Goal: Task Accomplishment & Management: Complete application form

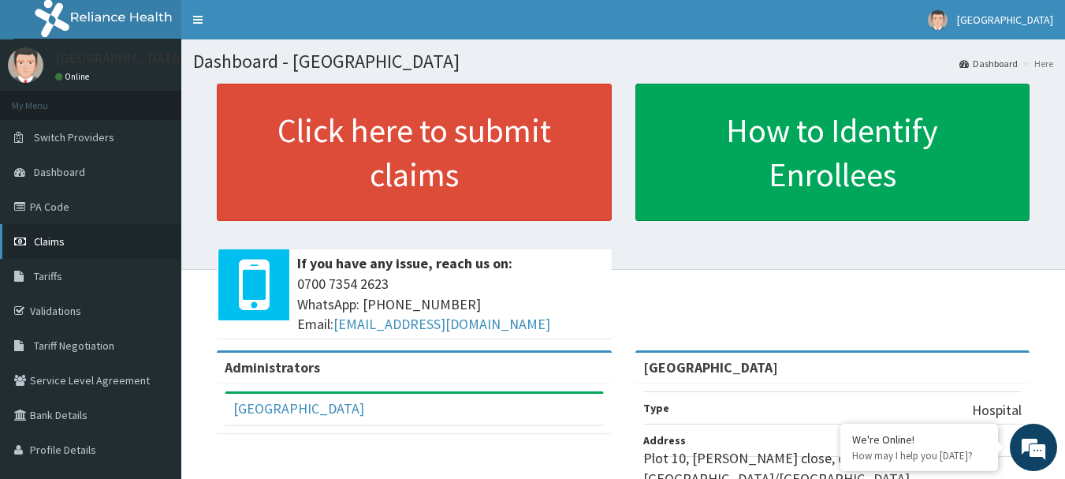
click at [43, 244] on span "Claims" at bounding box center [49, 241] width 31 height 14
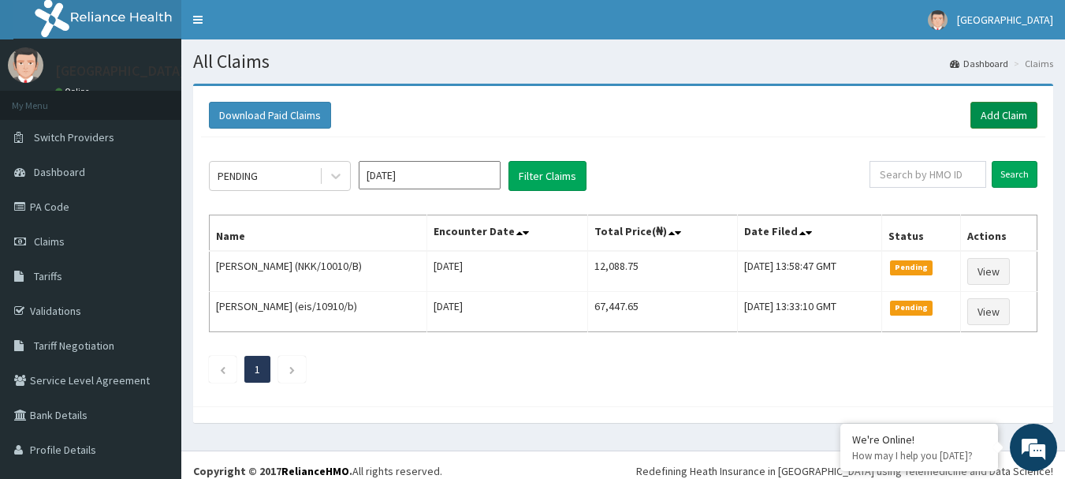
click at [987, 113] on link "Add Claim" at bounding box center [1004, 115] width 67 height 27
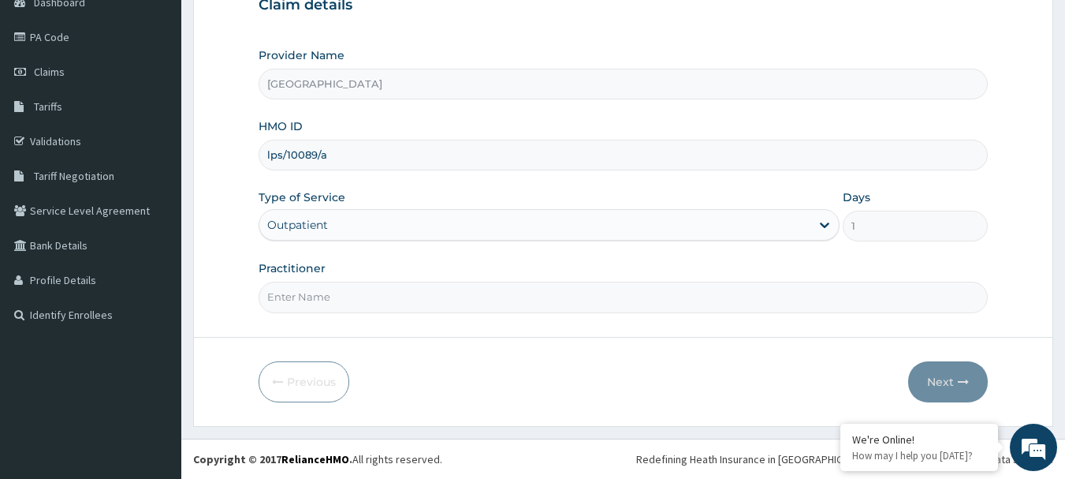
click at [339, 292] on input "Practitioner" at bounding box center [624, 297] width 730 height 31
type input "DR BADRU"
click at [923, 379] on button "Next" at bounding box center [948, 381] width 80 height 41
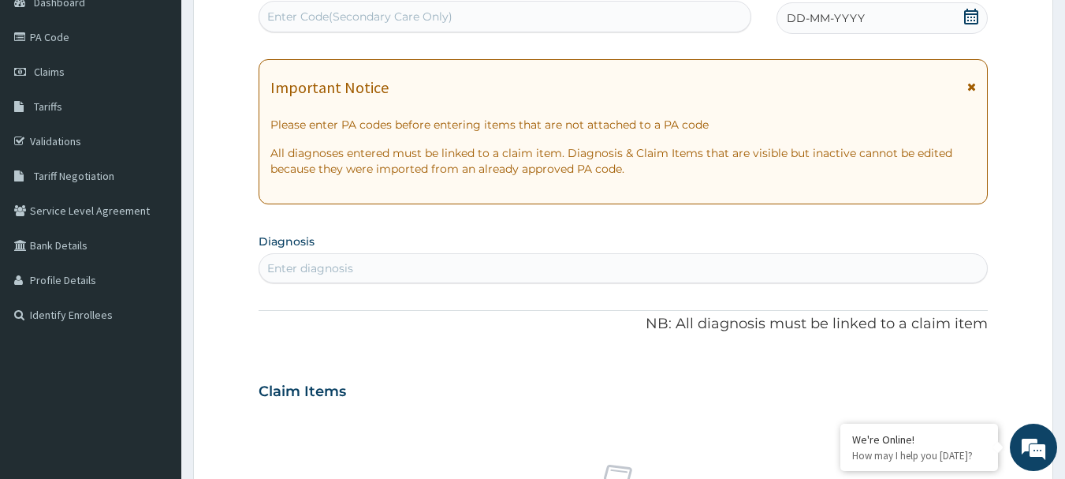
click at [967, 20] on icon at bounding box center [972, 17] width 16 height 16
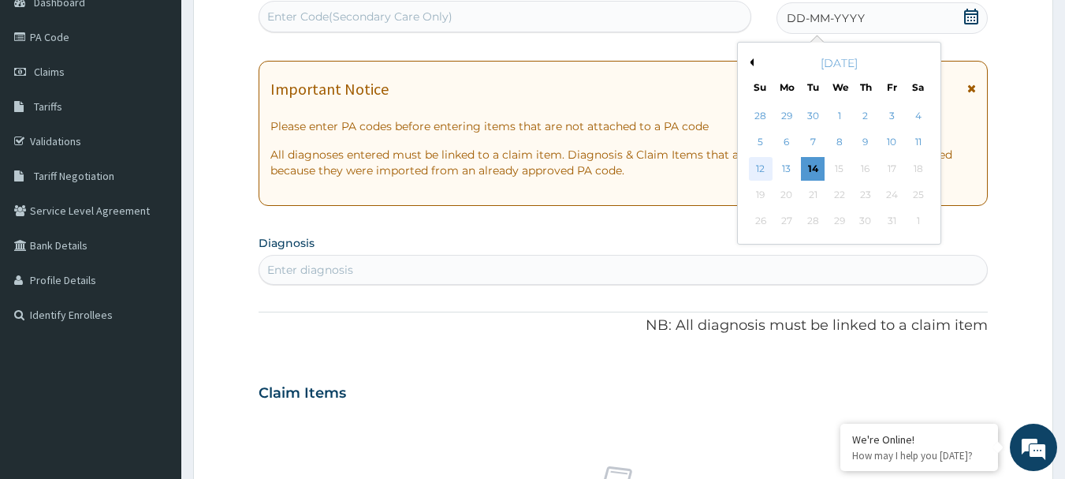
click at [758, 162] on div "12" at bounding box center [761, 169] width 24 height 24
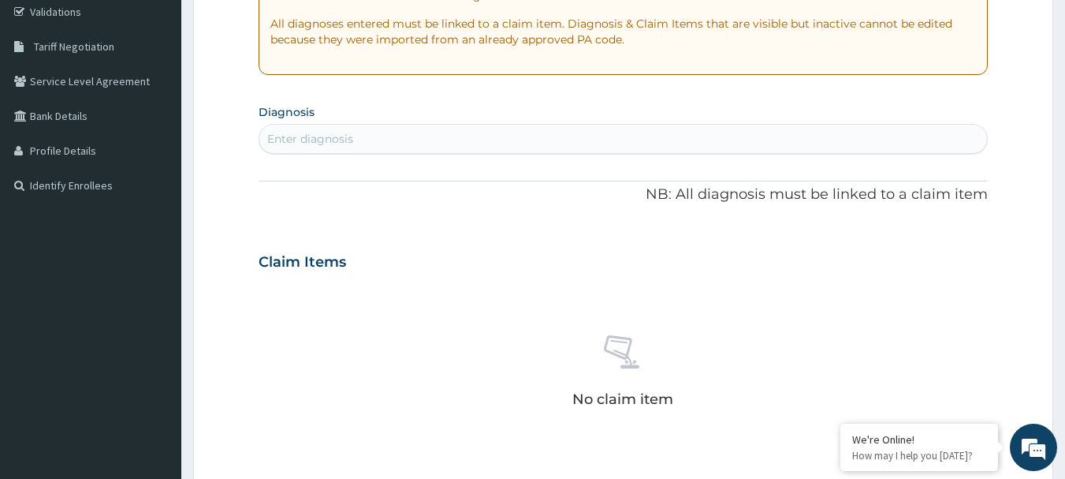
scroll to position [327, 0]
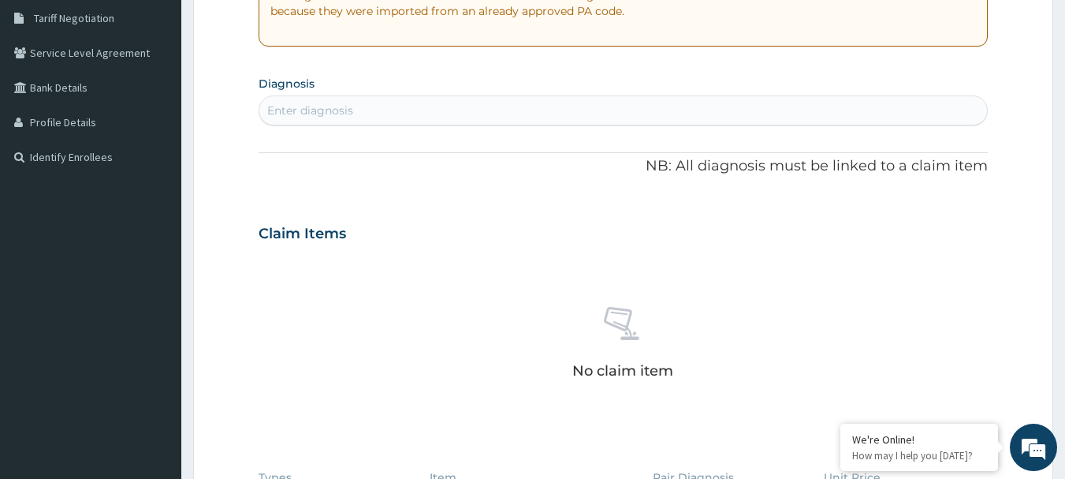
click at [349, 107] on div "Enter diagnosis" at bounding box center [310, 111] width 86 height 16
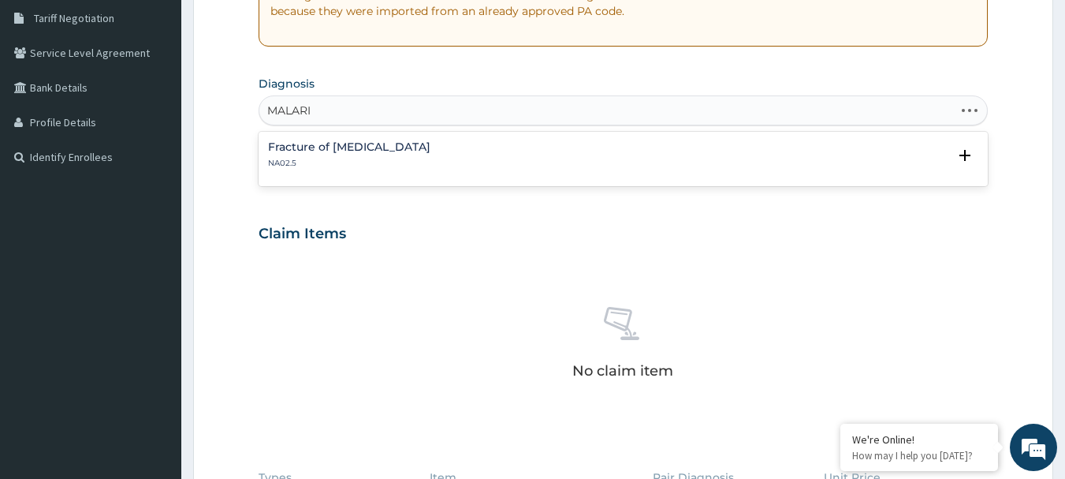
type input "MALARIA"
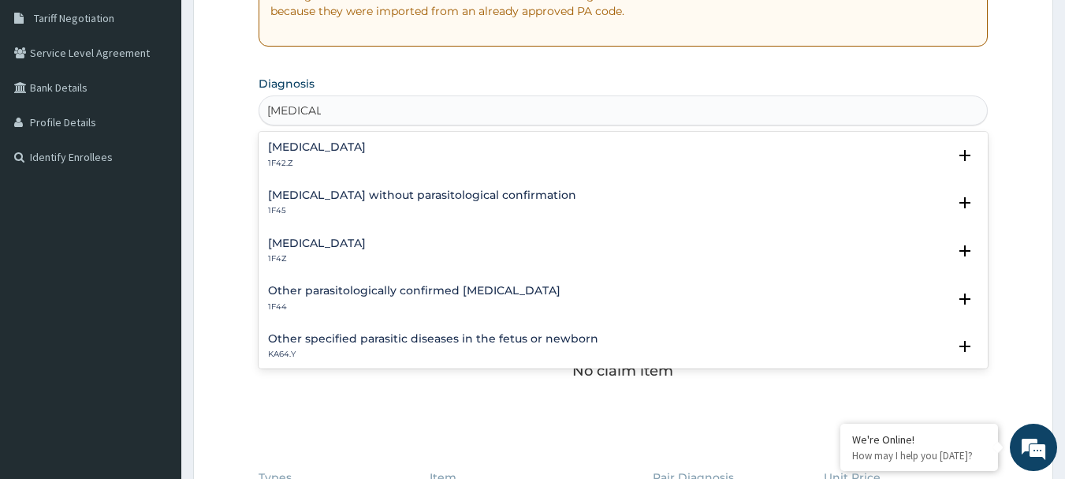
click at [349, 243] on h4 "Malaria, unspecified" at bounding box center [317, 243] width 98 height 12
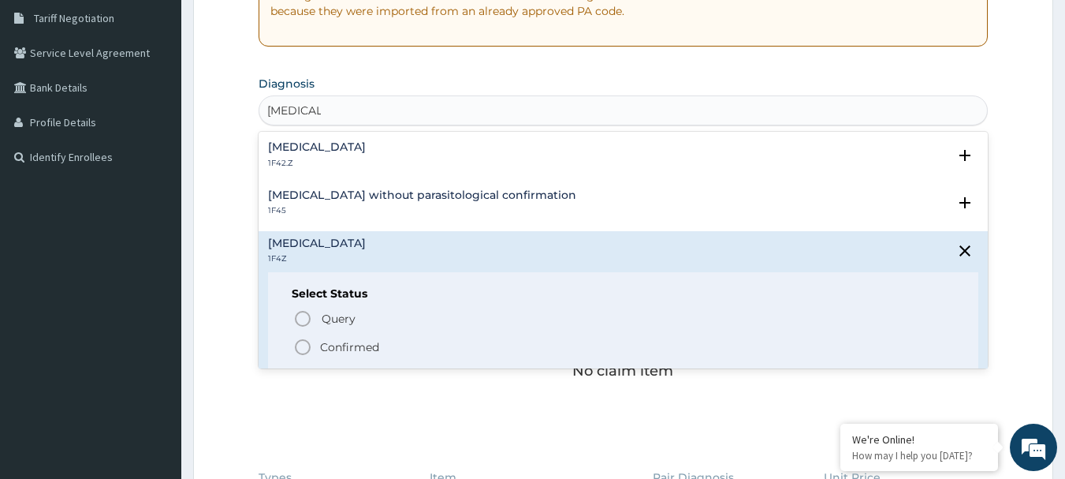
click at [307, 349] on icon "status option filled" at bounding box center [302, 347] width 19 height 19
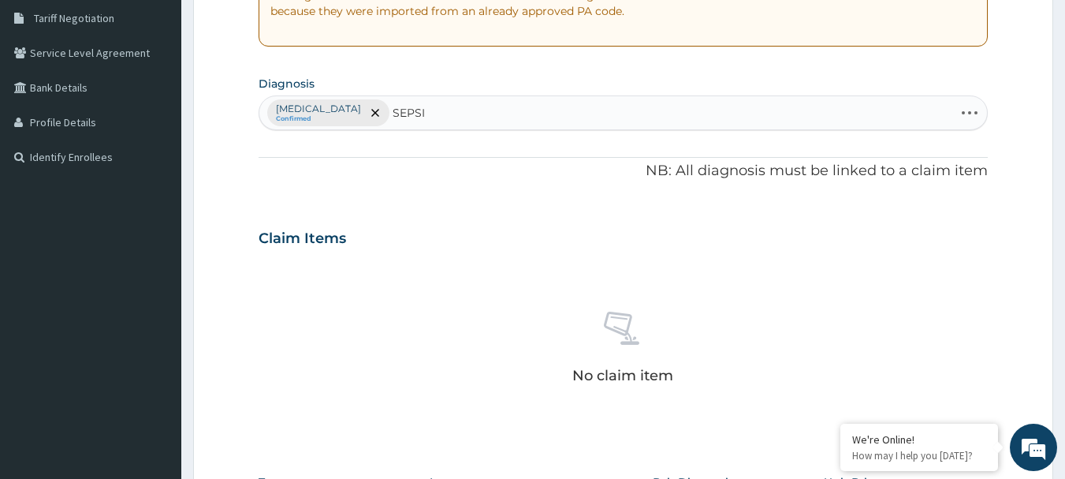
type input "SEPSIS"
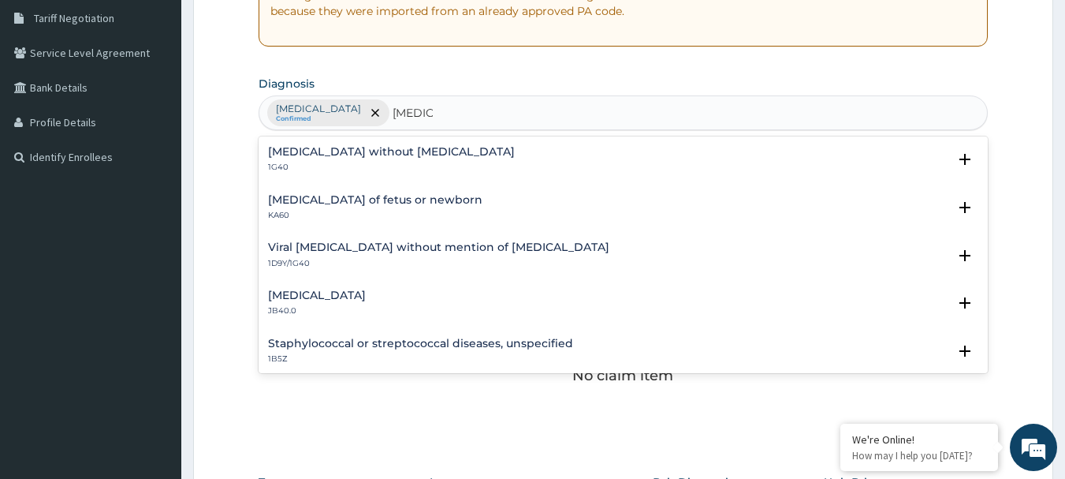
click at [318, 162] on p "1G40" at bounding box center [391, 167] width 247 height 11
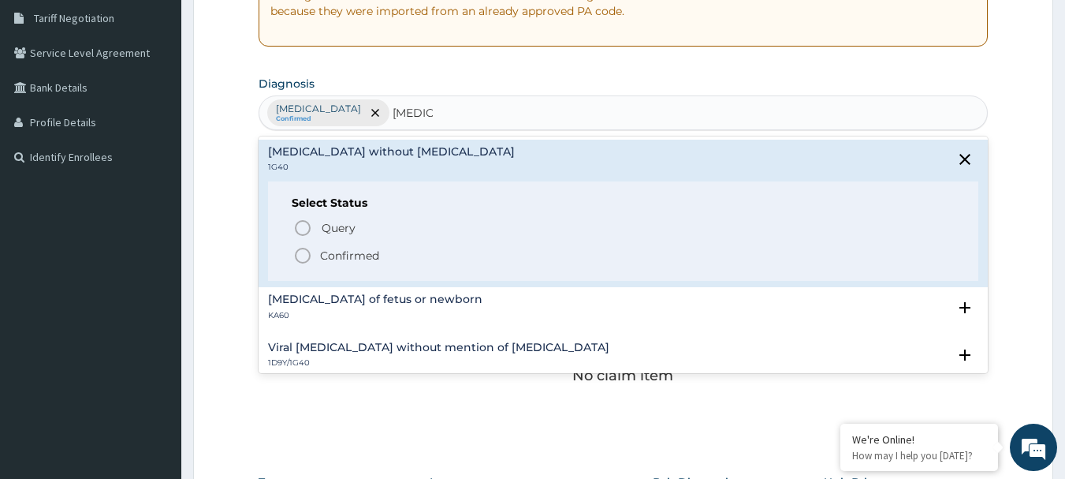
click at [299, 250] on circle "status option filled" at bounding box center [303, 255] width 14 height 14
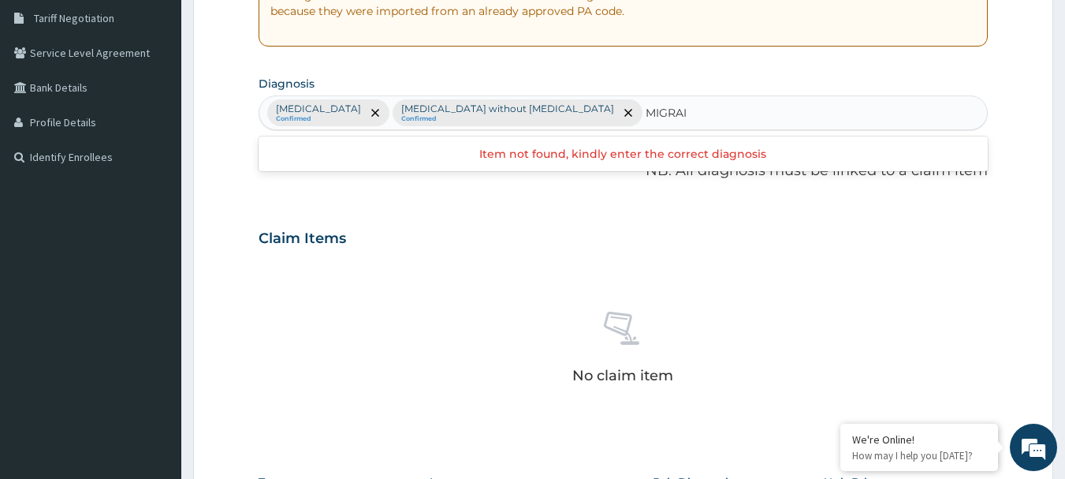
type input "MIGRAIN"
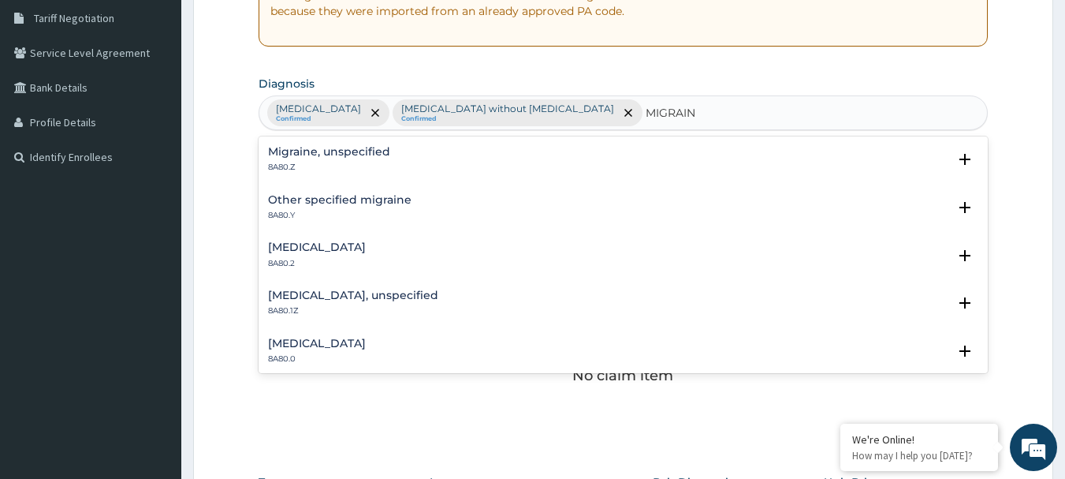
click at [371, 163] on p "8A80.Z" at bounding box center [329, 167] width 122 height 11
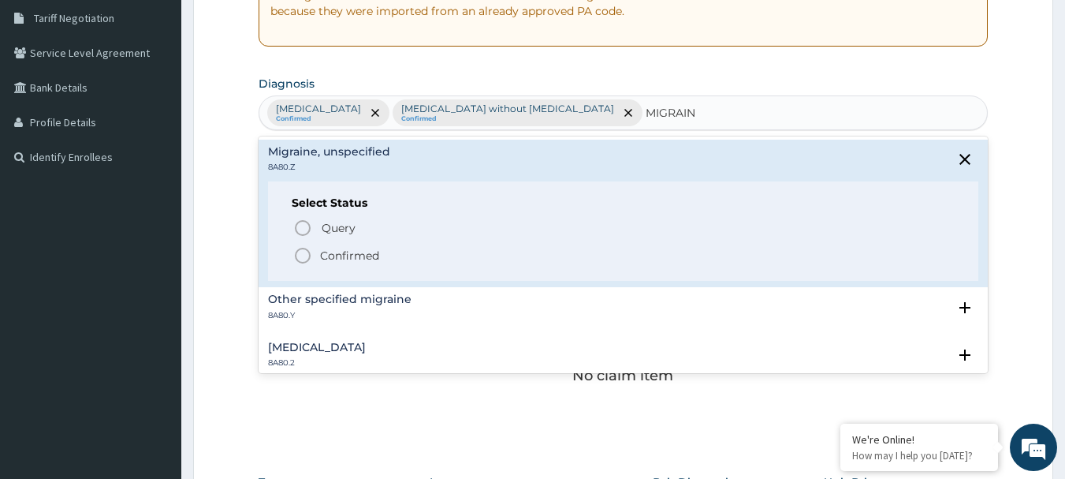
click at [305, 258] on icon "status option filled" at bounding box center [302, 255] width 19 height 19
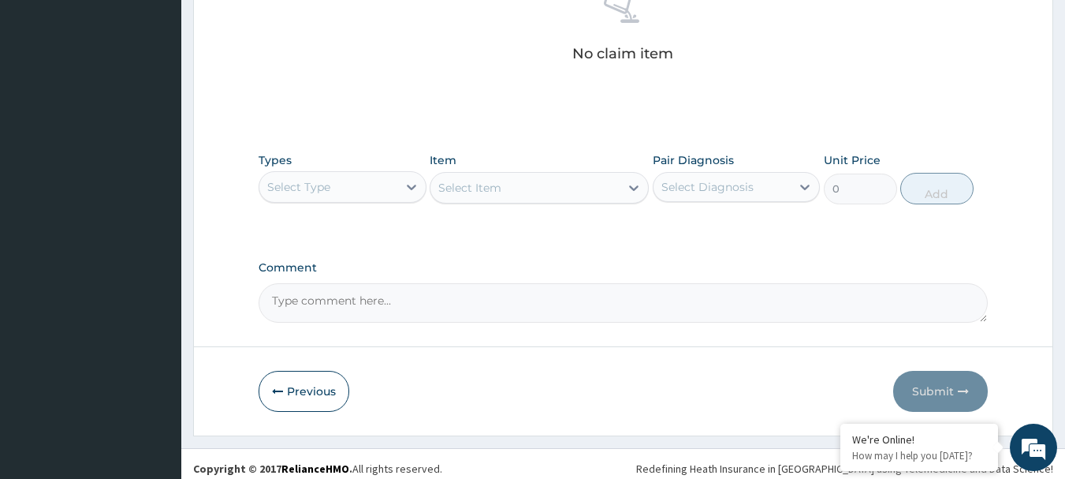
scroll to position [658, 0]
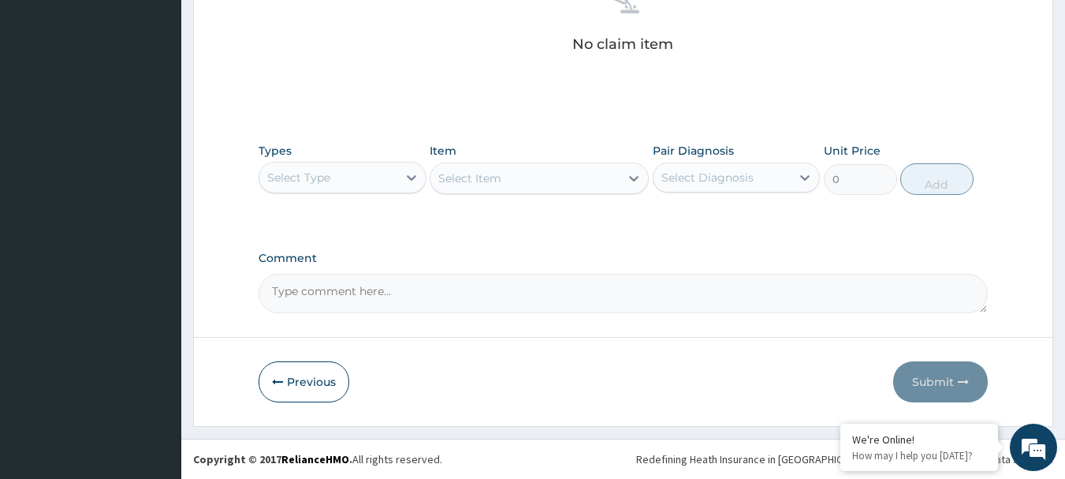
click at [304, 187] on div "Select Type" at bounding box center [328, 177] width 138 height 25
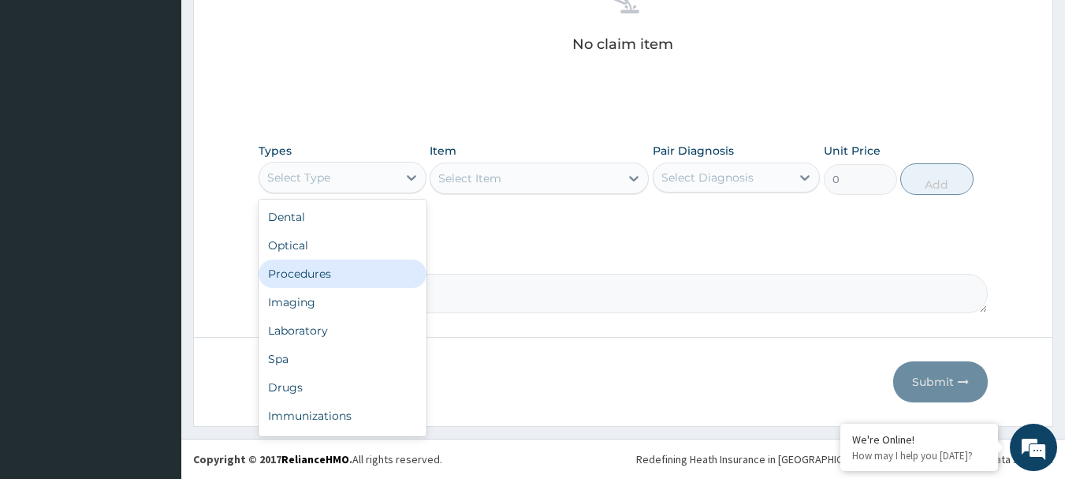
click at [324, 273] on div "Procedures" at bounding box center [343, 273] width 168 height 28
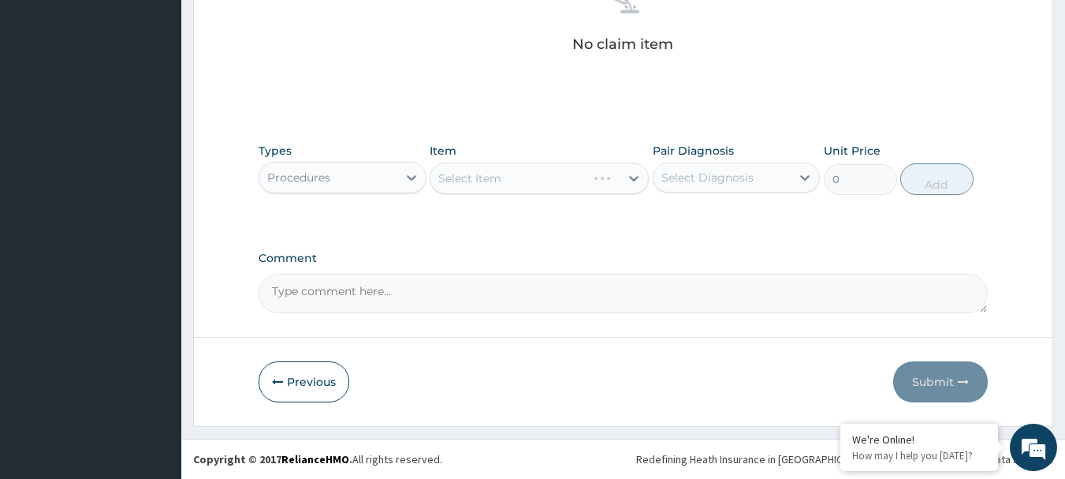
click at [556, 188] on div "Select Item" at bounding box center [539, 178] width 219 height 32
click at [556, 188] on div "Select Item" at bounding box center [525, 178] width 189 height 25
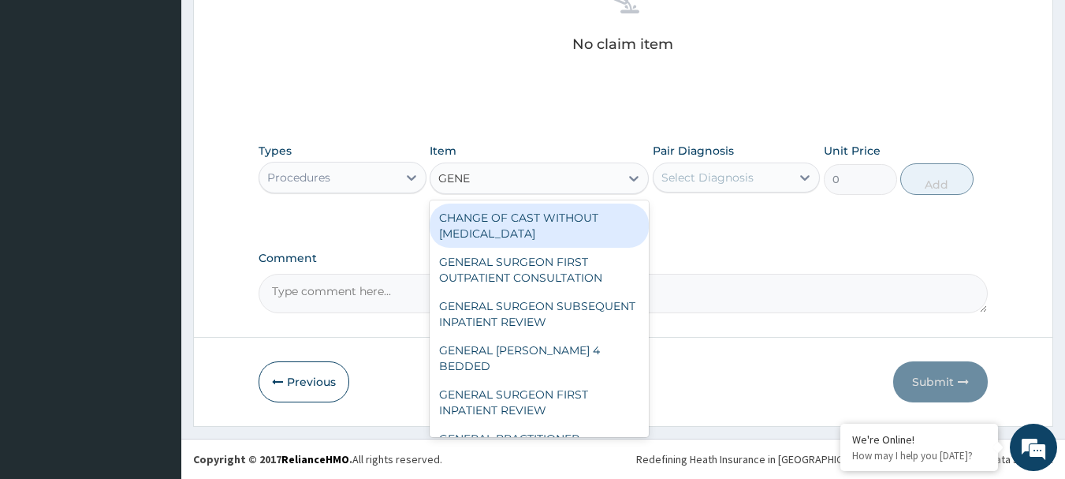
type input "GENER"
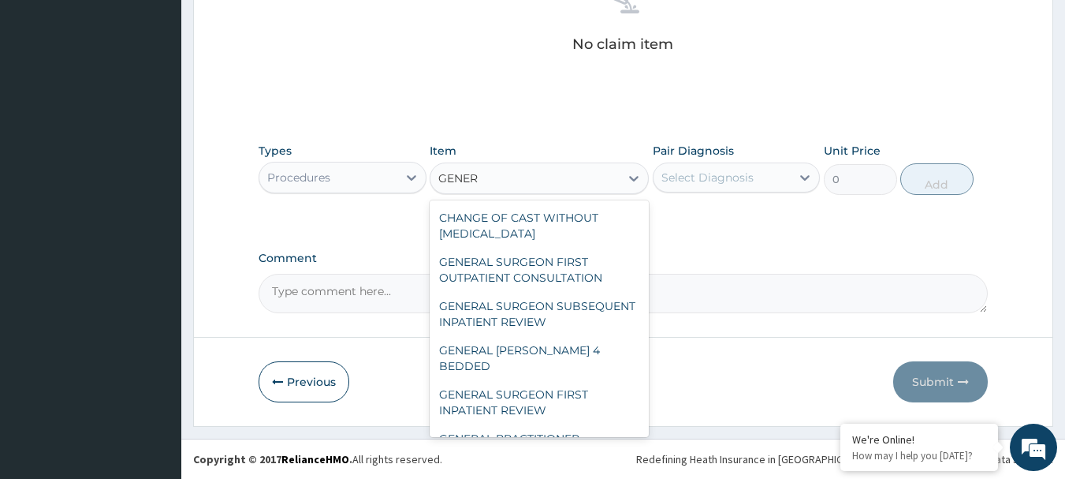
scroll to position [227, 0]
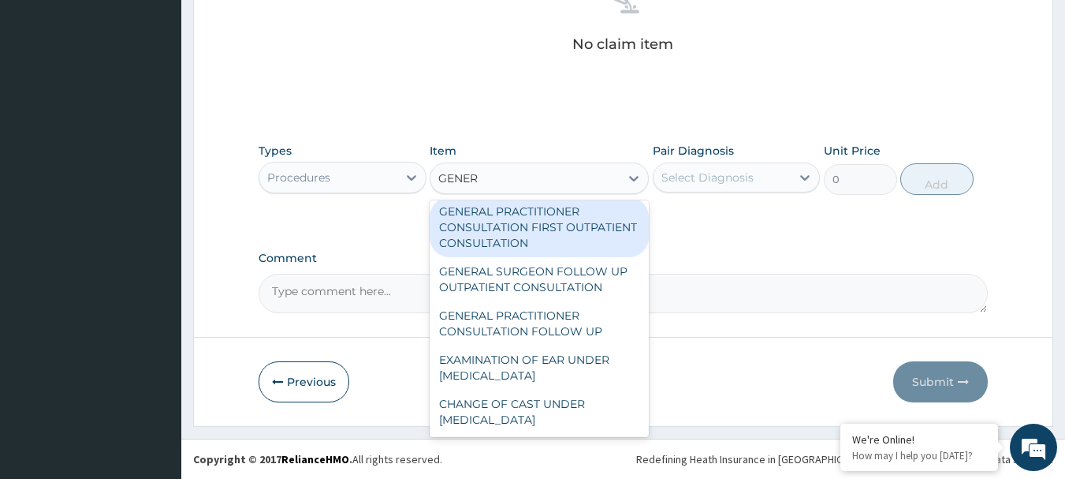
click at [534, 241] on div "GENERAL PRACTITIONER CONSULTATION FIRST OUTPATIENT CONSULTATION" at bounding box center [539, 227] width 219 height 60
type input "3547.5"
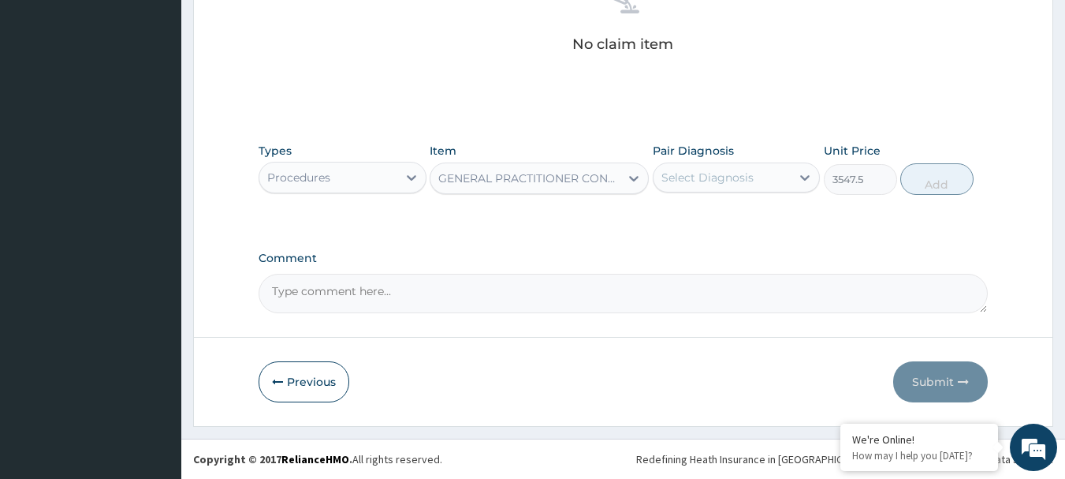
click at [717, 177] on div "Select Diagnosis" at bounding box center [708, 178] width 92 height 16
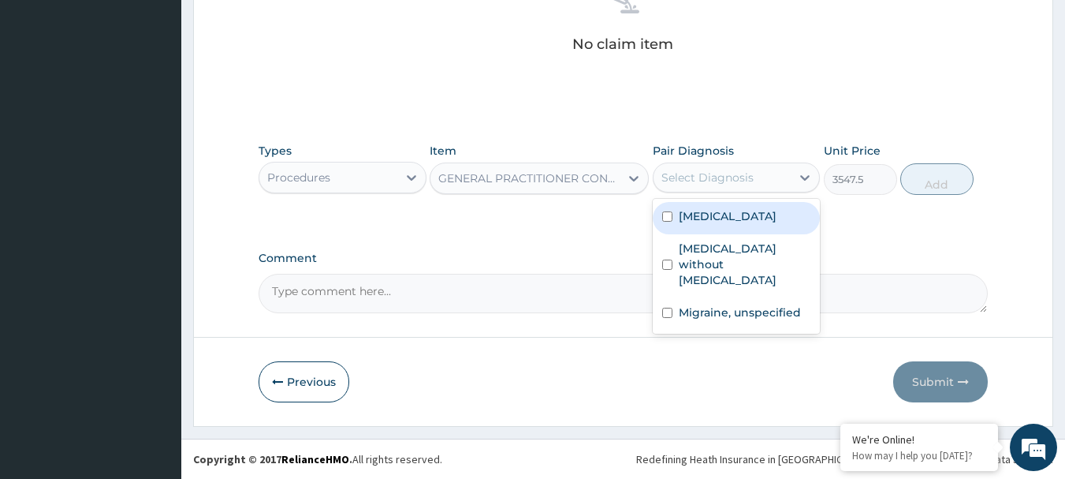
click at [707, 226] on div "[MEDICAL_DATA]" at bounding box center [737, 218] width 168 height 32
checkbox input "true"
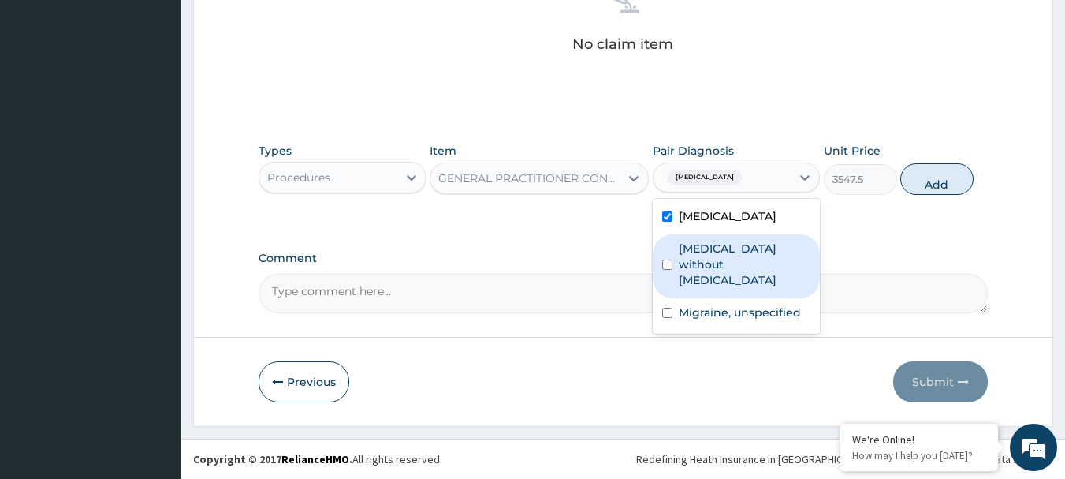
click at [708, 252] on label "Sepsis without septic shock" at bounding box center [745, 264] width 132 height 47
checkbox input "true"
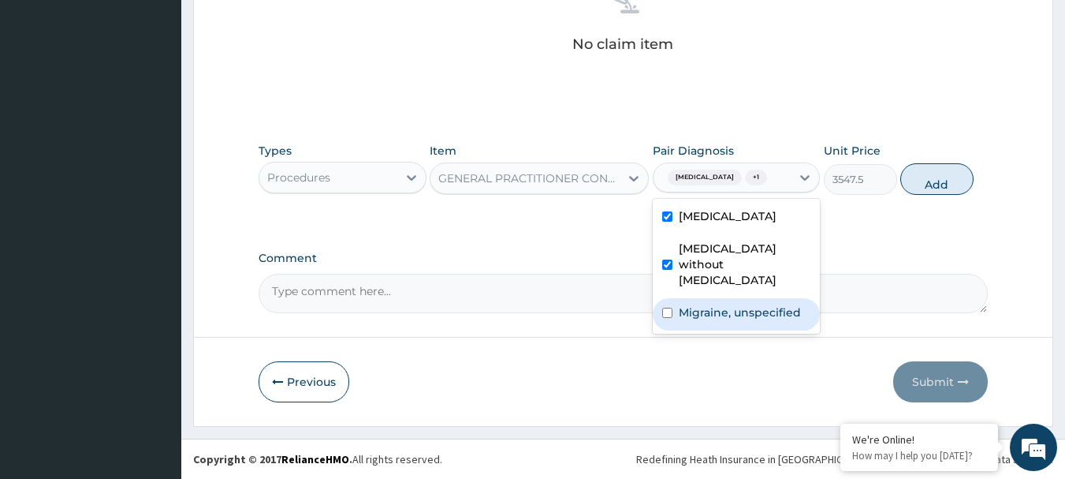
click at [709, 298] on div "Migraine, unspecified" at bounding box center [737, 314] width 168 height 32
checkbox input "true"
click at [938, 189] on button "Add" at bounding box center [937, 179] width 73 height 32
type input "0"
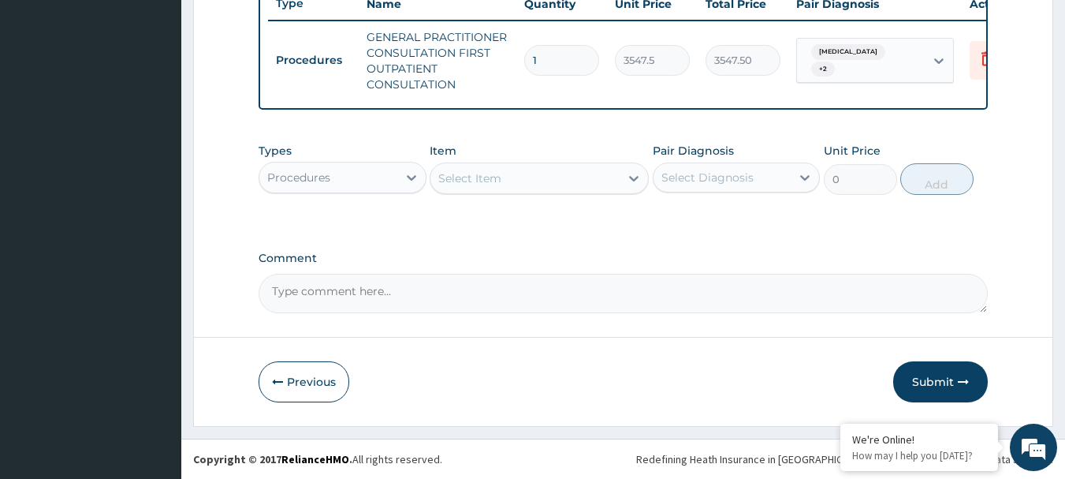
scroll to position [620, 0]
click at [325, 177] on div "Procedures" at bounding box center [298, 178] width 63 height 16
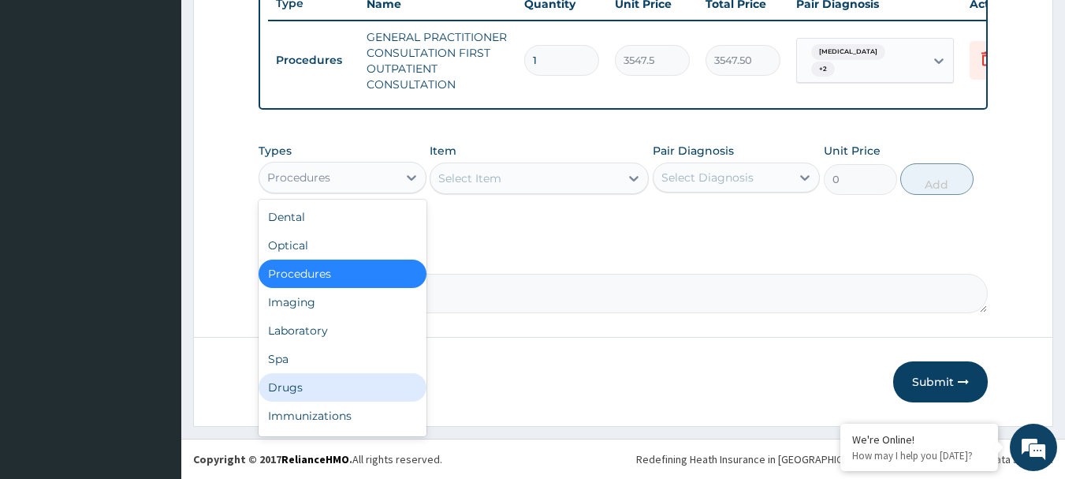
click at [302, 382] on div "Drugs" at bounding box center [343, 387] width 168 height 28
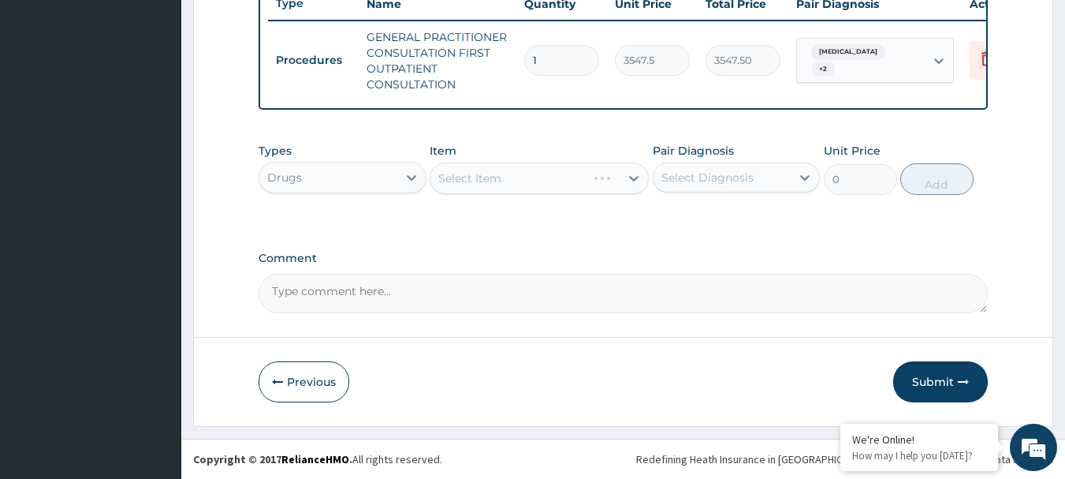
click at [516, 173] on div "Select Item" at bounding box center [539, 178] width 219 height 32
click at [520, 186] on div "Select Item" at bounding box center [525, 178] width 189 height 25
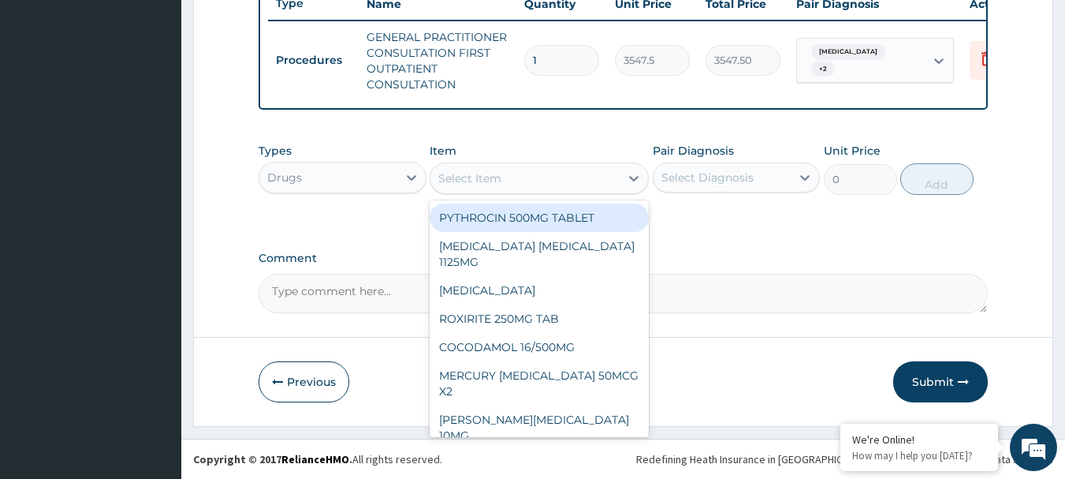
type input "K"
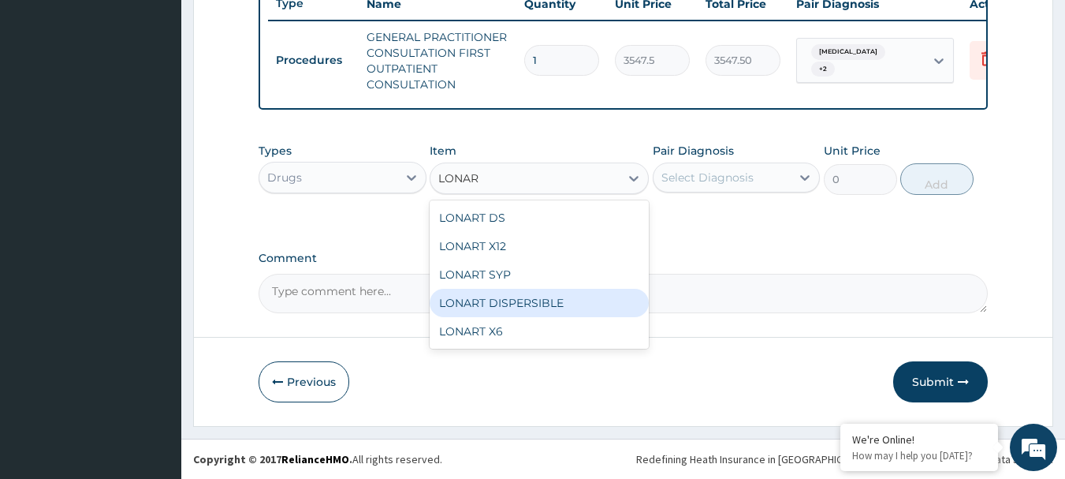
type input "LONAR"
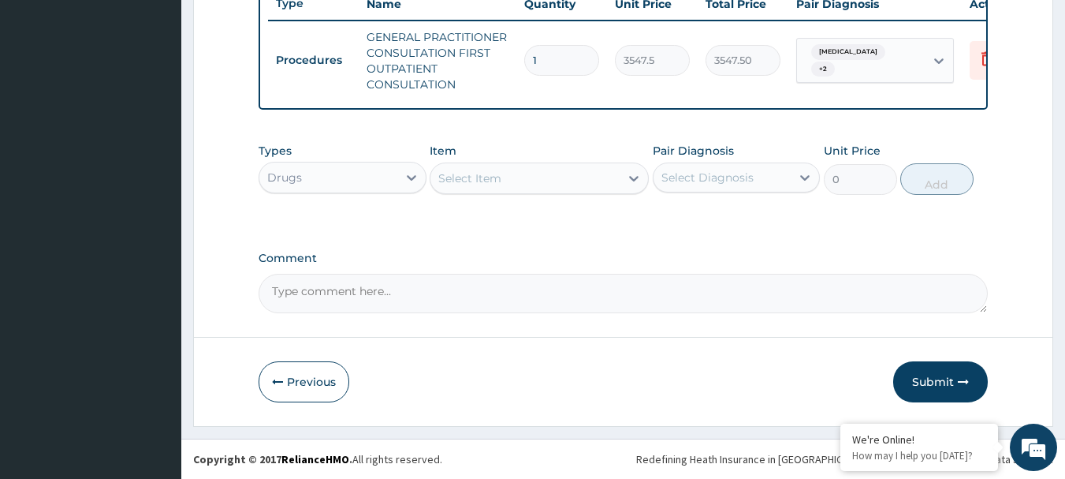
drag, startPoint x: 500, startPoint y: 349, endPoint x: 502, endPoint y: 341, distance: 8.8
click at [505, 179] on div "Select Item" at bounding box center [525, 178] width 189 height 25
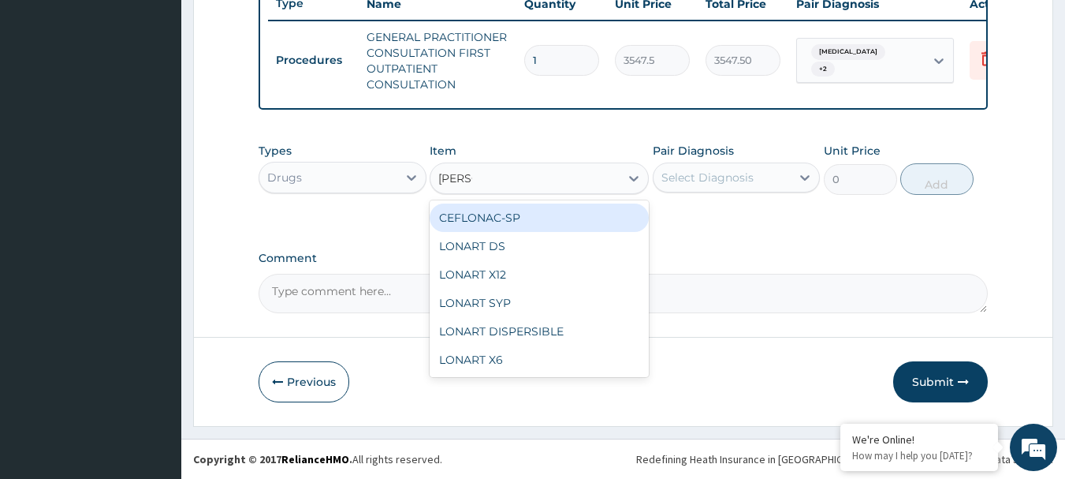
type input "LONAR"
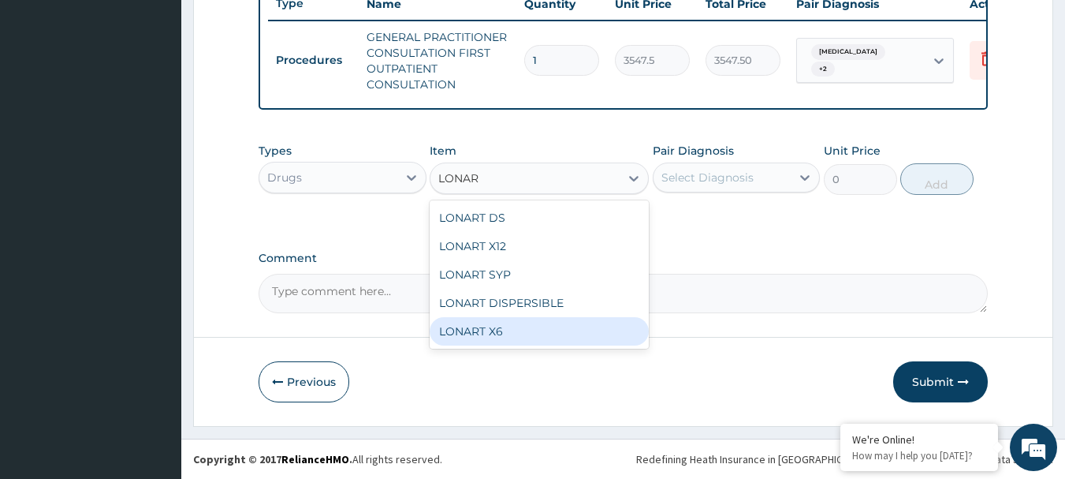
drag, startPoint x: 488, startPoint y: 333, endPoint x: 600, endPoint y: 293, distance: 119.0
click at [488, 332] on div "LONART X6" at bounding box center [539, 331] width 219 height 28
type input "473.00000000000006"
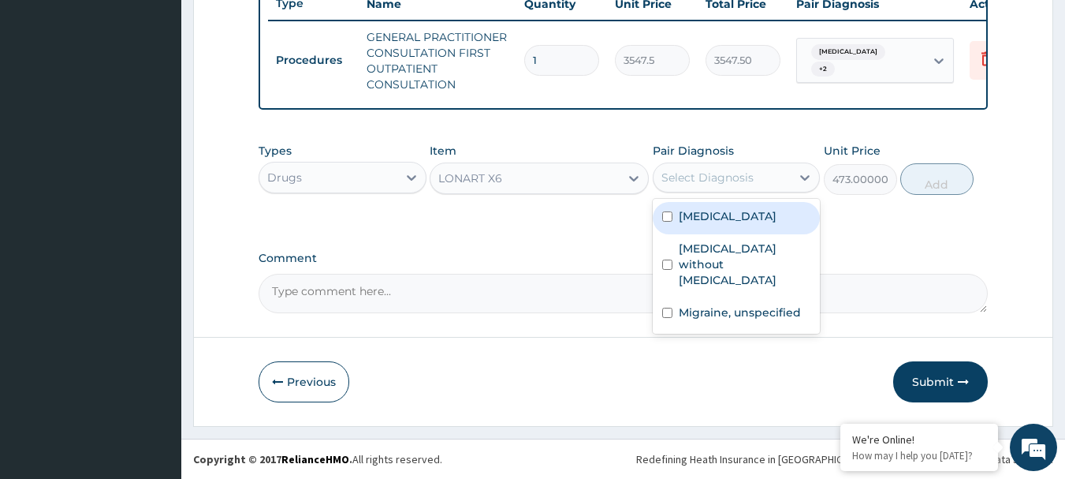
click at [711, 184] on div "Select Diagnosis" at bounding box center [708, 178] width 92 height 16
click at [713, 222] on label "Malaria, unspecified" at bounding box center [728, 216] width 98 height 16
checkbox input "true"
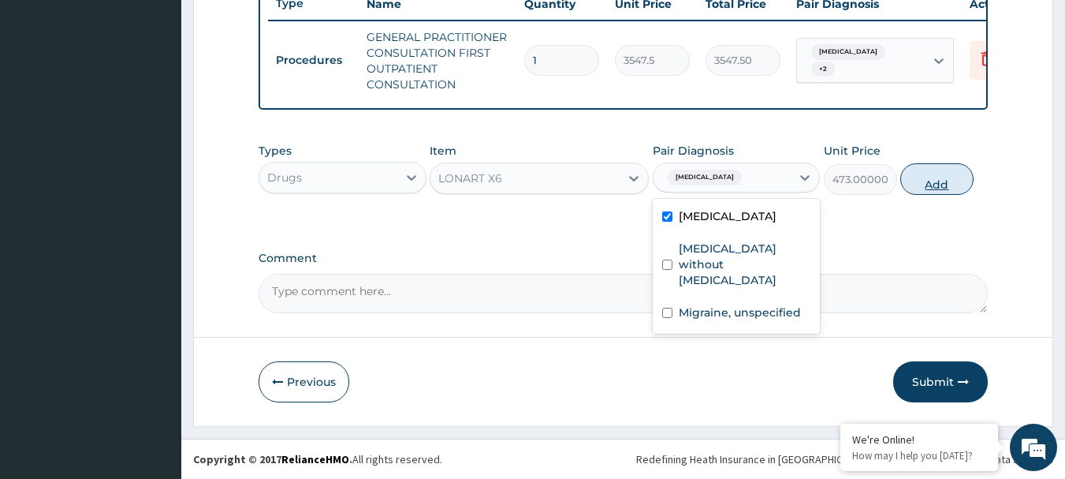
click at [936, 182] on button "Add" at bounding box center [937, 179] width 73 height 32
type input "0"
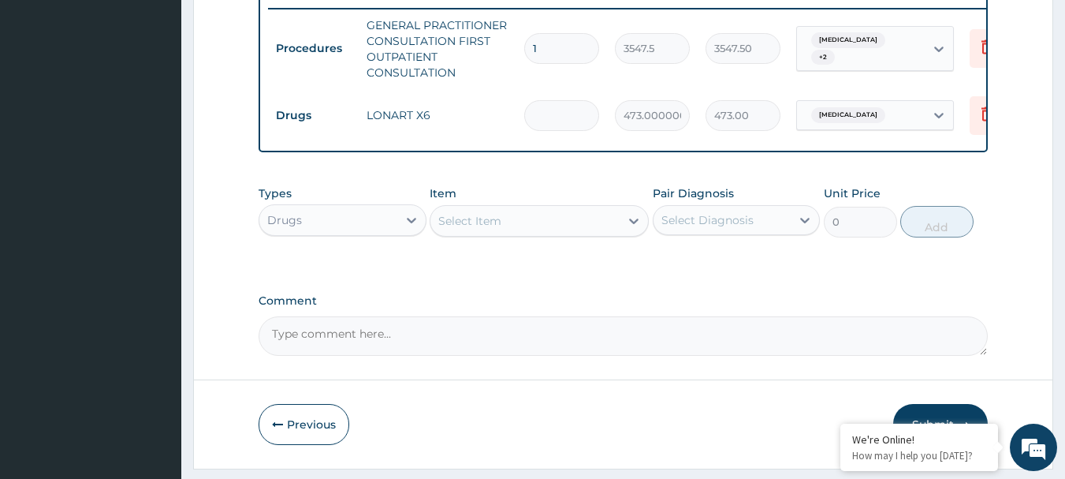
type input "0.00"
type input "6"
type input "2838.00"
type input "6"
click at [519, 224] on div "Select Item" at bounding box center [525, 220] width 189 height 25
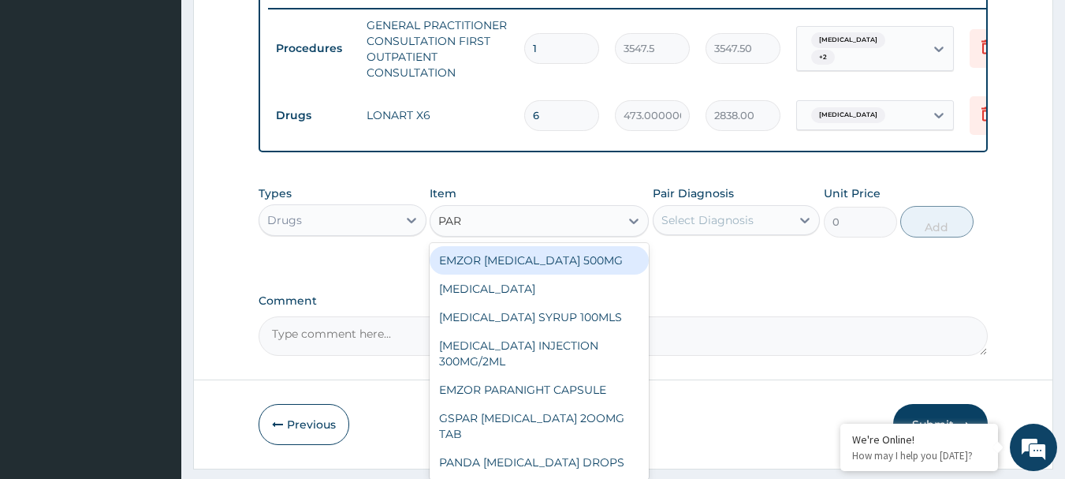
type input "PARA"
drag, startPoint x: 538, startPoint y: 267, endPoint x: 659, endPoint y: 258, distance: 121.8
click at [539, 267] on div "EMZOR [MEDICAL_DATA] 500MG" at bounding box center [539, 260] width 219 height 28
type input "23.65"
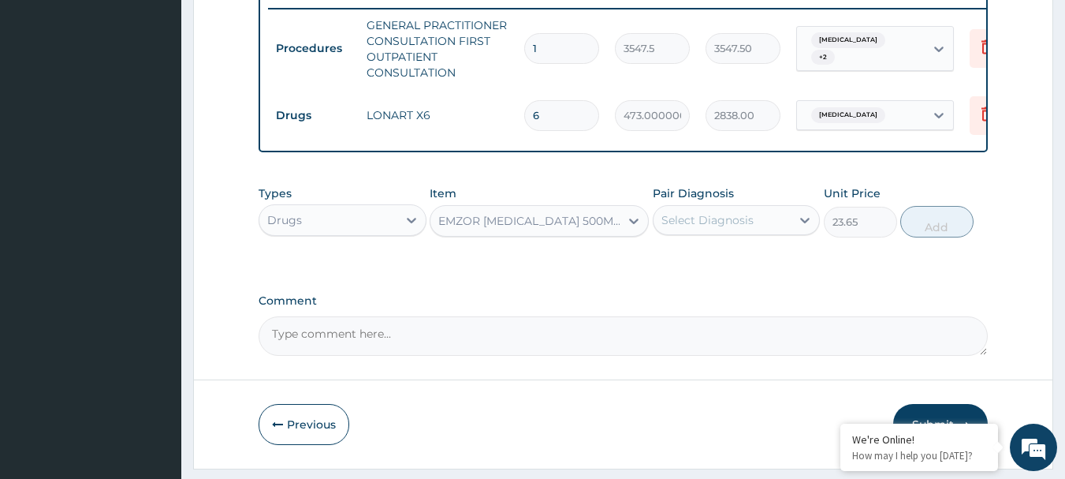
click at [696, 228] on div "Select Diagnosis" at bounding box center [708, 220] width 92 height 16
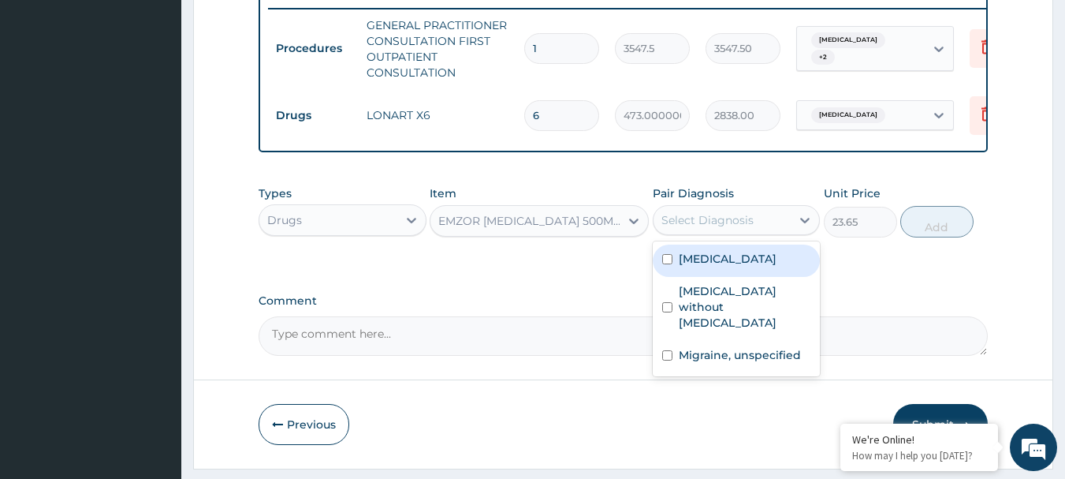
click at [718, 277] on div "[MEDICAL_DATA]" at bounding box center [737, 260] width 168 height 32
checkbox input "true"
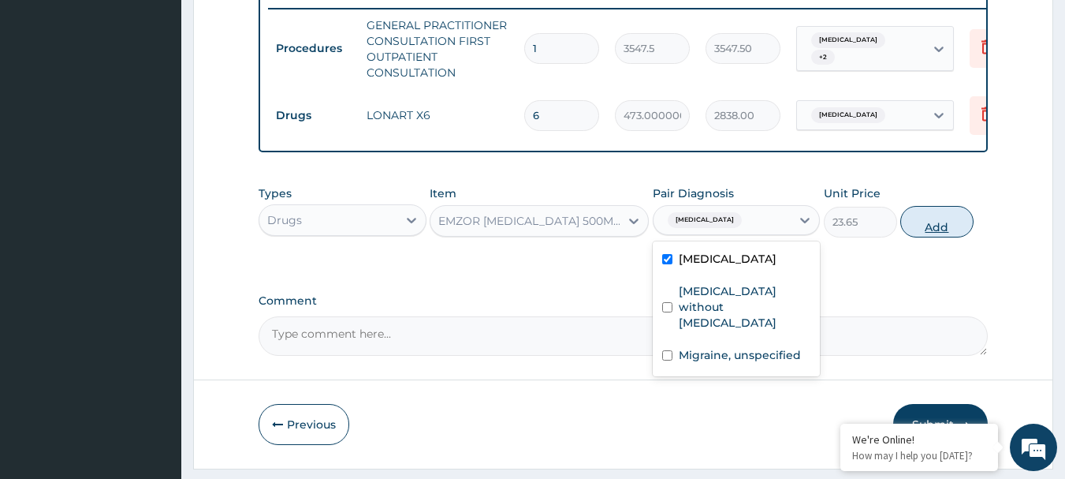
click at [936, 237] on button "Add" at bounding box center [937, 222] width 73 height 32
type input "0"
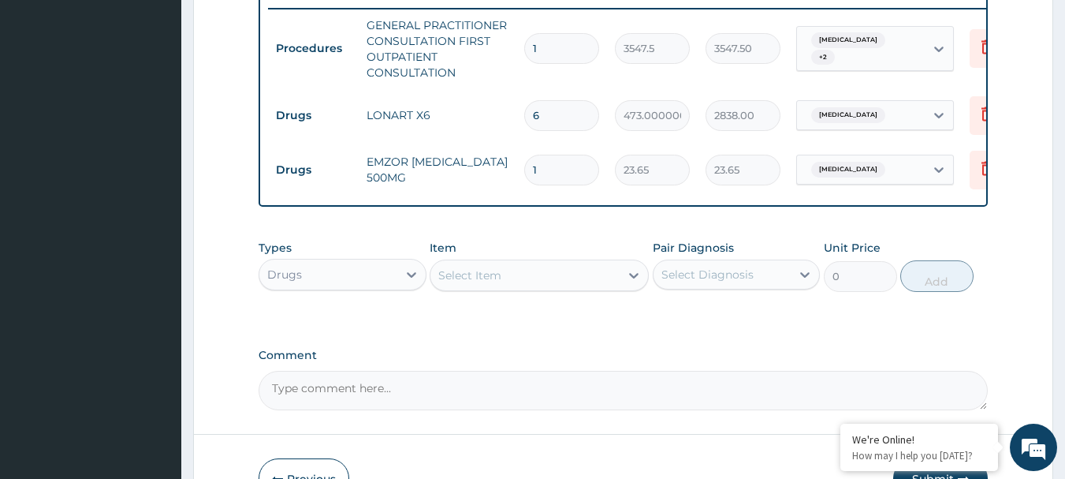
type input "15"
type input "354.75"
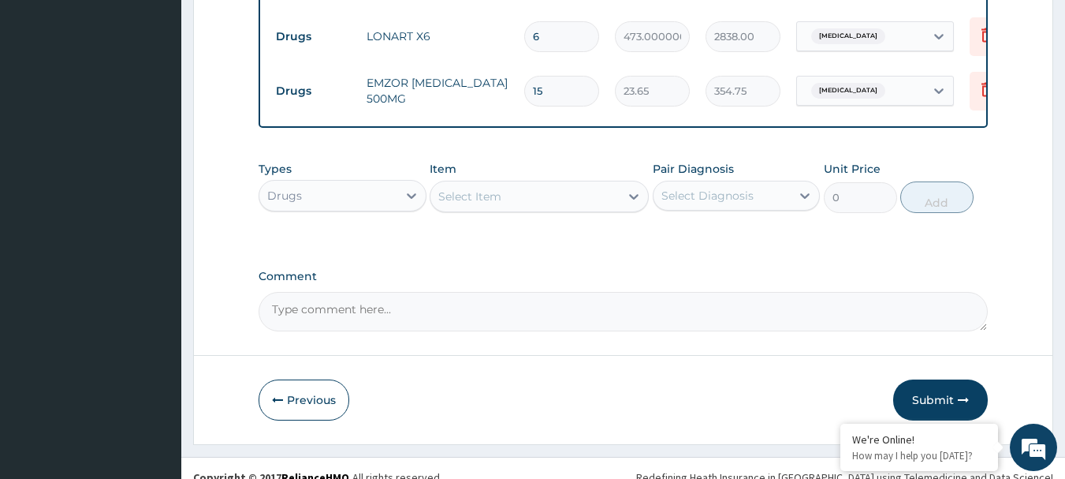
type input "15"
click at [498, 204] on div "Select Item" at bounding box center [469, 196] width 63 height 16
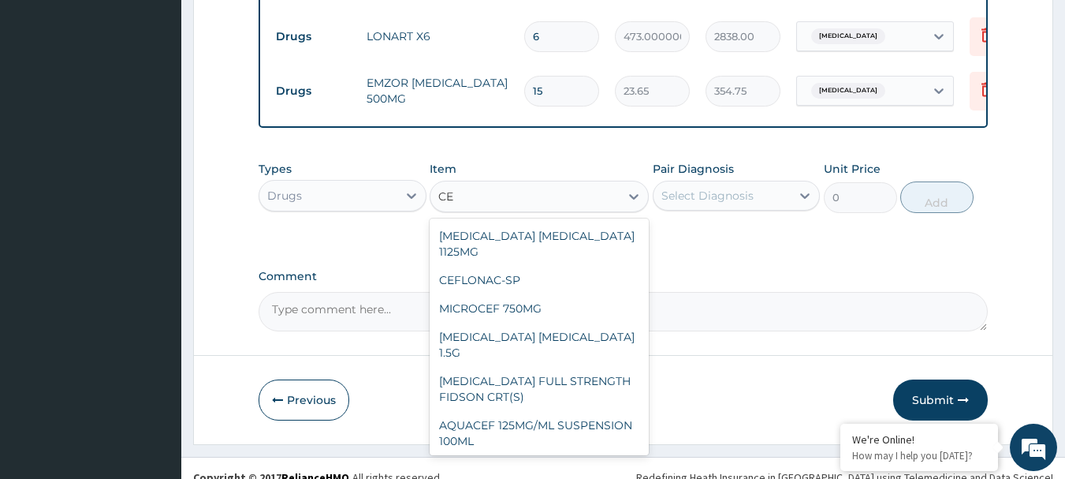
type input "C"
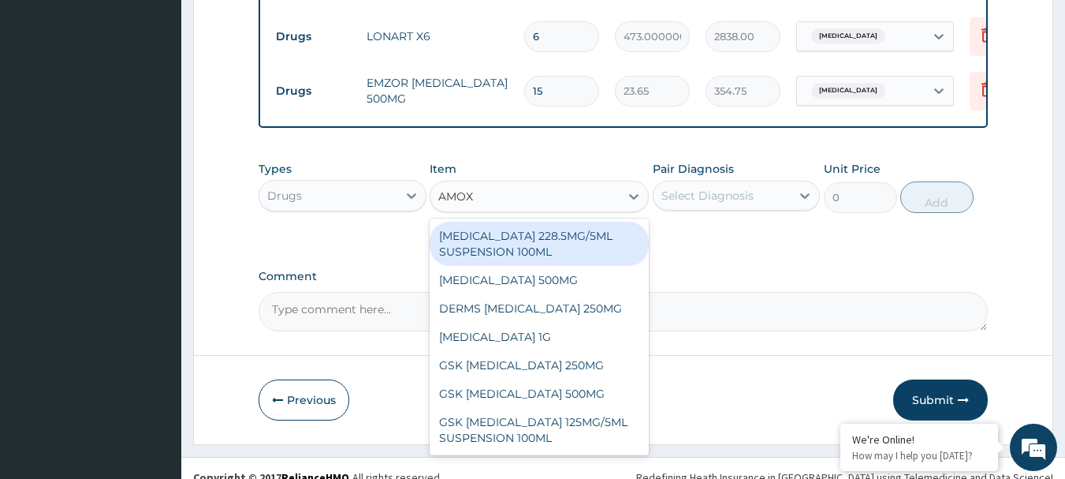
type input "AMOXI"
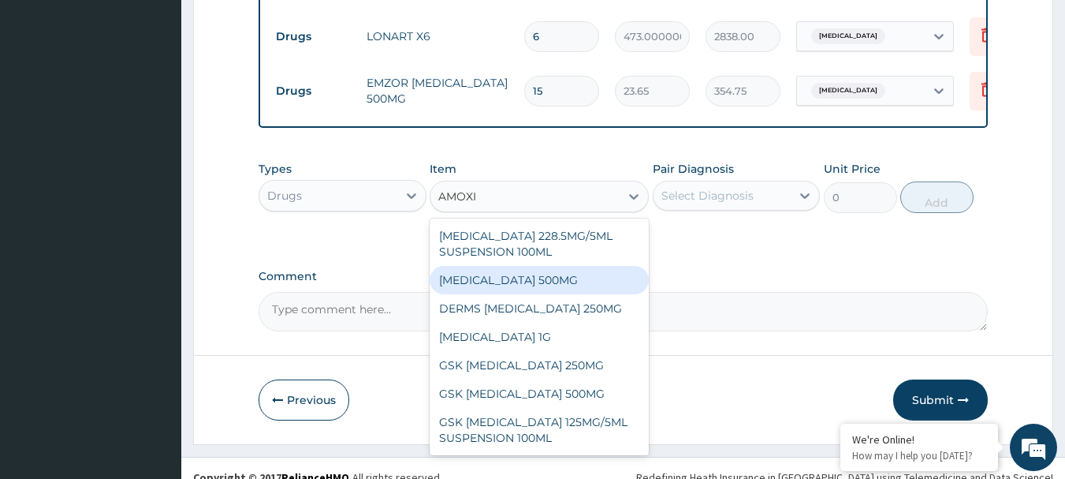
drag, startPoint x: 488, startPoint y: 297, endPoint x: 539, endPoint y: 274, distance: 55.7
click at [490, 294] on div "[MEDICAL_DATA] 500MG" at bounding box center [539, 280] width 219 height 28
type input "70.95"
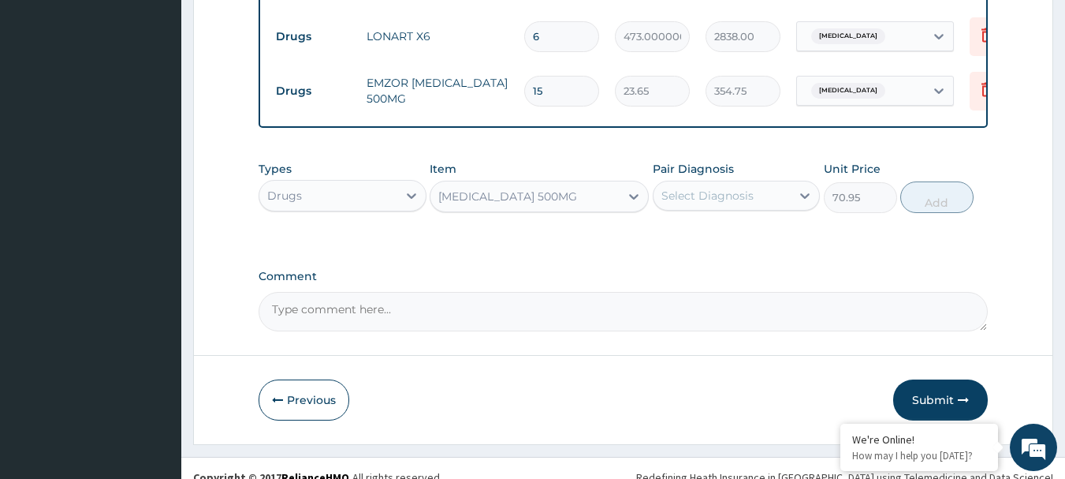
click at [703, 203] on div "Select Diagnosis" at bounding box center [708, 196] width 92 height 16
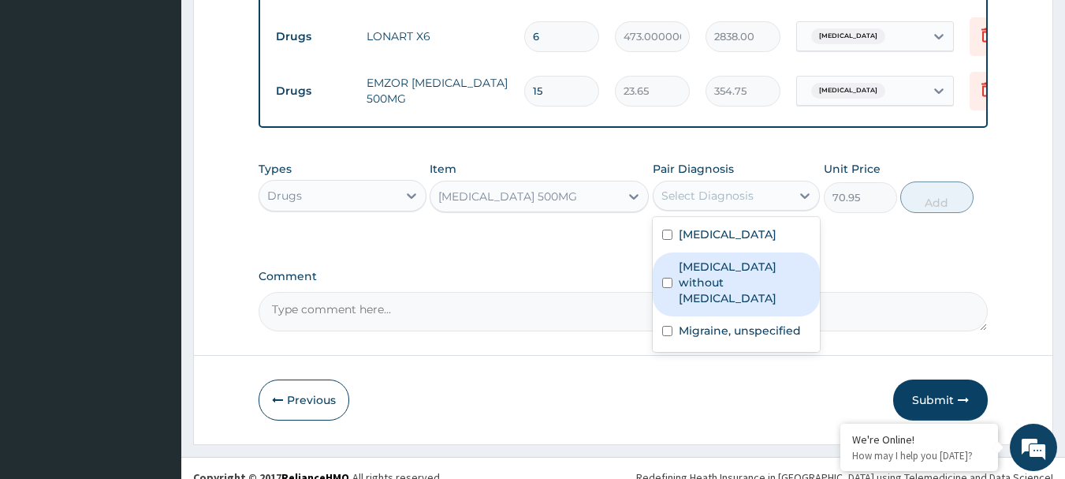
drag, startPoint x: 711, startPoint y: 292, endPoint x: 811, endPoint y: 281, distance: 101.5
click at [712, 292] on label "[MEDICAL_DATA] without [MEDICAL_DATA]" at bounding box center [745, 282] width 132 height 47
checkbox input "true"
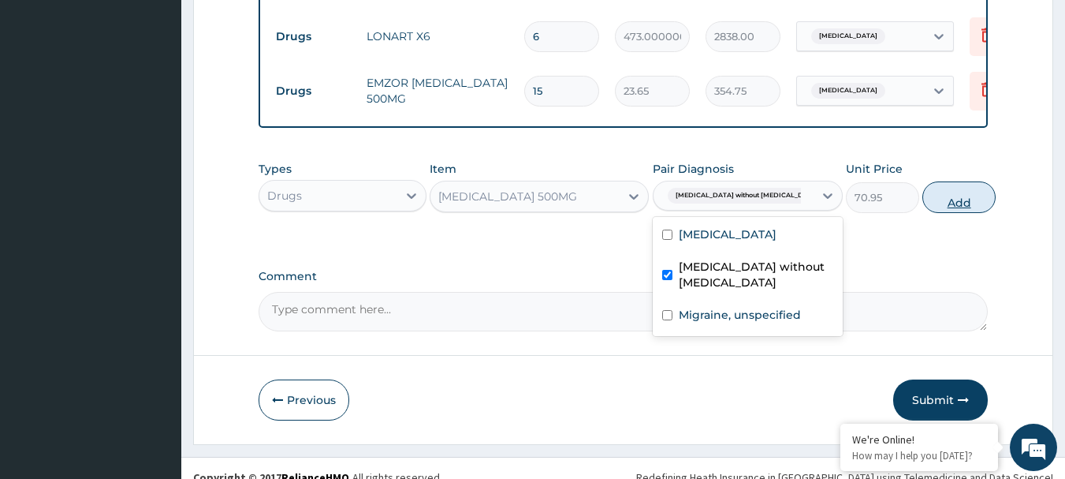
click at [947, 213] on button "Add" at bounding box center [959, 197] width 73 height 32
type input "0"
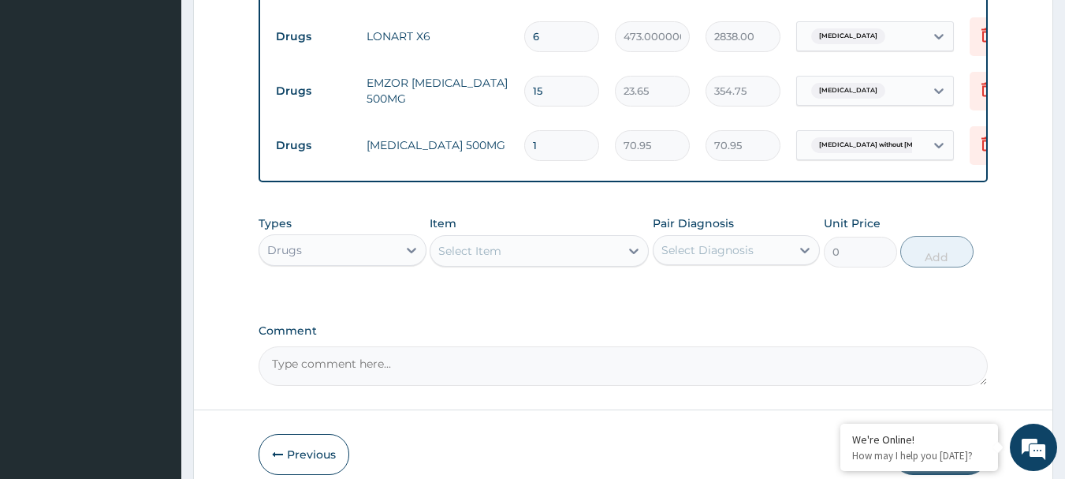
type input "15"
type input "1064.25"
type input "15"
click at [513, 263] on div "Select Item" at bounding box center [525, 250] width 189 height 25
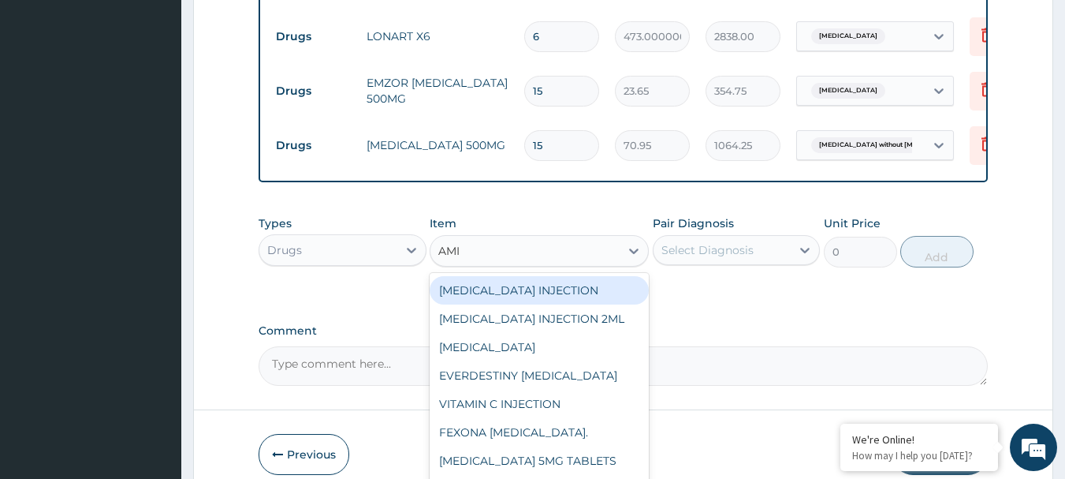
type input "AMIT"
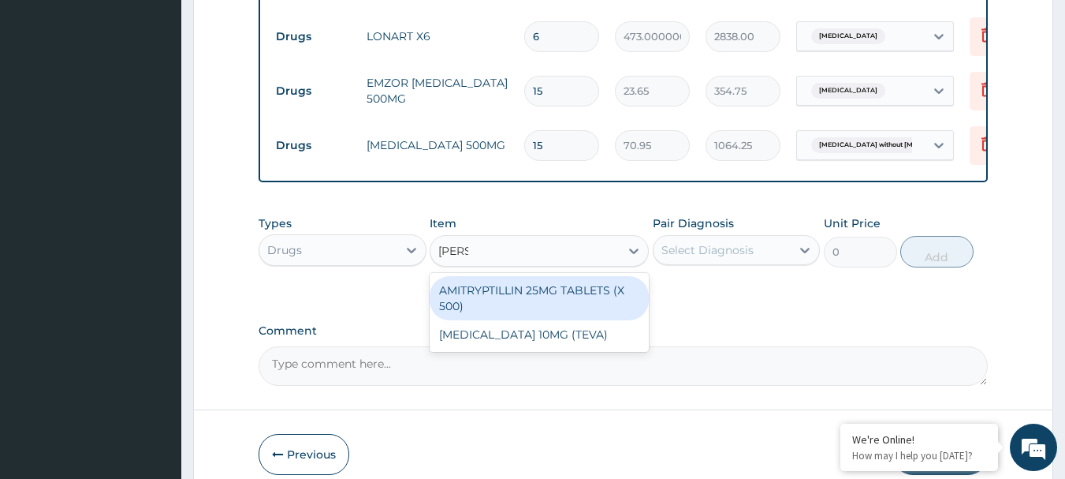
click at [517, 303] on div "AMITRYPTILLIN 25MG TABLETS (X 500)" at bounding box center [539, 298] width 219 height 44
type input "47.3"
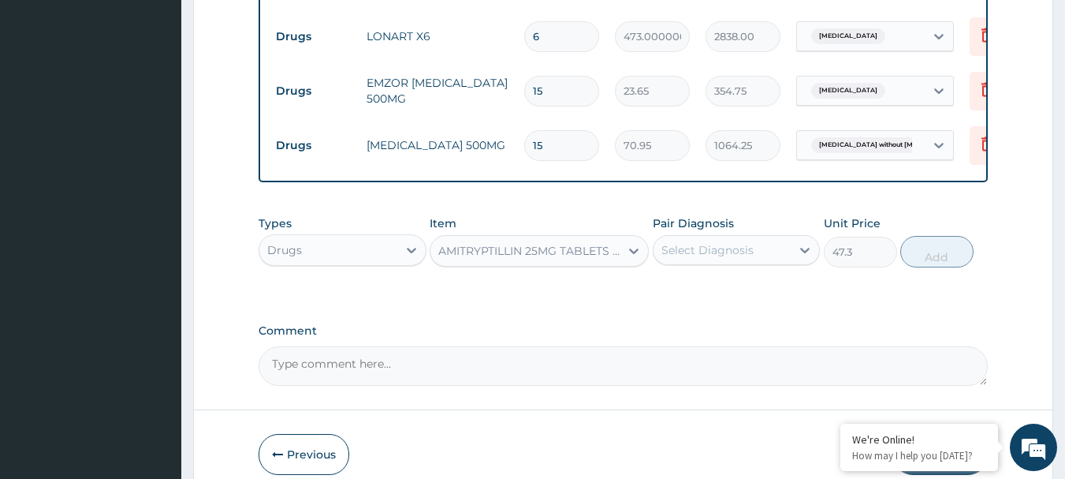
click at [717, 258] on div "Select Diagnosis" at bounding box center [708, 250] width 92 height 16
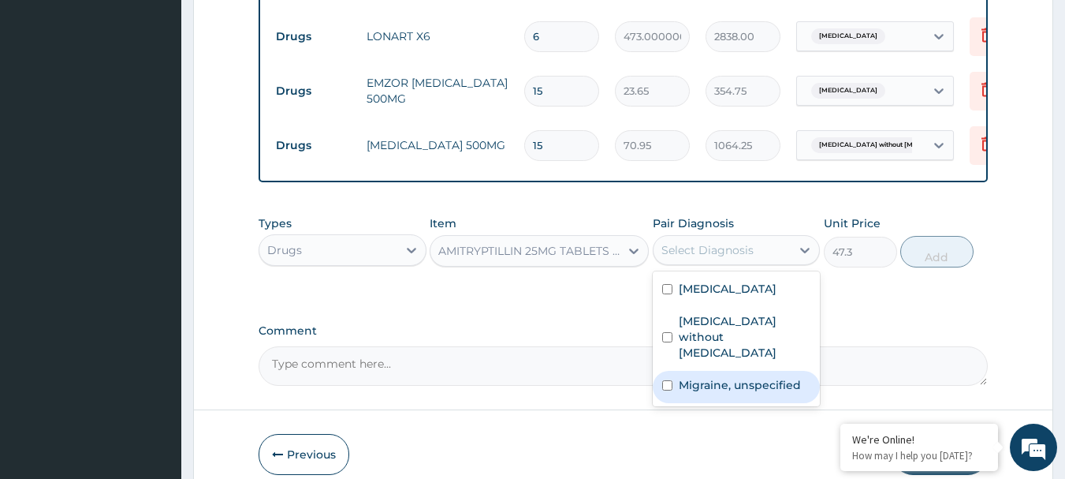
click at [718, 379] on label "Migraine, unspecified" at bounding box center [740, 385] width 122 height 16
checkbox input "true"
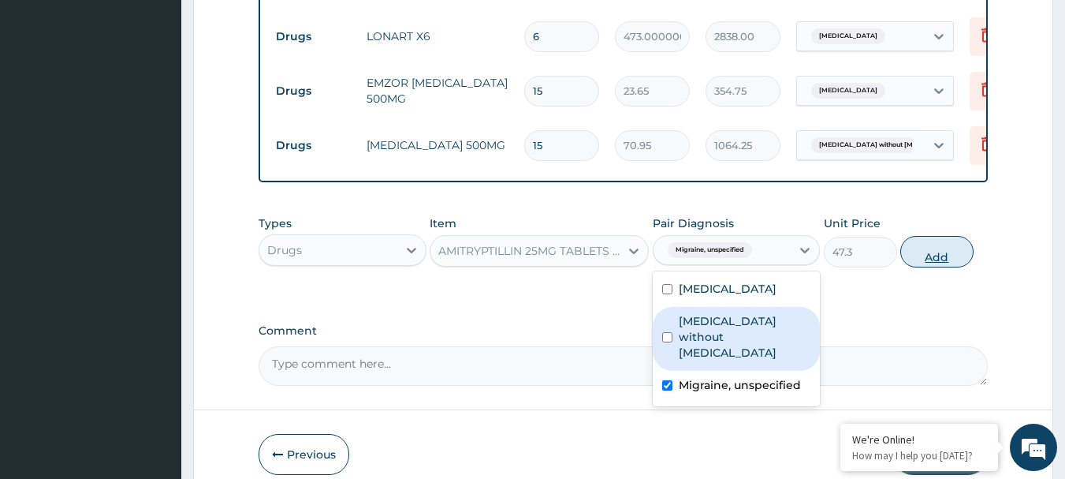
click at [942, 267] on button "Add" at bounding box center [937, 252] width 73 height 32
type input "0"
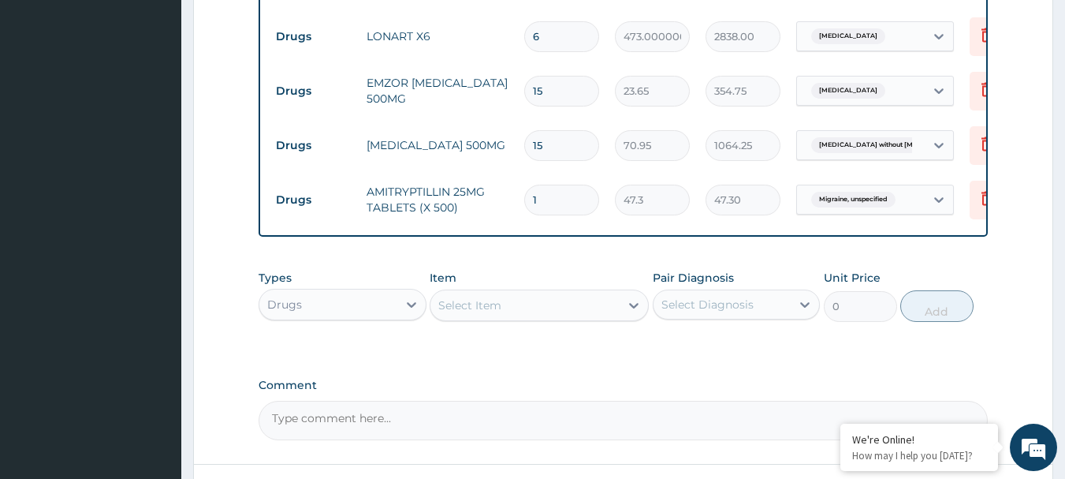
click at [540, 201] on input "1" at bounding box center [561, 200] width 75 height 31
type input "0.00"
type input "5"
type input "236.50"
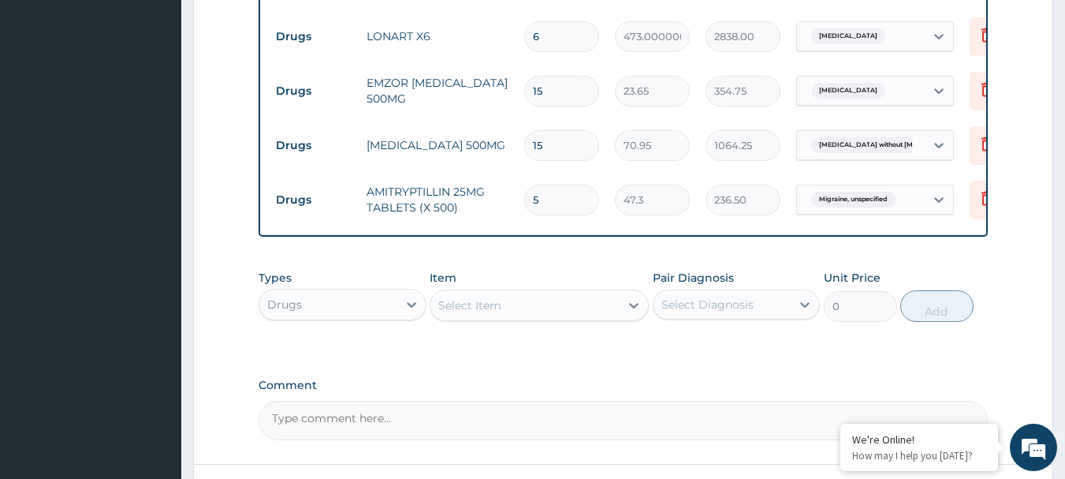
type input "5"
click at [498, 311] on div "Select Item" at bounding box center [469, 305] width 63 height 16
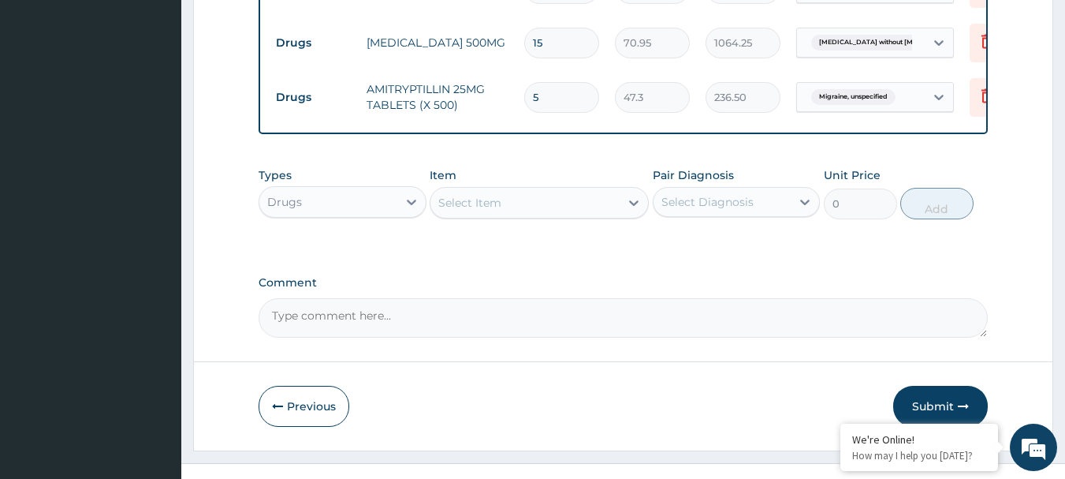
scroll to position [837, 0]
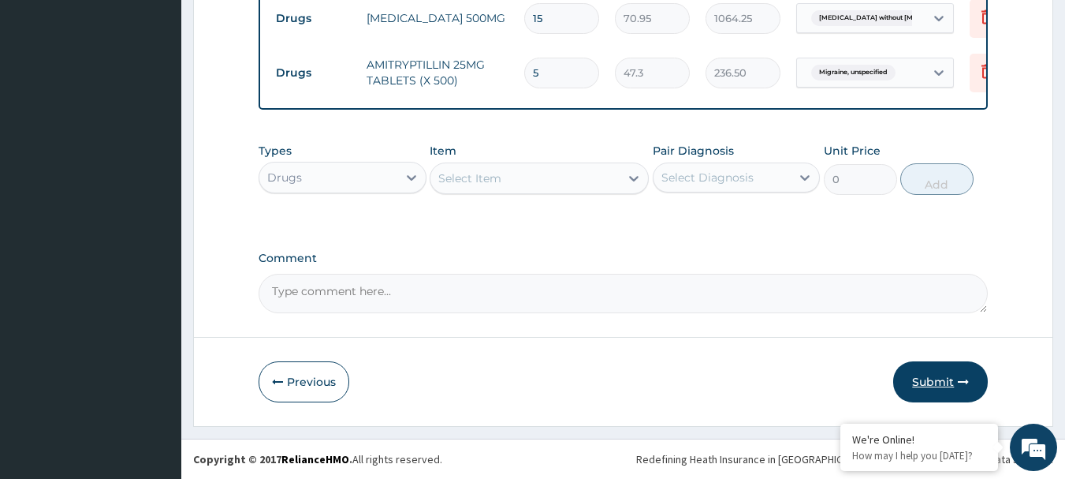
click at [924, 379] on button "Submit" at bounding box center [940, 381] width 95 height 41
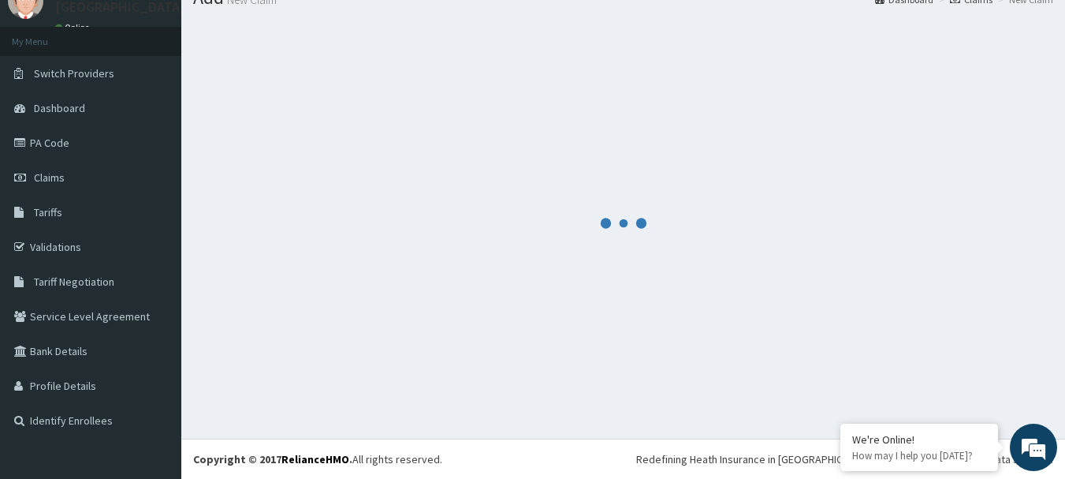
scroll to position [64, 0]
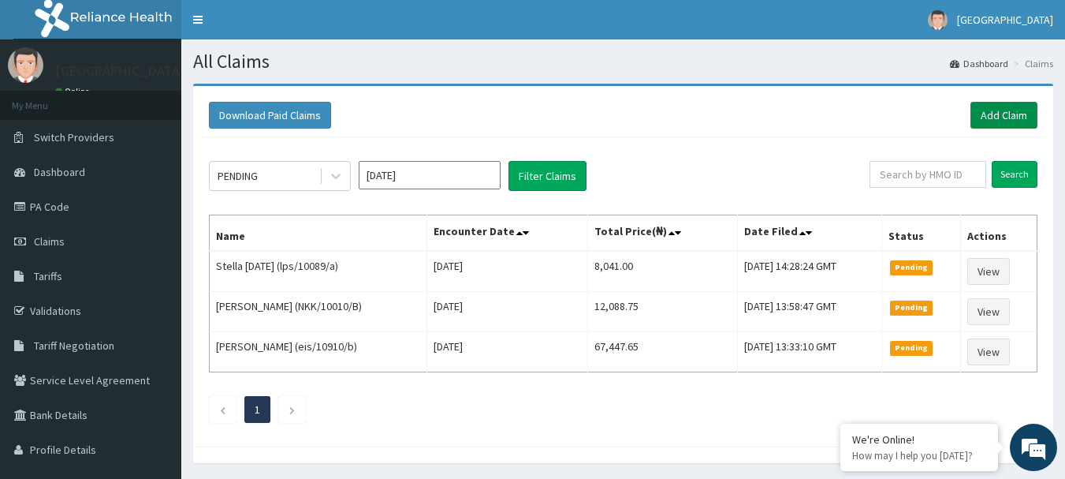
click at [988, 110] on link "Add Claim" at bounding box center [1004, 115] width 67 height 27
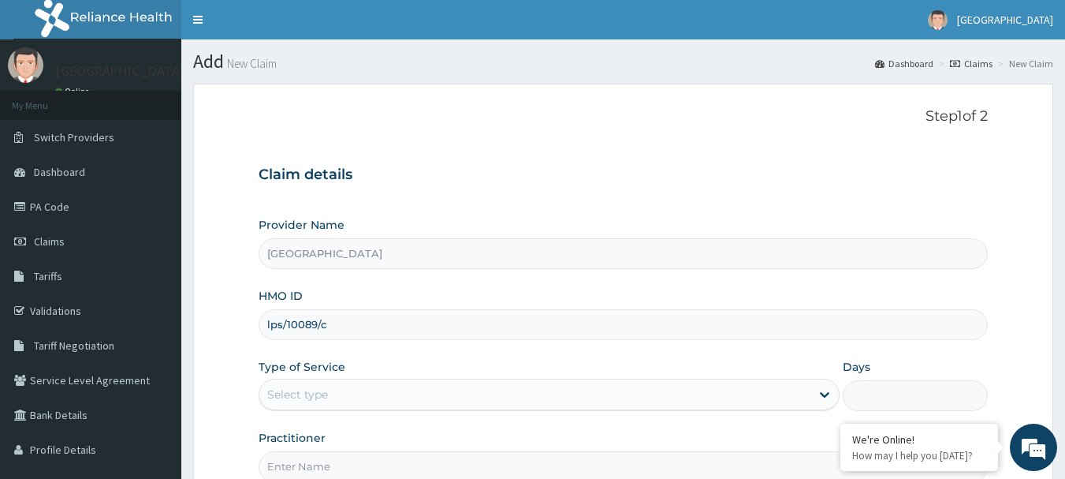
click at [468, 309] on input "lps/10089/c" at bounding box center [624, 324] width 730 height 31
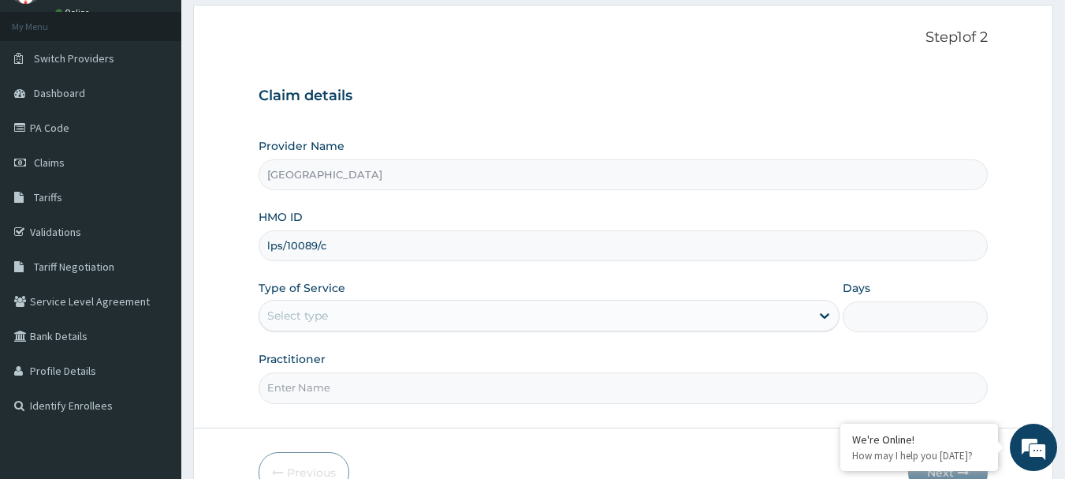
type input "lps/10089/c"
click at [455, 315] on div "Select type" at bounding box center [534, 315] width 551 height 25
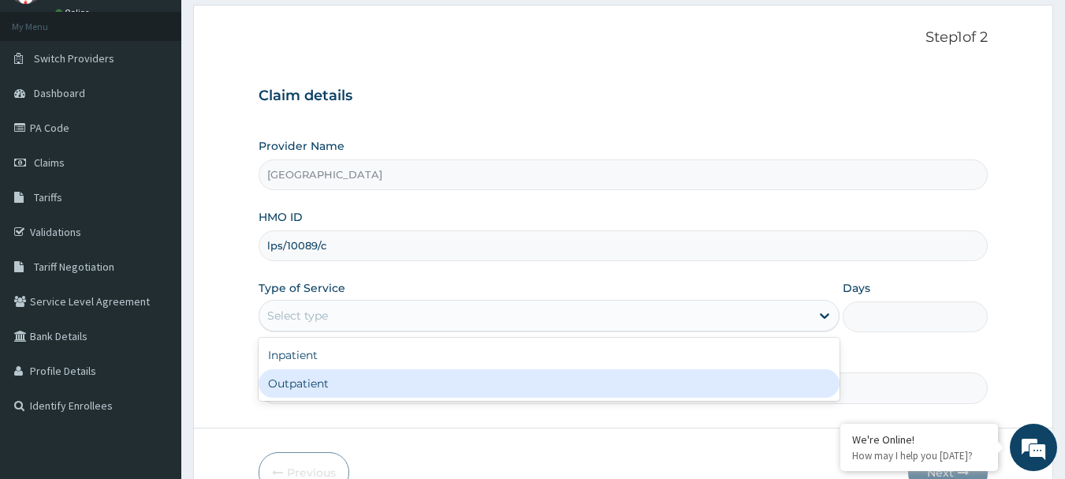
click at [448, 386] on div "Outpatient" at bounding box center [549, 383] width 581 height 28
type input "1"
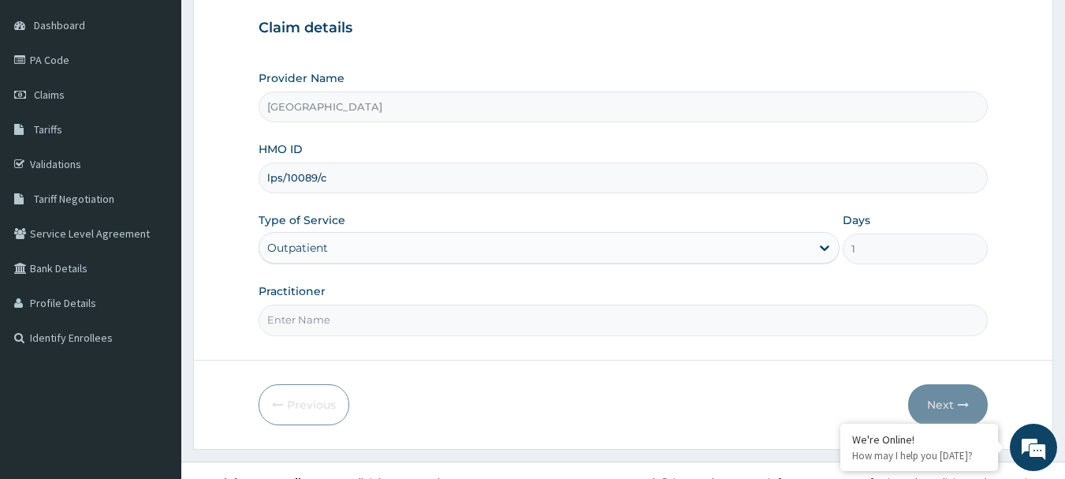
scroll to position [170, 0]
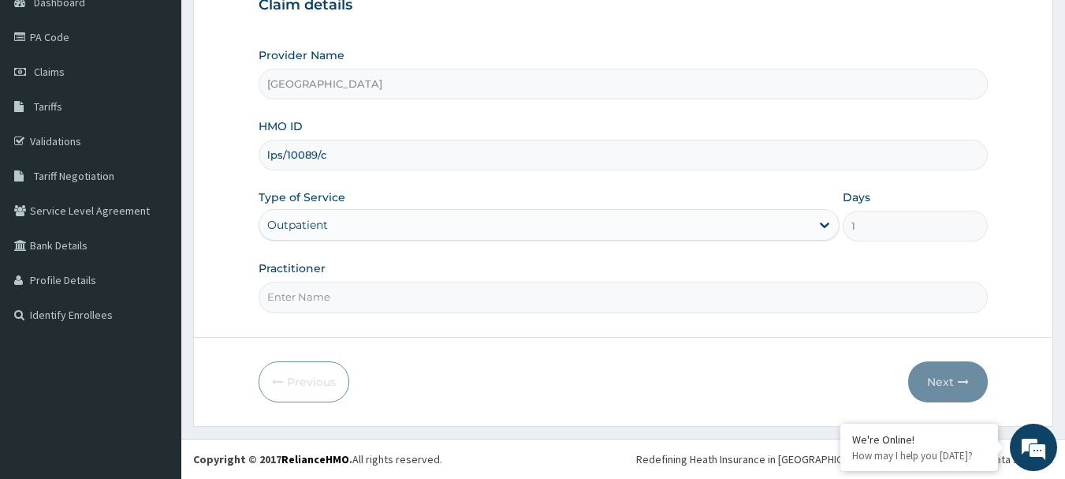
click at [325, 298] on input "Practitioner" at bounding box center [624, 297] width 730 height 31
type input "Doctor badru"
click at [947, 379] on button "Next" at bounding box center [948, 381] width 80 height 41
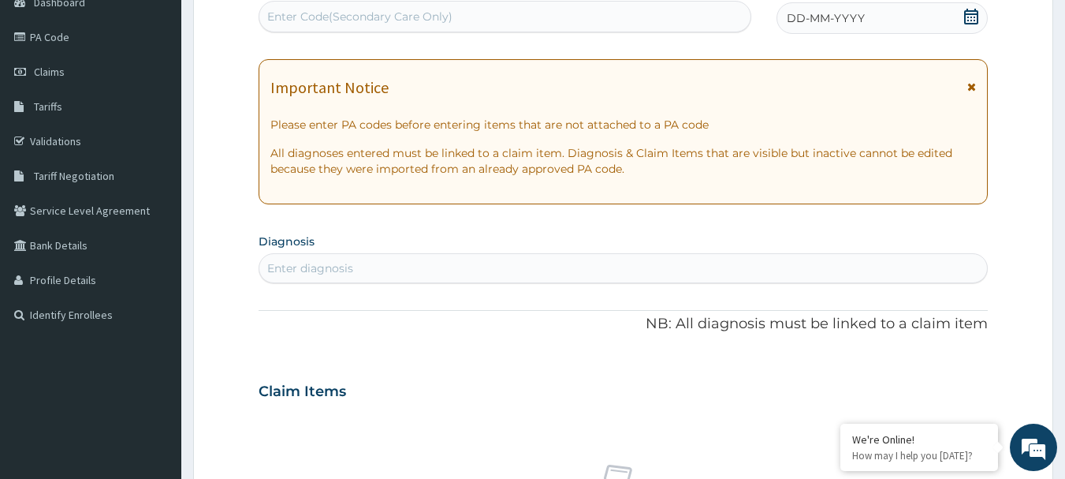
scroll to position [0, 0]
click at [972, 19] on icon at bounding box center [972, 17] width 16 height 16
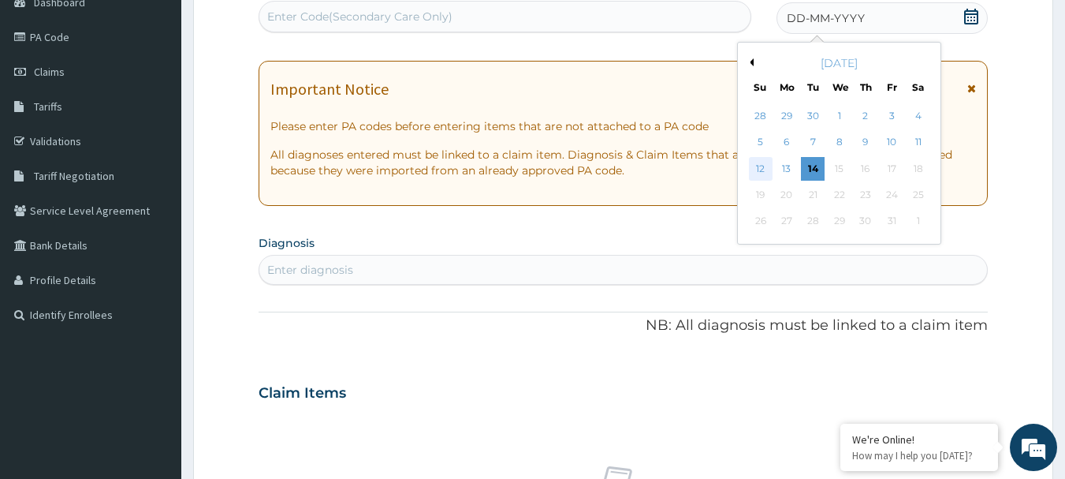
click at [758, 165] on div "12" at bounding box center [761, 169] width 24 height 24
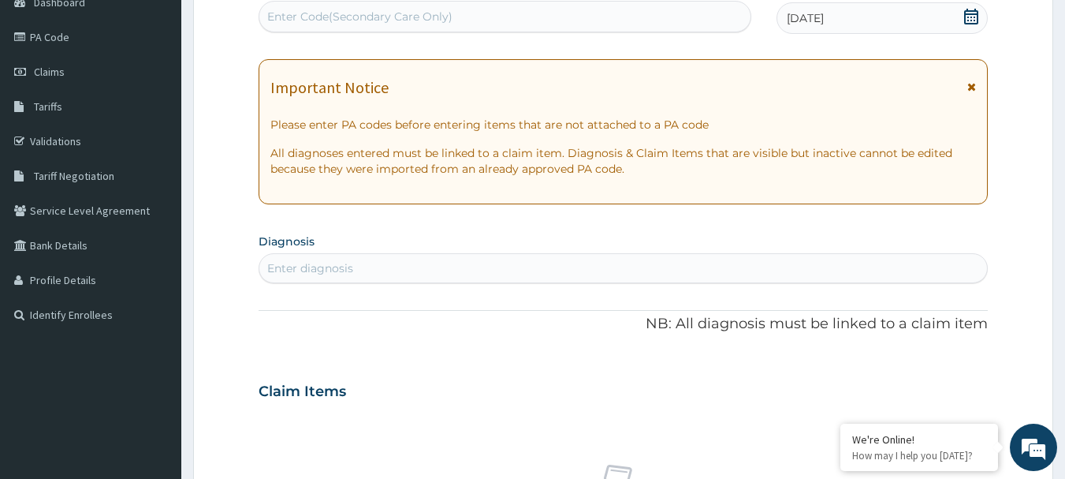
click at [489, 270] on div "Enter diagnosis" at bounding box center [623, 267] width 729 height 25
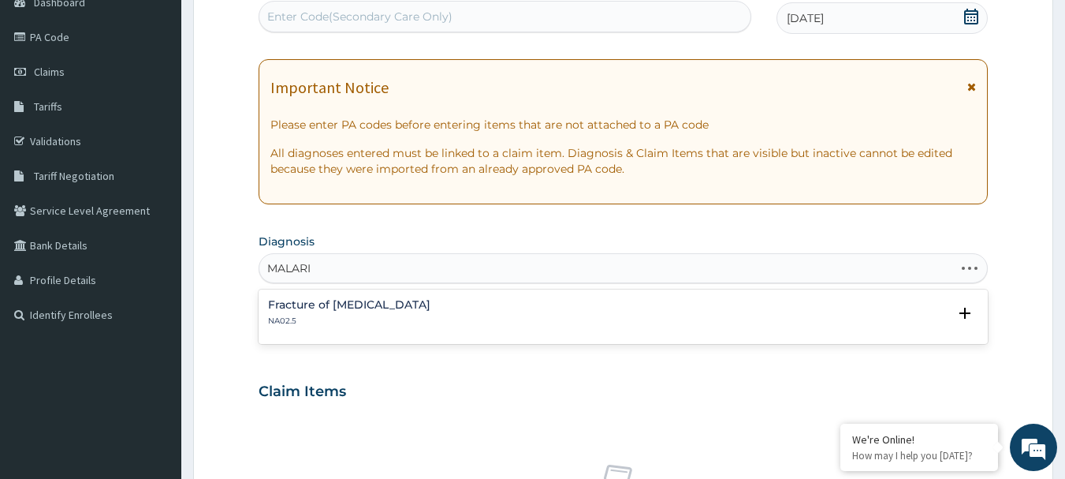
type input "MALARIA"
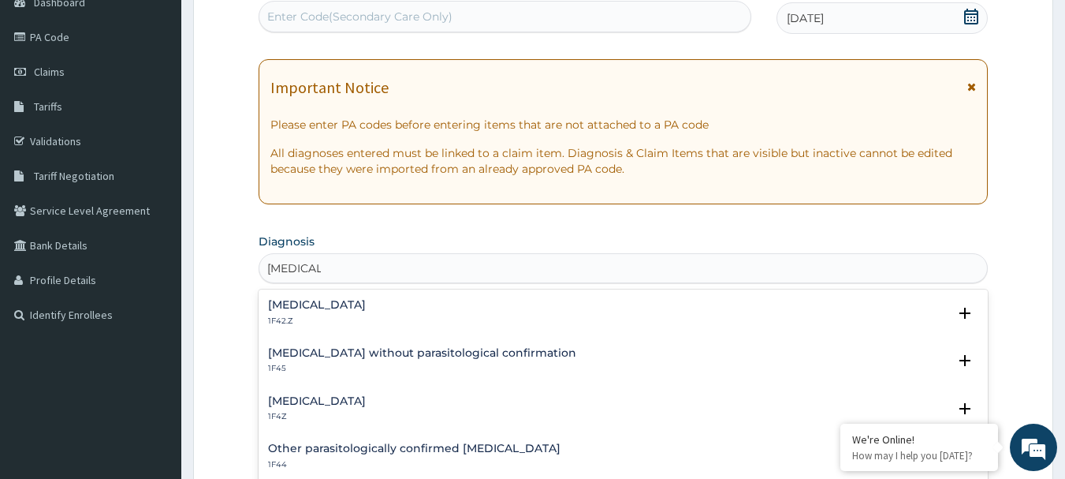
click at [356, 397] on h4 "Malaria, unspecified" at bounding box center [317, 401] width 98 height 12
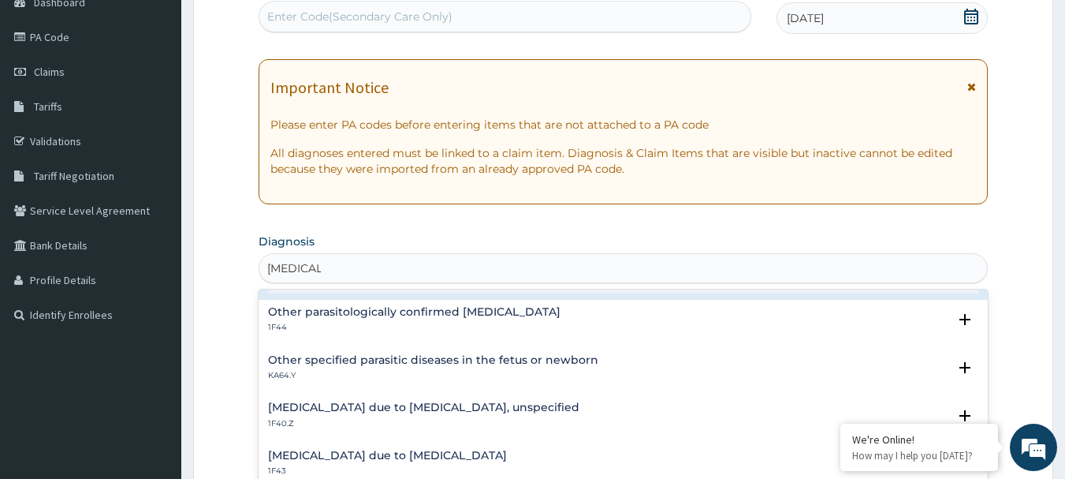
scroll to position [158, 0]
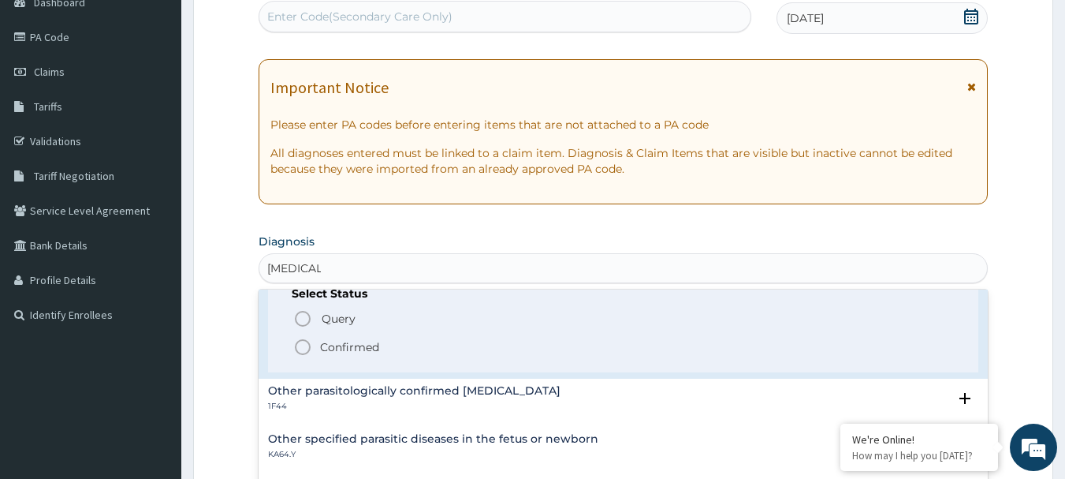
click at [301, 349] on icon "status option filled" at bounding box center [302, 347] width 19 height 19
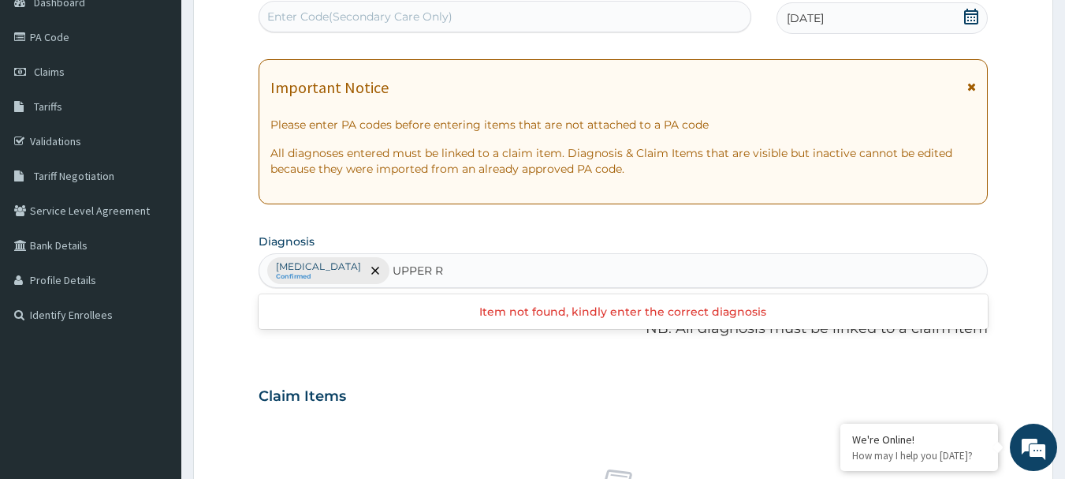
type input "UPPER"
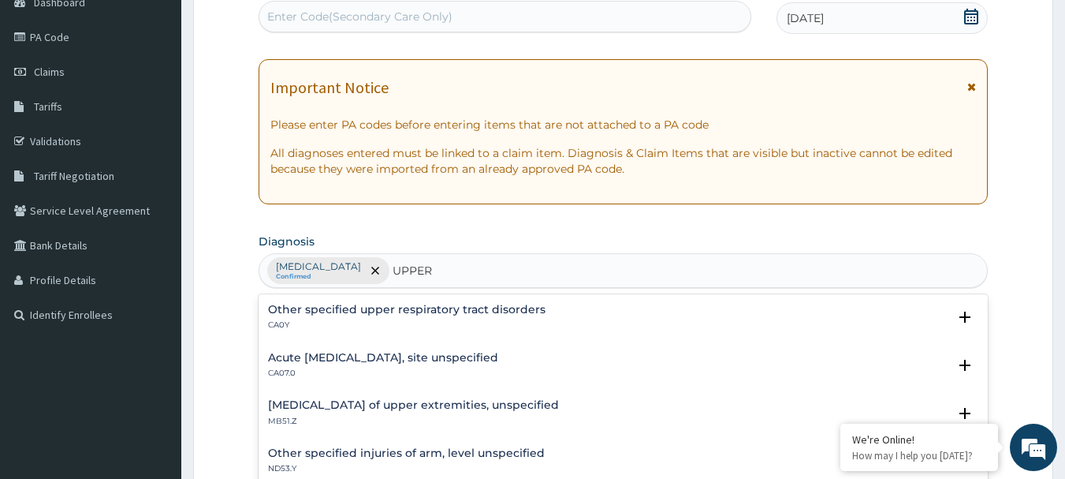
click at [386, 360] on h4 "Acute upper respiratory infection, site unspecified" at bounding box center [383, 358] width 230 height 12
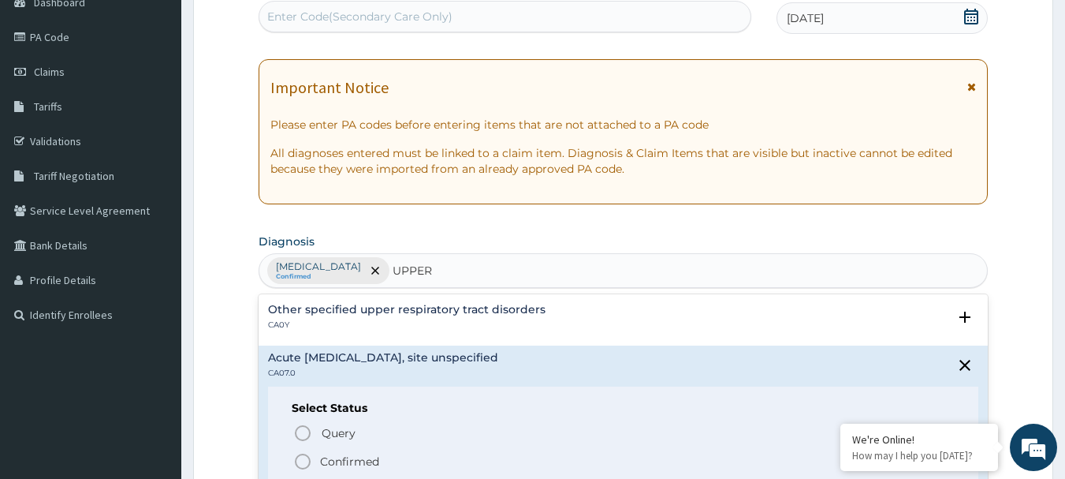
click at [297, 466] on circle "status option filled" at bounding box center [303, 461] width 14 height 14
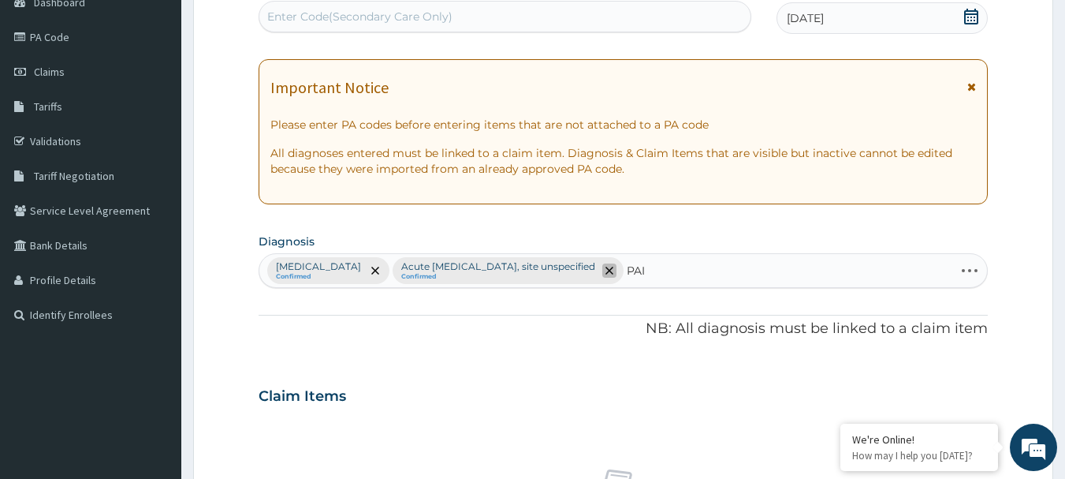
type input "PAIN"
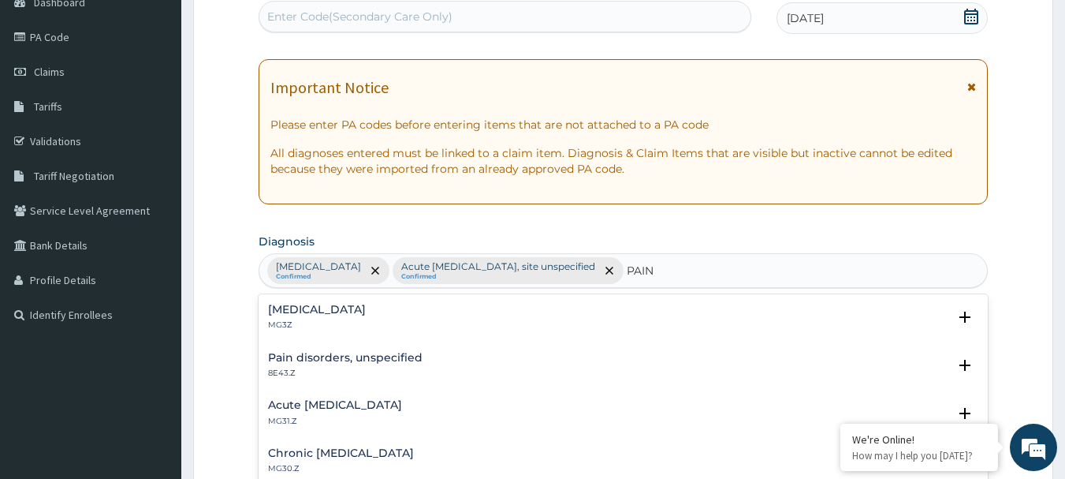
click at [340, 321] on p "MG3Z" at bounding box center [317, 324] width 98 height 11
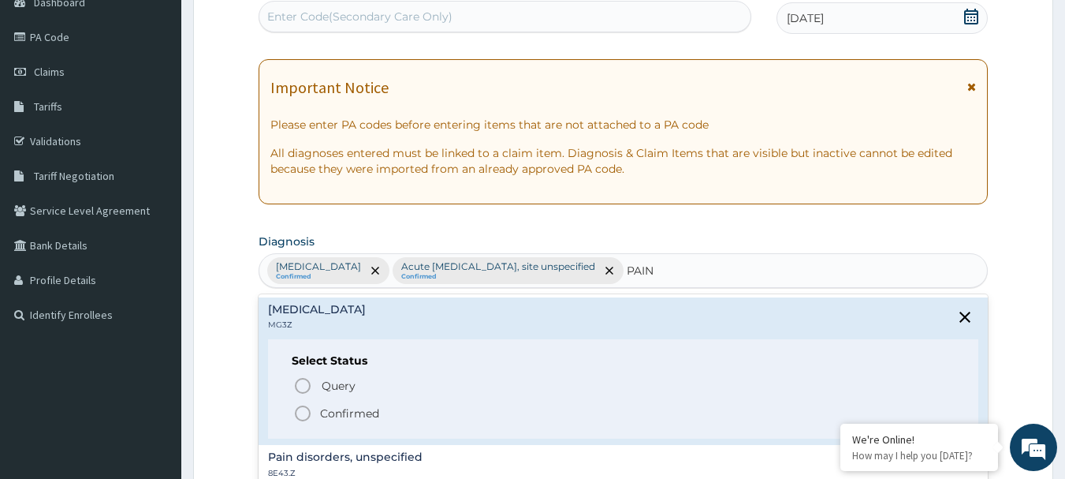
click at [302, 409] on icon "status option filled" at bounding box center [302, 413] width 19 height 19
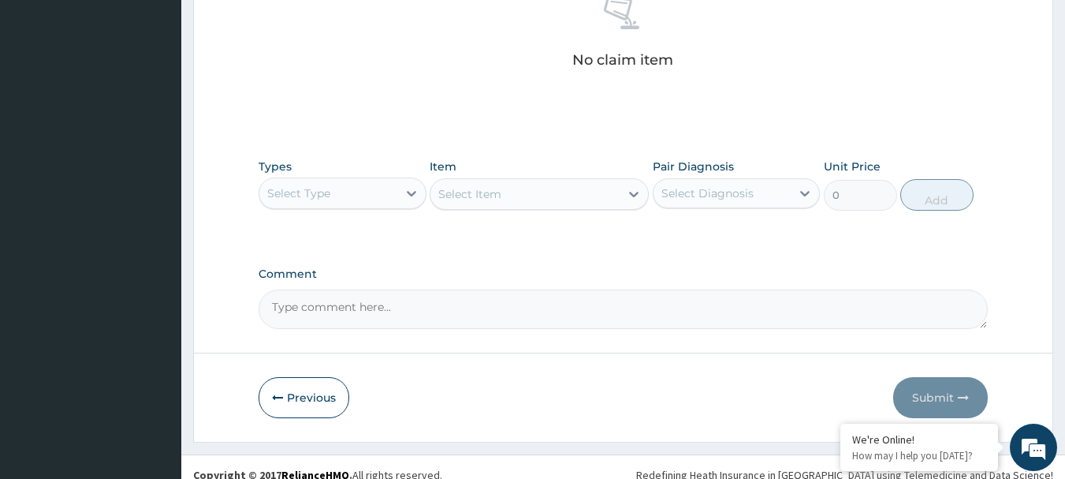
scroll to position [658, 0]
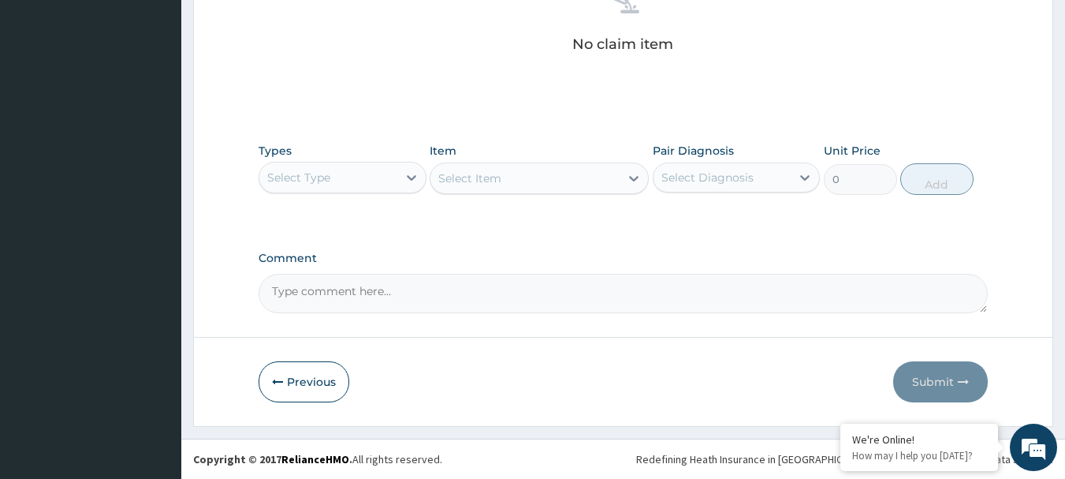
click at [335, 181] on div "Select Type" at bounding box center [328, 177] width 138 height 25
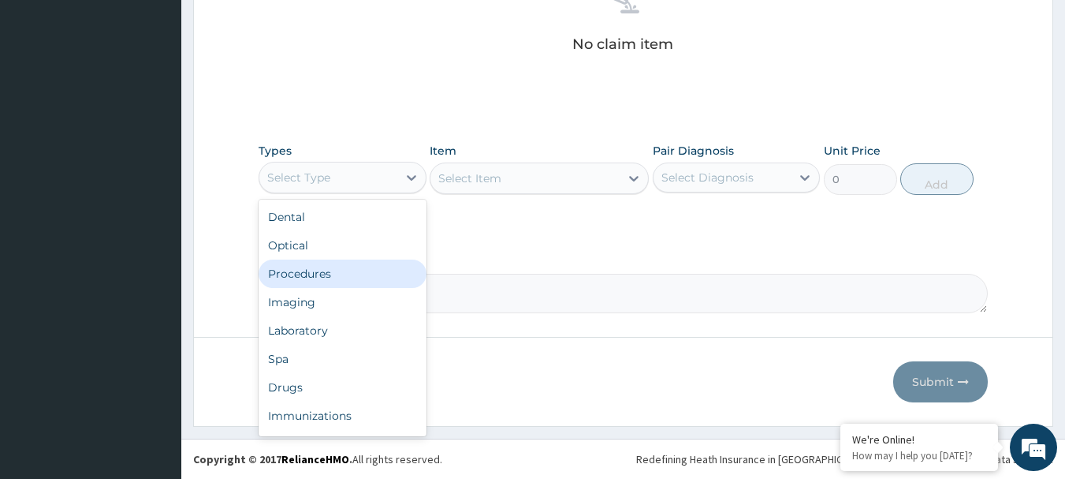
click at [319, 271] on div "Procedures" at bounding box center [343, 273] width 168 height 28
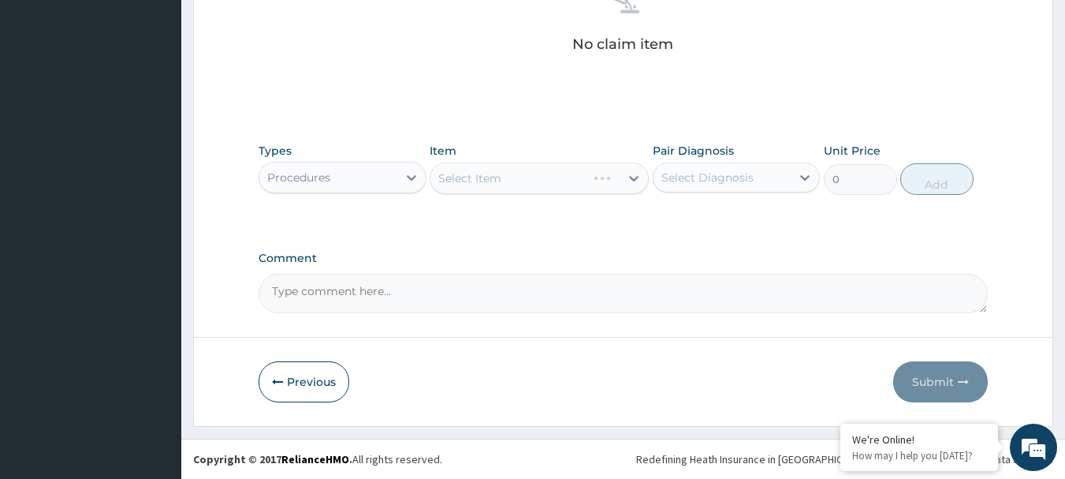
click at [513, 182] on div "Select Item" at bounding box center [539, 178] width 219 height 32
click at [525, 180] on div "Select Item" at bounding box center [525, 178] width 189 height 25
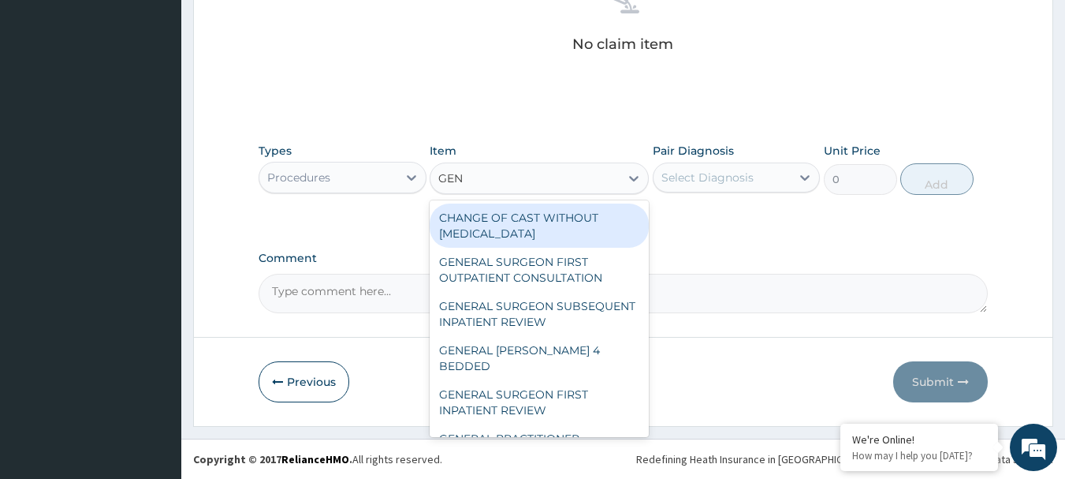
type input "GENE"
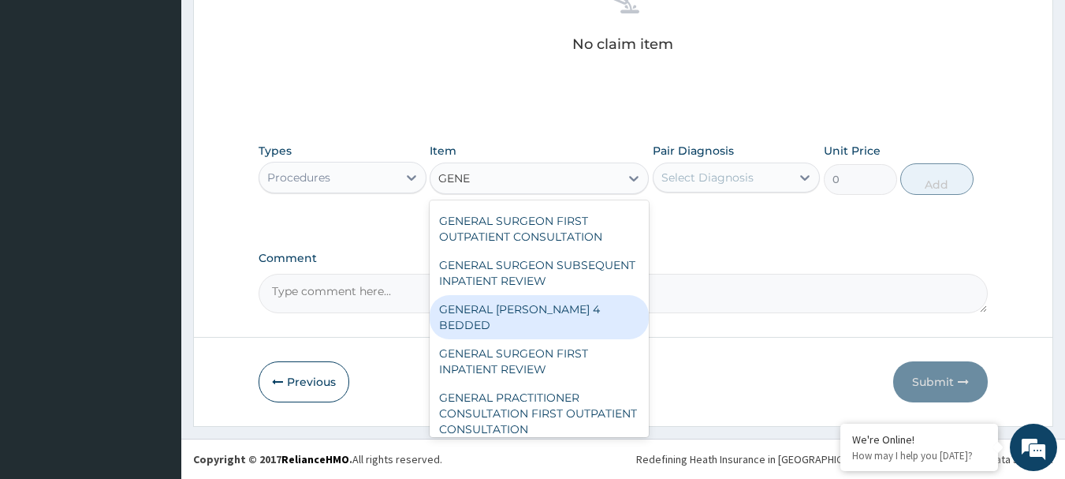
scroll to position [79, 0]
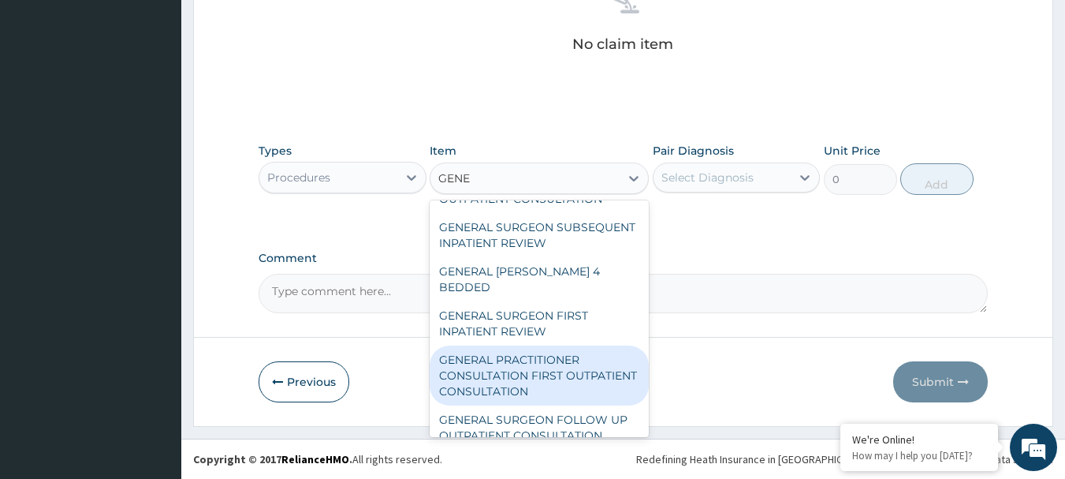
click at [561, 378] on div "GENERAL PRACTITIONER CONSULTATION FIRST OUTPATIENT CONSULTATION" at bounding box center [539, 375] width 219 height 60
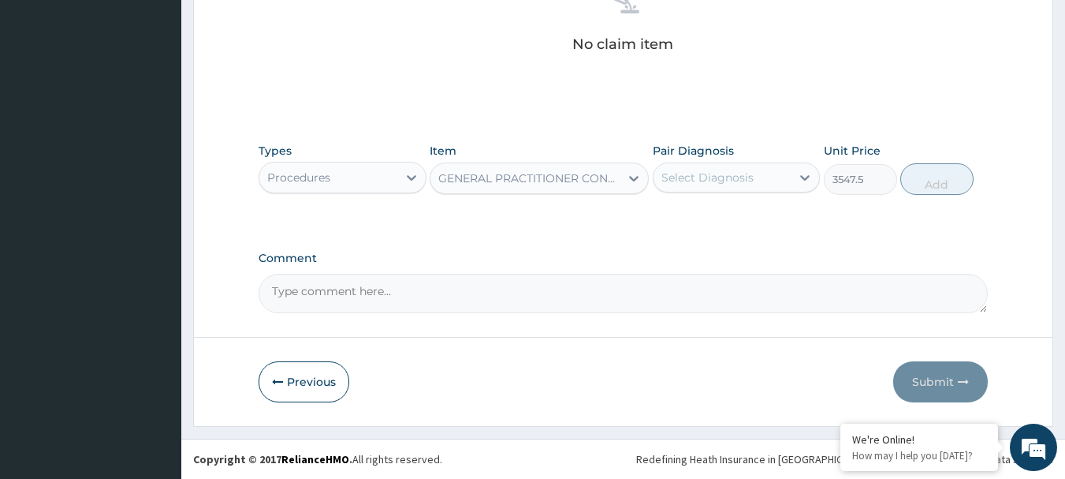
type input "3547.5"
click at [725, 184] on div "Select Diagnosis" at bounding box center [708, 178] width 92 height 16
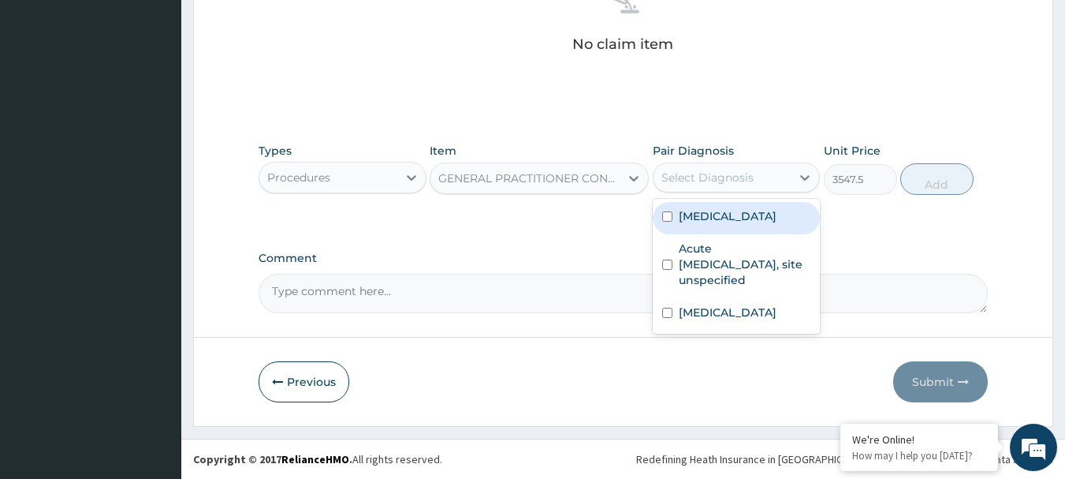
click at [730, 226] on div "[MEDICAL_DATA]" at bounding box center [737, 218] width 168 height 32
checkbox input "true"
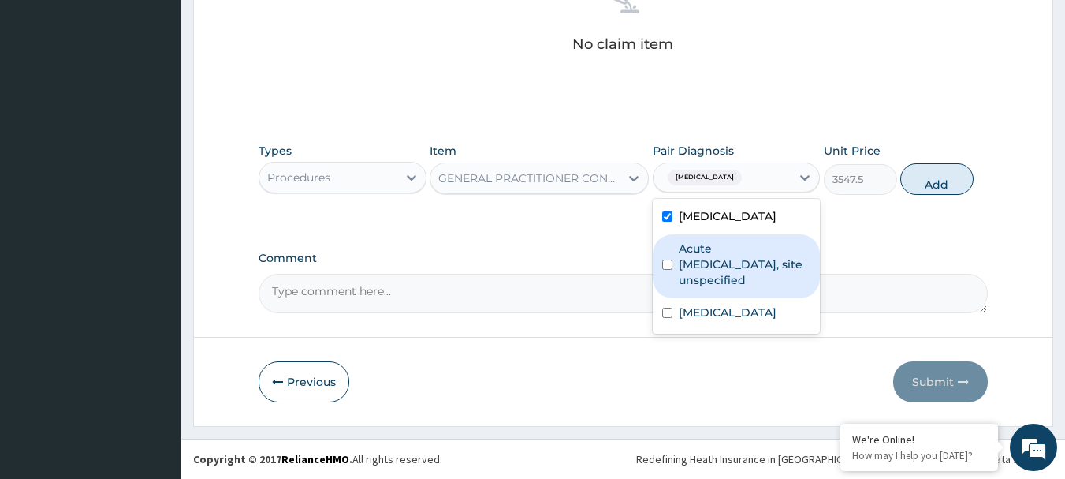
click at [725, 255] on label "Acute [MEDICAL_DATA], site unspecified" at bounding box center [745, 264] width 132 height 47
checkbox input "true"
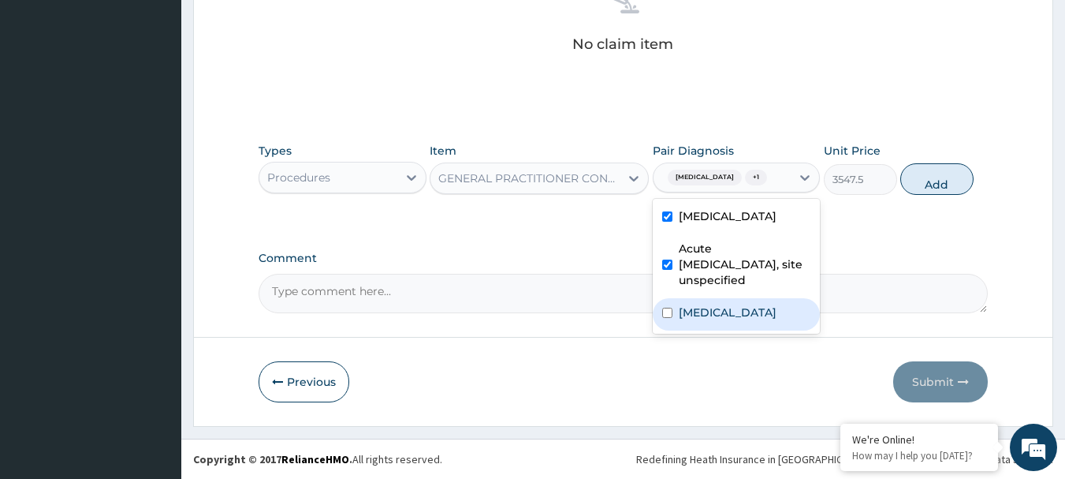
click at [719, 304] on label "Pain, unspecified" at bounding box center [728, 312] width 98 height 16
checkbox input "true"
click at [932, 185] on button "Add" at bounding box center [937, 179] width 73 height 32
type input "0"
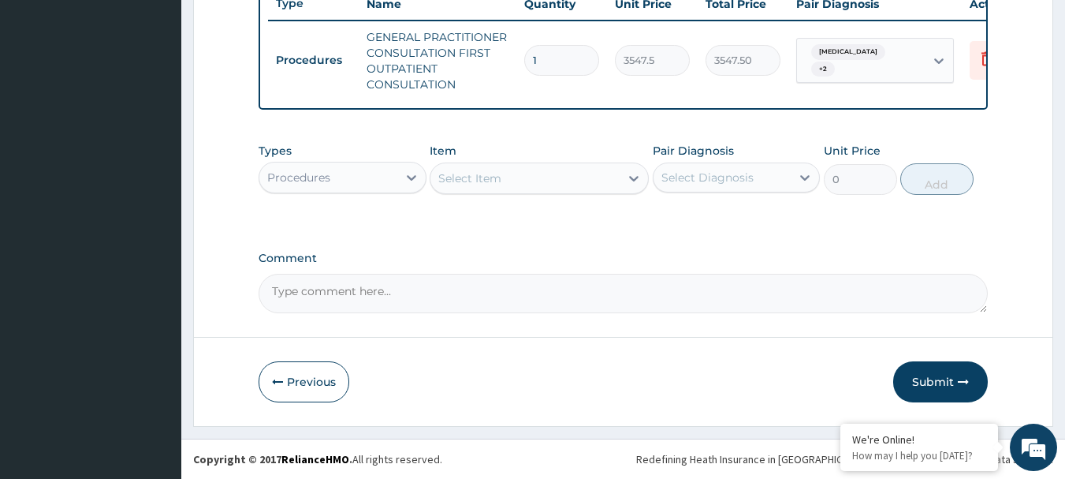
scroll to position [620, 0]
click at [376, 179] on div "Procedures" at bounding box center [328, 177] width 138 height 25
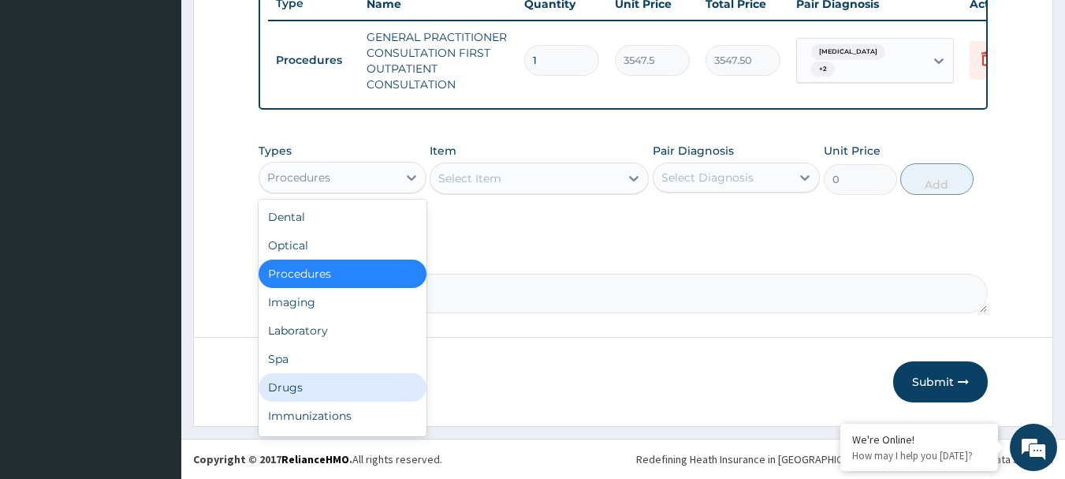
click at [330, 382] on div "Drugs" at bounding box center [343, 387] width 168 height 28
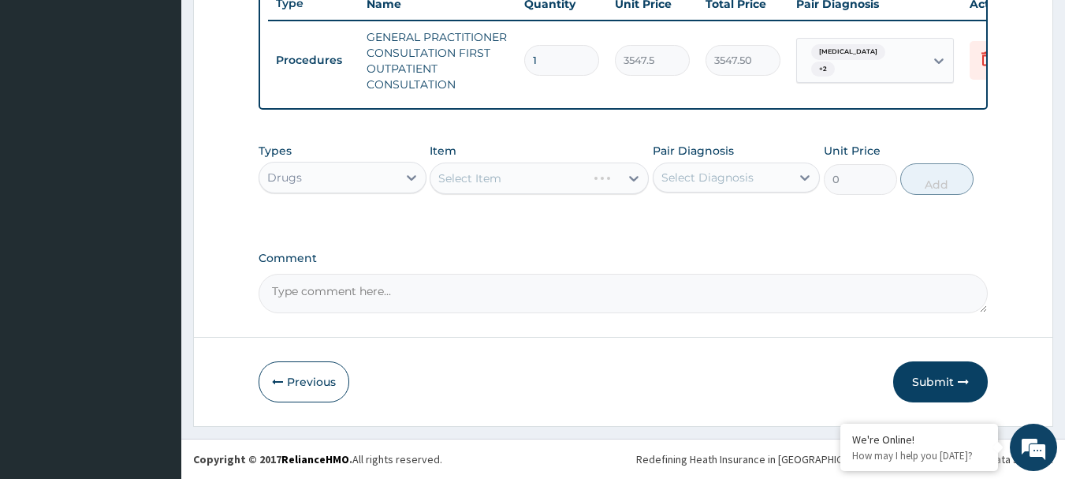
click at [520, 182] on div "Select Item" at bounding box center [539, 178] width 219 height 32
click at [550, 182] on div "Select Item" at bounding box center [525, 178] width 189 height 25
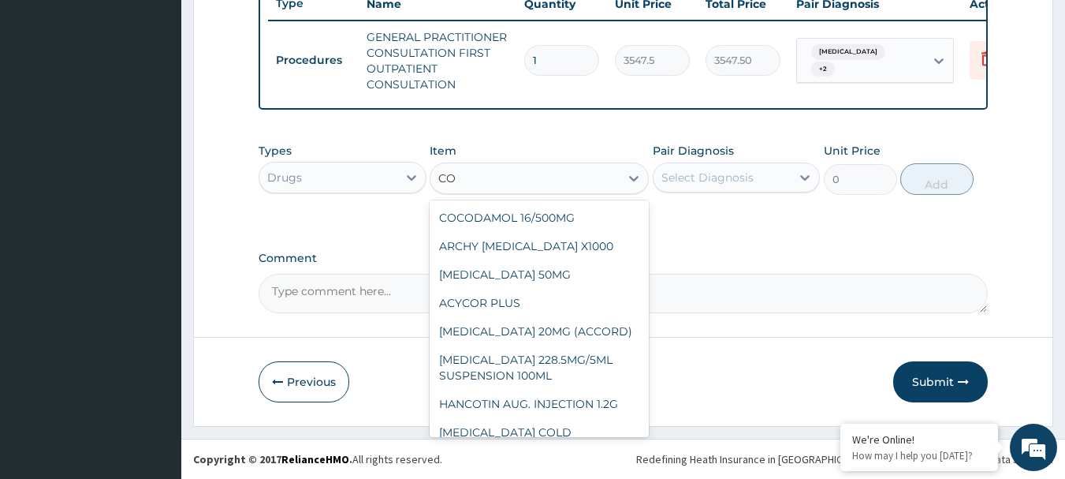
type input "COA"
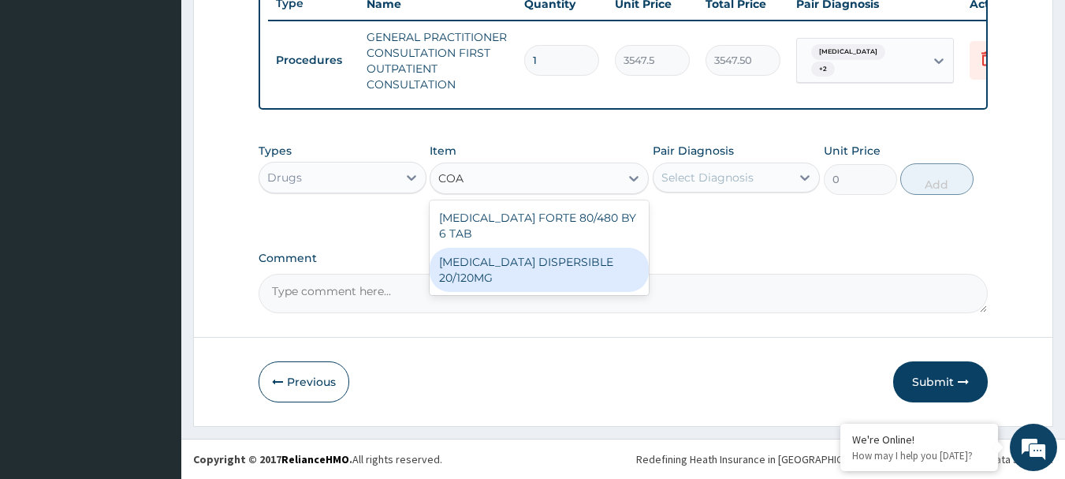
click at [551, 248] on div "COARTEM DISPERSIBLE 20/120MG" at bounding box center [539, 270] width 219 height 44
type input "112.3375"
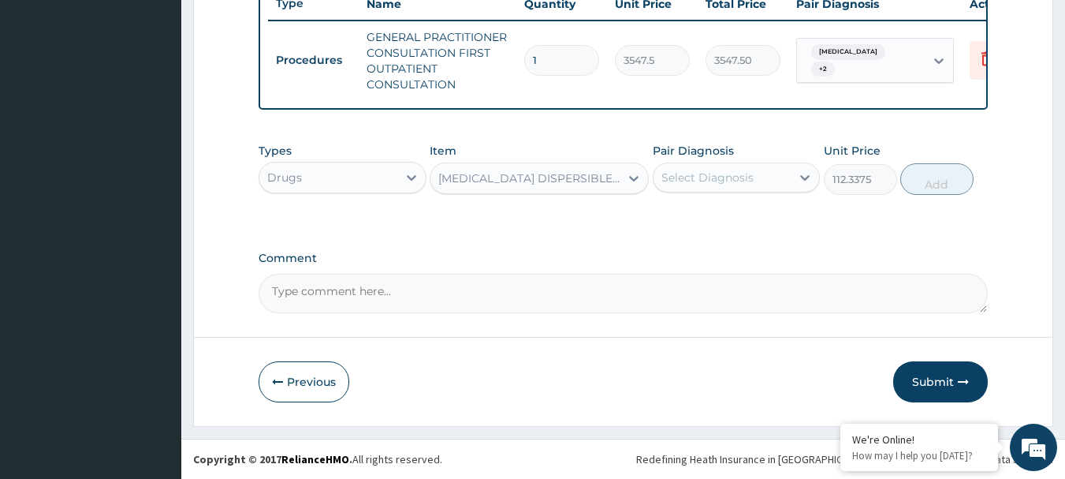
click at [720, 173] on div "Select Diagnosis" at bounding box center [708, 178] width 92 height 16
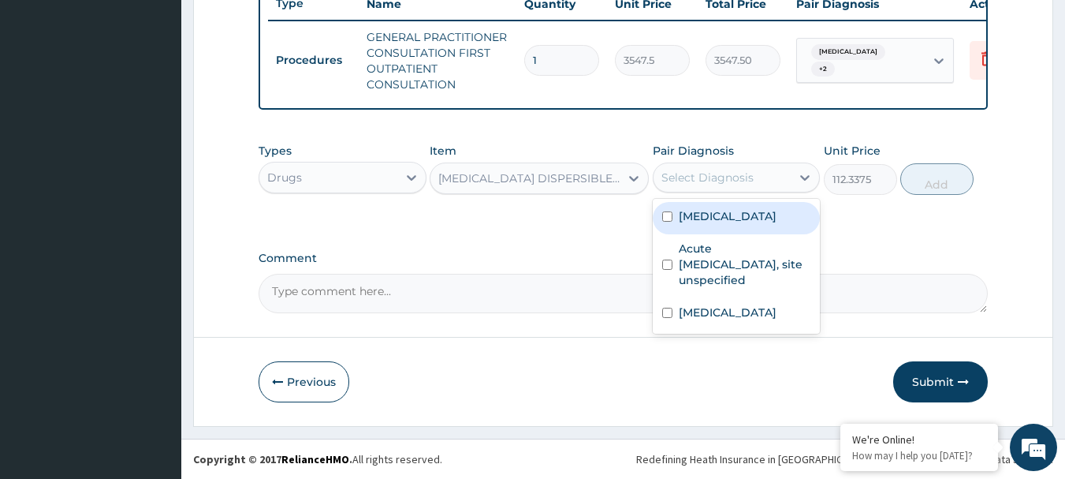
drag, startPoint x: 722, startPoint y: 219, endPoint x: 834, endPoint y: 201, distance: 114.2
click at [725, 219] on label "Malaria, unspecified" at bounding box center [728, 216] width 98 height 16
checkbox input "true"
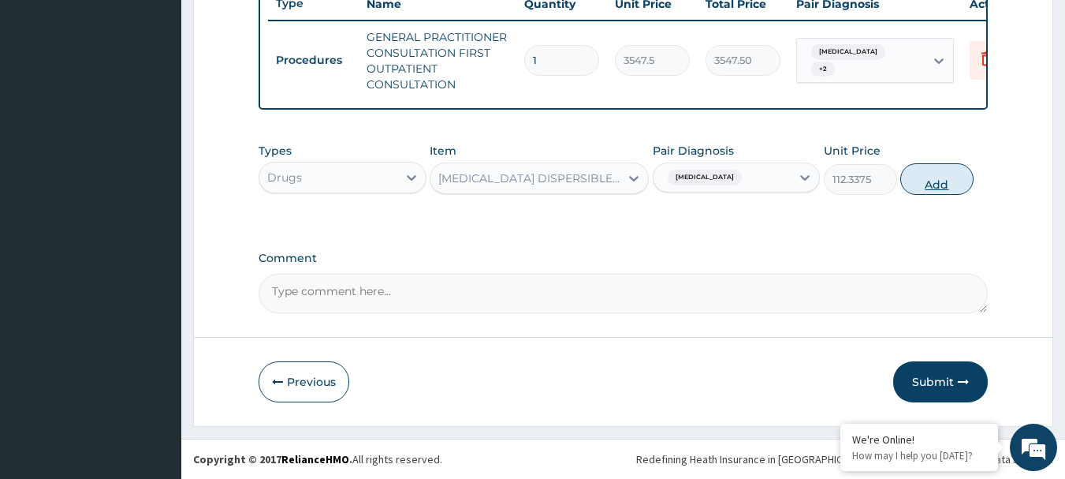
click at [935, 187] on button "Add" at bounding box center [937, 179] width 73 height 32
type input "0"
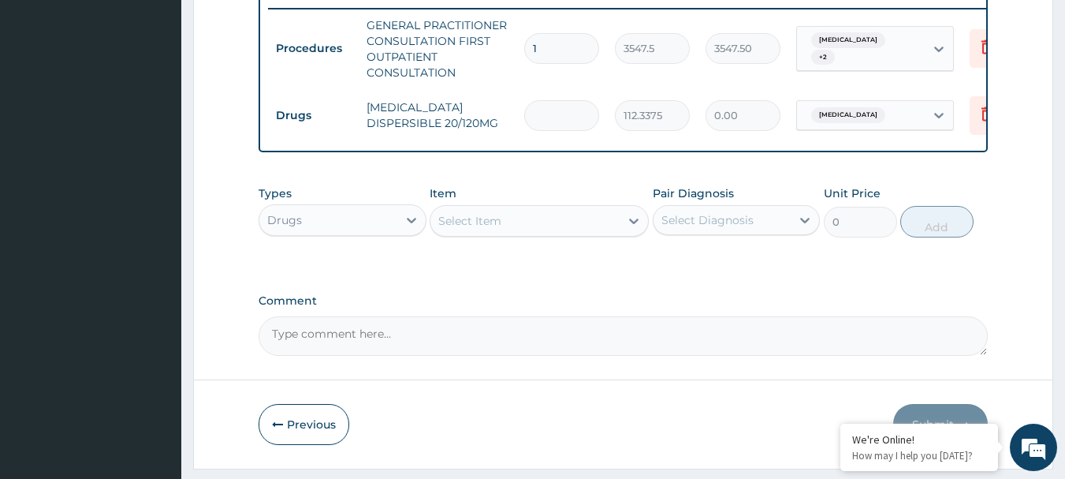
type input "0.00"
type input "6"
type input "674.03"
type input "6"
click at [518, 233] on div "Select Item" at bounding box center [525, 220] width 189 height 25
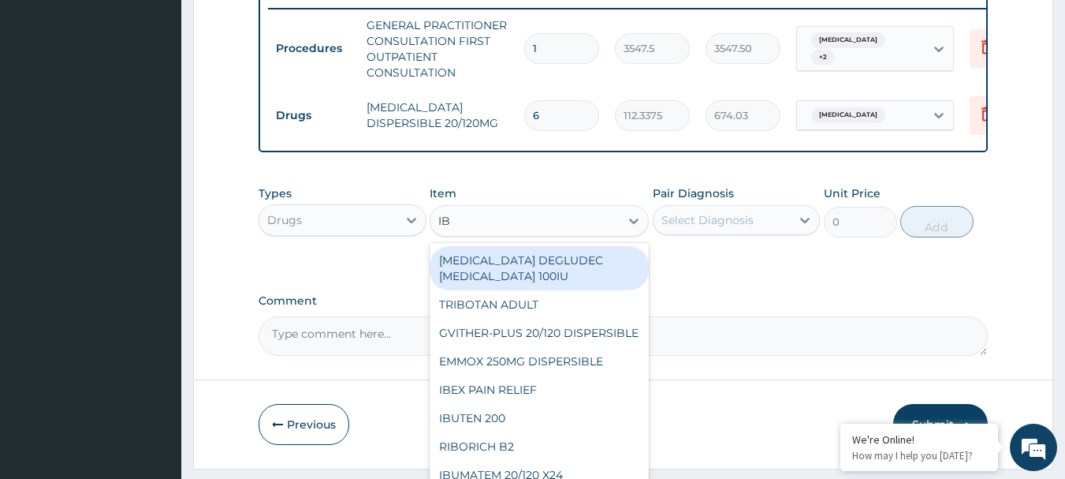
type input "IBU"
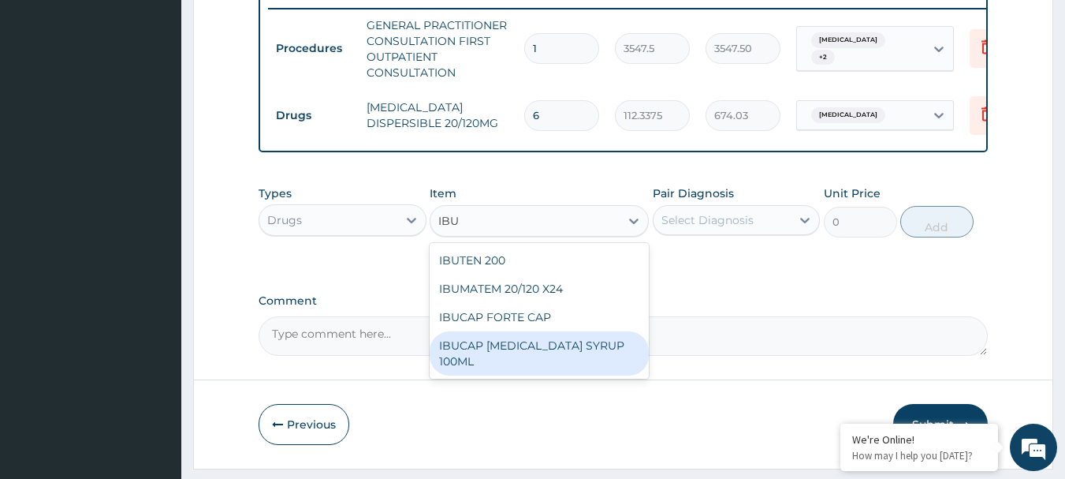
click at [558, 352] on div "IBUCAP COLD AND FLU SYRUP 100ML" at bounding box center [539, 353] width 219 height 44
type input "768.6250000000001"
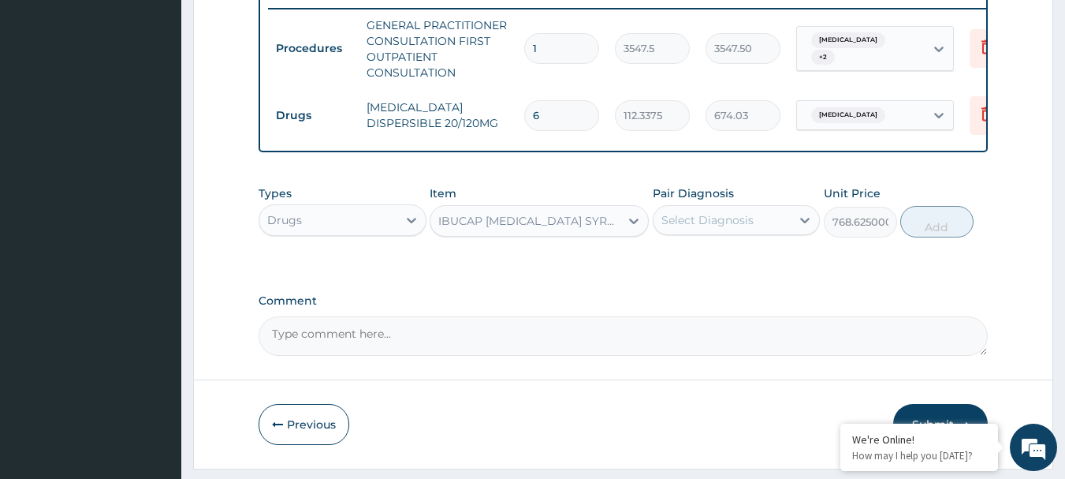
click at [695, 228] on div "Select Diagnosis" at bounding box center [708, 220] width 92 height 16
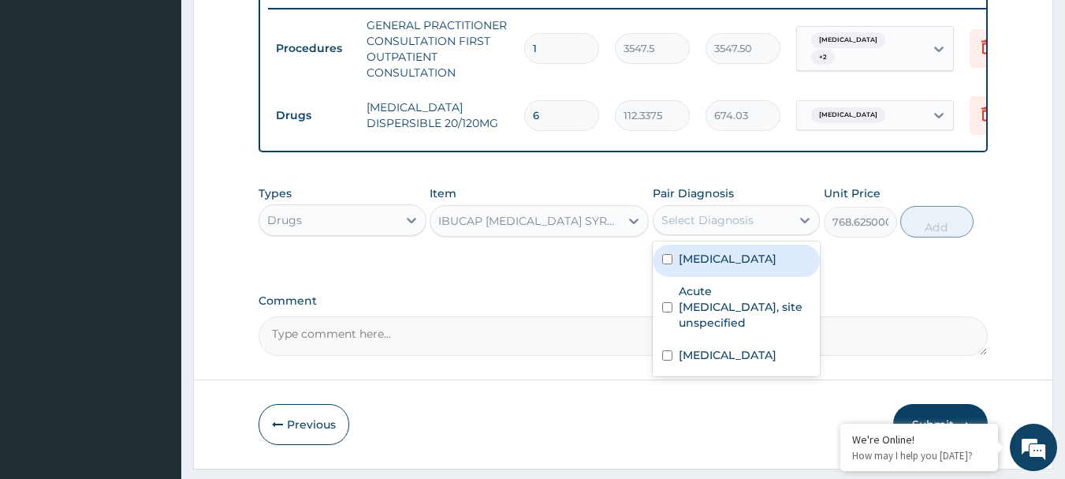
click at [706, 265] on label "Malaria, unspecified" at bounding box center [728, 259] width 98 height 16
checkbox input "true"
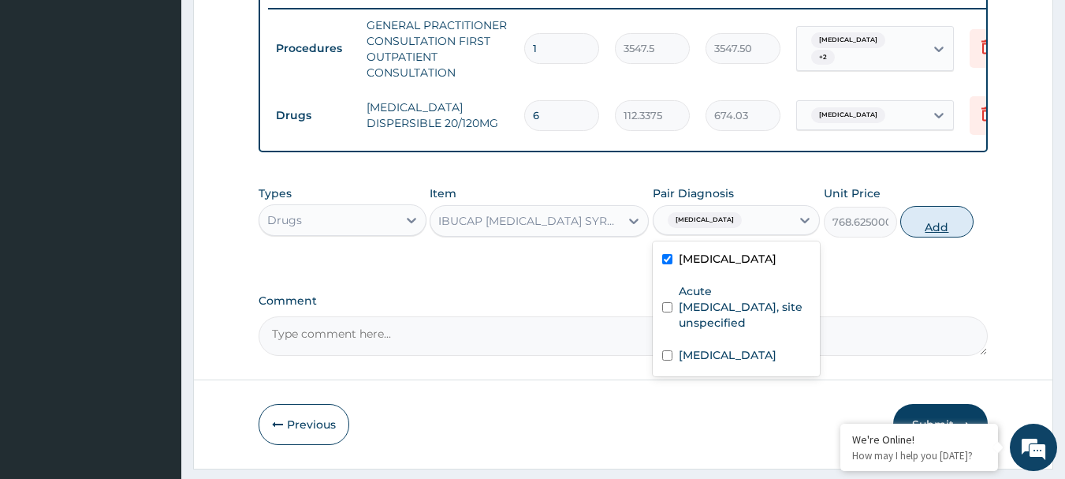
click at [916, 237] on button "Add" at bounding box center [937, 222] width 73 height 32
type input "0"
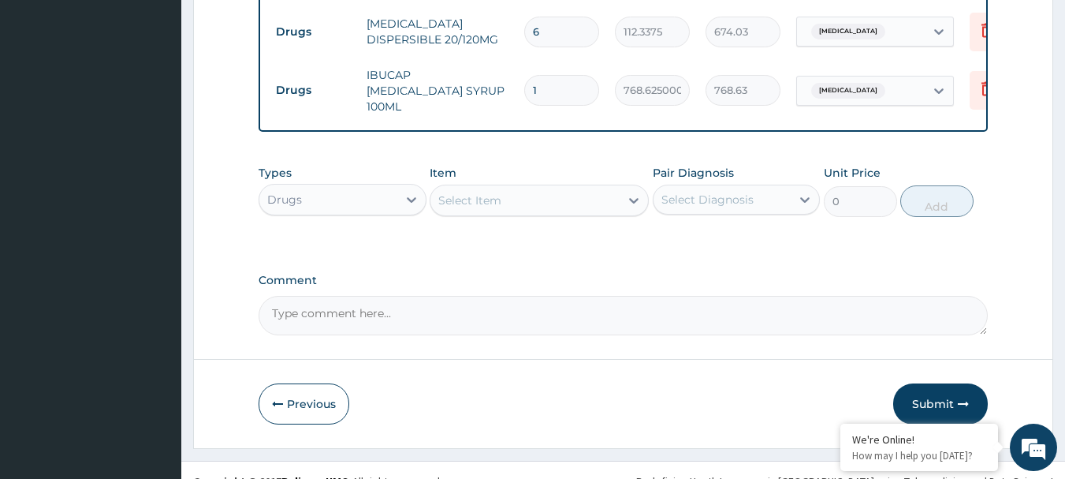
scroll to position [729, 0]
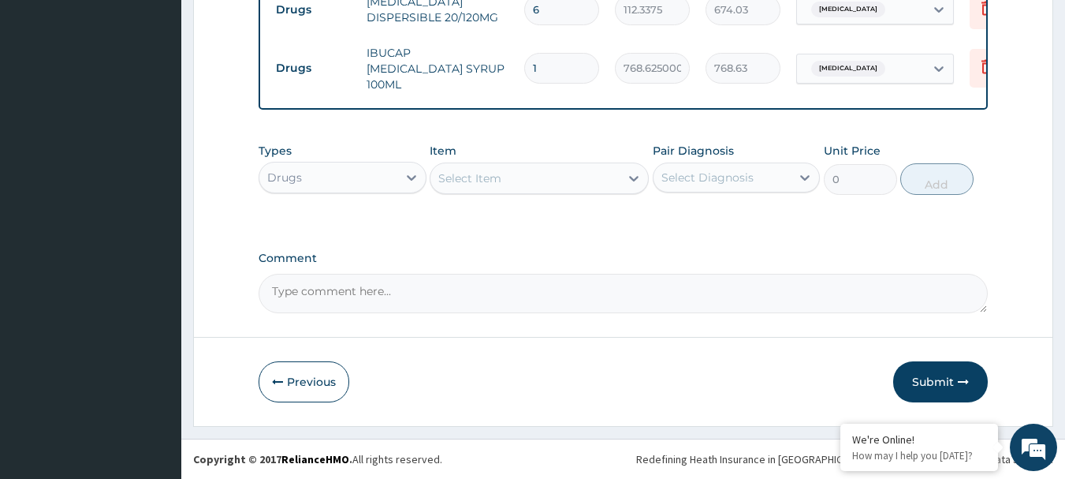
click at [496, 181] on div "Select Item" at bounding box center [469, 178] width 63 height 16
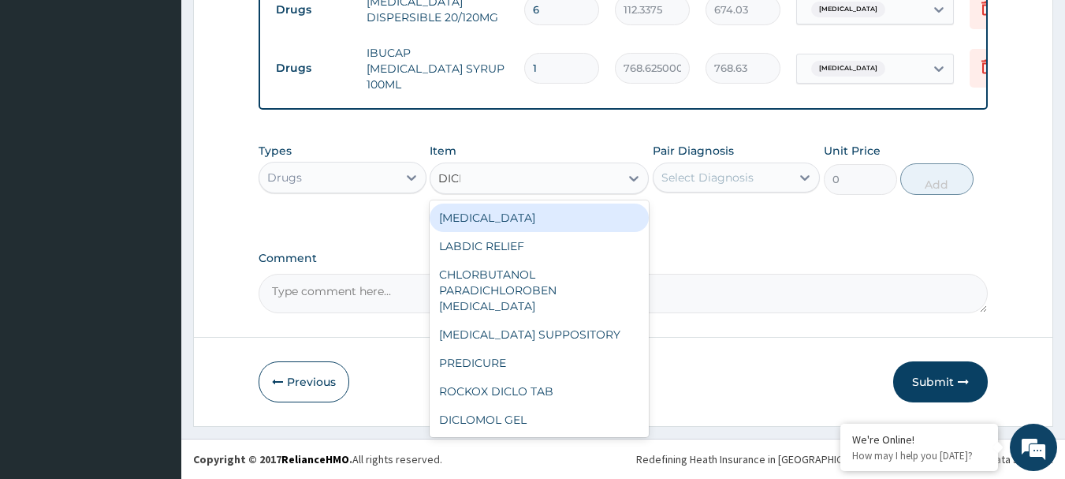
type input "DICLO"
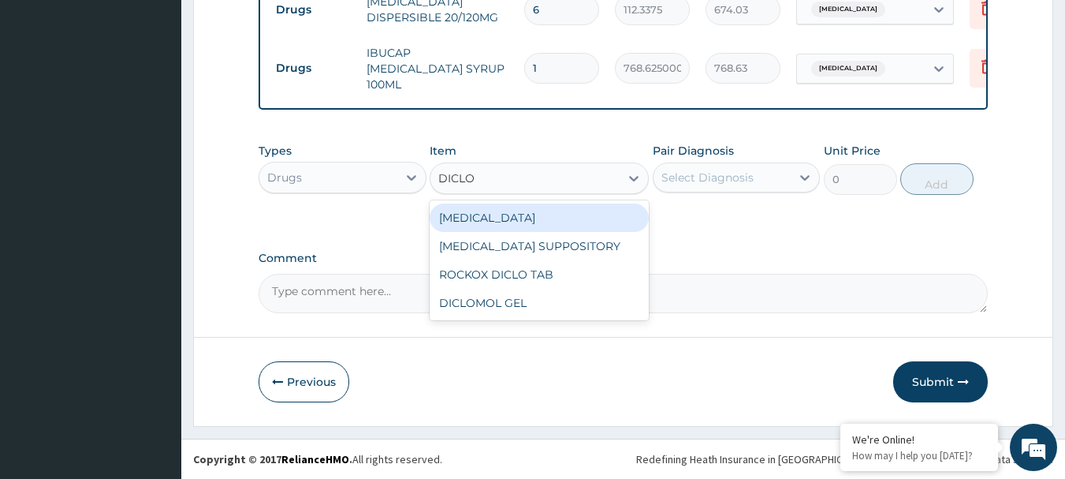
click at [487, 227] on div "[MEDICAL_DATA]" at bounding box center [539, 217] width 219 height 28
type input "591.25"
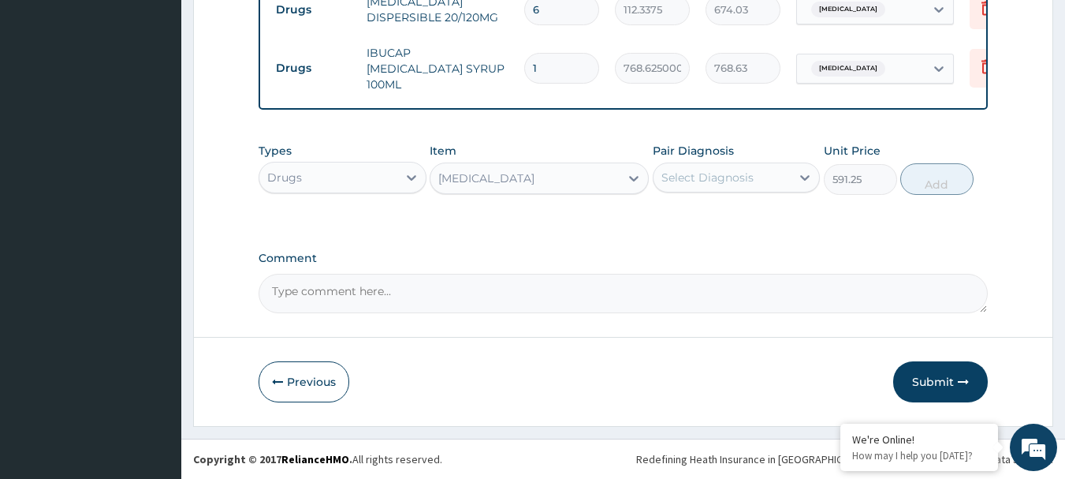
click at [745, 177] on div "Select Diagnosis" at bounding box center [708, 178] width 92 height 16
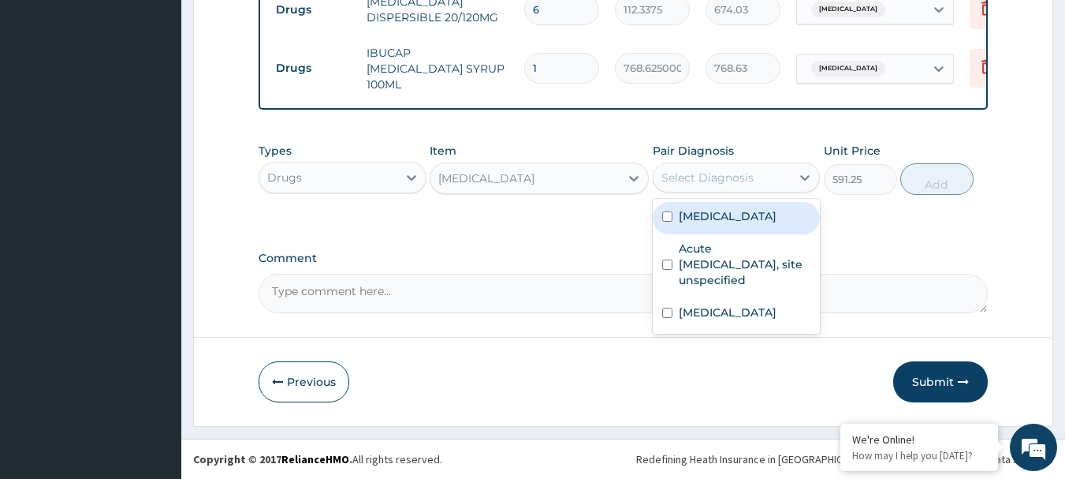
click at [748, 219] on label "[MEDICAL_DATA]" at bounding box center [728, 216] width 98 height 16
checkbox input "true"
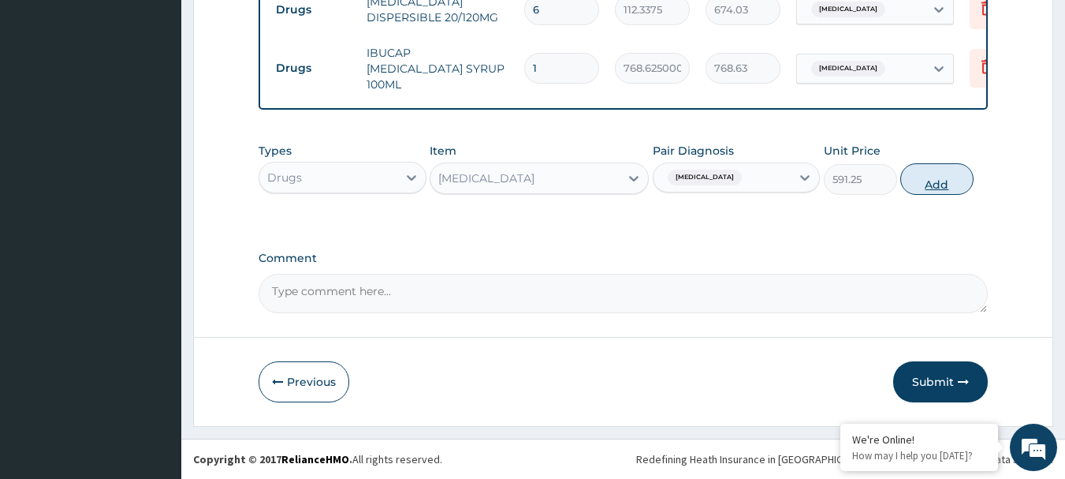
click at [924, 192] on button "Add" at bounding box center [937, 179] width 73 height 32
type input "0"
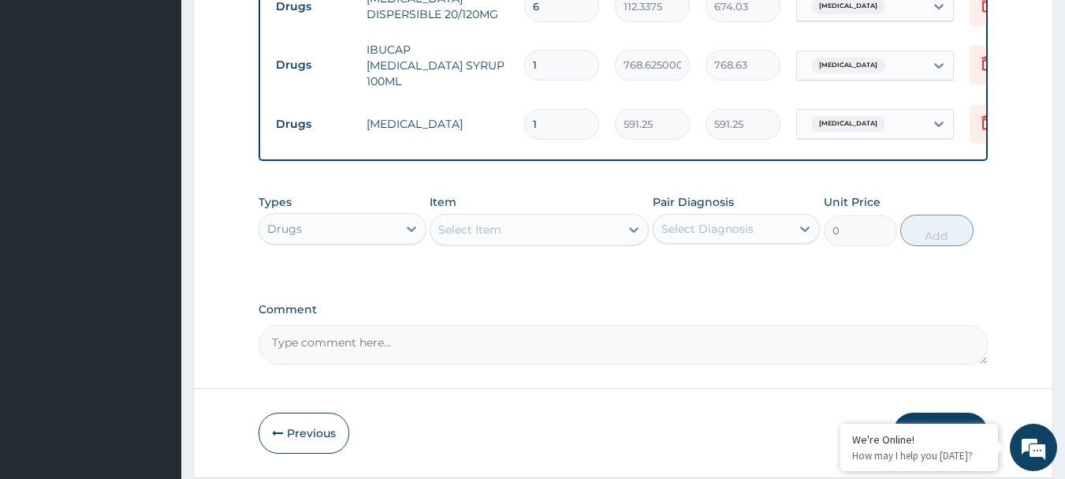
click at [513, 230] on div "Select Item" at bounding box center [525, 229] width 189 height 25
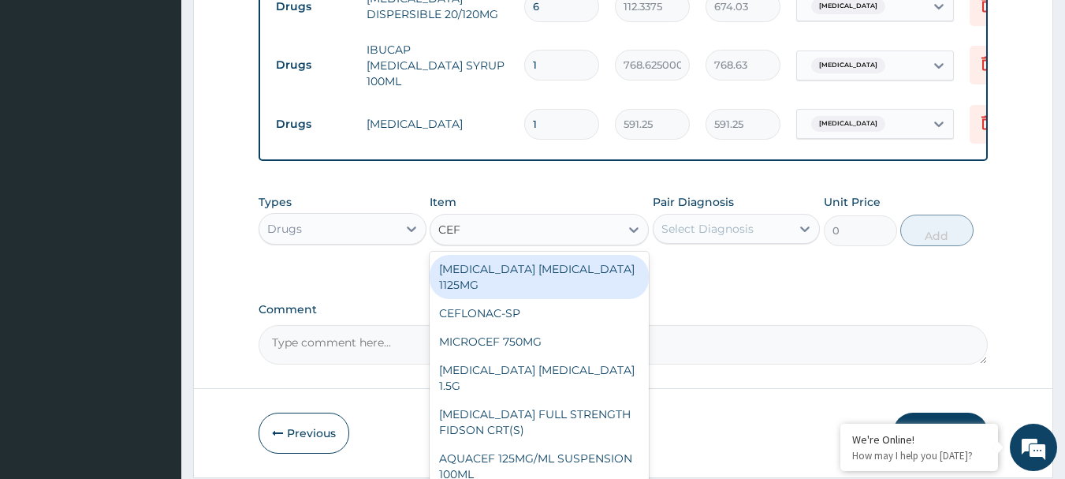
type input "CEFU"
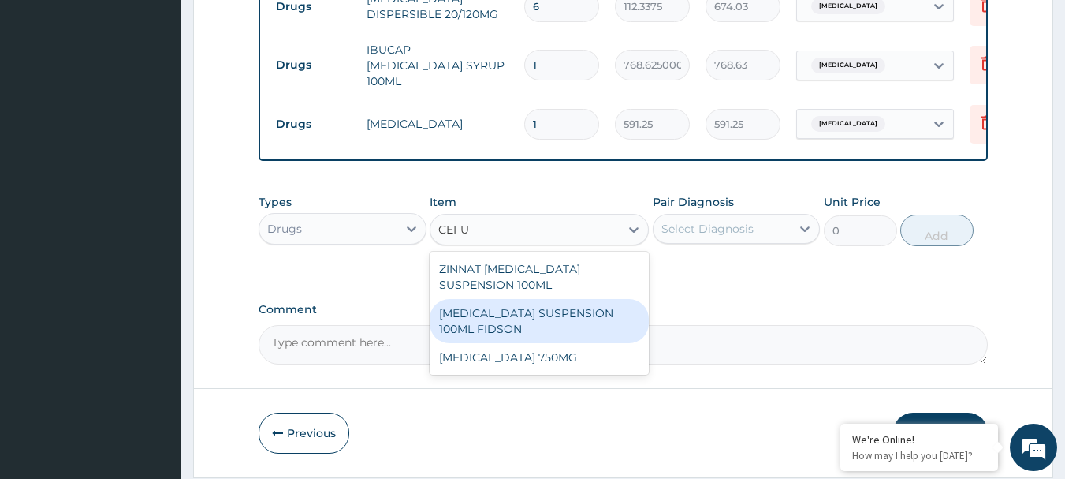
click at [517, 315] on div "[MEDICAL_DATA] SUSPENSION 100ML FIDSON" at bounding box center [539, 321] width 219 height 44
type input "2365"
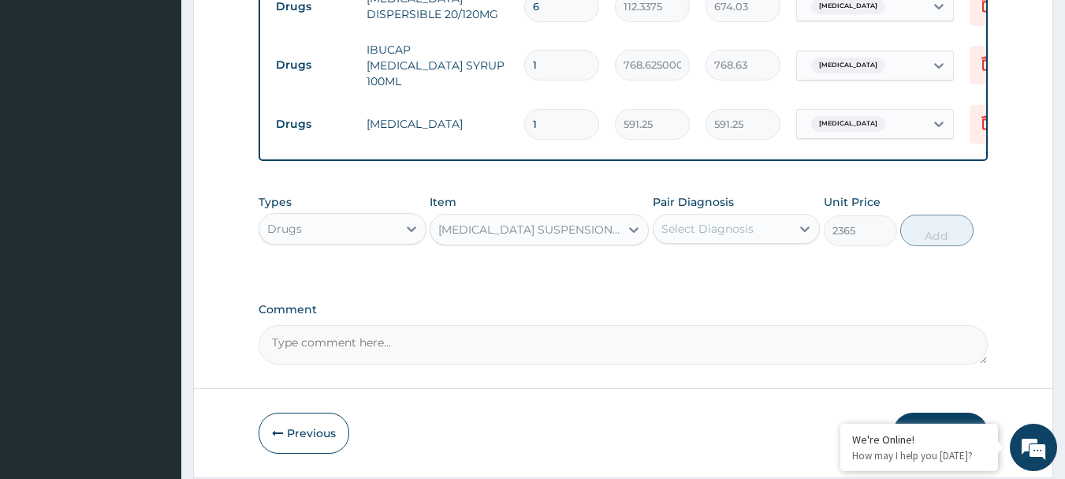
click at [720, 228] on div "Select Diagnosis" at bounding box center [708, 229] width 92 height 16
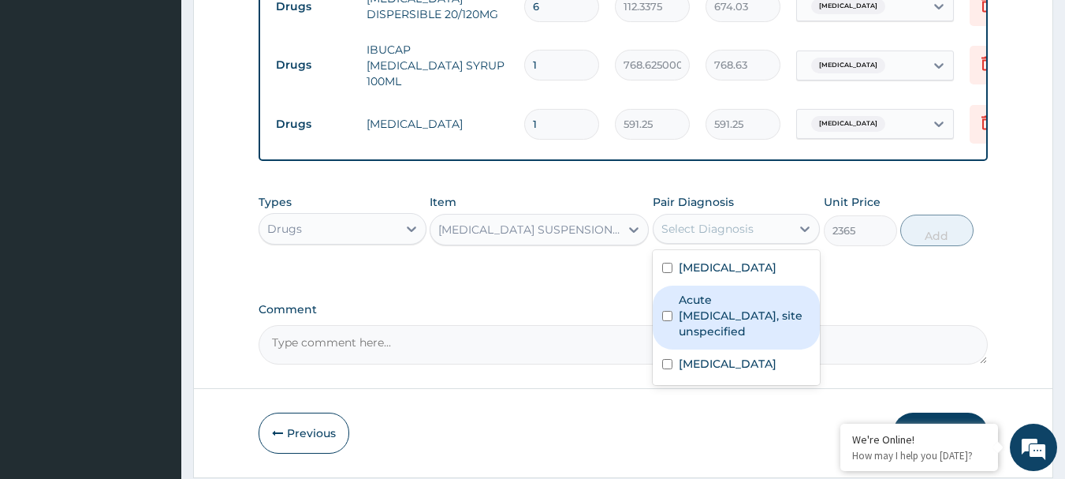
click at [717, 328] on label "Acute [MEDICAL_DATA], site unspecified" at bounding box center [745, 315] width 132 height 47
checkbox input "true"
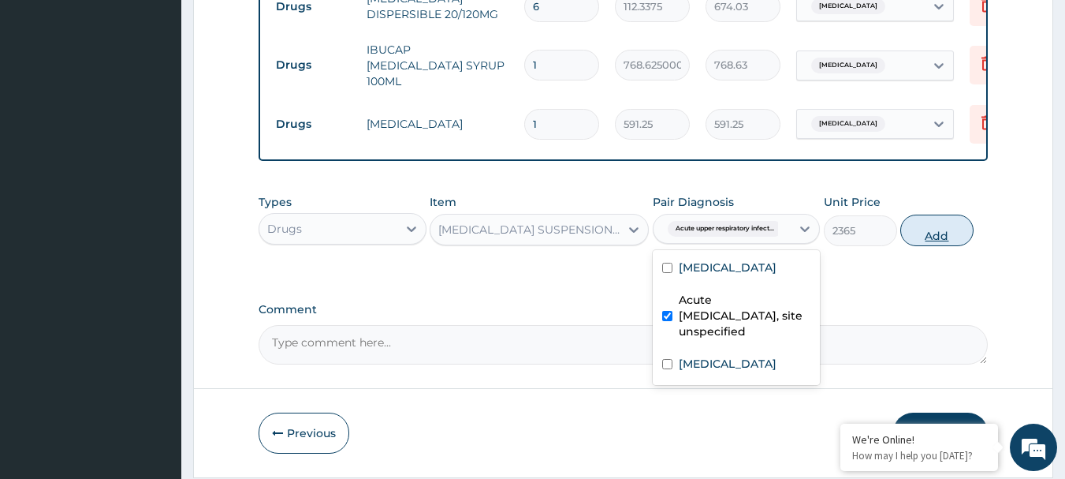
click at [942, 242] on button "Add" at bounding box center [937, 230] width 73 height 32
type input "0"
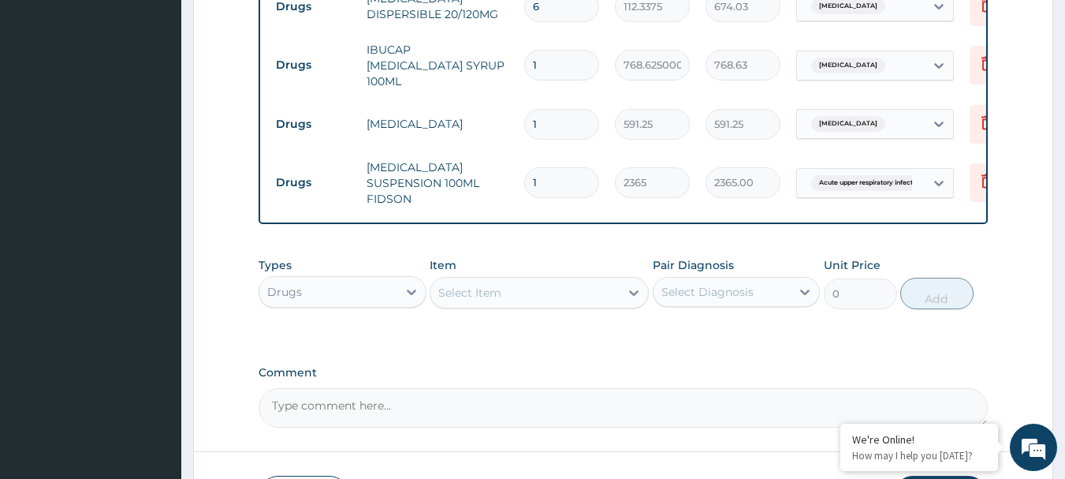
scroll to position [846, 0]
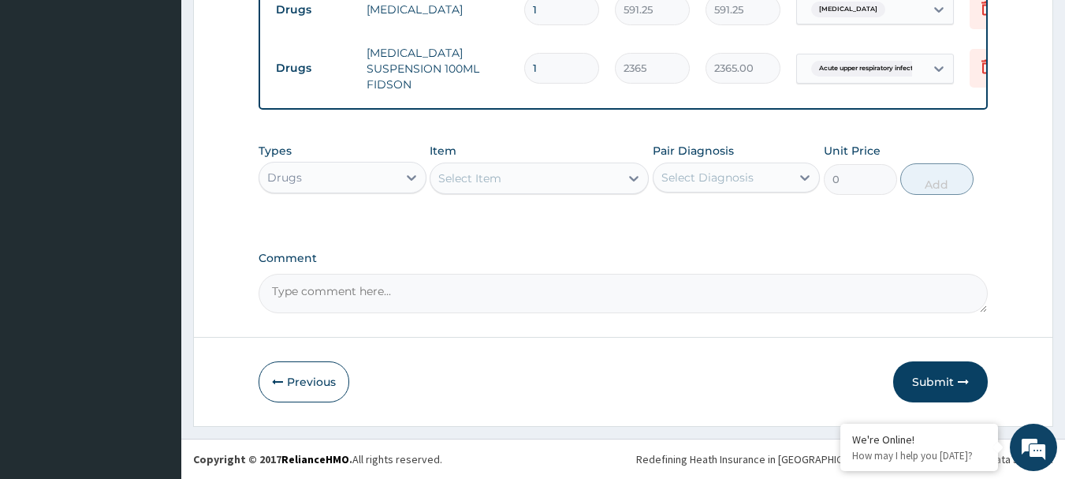
click at [487, 184] on div "Select Item" at bounding box center [469, 178] width 63 height 16
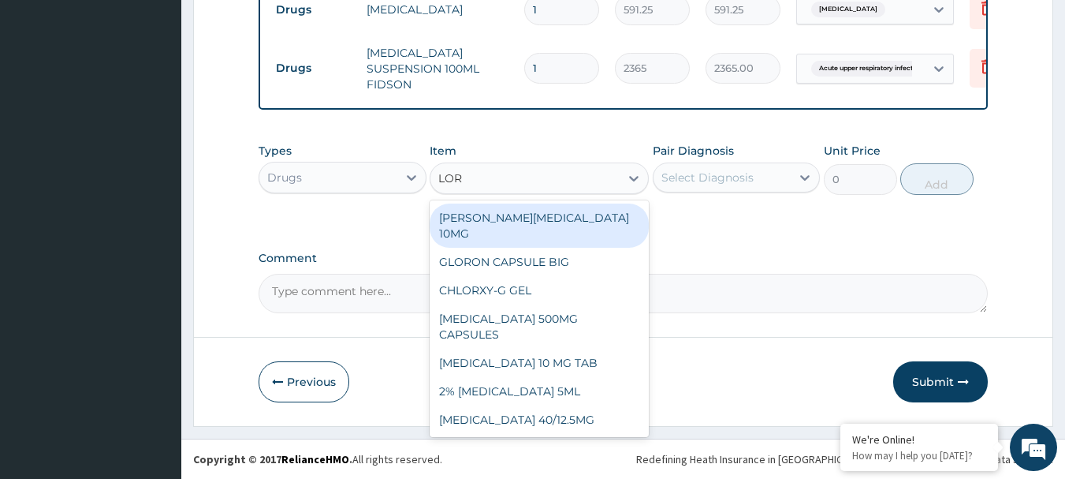
type input "[PERSON_NAME]"
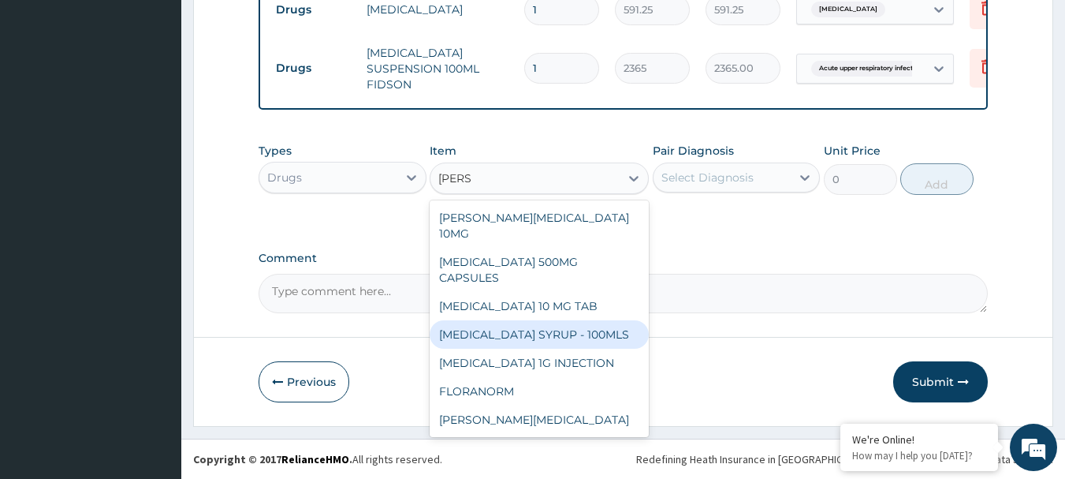
click at [520, 320] on div "[MEDICAL_DATA] SYRUP - 100MLS" at bounding box center [539, 334] width 219 height 28
type input "1182.5"
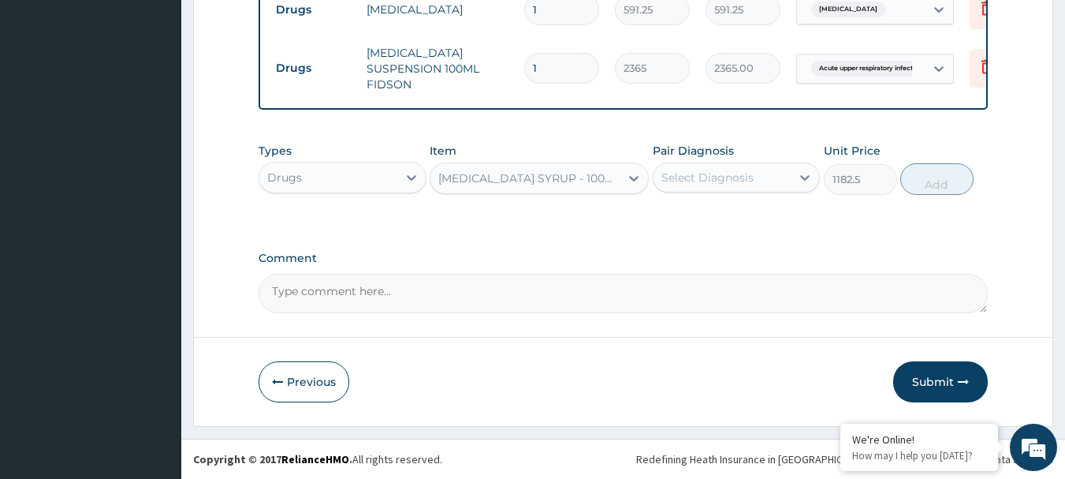
click at [691, 181] on div "Select Diagnosis" at bounding box center [708, 178] width 92 height 16
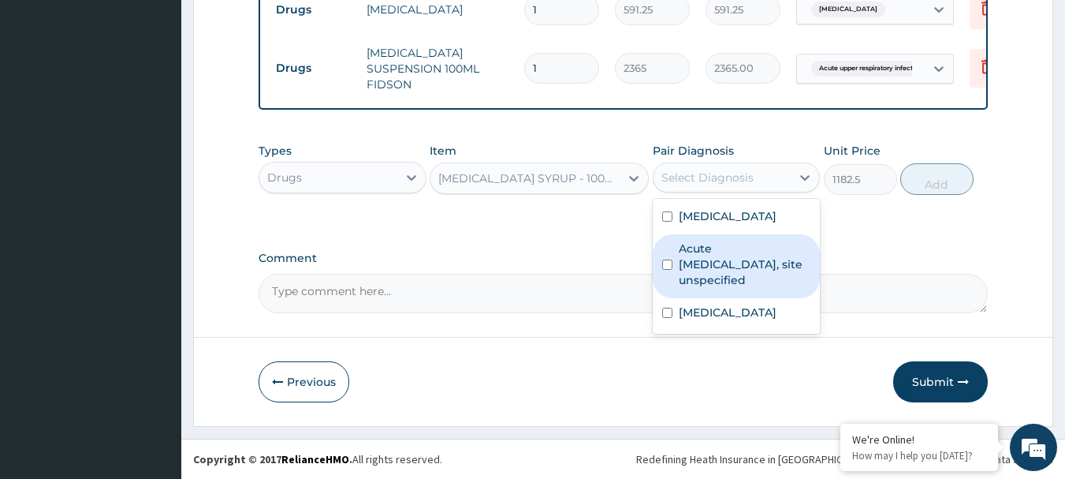
drag, startPoint x: 711, startPoint y: 267, endPoint x: 772, endPoint y: 241, distance: 65.8
click at [712, 267] on label "Acute [MEDICAL_DATA], site unspecified" at bounding box center [745, 264] width 132 height 47
checkbox input "true"
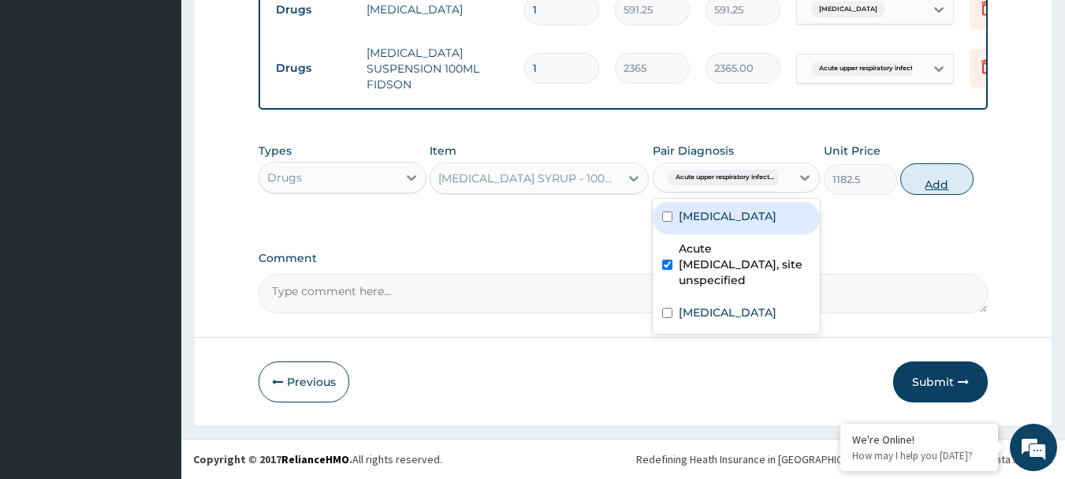
click at [923, 191] on button "Add" at bounding box center [937, 179] width 73 height 32
type input "0"
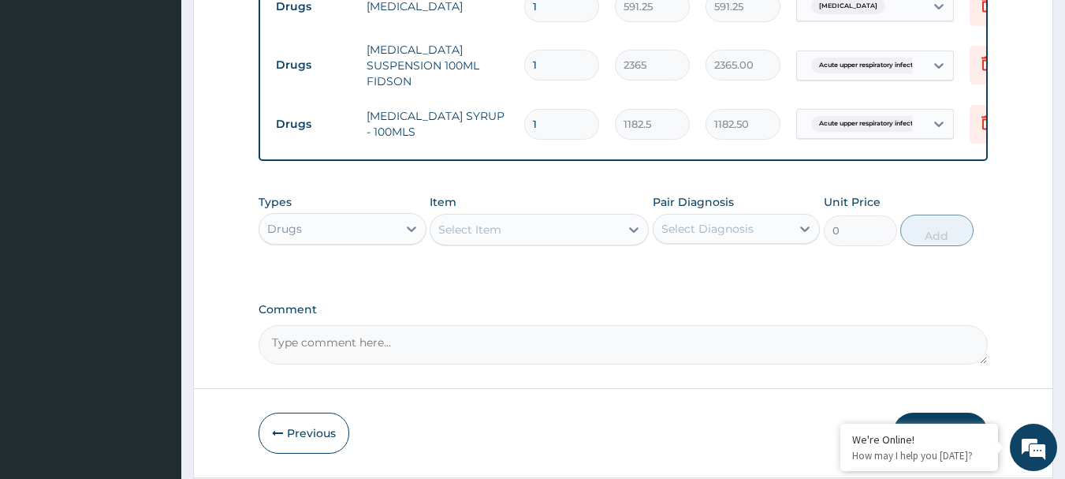
click at [496, 230] on div "Select Item" at bounding box center [469, 230] width 63 height 16
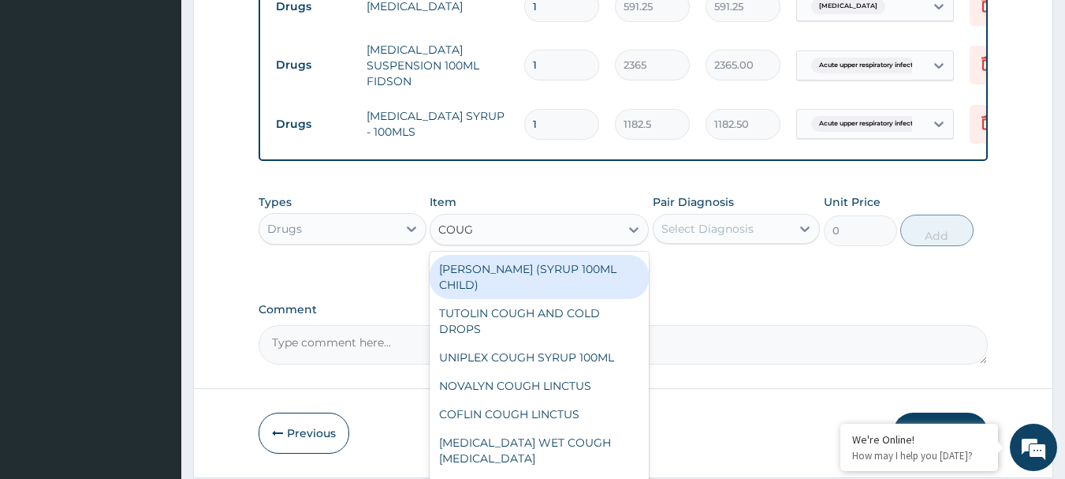
type input "COUGH"
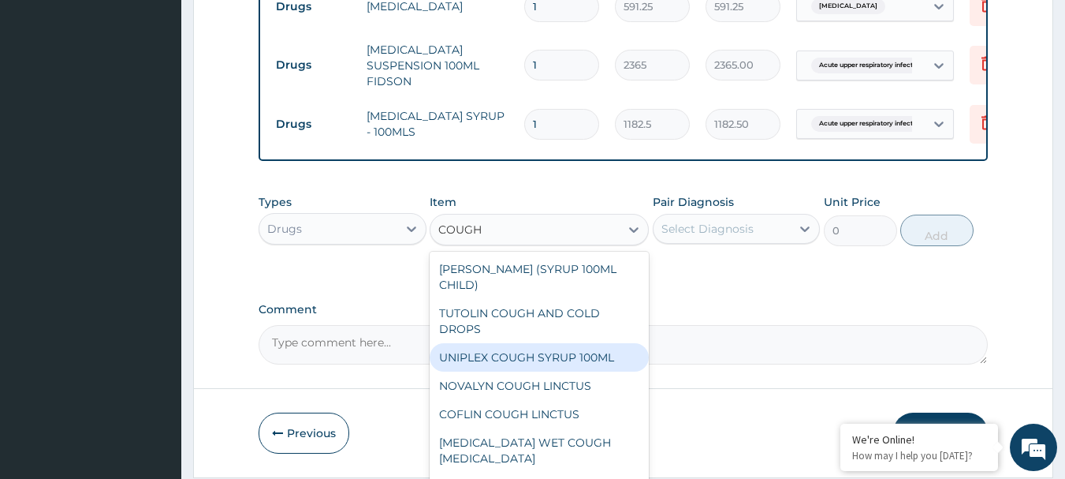
click at [499, 359] on div "UNIPLEX COUGH SYRUP 100ML" at bounding box center [539, 357] width 219 height 28
type input "1182.5"
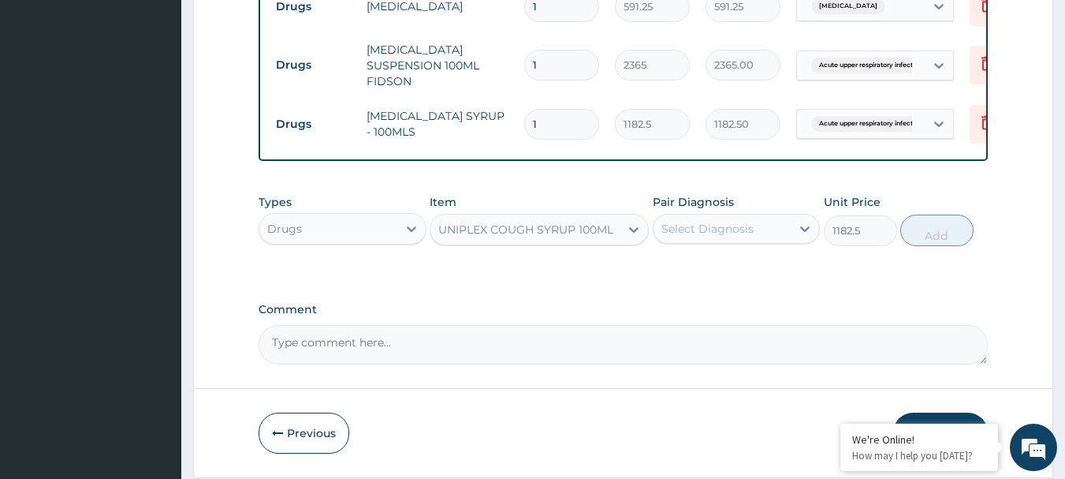
click at [707, 237] on div "Select Diagnosis" at bounding box center [708, 229] width 92 height 16
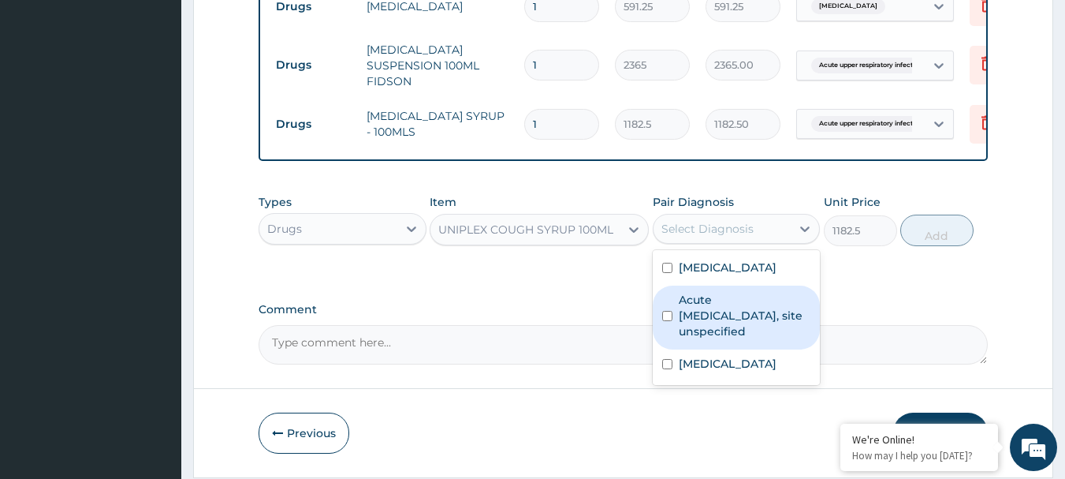
click at [712, 326] on label "Acute [MEDICAL_DATA], site unspecified" at bounding box center [745, 315] width 132 height 47
checkbox input "true"
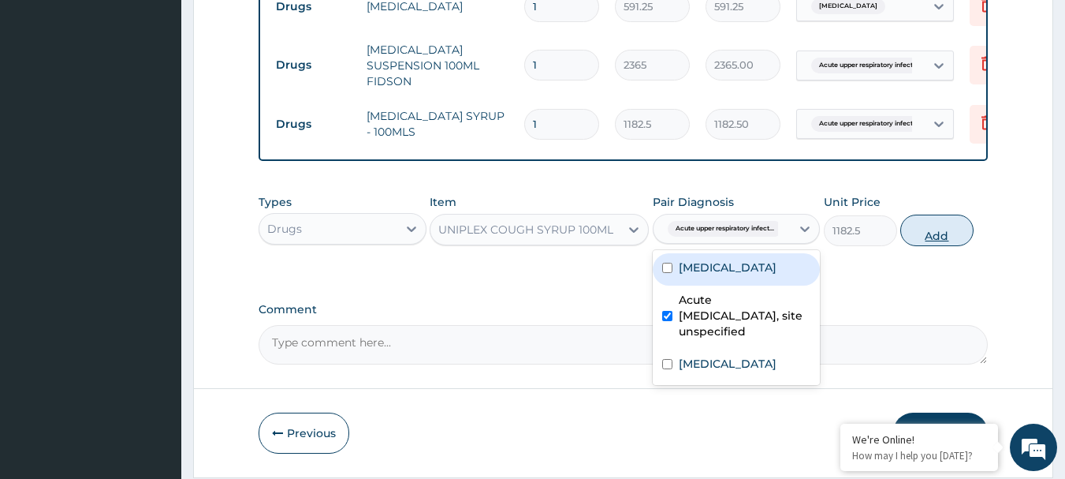
click at [934, 240] on button "Add" at bounding box center [937, 230] width 73 height 32
type input "0"
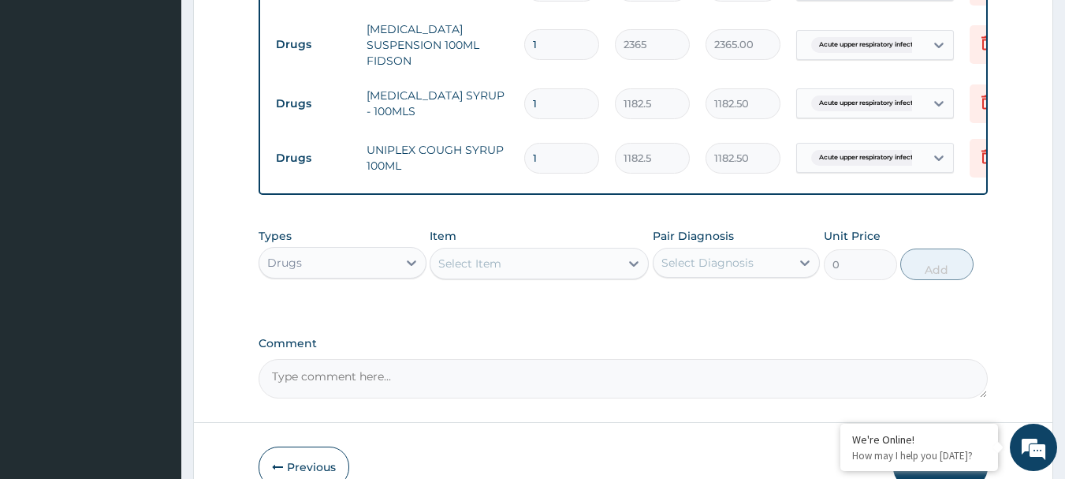
scroll to position [955, 0]
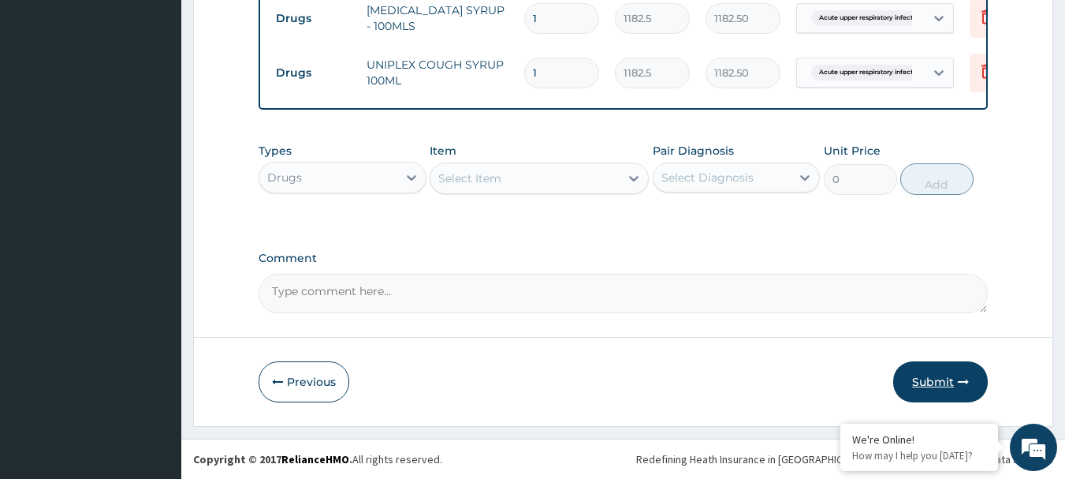
click at [938, 375] on button "Submit" at bounding box center [940, 381] width 95 height 41
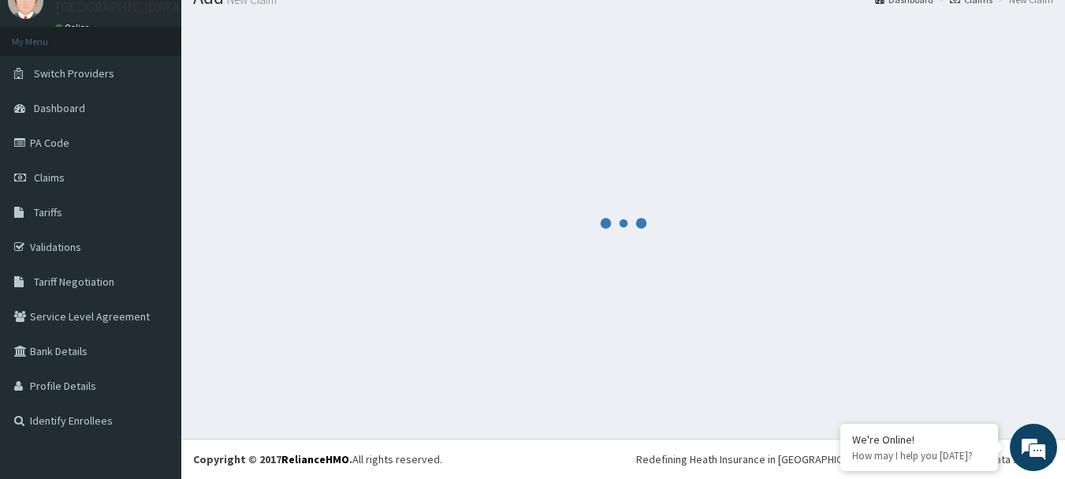
scroll to position [64, 0]
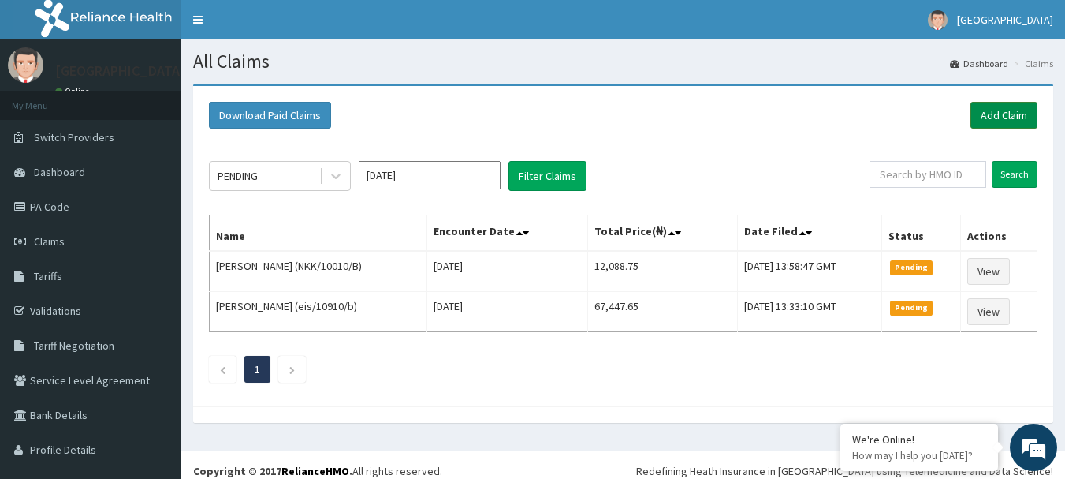
click at [1001, 110] on link "Add Claim" at bounding box center [1004, 115] width 67 height 27
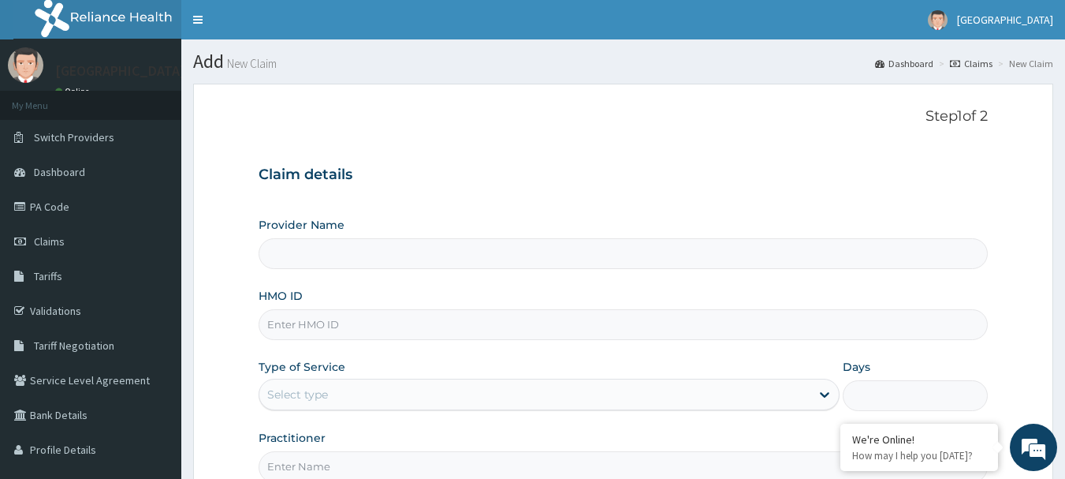
type input "[GEOGRAPHIC_DATA]"
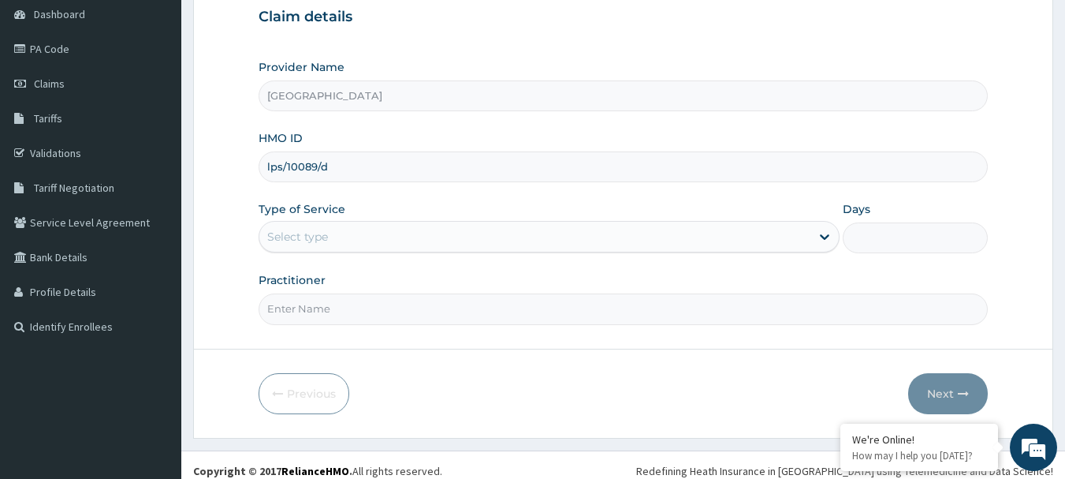
type input "lps/10089/d"
click at [357, 240] on div "Select type" at bounding box center [534, 236] width 551 height 25
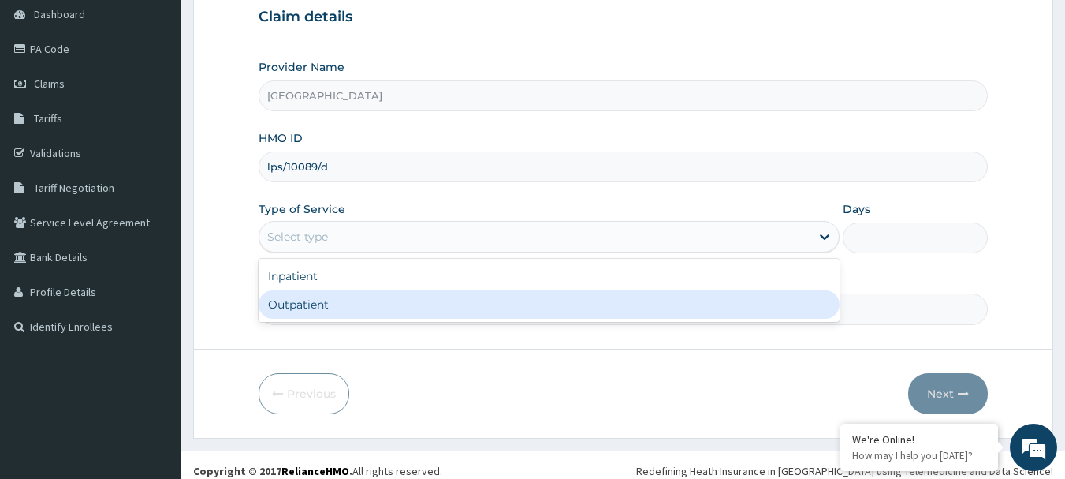
click at [368, 298] on div "Outpatient" at bounding box center [549, 304] width 581 height 28
type input "1"
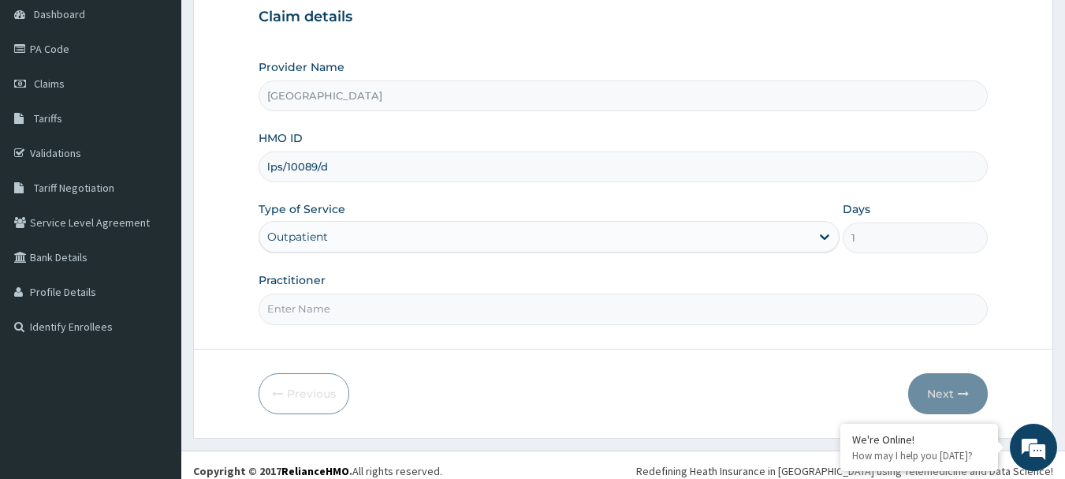
click at [352, 305] on input "Practitioner" at bounding box center [624, 308] width 730 height 31
type input "DR BADRU"
click at [971, 392] on button "Next" at bounding box center [948, 393] width 80 height 41
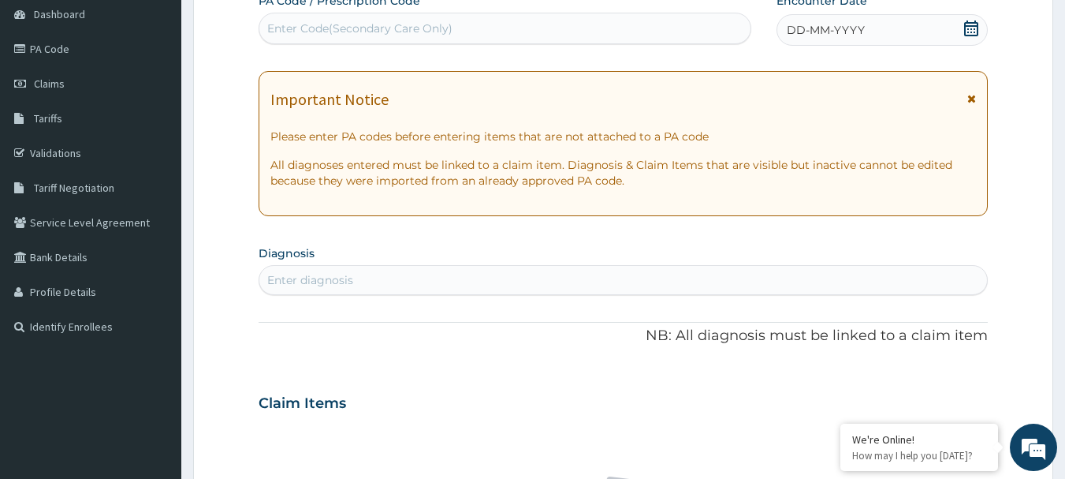
click at [966, 28] on icon at bounding box center [971, 29] width 14 height 16
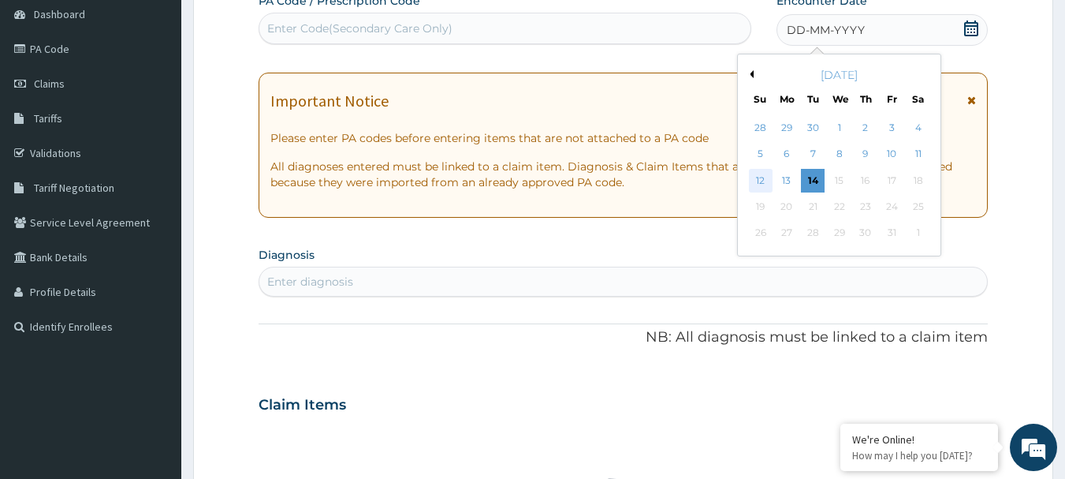
click at [756, 182] on div "12" at bounding box center [761, 181] width 24 height 24
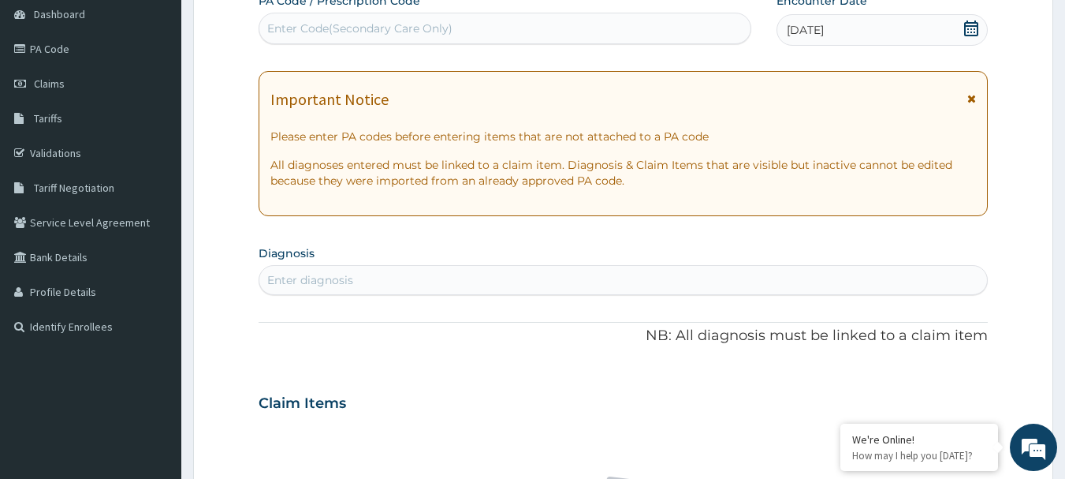
click at [342, 282] on div "Enter diagnosis" at bounding box center [310, 280] width 86 height 16
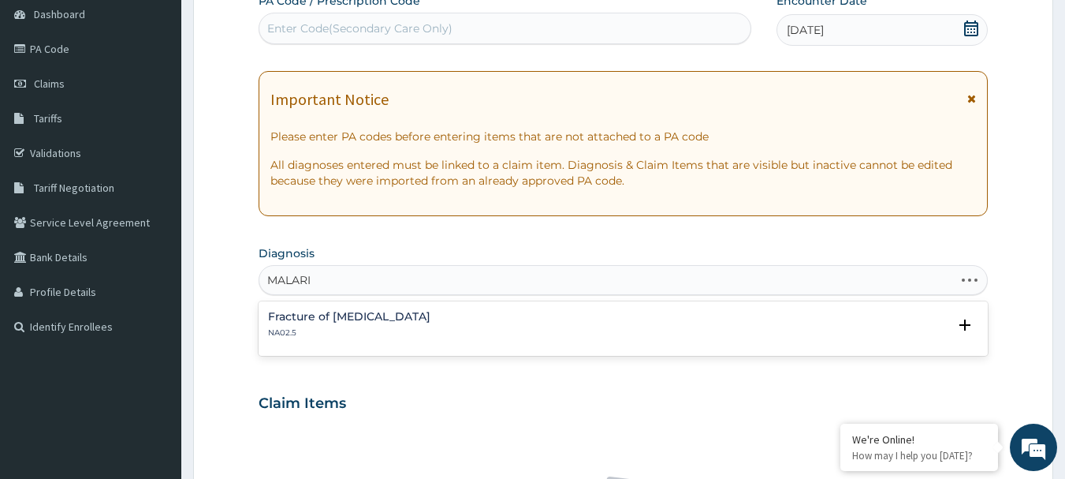
type input "[MEDICAL_DATA]"
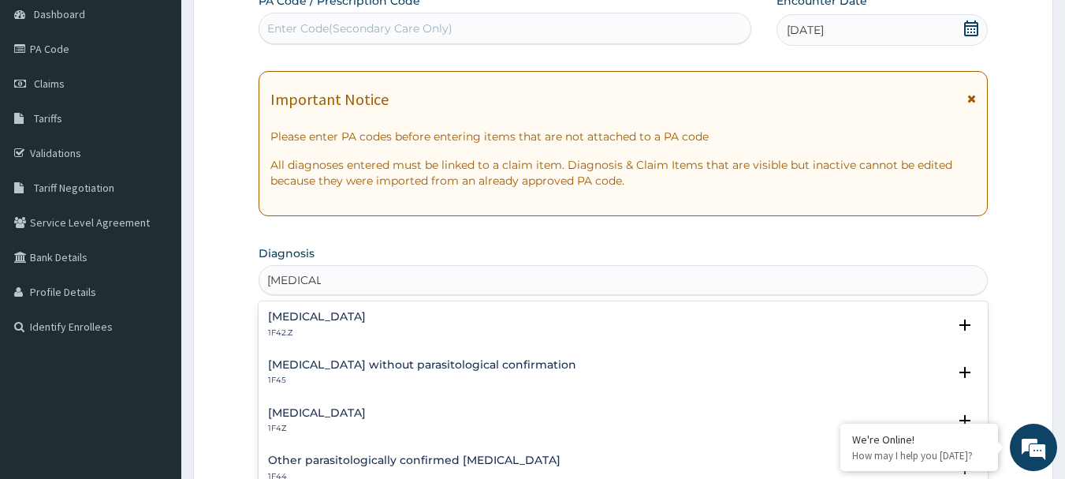
click at [307, 408] on h4 "[MEDICAL_DATA]" at bounding box center [317, 413] width 98 height 12
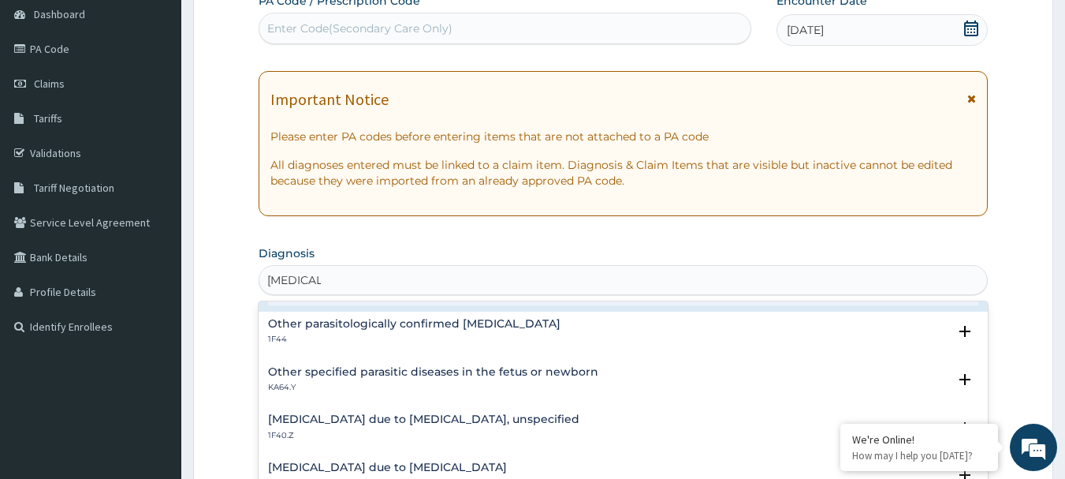
scroll to position [158, 0]
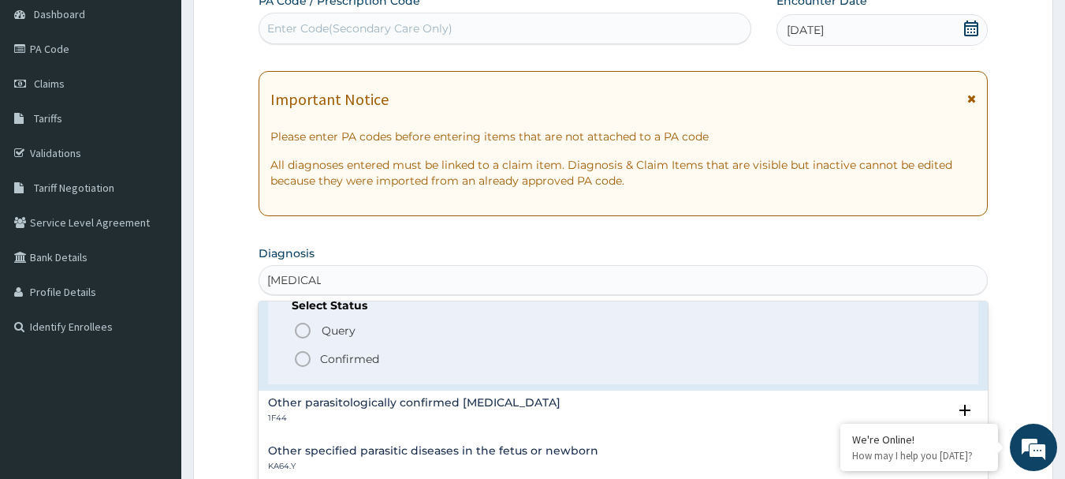
click at [304, 361] on icon "status option filled" at bounding box center [302, 358] width 19 height 19
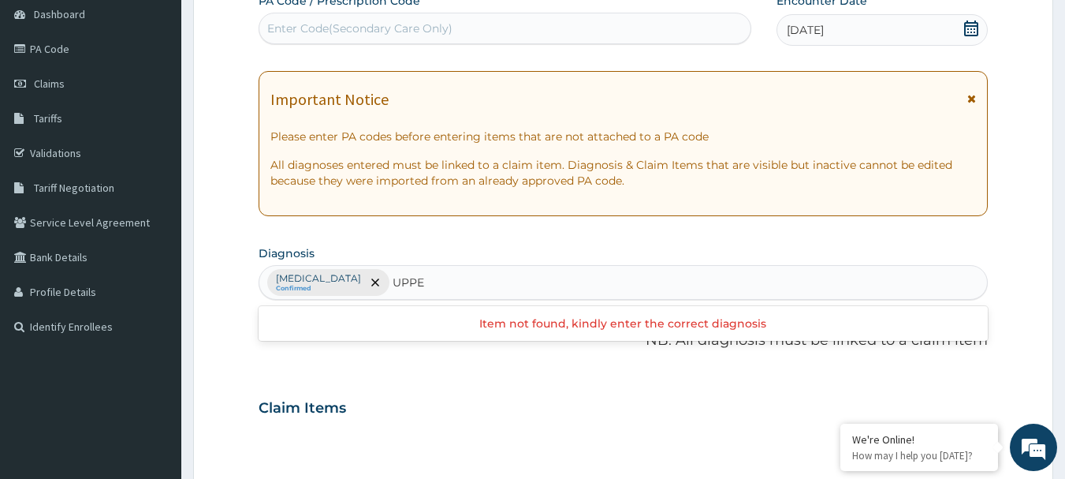
type input "UPPER"
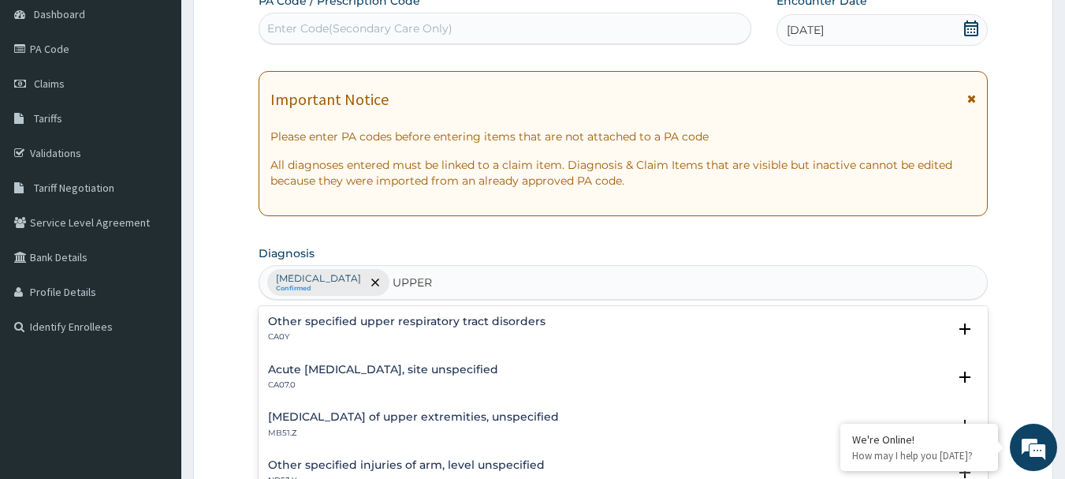
click at [345, 376] on div "Acute upper respiratory infection, site unspecified CA07.0" at bounding box center [383, 378] width 230 height 28
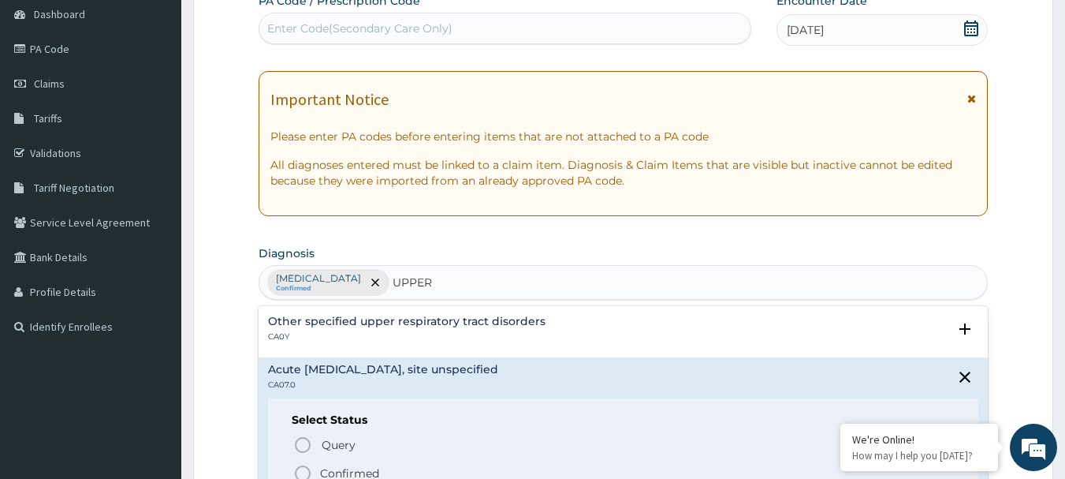
click at [298, 474] on icon "status option filled" at bounding box center [302, 473] width 19 height 19
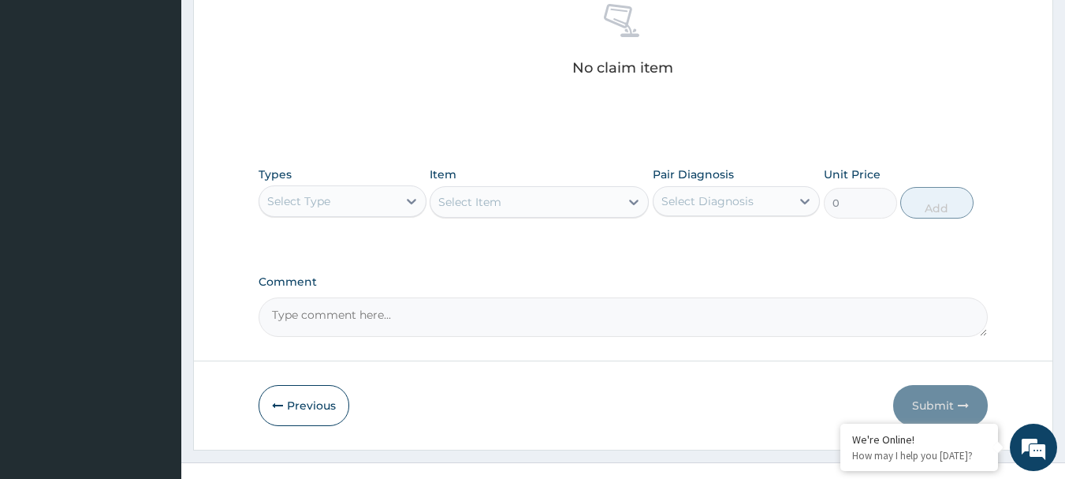
scroll to position [658, 0]
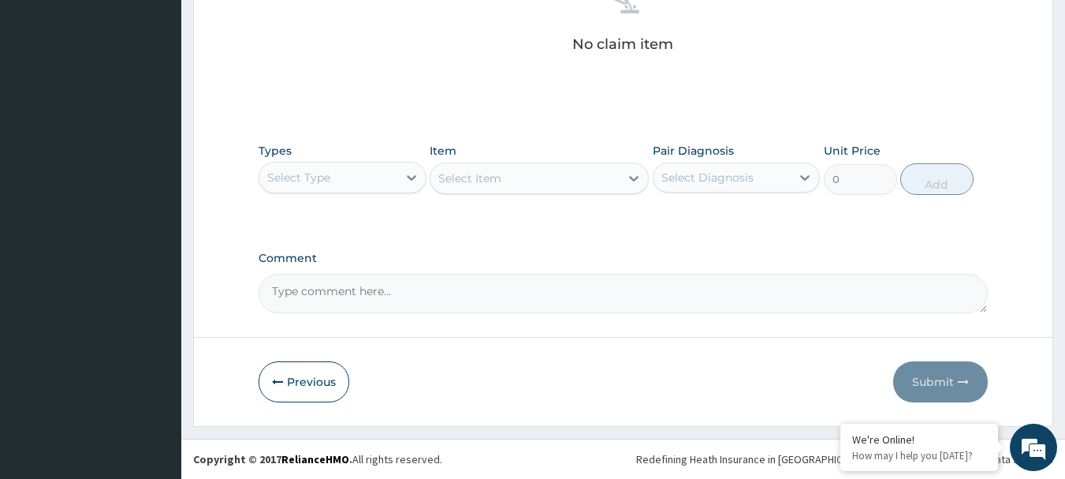
click at [300, 179] on div "Select Type" at bounding box center [298, 178] width 63 height 16
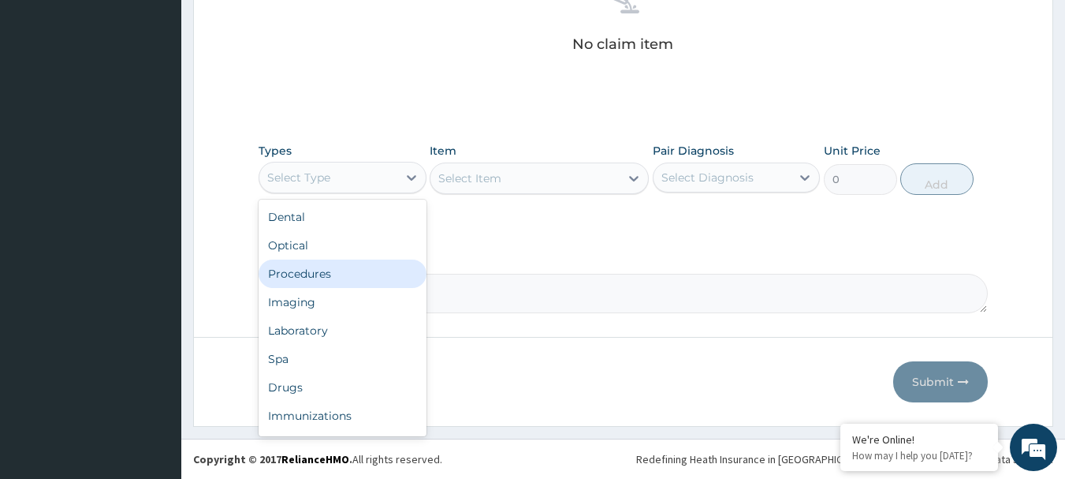
drag, startPoint x: 311, startPoint y: 270, endPoint x: 374, endPoint y: 233, distance: 73.2
click at [311, 270] on div "Procedures" at bounding box center [343, 273] width 168 height 28
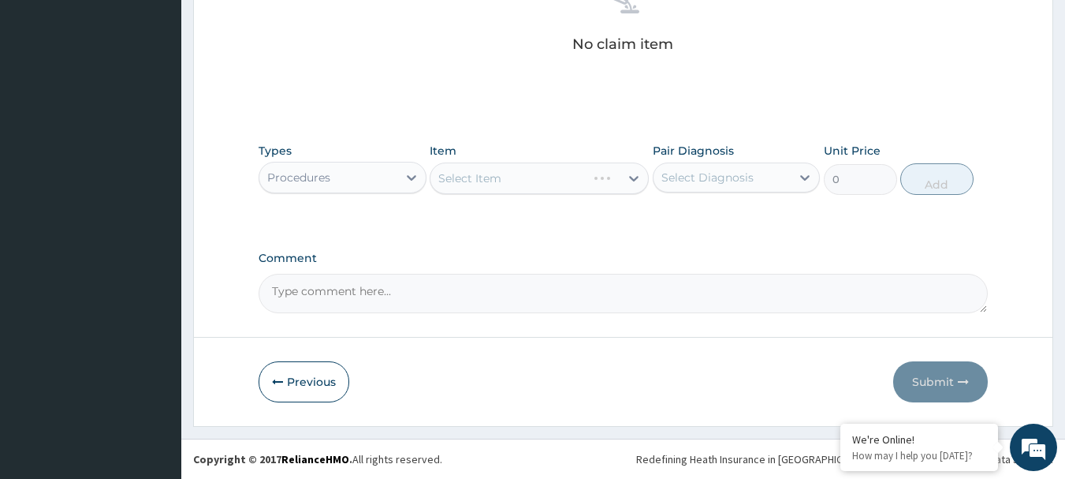
click at [517, 172] on div "Select Item" at bounding box center [539, 178] width 219 height 32
click at [515, 180] on div "Select Item" at bounding box center [525, 178] width 189 height 25
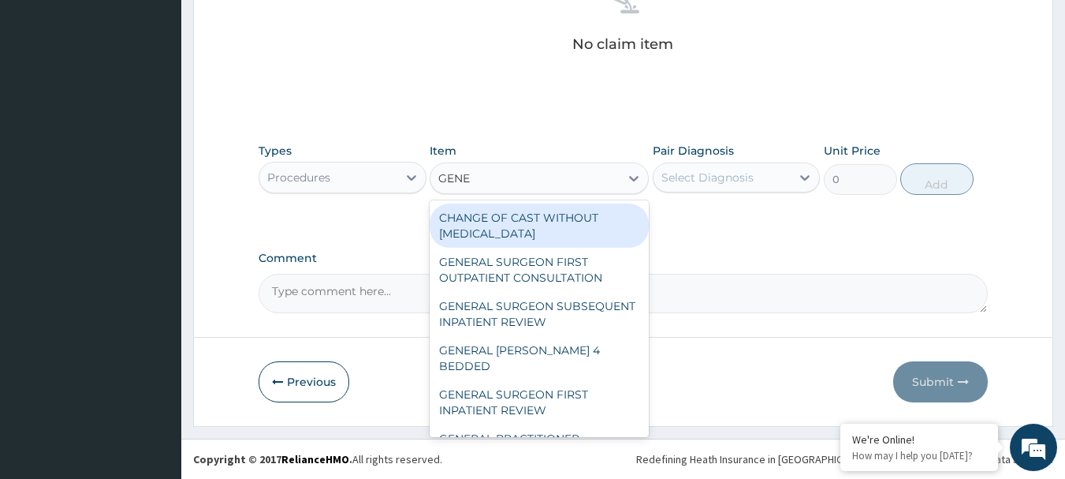
type input "GENER"
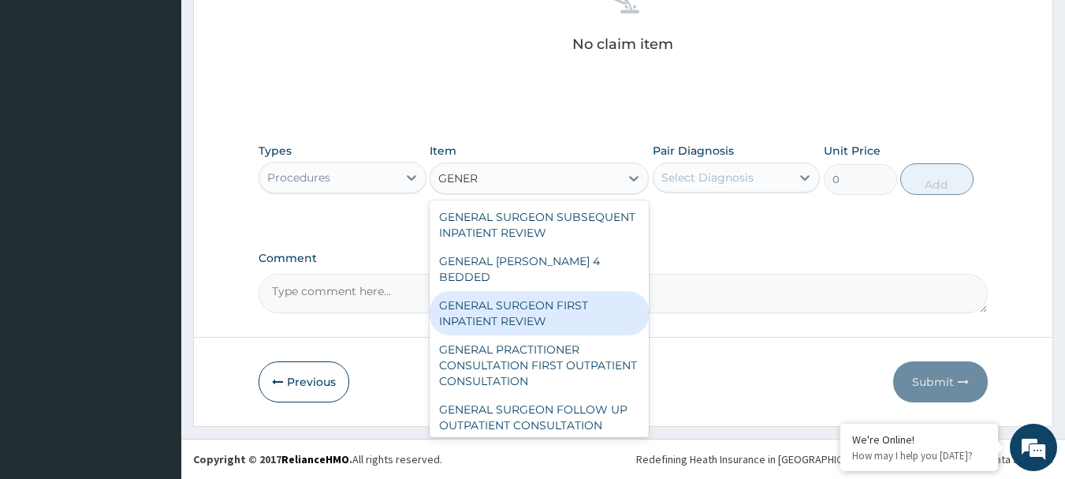
scroll to position [158, 0]
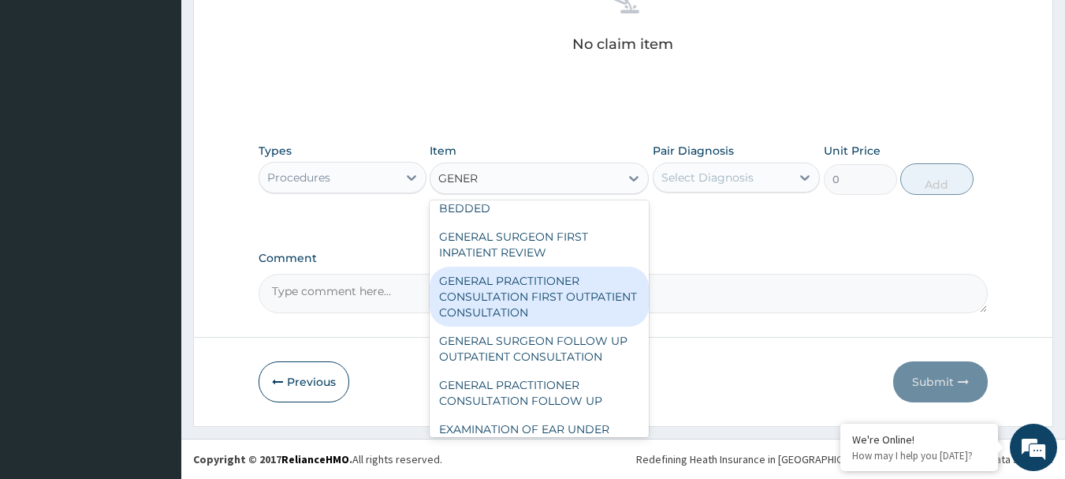
click at [524, 307] on div "GENERAL PRACTITIONER CONSULTATION FIRST OUTPATIENT CONSULTATION" at bounding box center [539, 297] width 219 height 60
type input "3547.5"
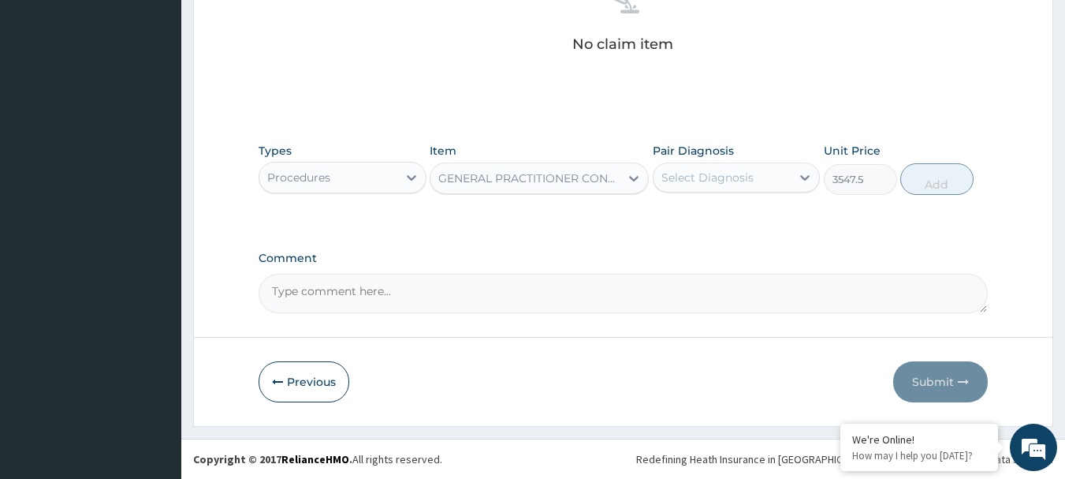
click at [725, 174] on div "Select Diagnosis" at bounding box center [708, 178] width 92 height 16
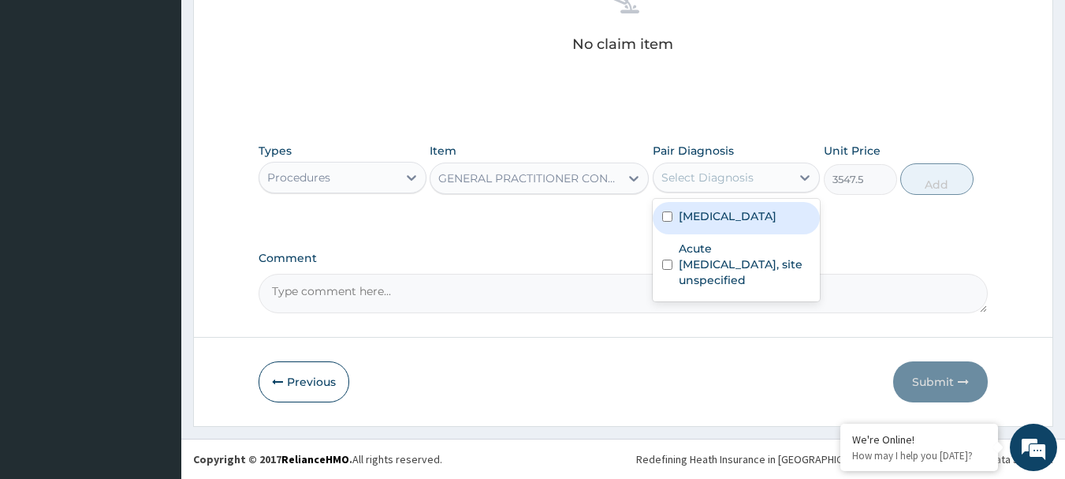
click at [722, 221] on label "Malaria, unspecified" at bounding box center [728, 216] width 98 height 16
checkbox input "true"
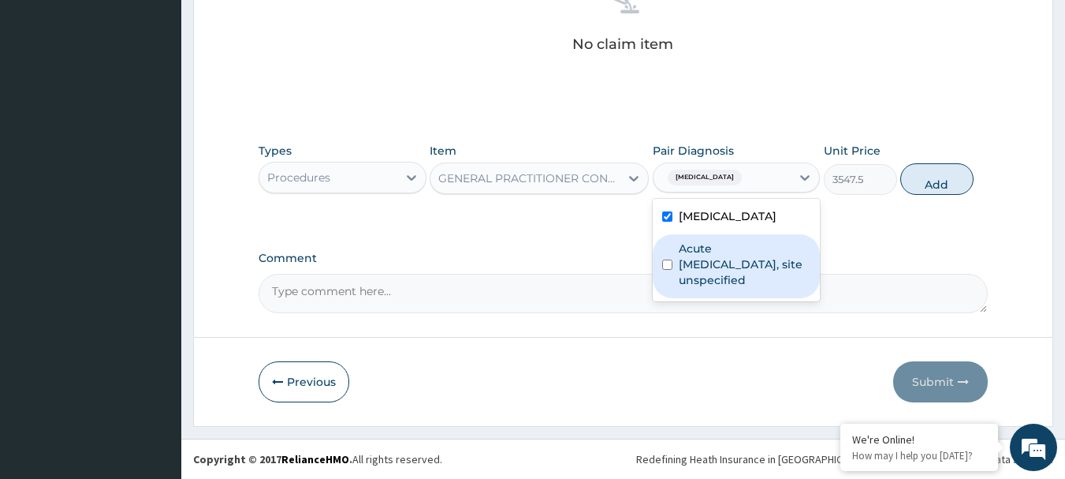
click at [718, 262] on label "Acute upper respiratory infection, site unspecified" at bounding box center [745, 264] width 132 height 47
checkbox input "true"
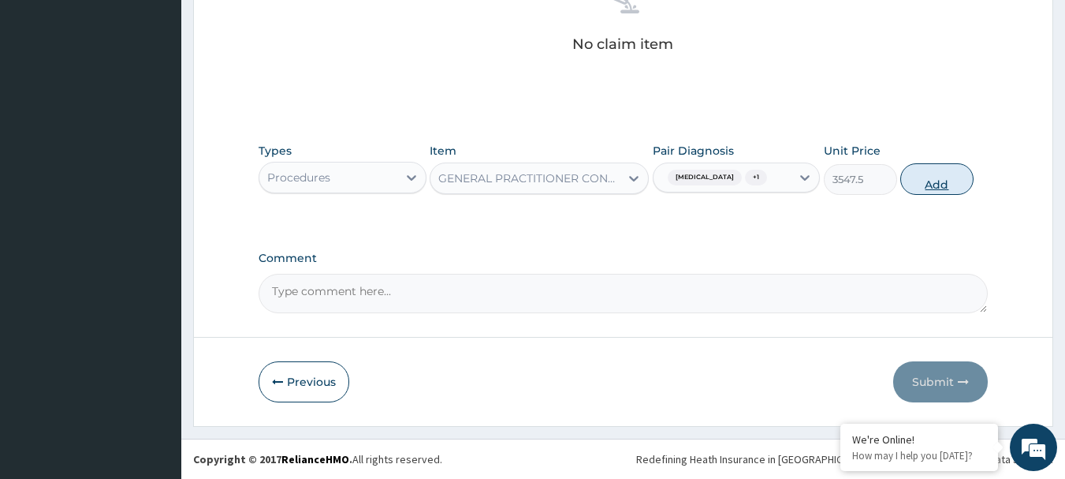
click at [932, 186] on button "Add" at bounding box center [937, 179] width 73 height 32
type input "0"
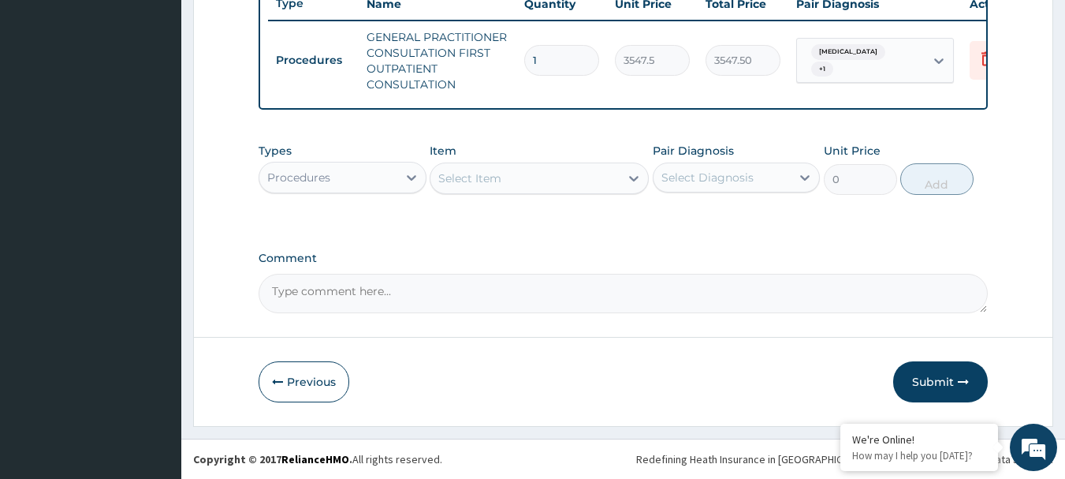
scroll to position [620, 0]
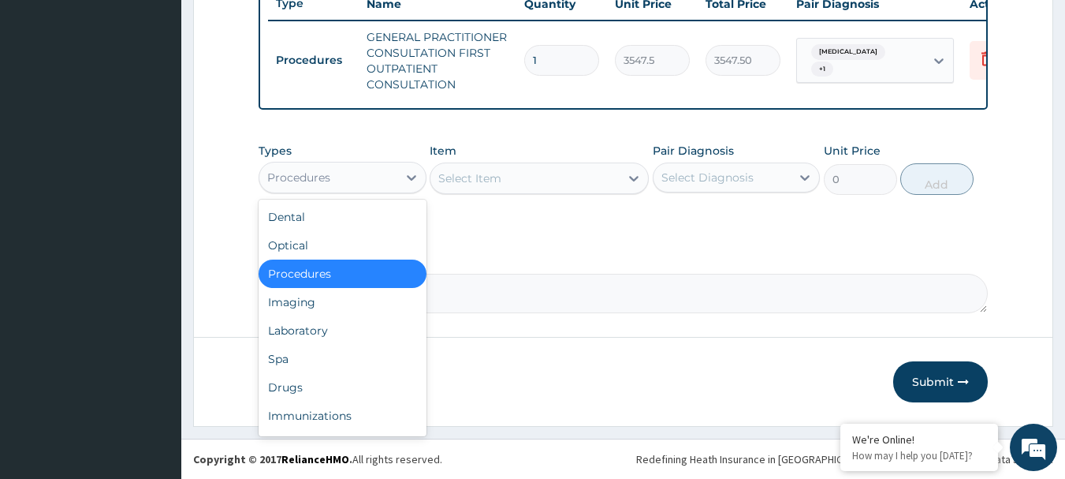
click at [342, 180] on div "Procedures" at bounding box center [328, 177] width 138 height 25
click at [319, 382] on div "Drugs" at bounding box center [343, 387] width 168 height 28
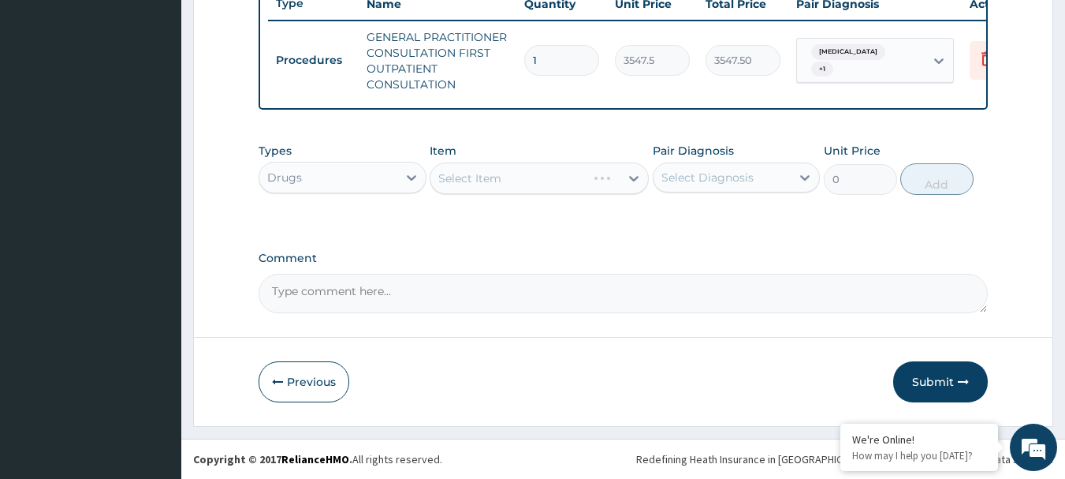
click at [512, 179] on div "Select Item" at bounding box center [539, 178] width 219 height 32
click at [562, 188] on div "Select Item" at bounding box center [539, 178] width 219 height 32
click at [532, 184] on div "Select Item" at bounding box center [525, 178] width 189 height 25
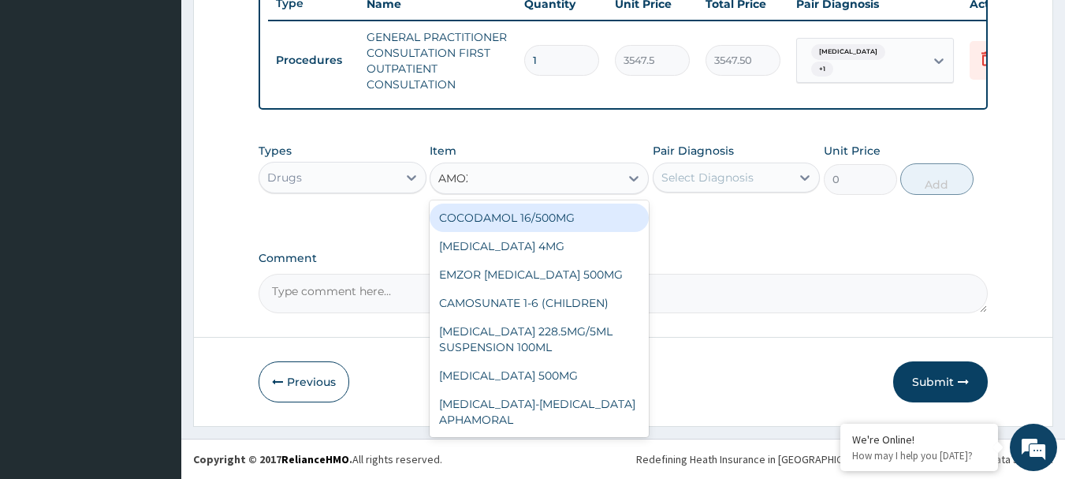
type input "AMOXI"
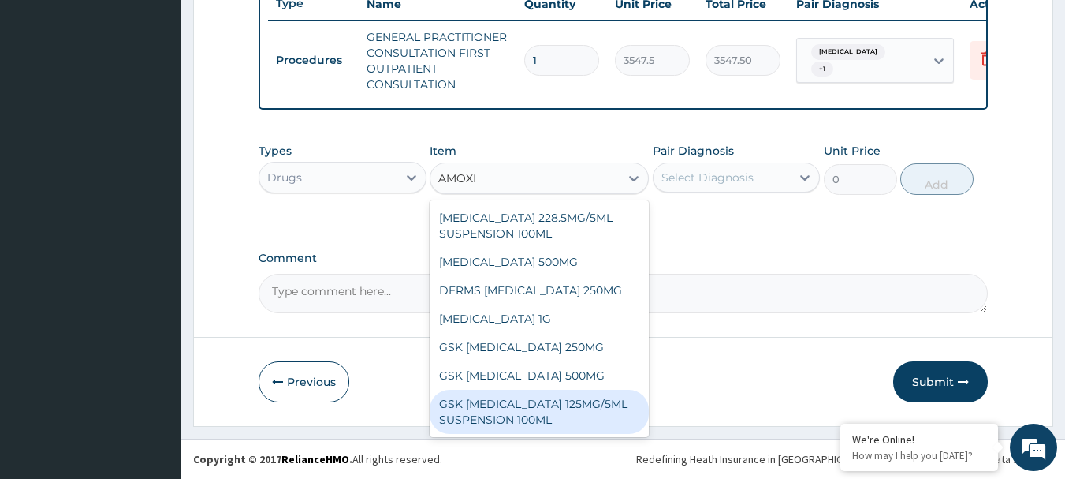
scroll to position [44, 0]
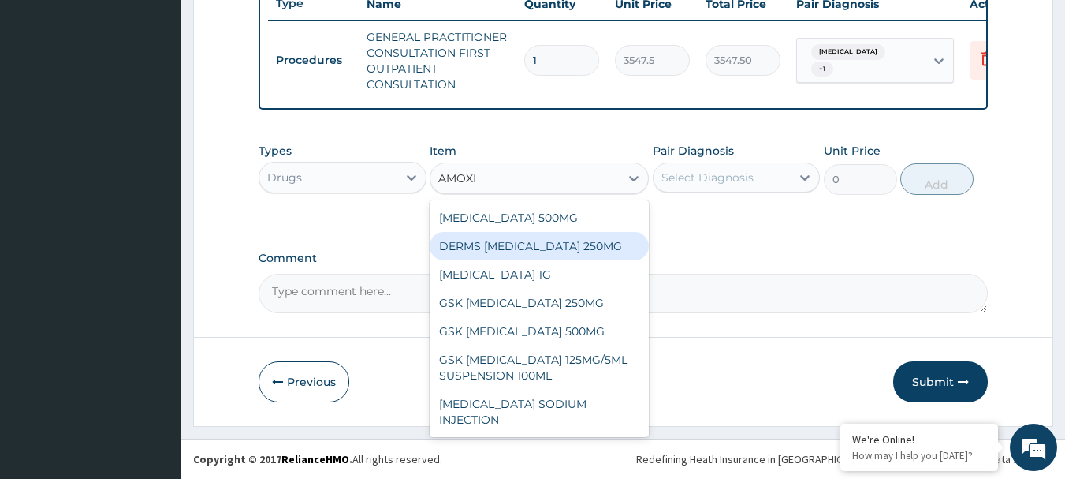
click at [550, 257] on div "DERMS AMOXICILLIN 250MG" at bounding box center [539, 246] width 219 height 28
type input "59.12500000000001"
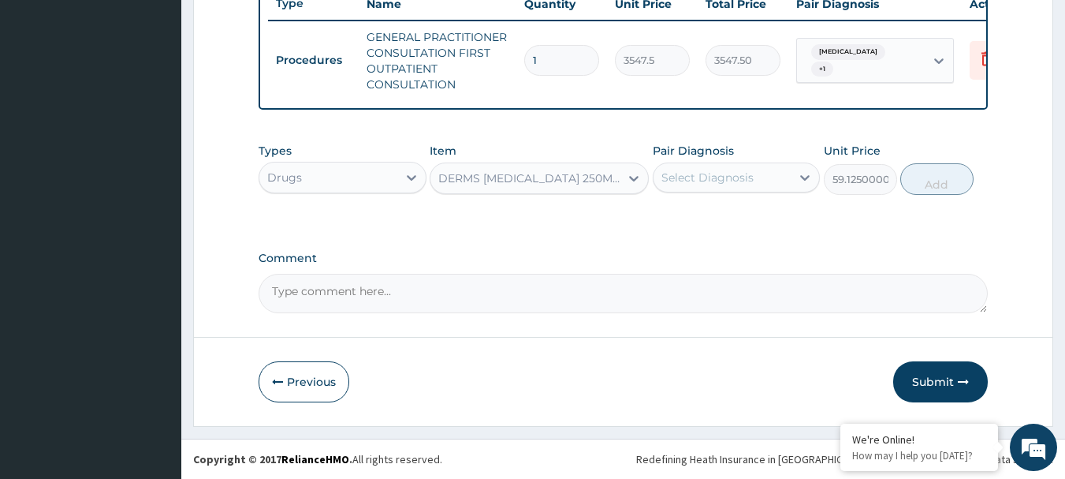
click at [706, 179] on div "Select Diagnosis" at bounding box center [708, 178] width 92 height 16
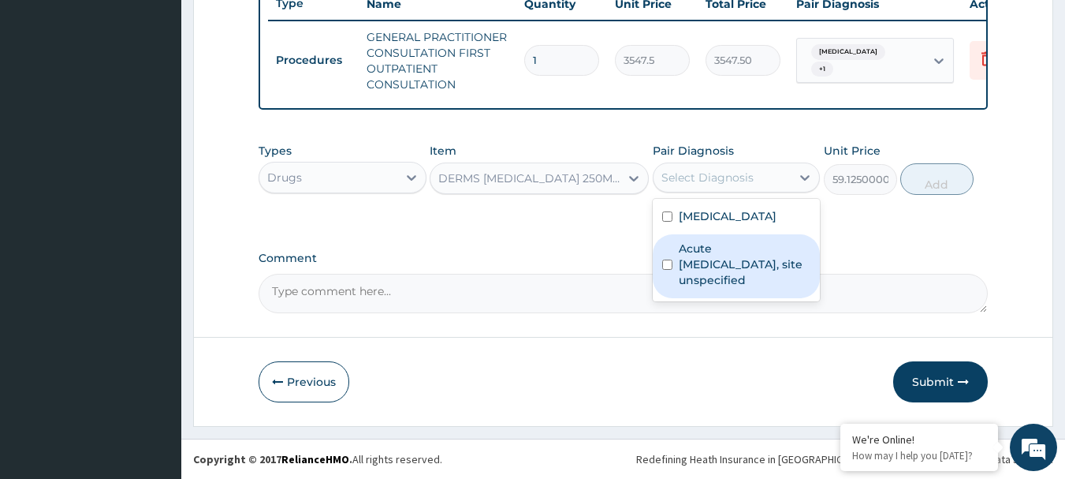
click at [704, 253] on label "Acute upper respiratory infection, site unspecified" at bounding box center [745, 264] width 132 height 47
checkbox input "true"
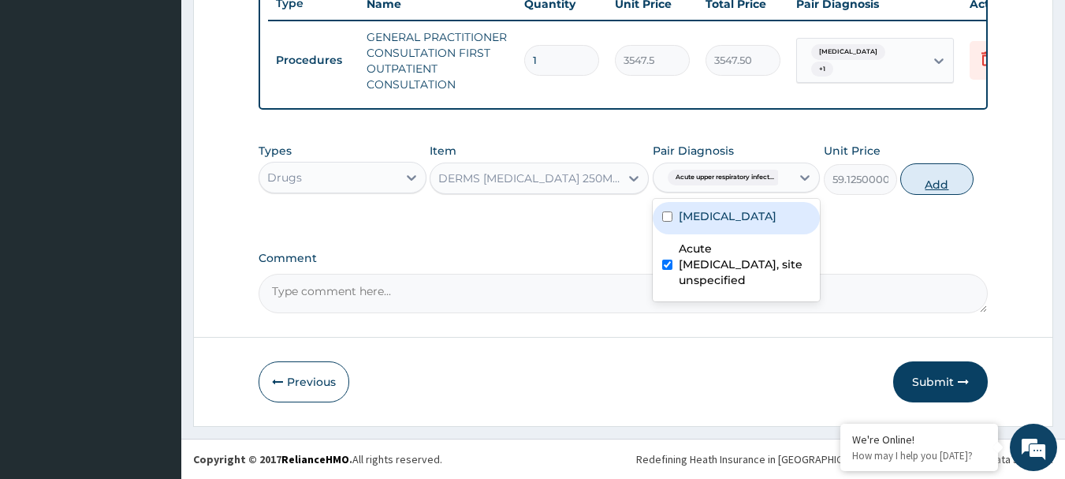
click at [937, 181] on button "Add" at bounding box center [937, 179] width 73 height 32
type input "0"
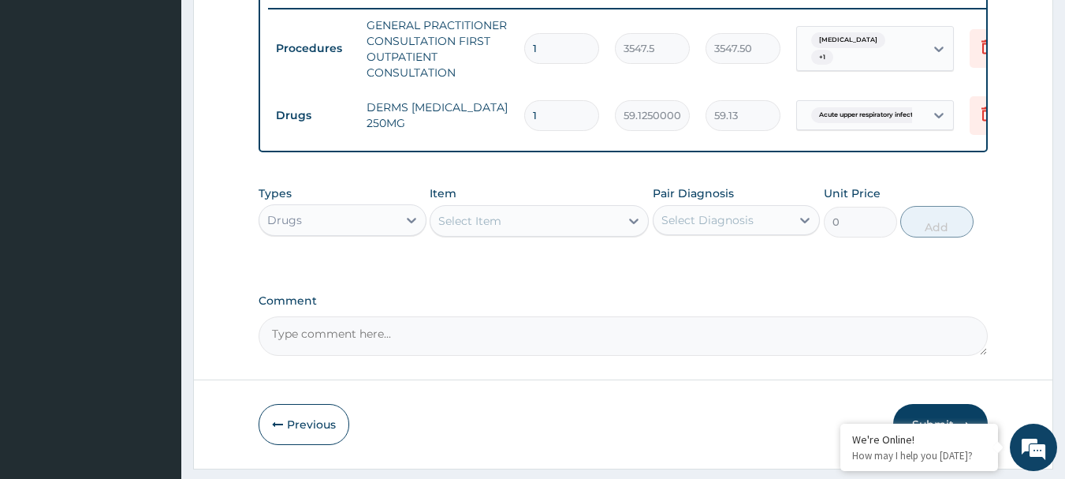
click at [544, 229] on div "Select Item" at bounding box center [525, 220] width 189 height 25
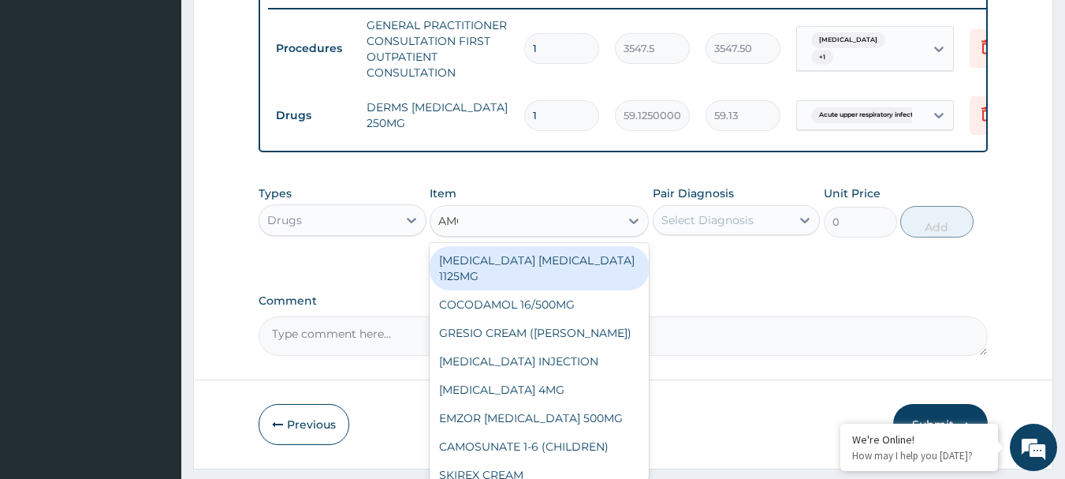
type input "AMOX"
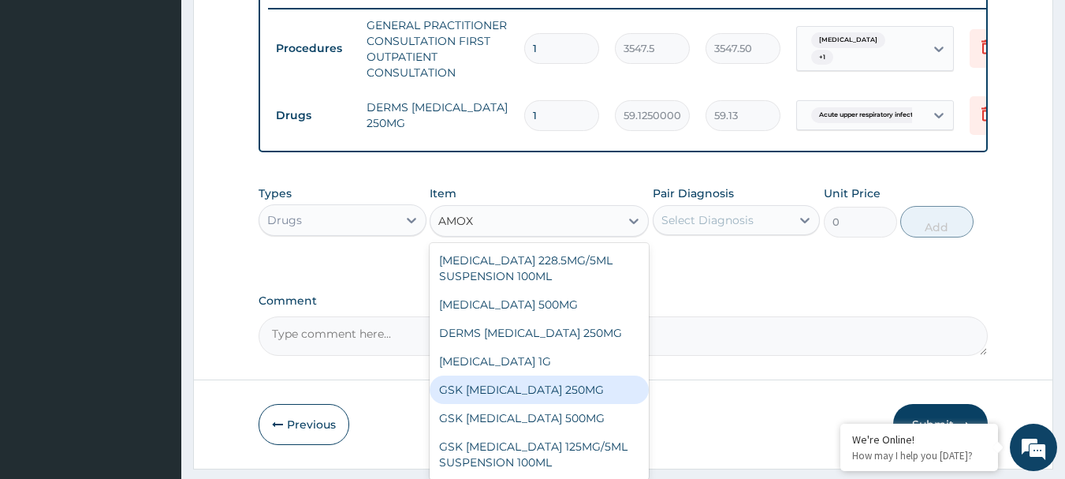
click at [540, 404] on div "GSK AMOXIL 250MG" at bounding box center [539, 389] width 219 height 28
type input "29.562500000000004"
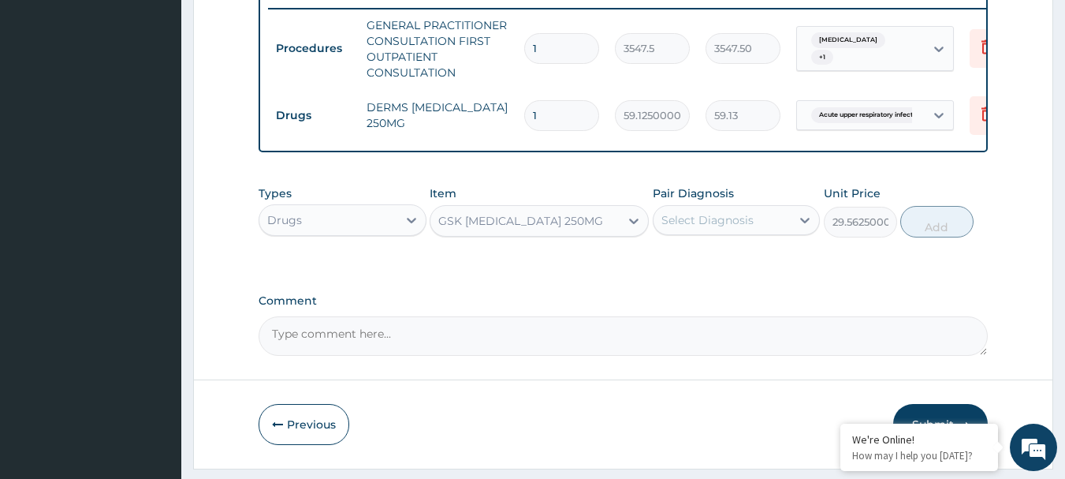
click at [558, 118] on input "1" at bounding box center [561, 115] width 75 height 31
type input "10"
type input "591.25"
type input "10"
click at [480, 229] on div "GSK AMOXIL 250MG" at bounding box center [520, 221] width 165 height 16
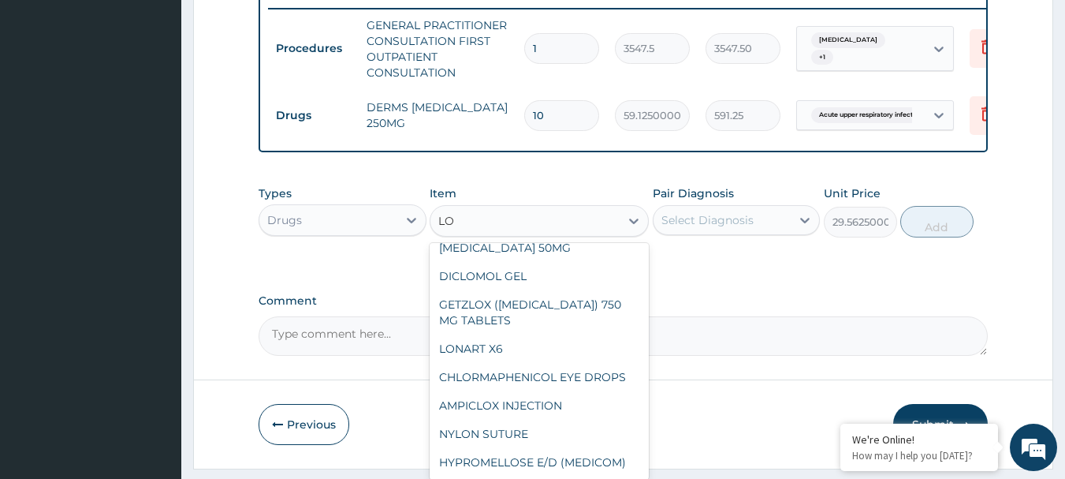
scroll to position [921, 0]
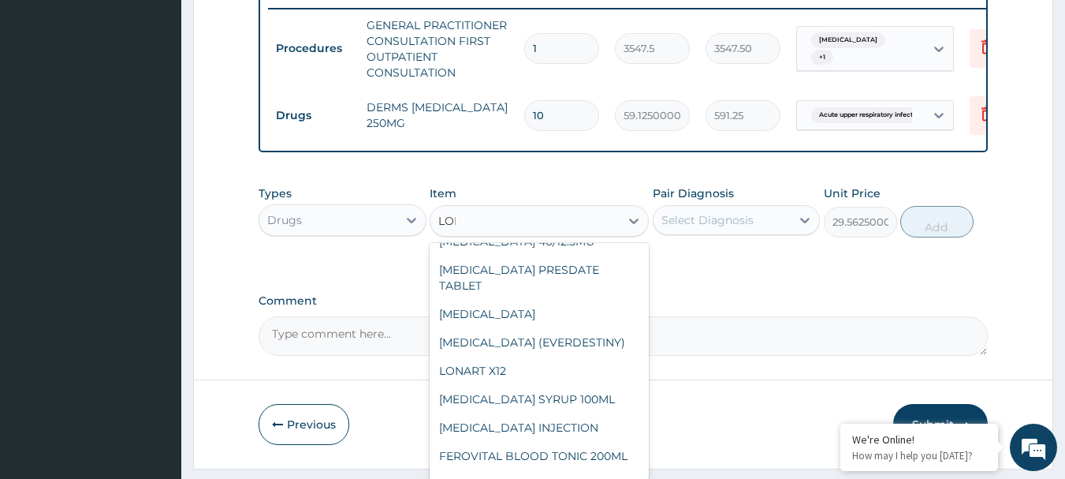
type input "LORA"
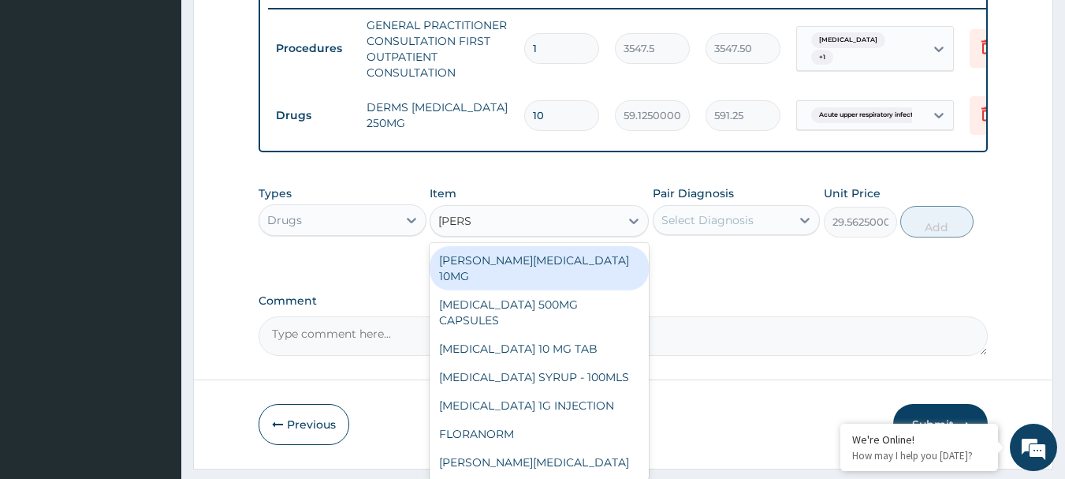
scroll to position [0, 0]
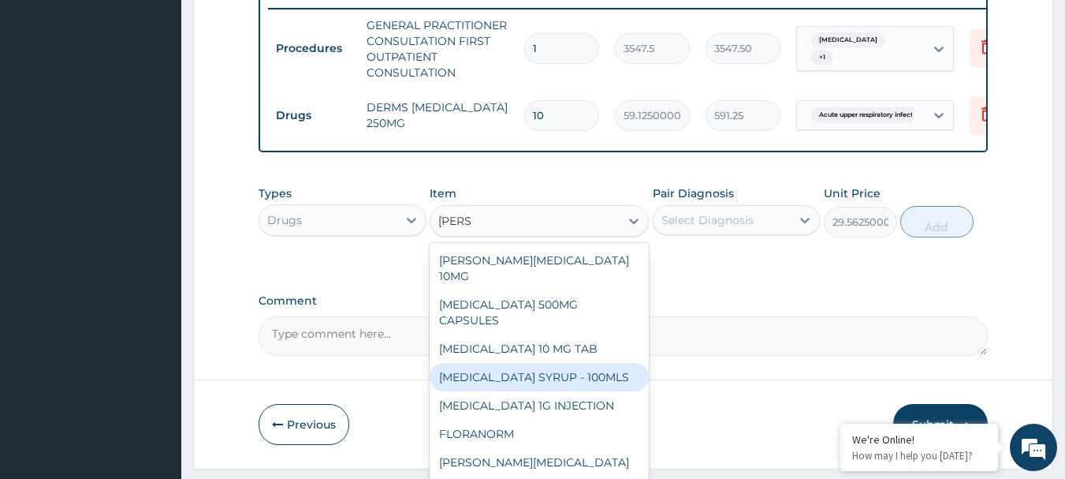
click at [494, 372] on div "LORATADINE SYRUP - 100MLS" at bounding box center [539, 377] width 219 height 28
type input "1182.5"
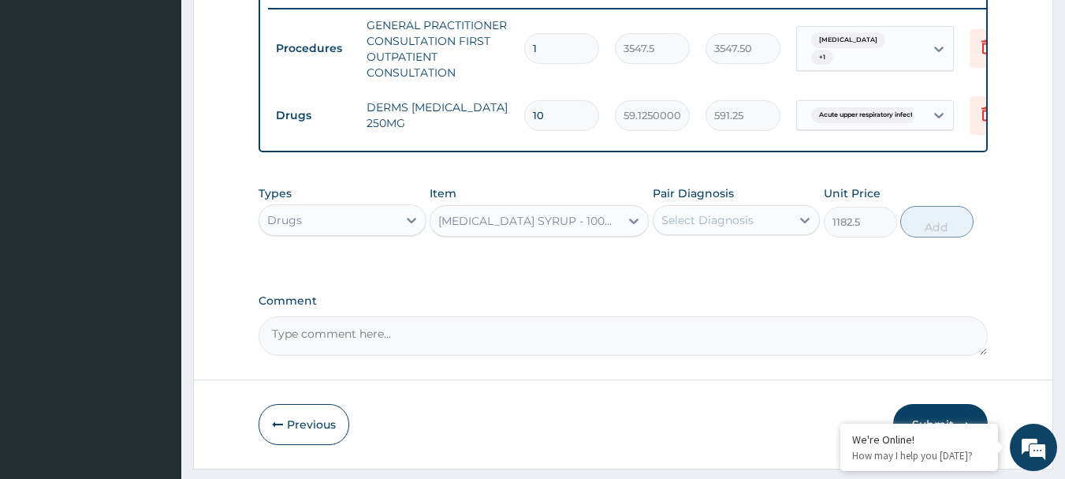
click at [740, 228] on div "Select Diagnosis" at bounding box center [708, 220] width 92 height 16
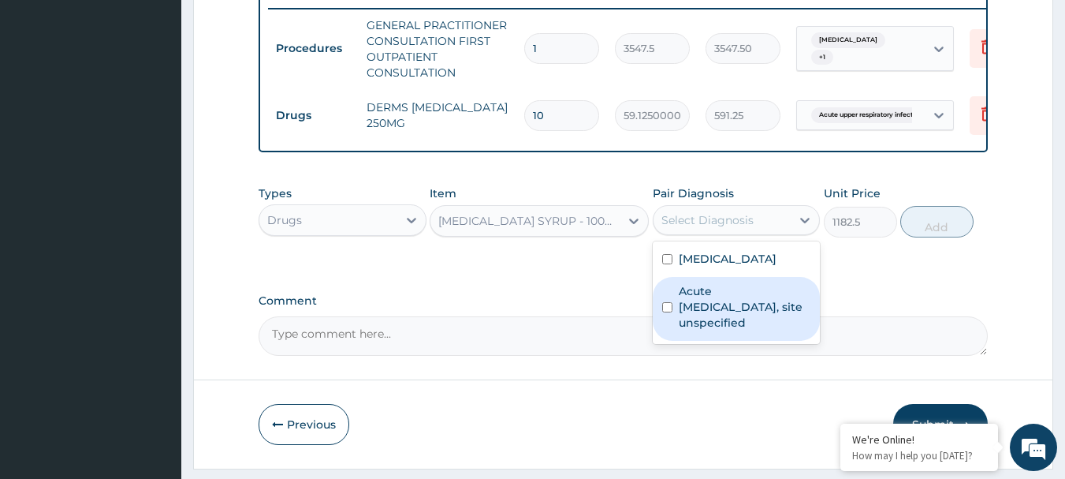
drag, startPoint x: 736, startPoint y: 304, endPoint x: 796, endPoint y: 278, distance: 65.0
click at [739, 298] on label "Acute upper respiratory infection, site unspecified" at bounding box center [745, 306] width 132 height 47
checkbox input "true"
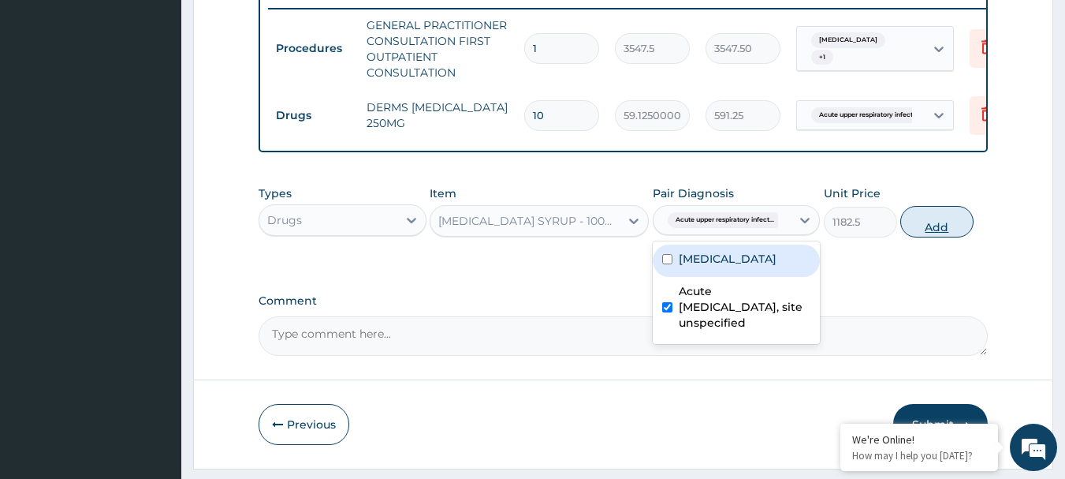
click at [926, 237] on button "Add" at bounding box center [937, 222] width 73 height 32
type input "0"
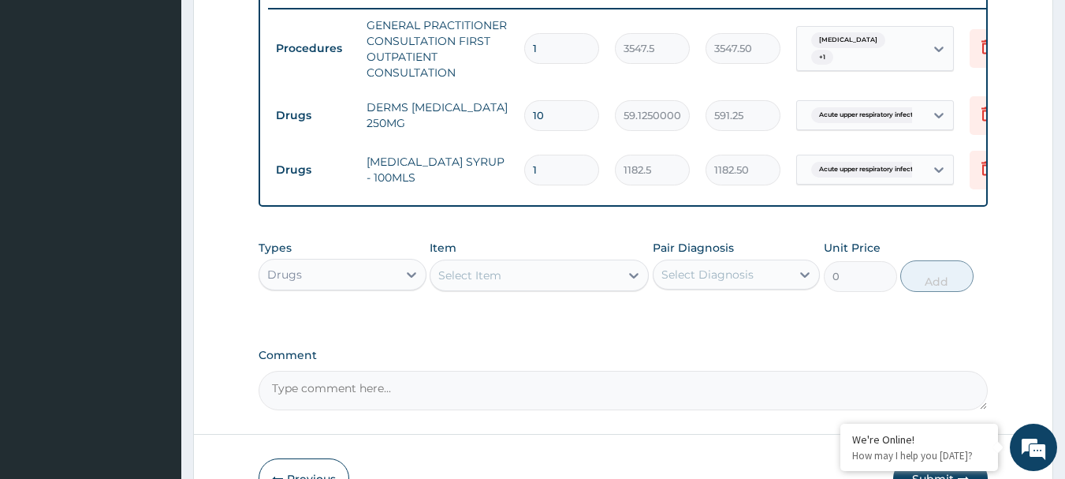
click at [501, 283] on div "Select Item" at bounding box center [469, 275] width 63 height 16
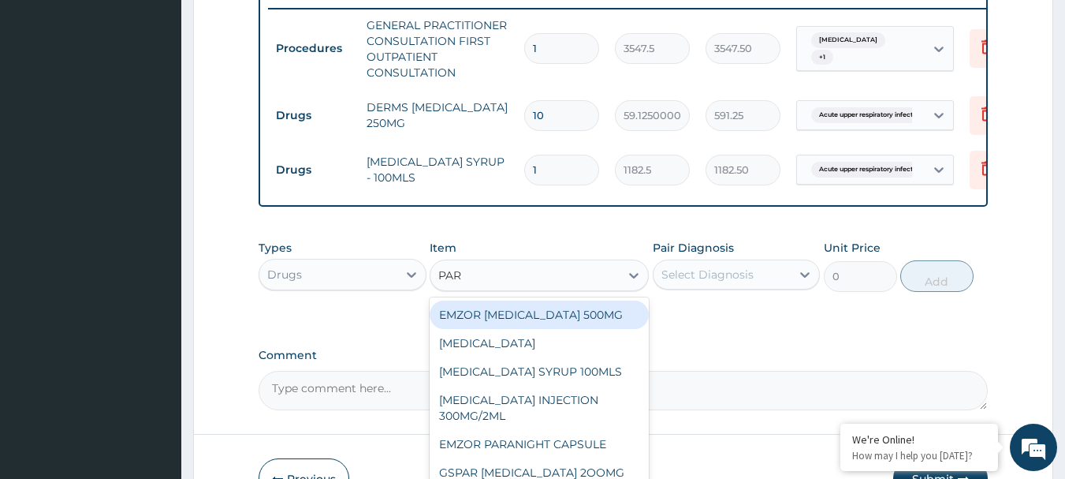
type input "PARA"
click at [477, 326] on div "EMZOR PARACETAMOL 500MG" at bounding box center [539, 314] width 219 height 28
type input "23.65"
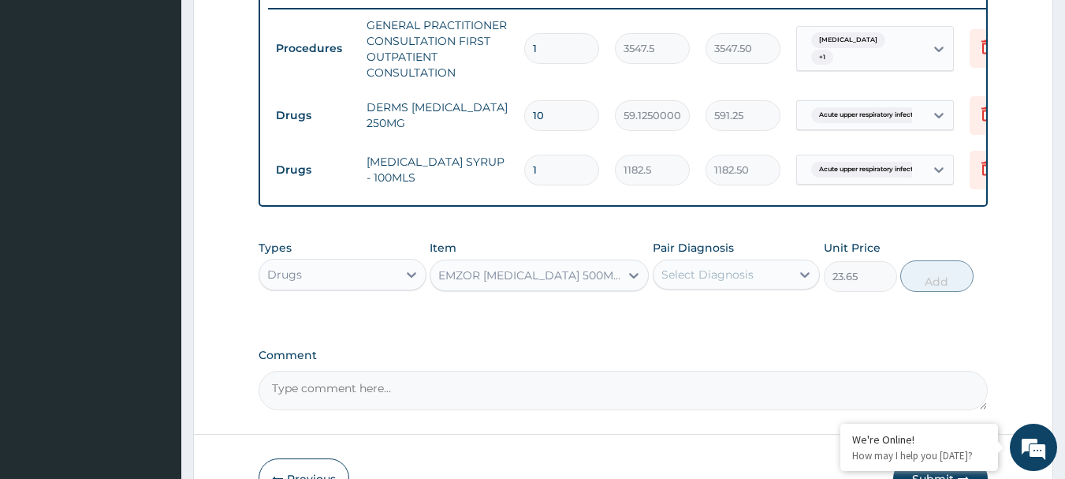
click at [699, 282] on div "Select Diagnosis" at bounding box center [708, 275] width 92 height 16
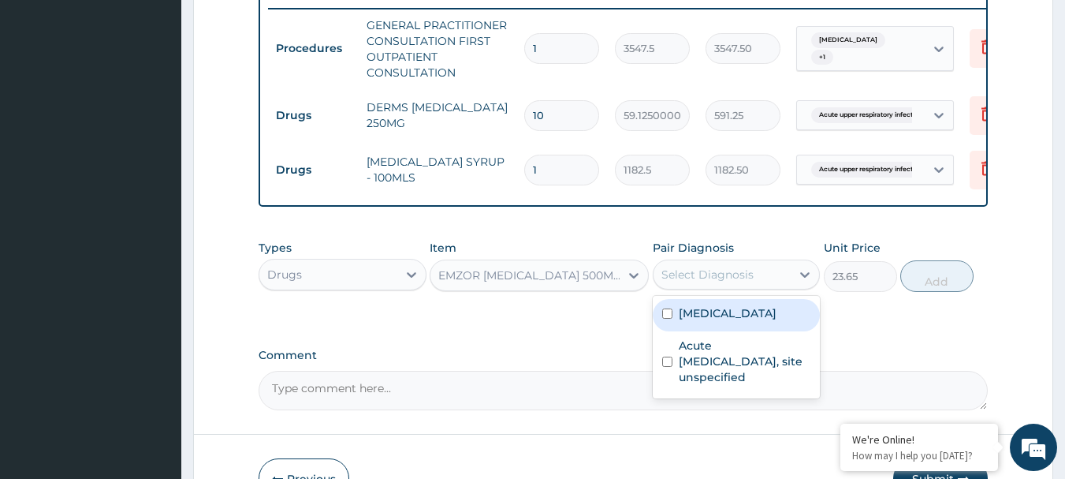
click at [714, 321] on label "Malaria, unspecified" at bounding box center [728, 313] width 98 height 16
checkbox input "true"
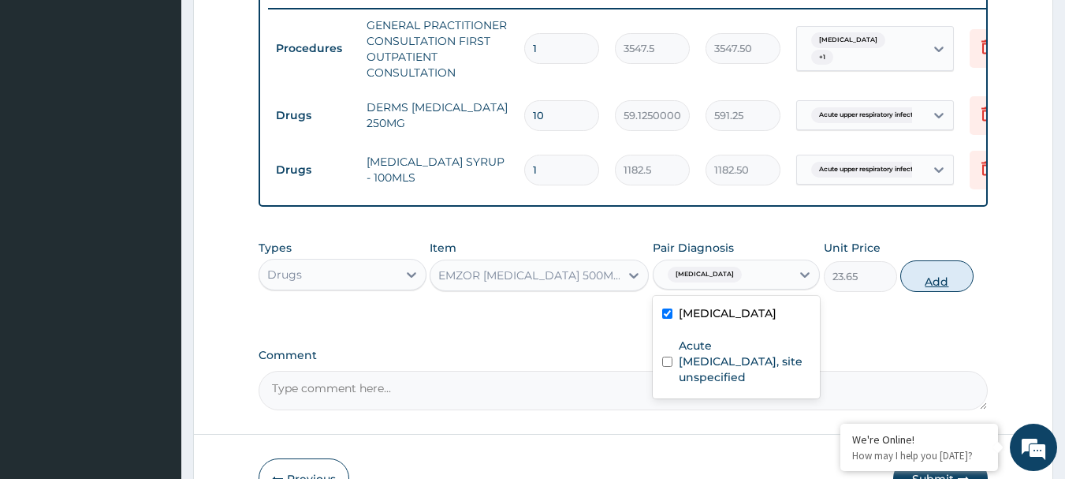
click at [938, 292] on button "Add" at bounding box center [937, 276] width 73 height 32
type input "0"
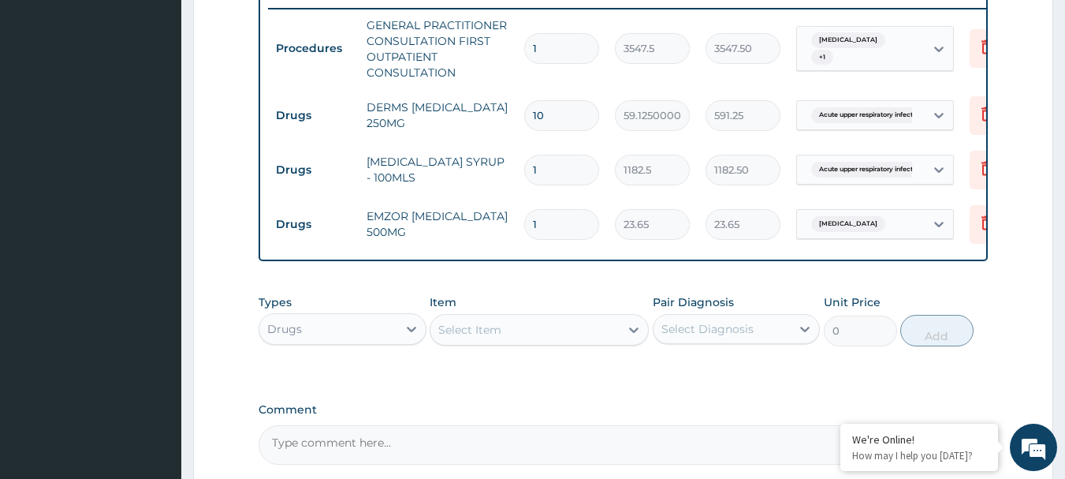
type input "0.00"
type input "9"
type input "212.85"
type input "9"
click at [506, 339] on div "Select Item" at bounding box center [525, 329] width 189 height 25
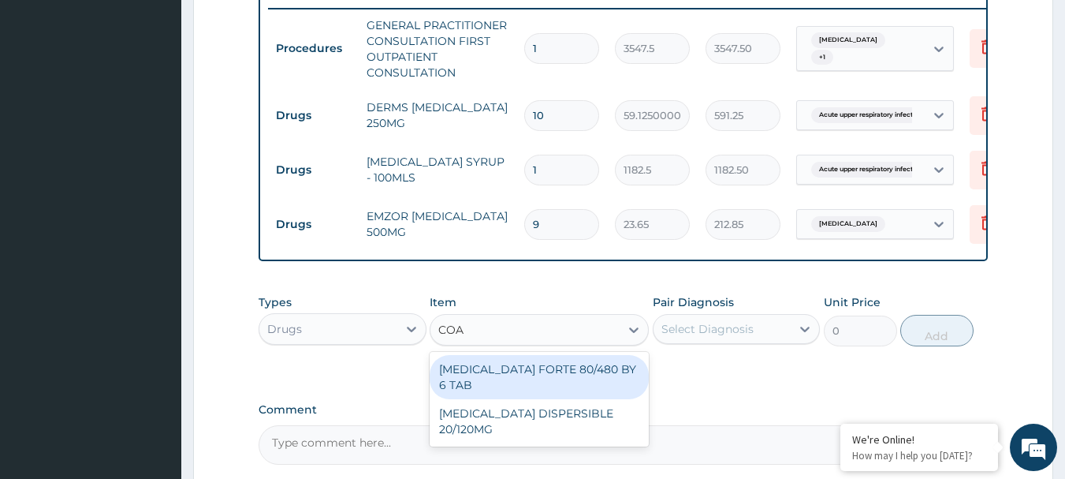
type input "COAR"
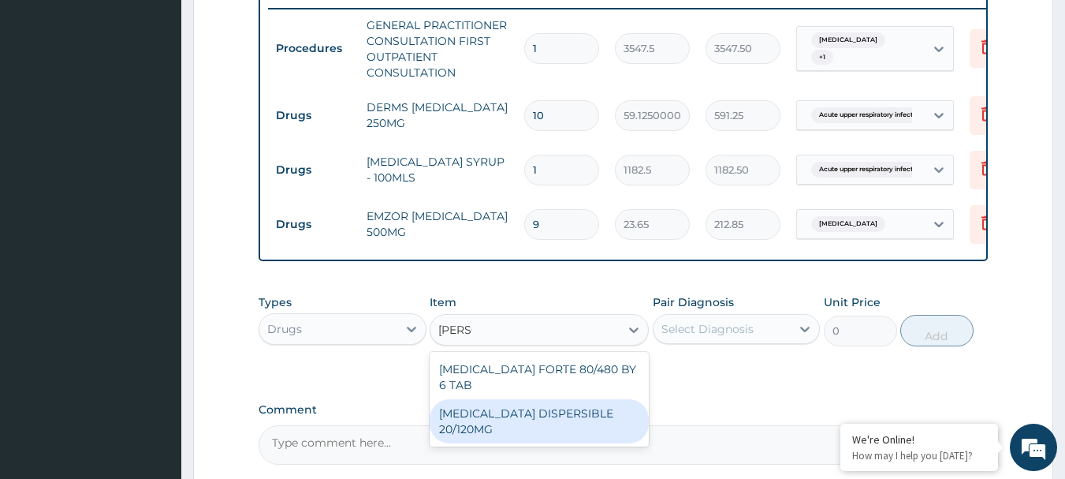
click at [520, 410] on div "COARTEM DISPERSIBLE 20/120MG" at bounding box center [539, 421] width 219 height 44
type input "112.3375"
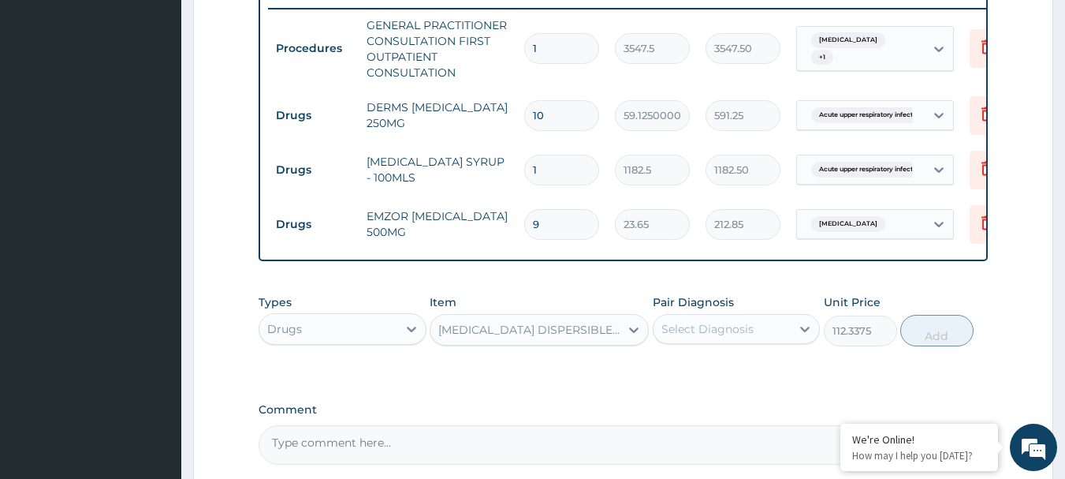
click at [722, 337] on div "Select Diagnosis" at bounding box center [708, 329] width 92 height 16
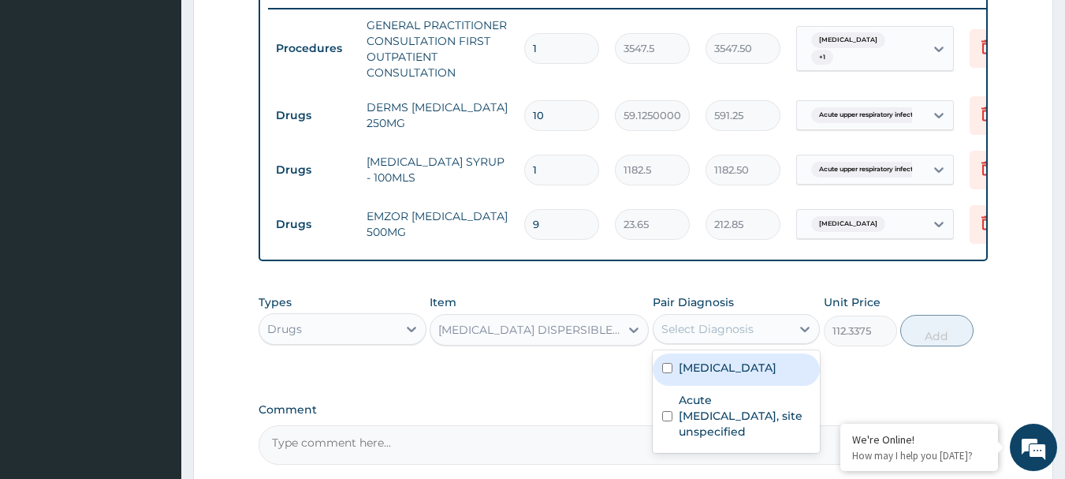
click at [722, 373] on label "Malaria, unspecified" at bounding box center [728, 368] width 98 height 16
checkbox input "true"
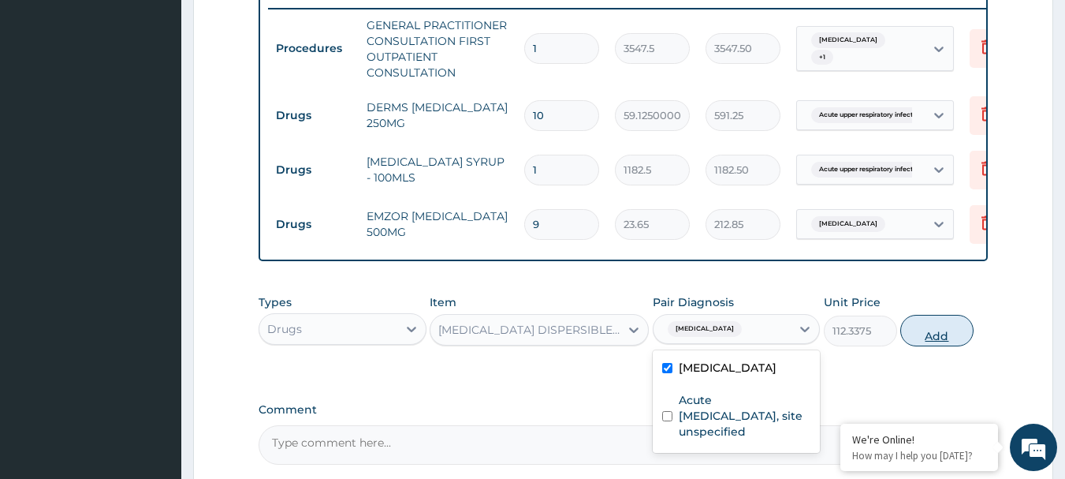
click at [927, 346] on button "Add" at bounding box center [937, 331] width 73 height 32
type input "0"
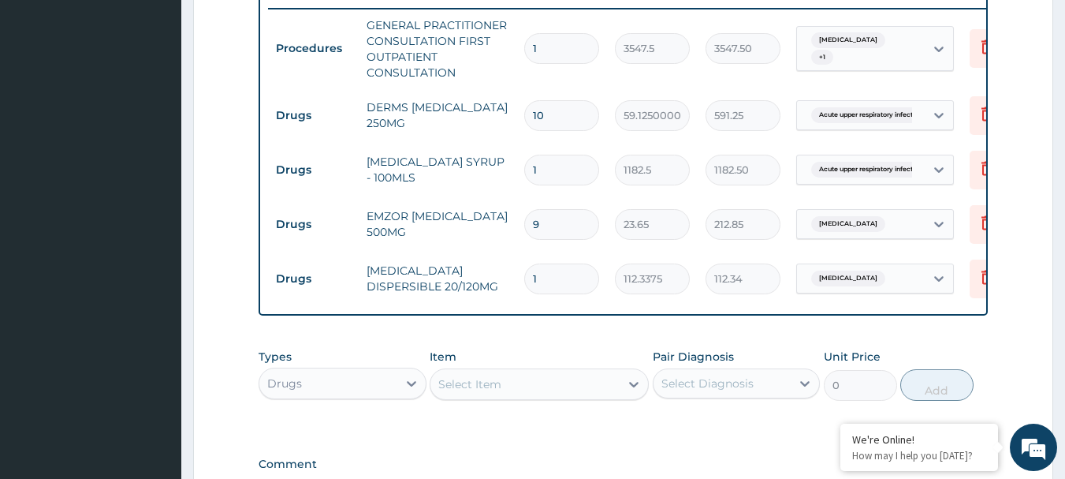
type input "12"
type input "1348.05"
type input "12"
click at [539, 367] on div "Item Select Item" at bounding box center [539, 375] width 219 height 52
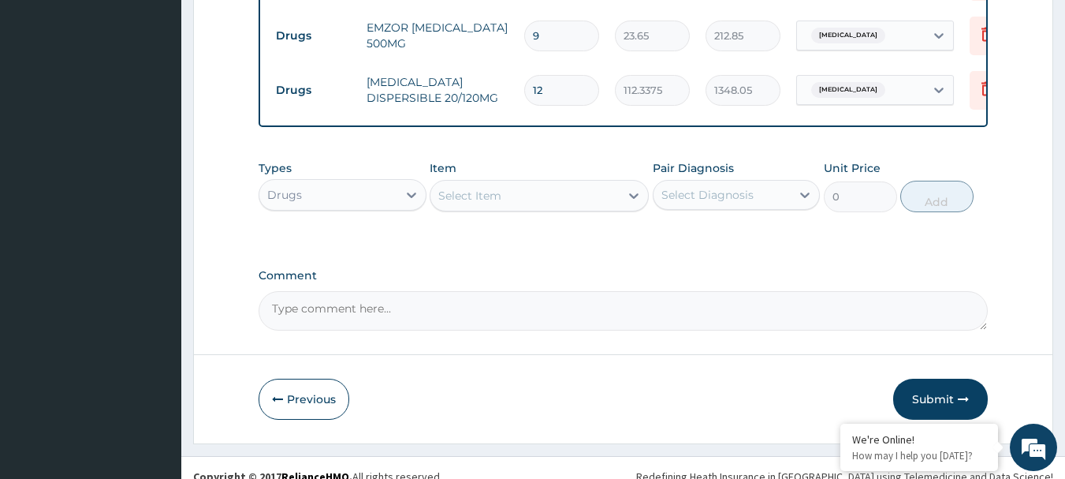
scroll to position [837, 0]
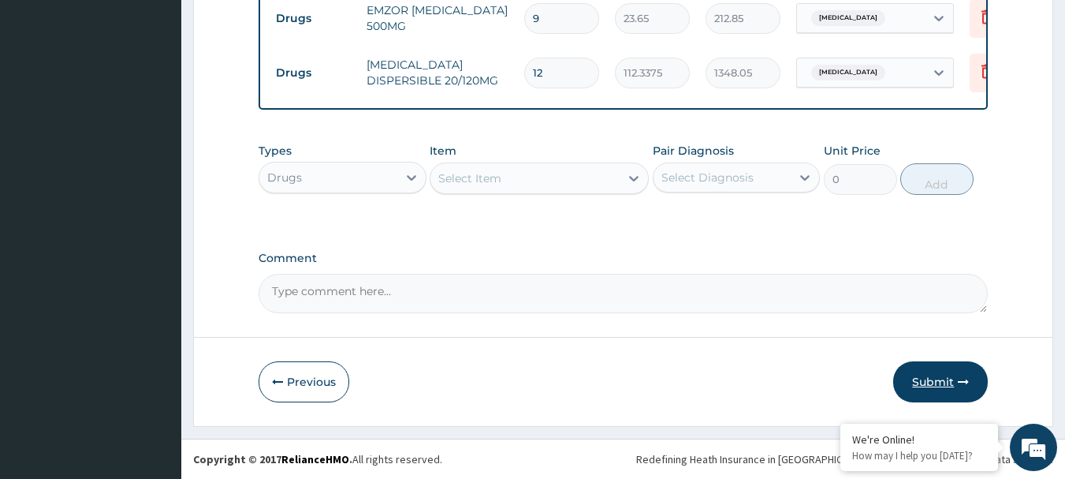
click at [948, 384] on button "Submit" at bounding box center [940, 381] width 95 height 41
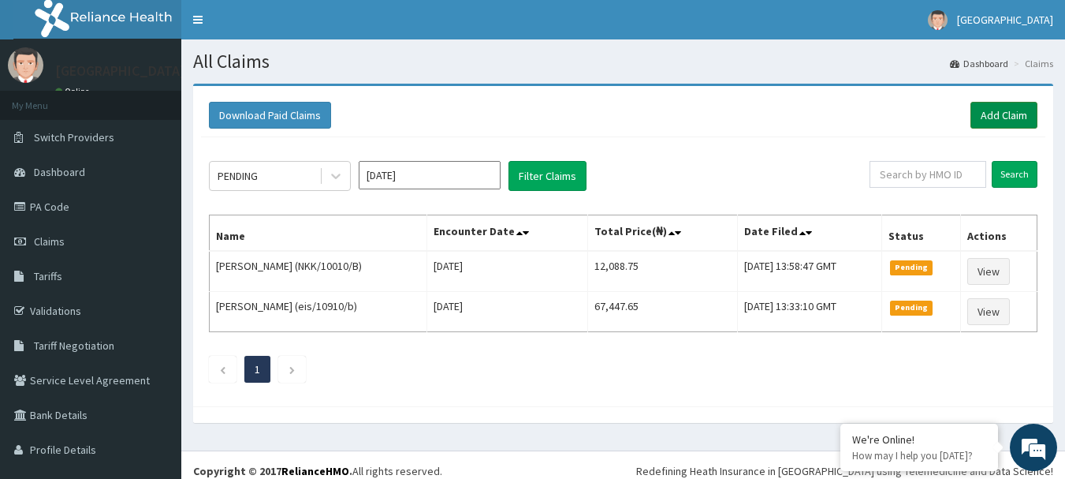
click at [1005, 121] on link "Add Claim" at bounding box center [1004, 115] width 67 height 27
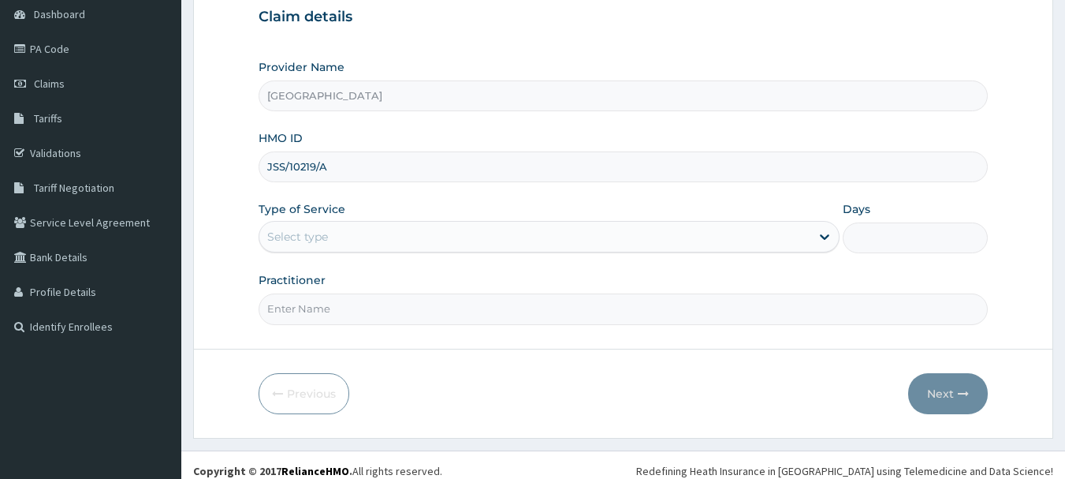
type input "JSS/10219/A"
click at [402, 241] on div "Select type" at bounding box center [534, 236] width 551 height 25
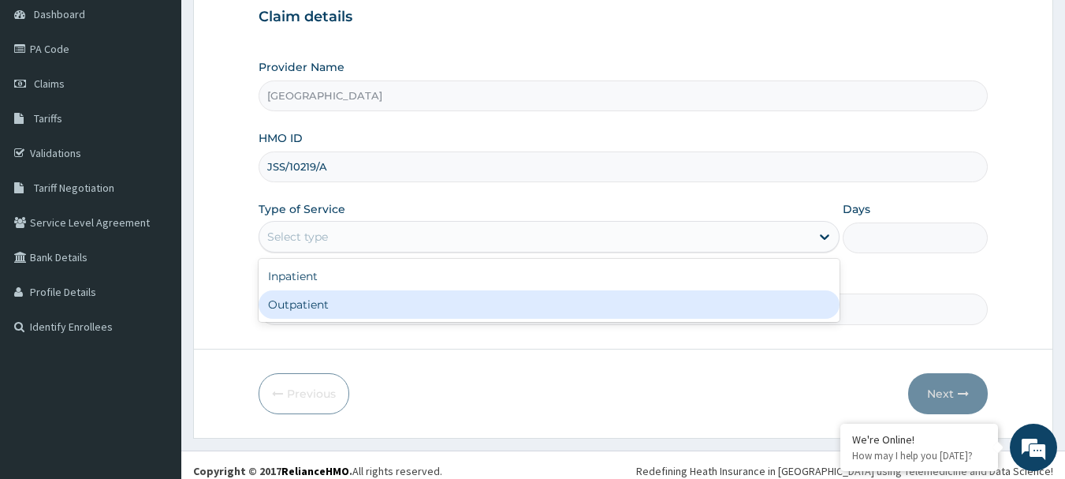
click at [390, 303] on div "Outpatient" at bounding box center [549, 304] width 581 height 28
type input "1"
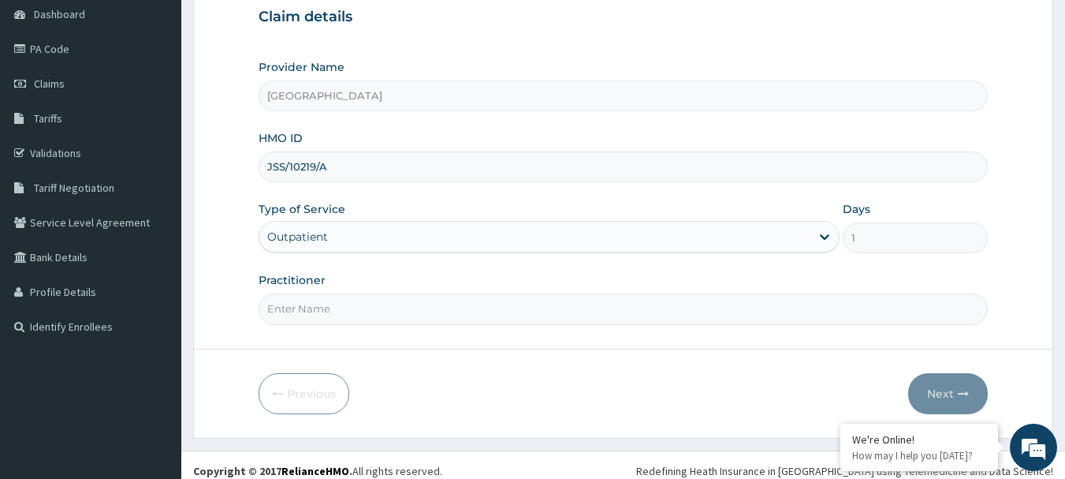
click at [382, 311] on input "Practitioner" at bounding box center [624, 308] width 730 height 31
type input "DR BADRU"
drag, startPoint x: 494, startPoint y: 360, endPoint x: 640, endPoint y: 377, distance: 147.6
click at [495, 361] on form "Step 1 of 2 Claim details Provider Name Funbi Medical Centre HMO ID JSS/10219/A…" at bounding box center [623, 182] width 860 height 512
click at [946, 392] on button "Next" at bounding box center [948, 393] width 80 height 41
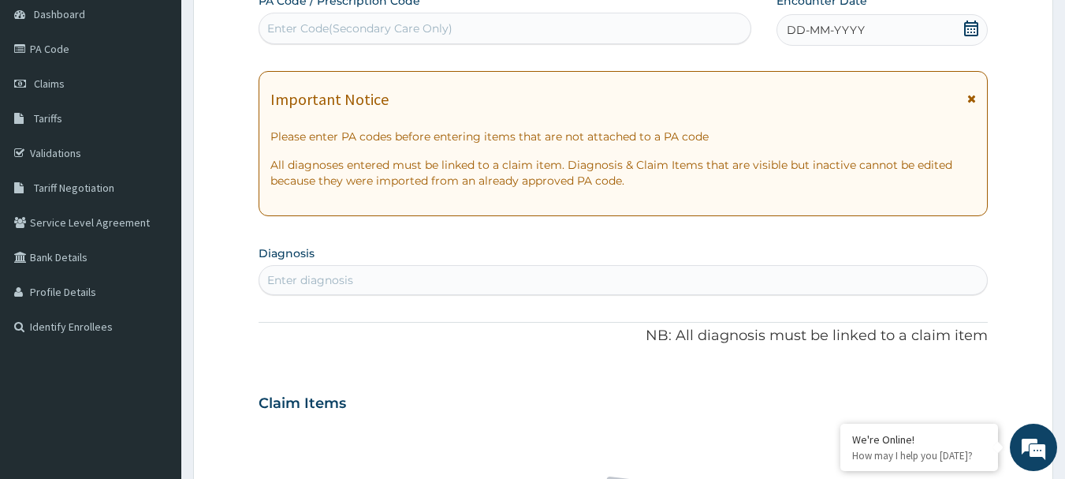
click at [972, 30] on icon at bounding box center [972, 29] width 16 height 16
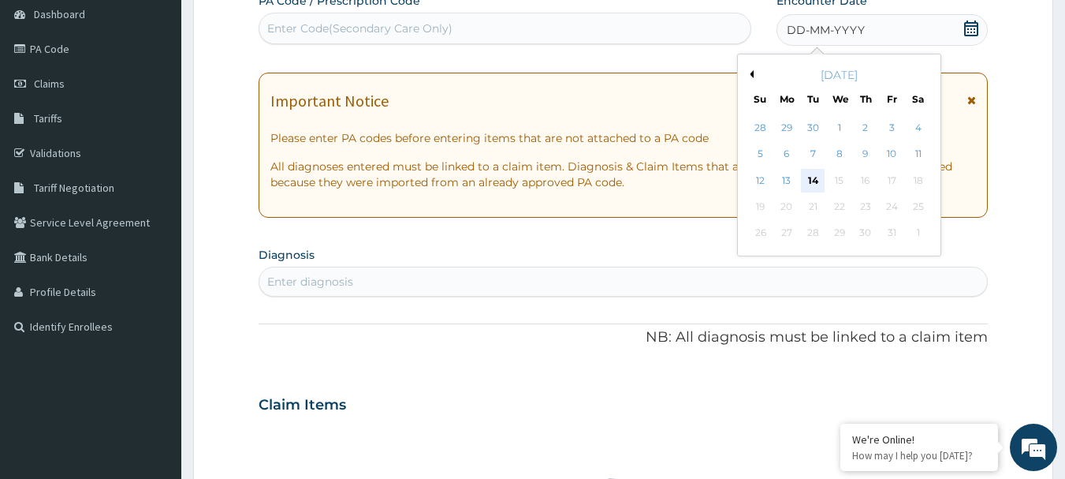
click at [810, 182] on div "14" at bounding box center [814, 181] width 24 height 24
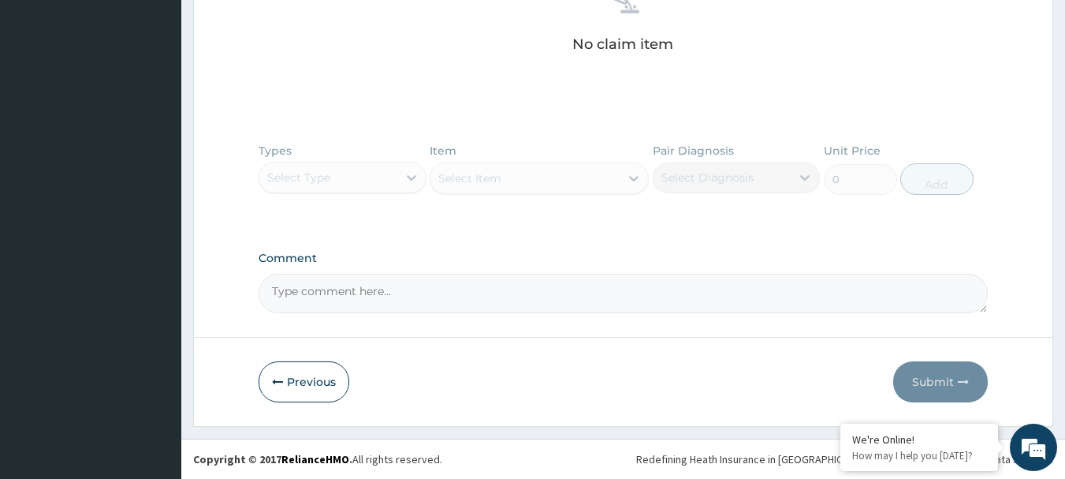
scroll to position [338, 0]
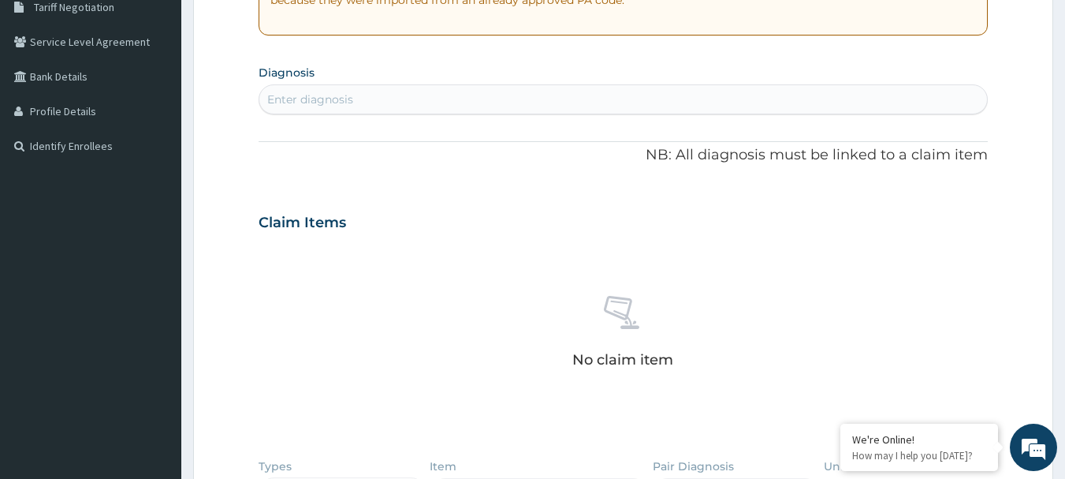
click at [381, 102] on div "Enter diagnosis" at bounding box center [623, 99] width 729 height 25
type input "MALARIA"
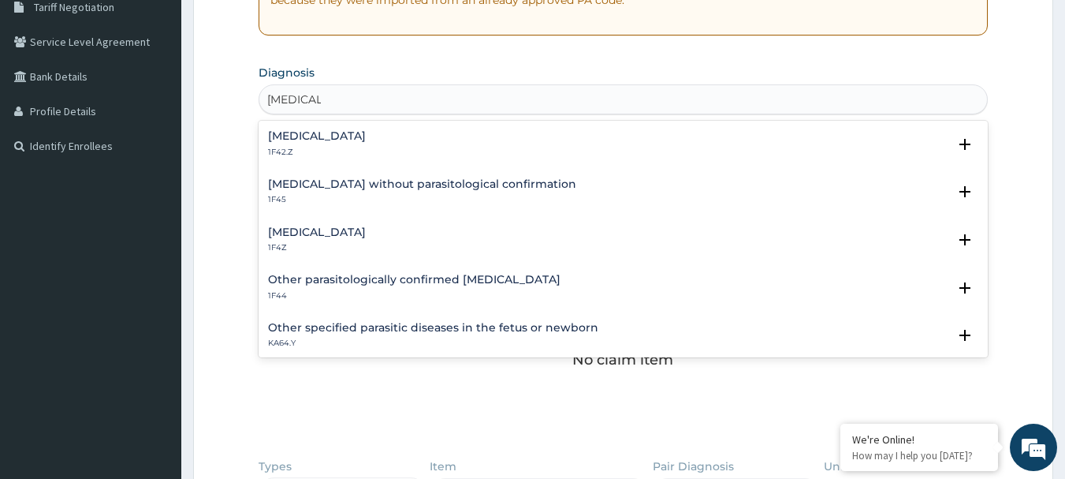
click at [333, 229] on h4 "Malaria, unspecified" at bounding box center [317, 232] width 98 height 12
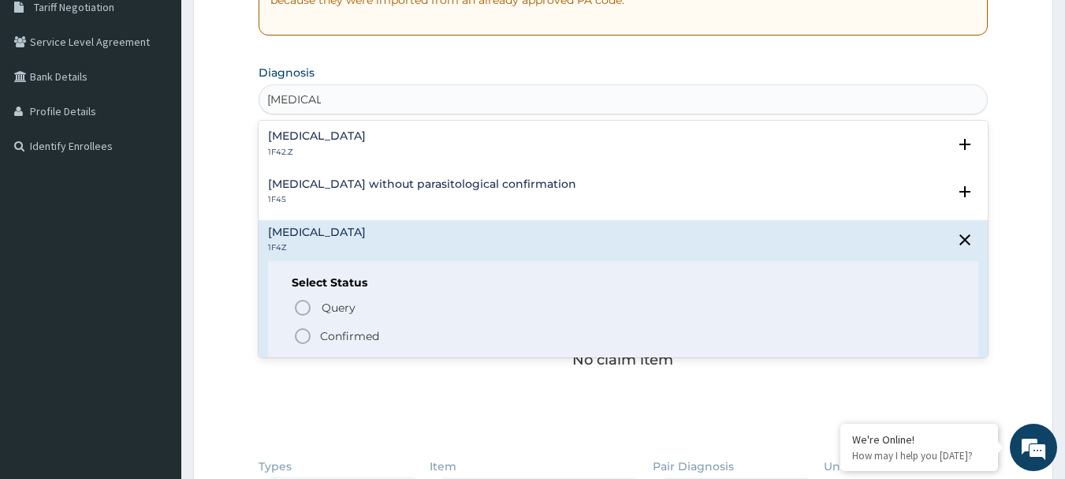
click at [308, 334] on icon "status option filled" at bounding box center [302, 335] width 19 height 19
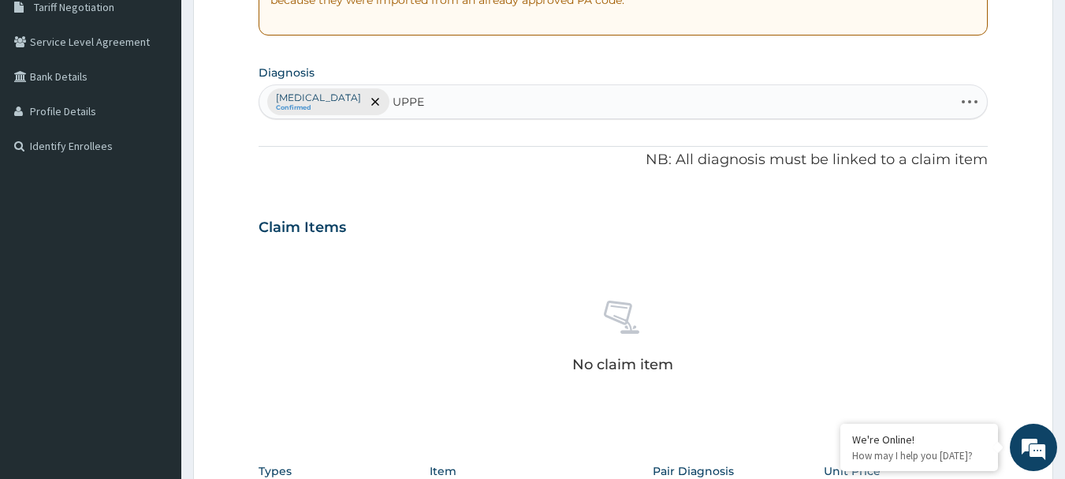
type input "UPPER"
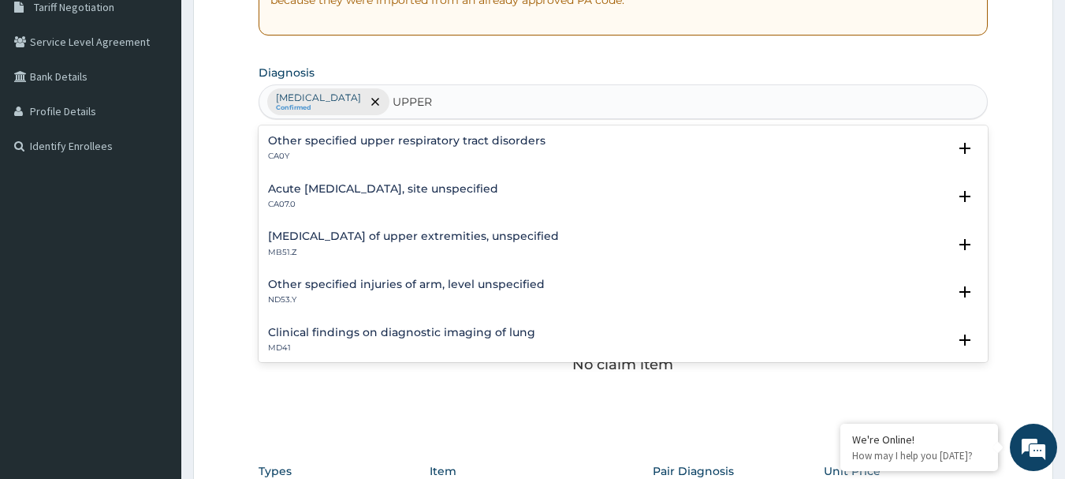
click at [397, 188] on h4 "Acute upper respiratory infection, site unspecified" at bounding box center [383, 189] width 230 height 12
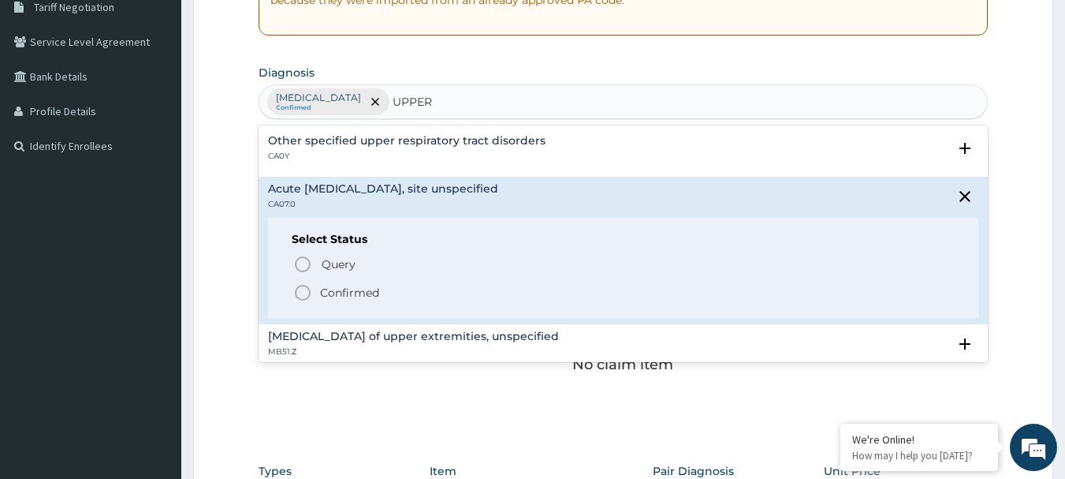
click at [301, 294] on icon "status option filled" at bounding box center [302, 292] width 19 height 19
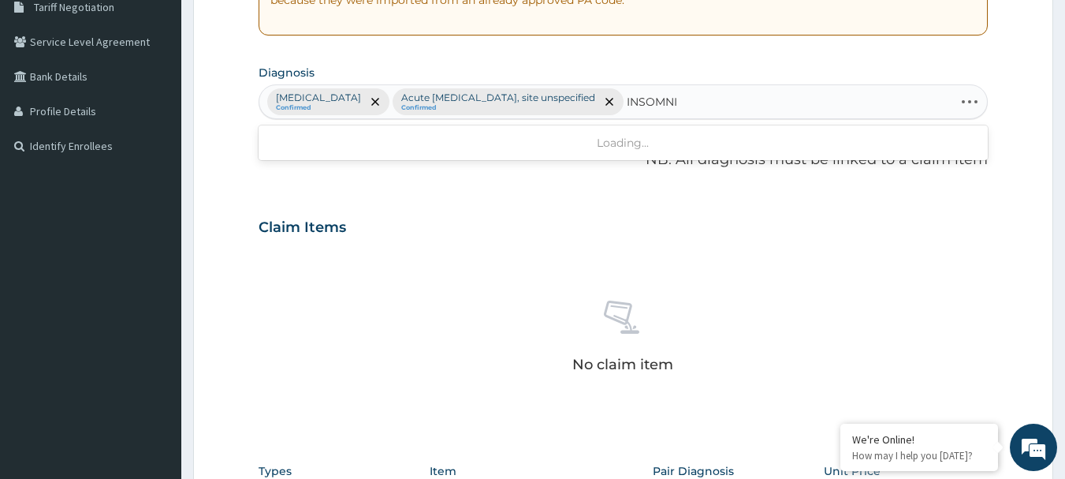
type input "INSOMNIA"
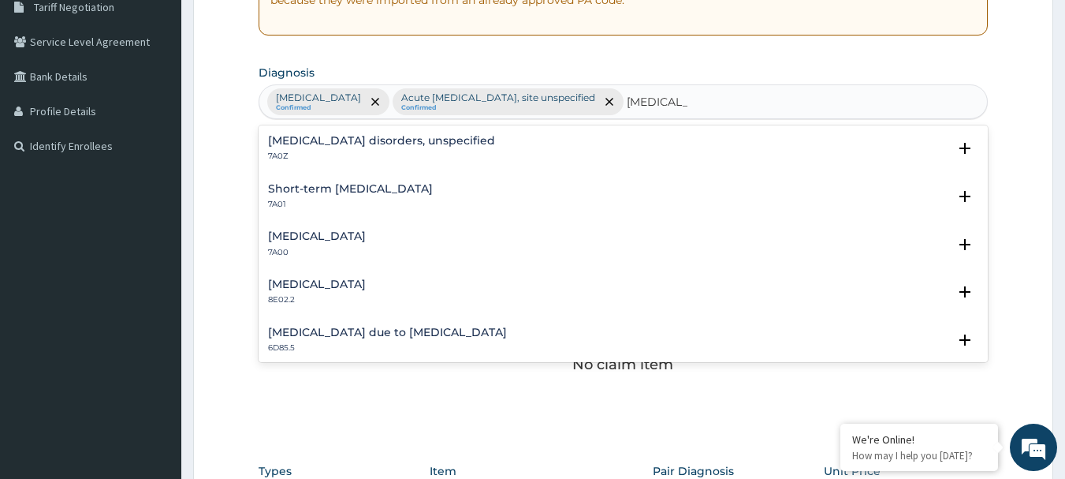
click at [341, 140] on h4 "Insomnia disorders, unspecified" at bounding box center [381, 141] width 227 height 12
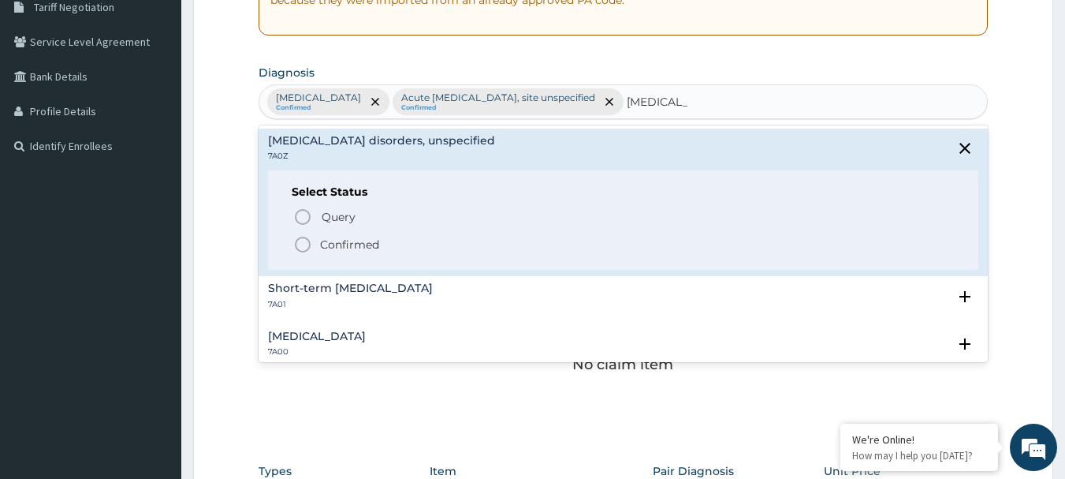
click at [303, 247] on icon "status option filled" at bounding box center [302, 244] width 19 height 19
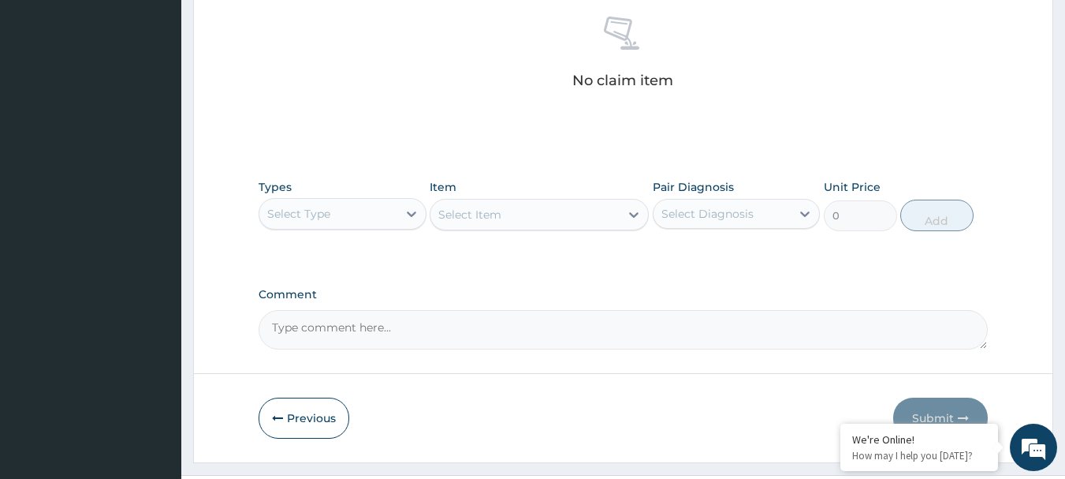
scroll to position [658, 0]
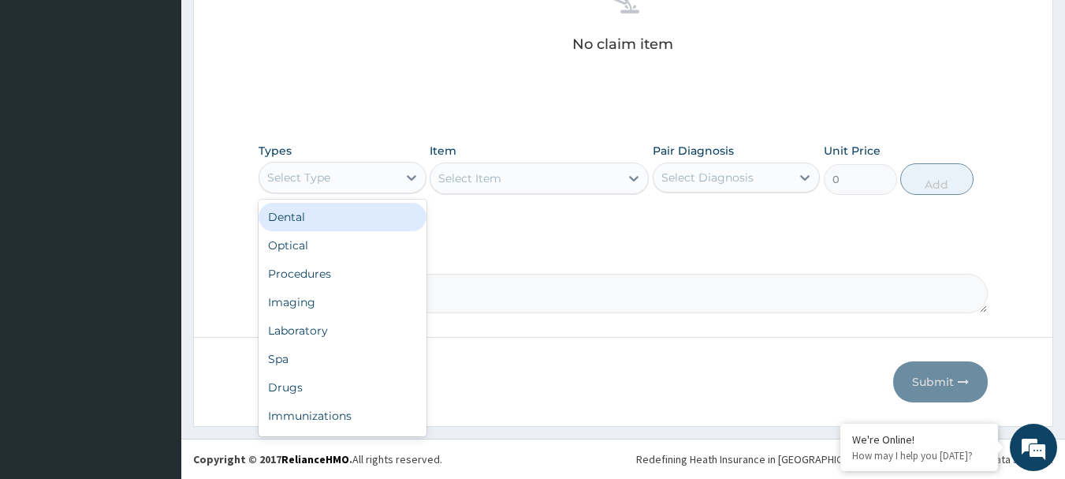
click at [335, 178] on div "Select Type" at bounding box center [328, 177] width 138 height 25
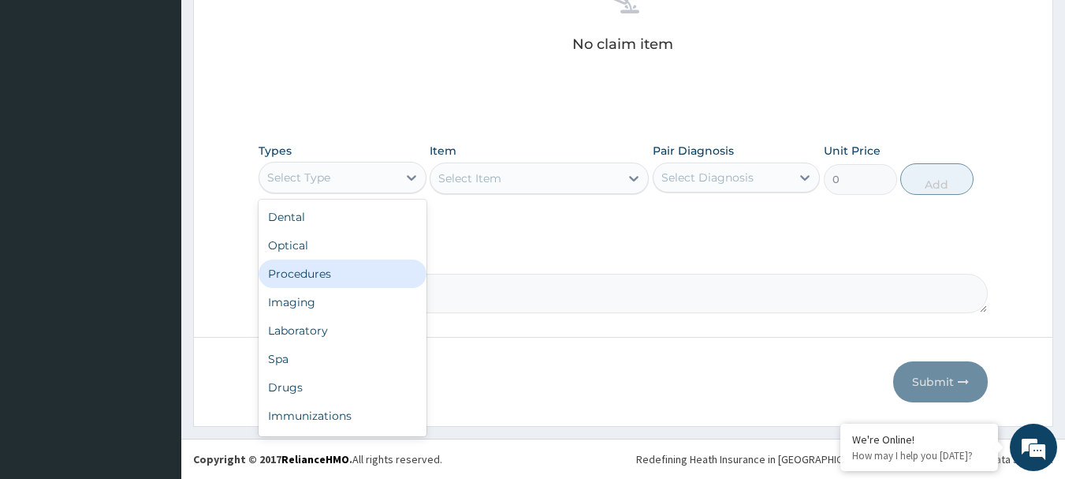
drag, startPoint x: 328, startPoint y: 276, endPoint x: 494, endPoint y: 207, distance: 179.6
click at [330, 277] on div "Procedures" at bounding box center [343, 273] width 168 height 28
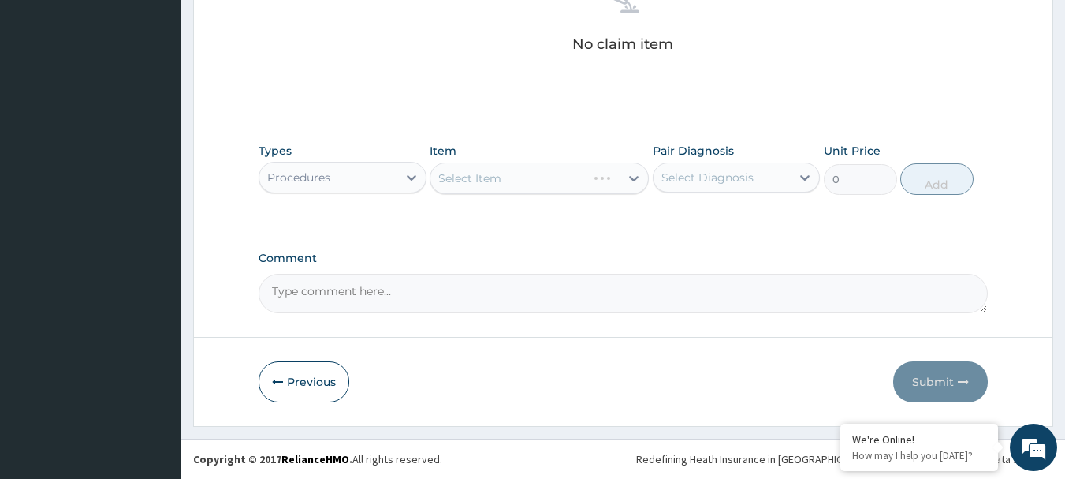
click at [512, 185] on div "Select Item" at bounding box center [509, 178] width 156 height 25
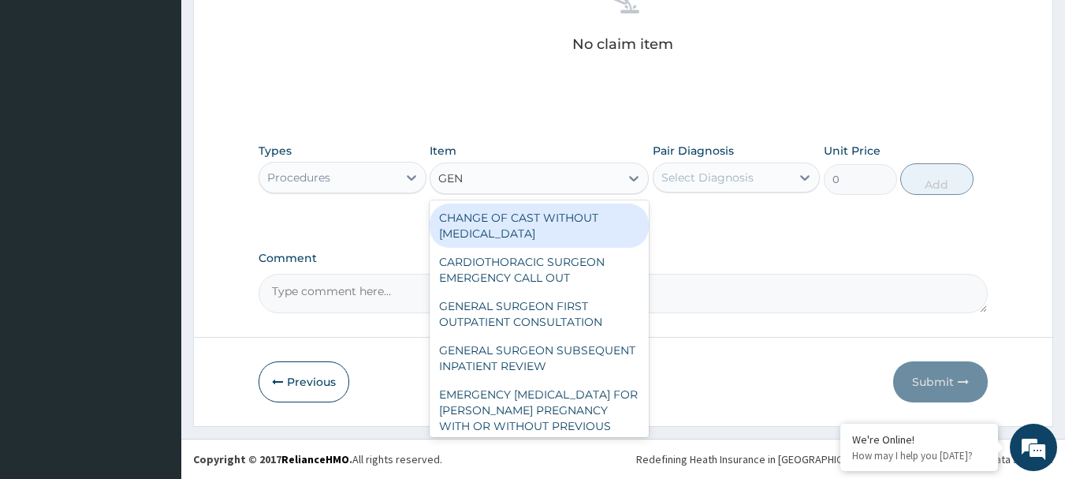
type input "GENE"
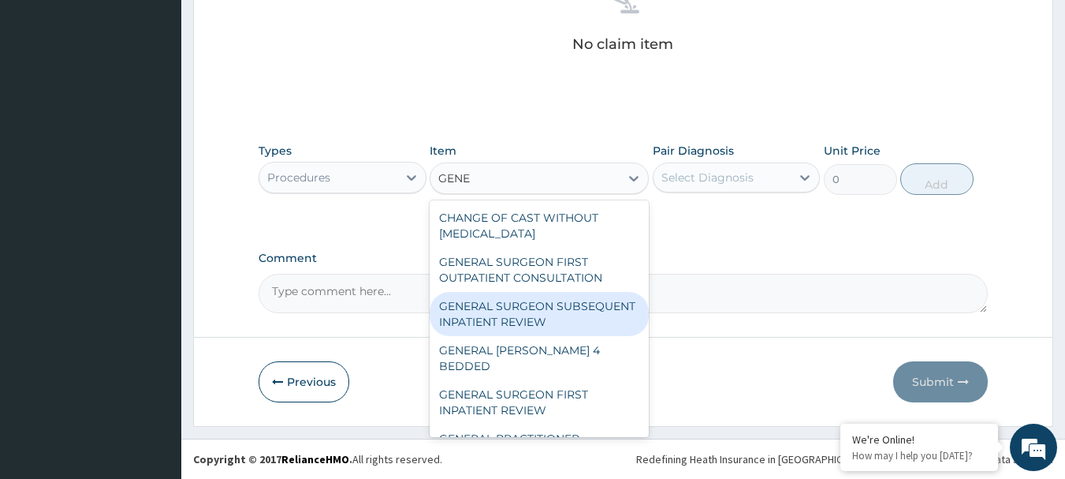
scroll to position [79, 0]
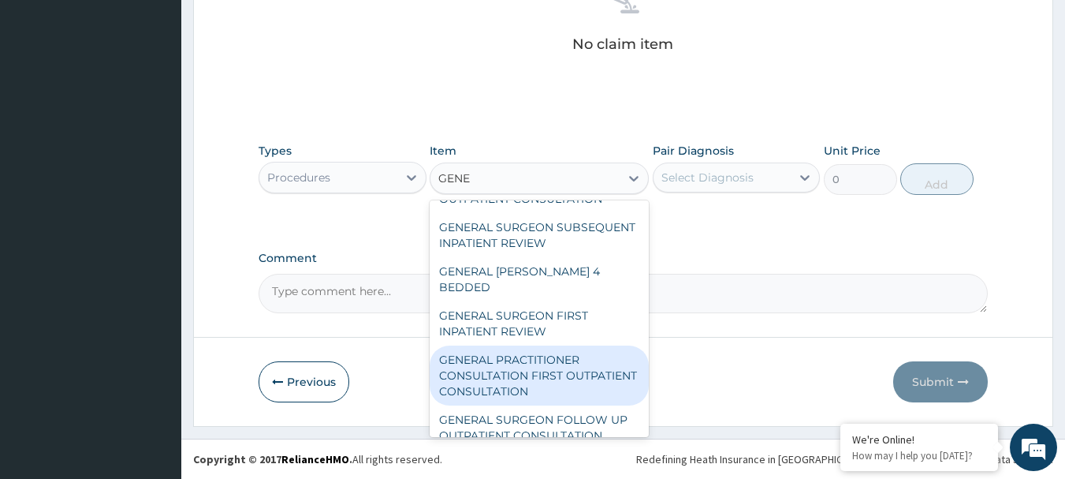
click at [517, 375] on div "GENERAL PRACTITIONER CONSULTATION FIRST OUTPATIENT CONSULTATION" at bounding box center [539, 375] width 219 height 60
type input "3547.5"
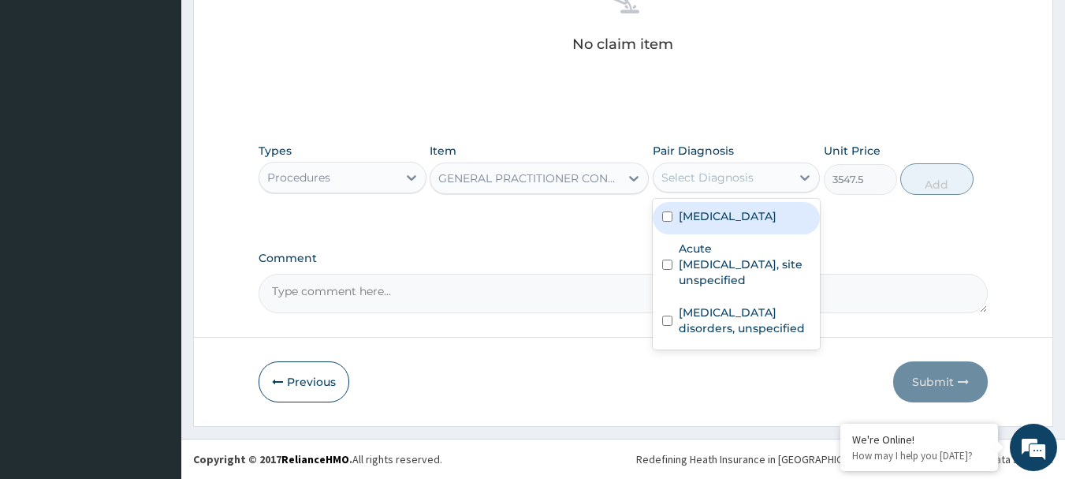
click at [746, 181] on div "Select Diagnosis" at bounding box center [708, 178] width 92 height 16
drag, startPoint x: 741, startPoint y: 222, endPoint x: 737, endPoint y: 274, distance: 52.3
click at [741, 223] on label "Malaria, unspecified" at bounding box center [728, 216] width 98 height 16
checkbox input "true"
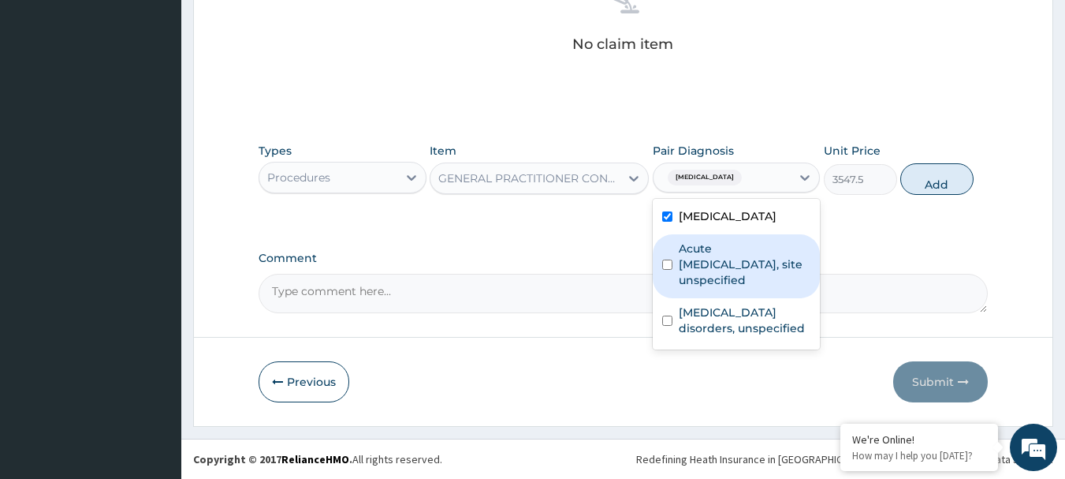
click at [737, 274] on label "Acute upper respiratory infection, site unspecified" at bounding box center [745, 264] width 132 height 47
checkbox input "true"
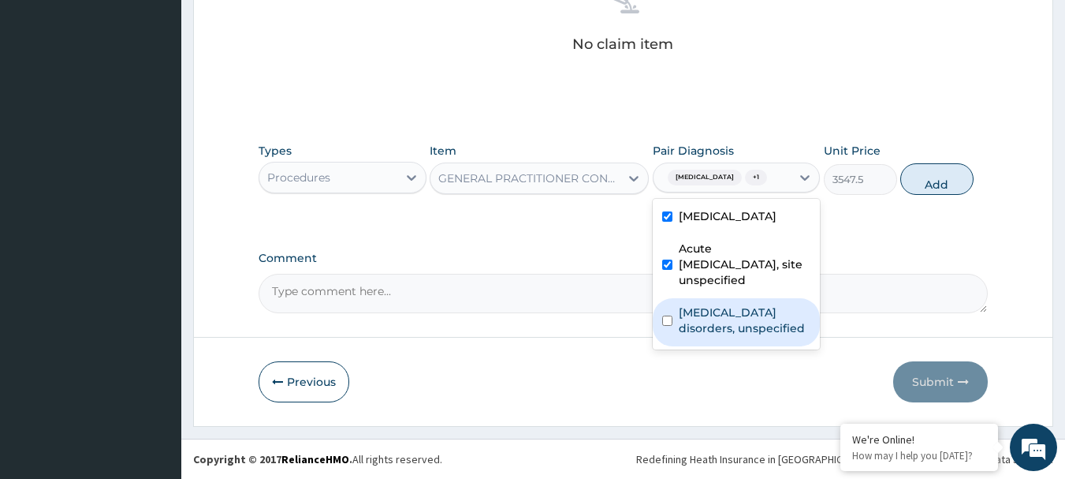
click at [731, 305] on label "Insomnia disorders, unspecified" at bounding box center [745, 320] width 132 height 32
checkbox input "true"
click at [938, 195] on div "Types Procedures Item GENERAL PRACTITIONER CONSULTATION FIRST OUTPATIENT CONSUL…" at bounding box center [624, 169] width 730 height 68
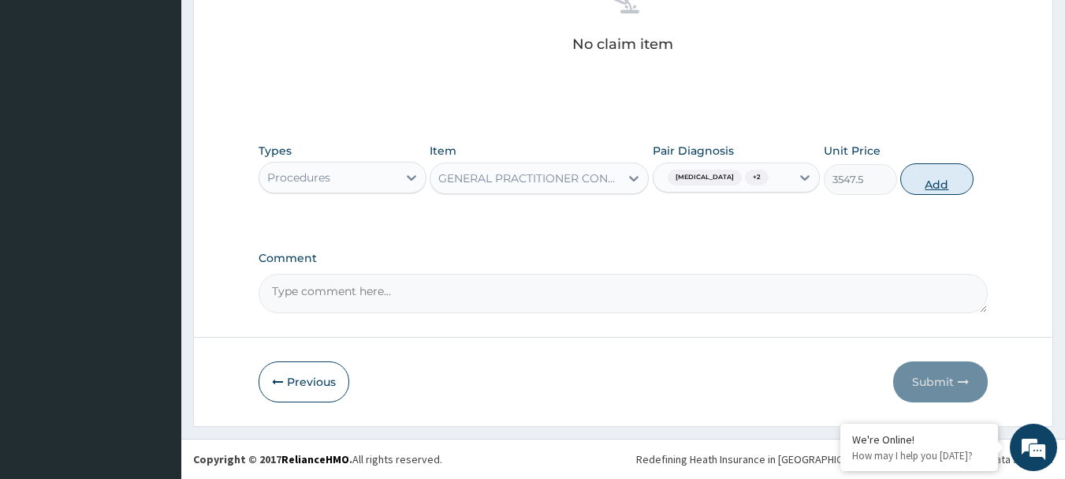
click at [936, 188] on button "Add" at bounding box center [937, 179] width 73 height 32
type input "0"
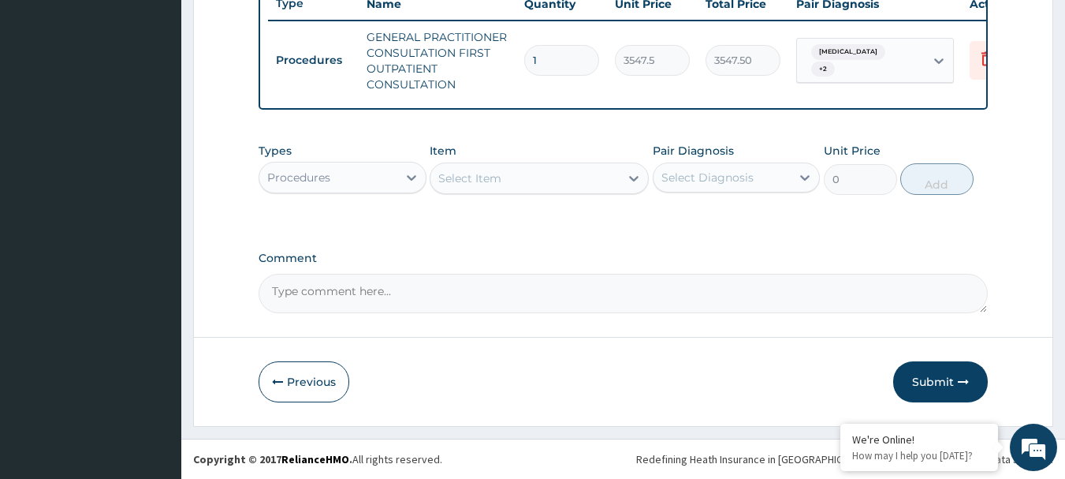
scroll to position [620, 0]
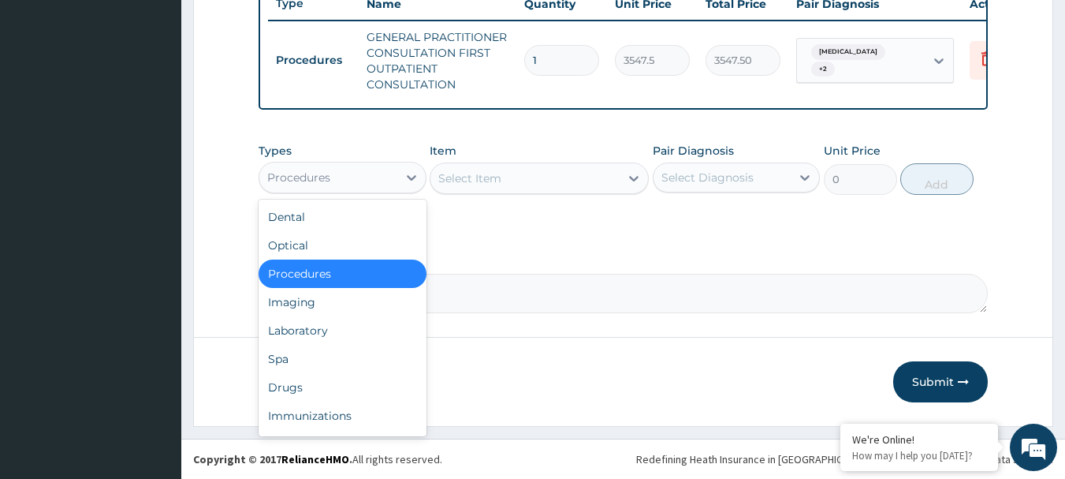
click at [325, 180] on div "Procedures" at bounding box center [298, 178] width 63 height 16
click at [311, 386] on div "Drugs" at bounding box center [343, 387] width 168 height 28
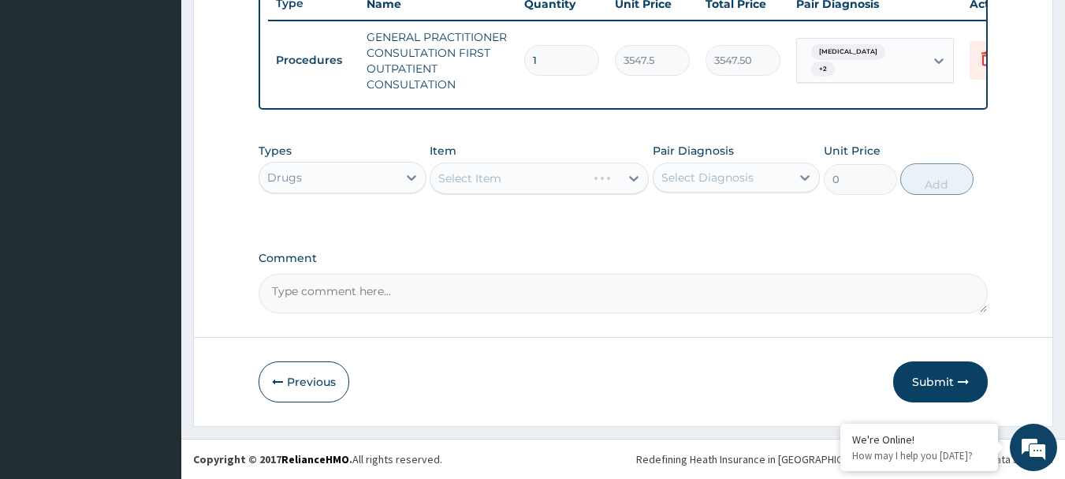
click at [501, 178] on div "Select Item" at bounding box center [539, 178] width 219 height 32
click at [484, 177] on div "Select Item" at bounding box center [469, 178] width 63 height 16
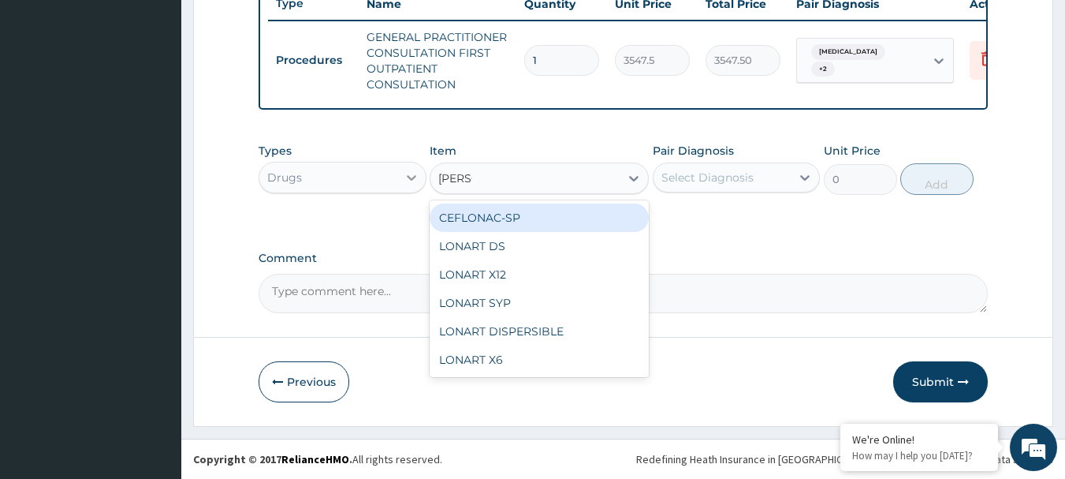
type input "LONAR"
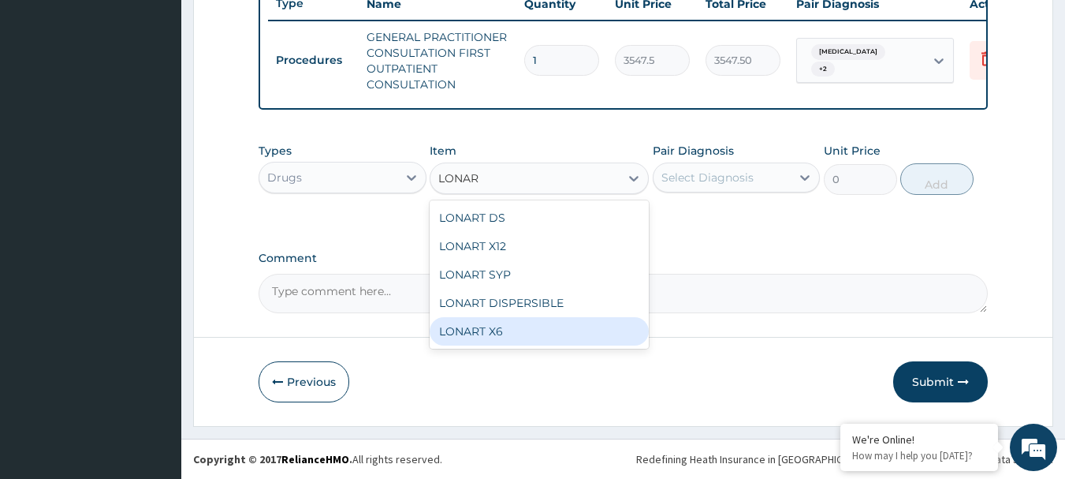
click at [481, 323] on div "LONART X6" at bounding box center [539, 331] width 219 height 28
type input "473.00000000000006"
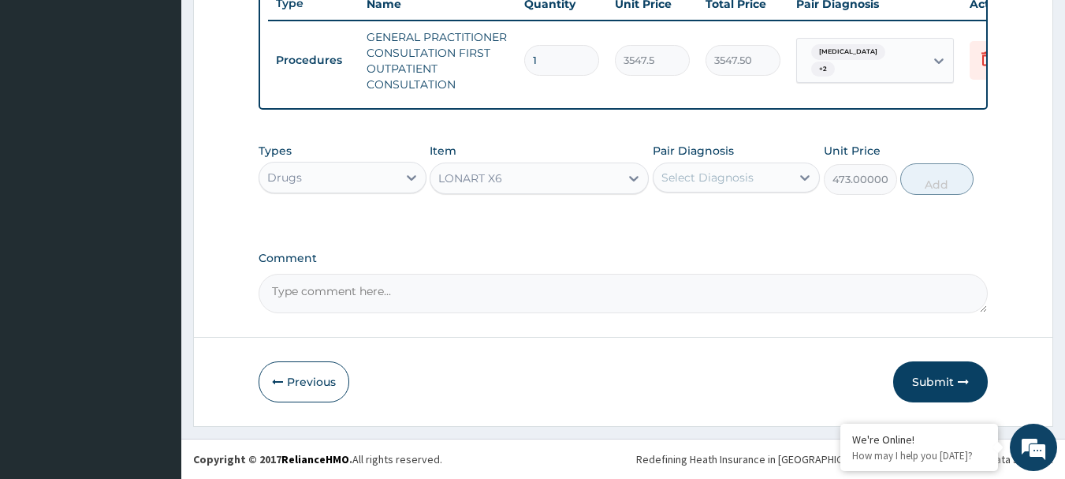
click at [718, 166] on div "Select Diagnosis" at bounding box center [723, 177] width 138 height 25
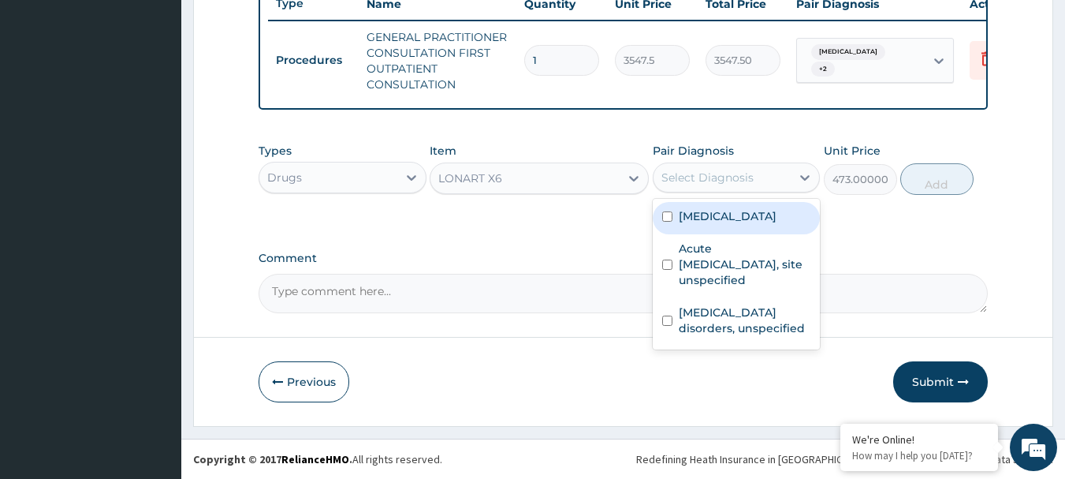
click at [725, 220] on label "Malaria, unspecified" at bounding box center [728, 216] width 98 height 16
checkbox input "true"
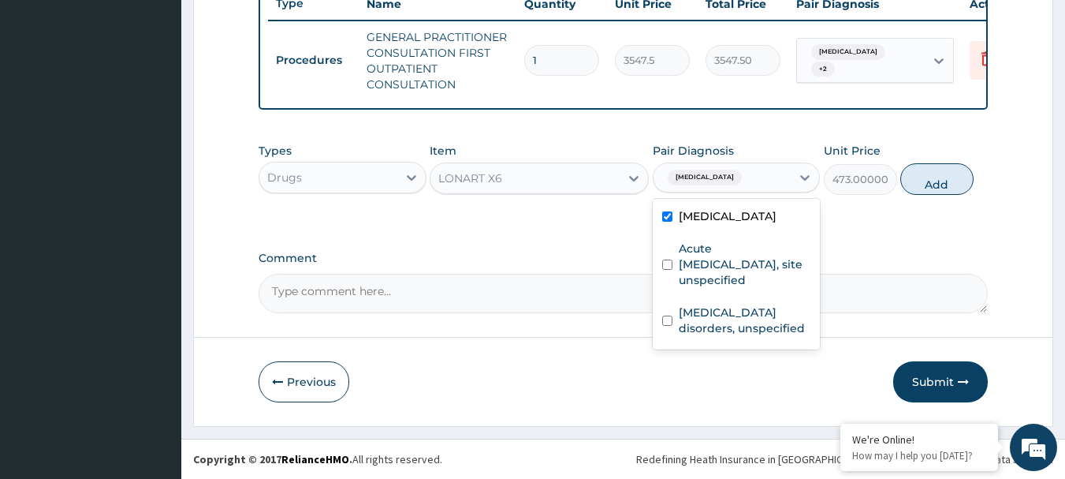
click at [922, 185] on button "Add" at bounding box center [937, 179] width 73 height 32
type input "0"
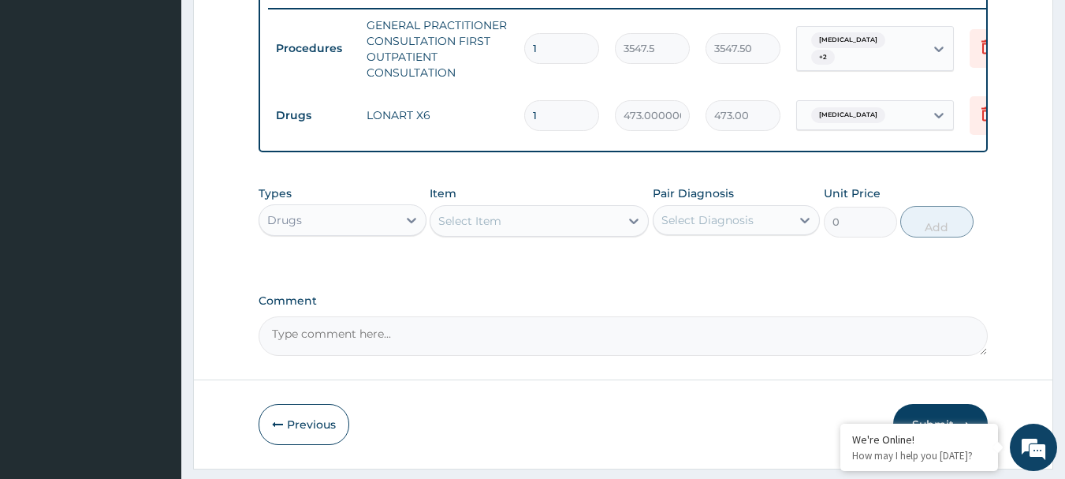
type input "0.00"
type input "6"
type input "2838.00"
type input "6"
click at [517, 233] on div "Select Item" at bounding box center [525, 220] width 189 height 25
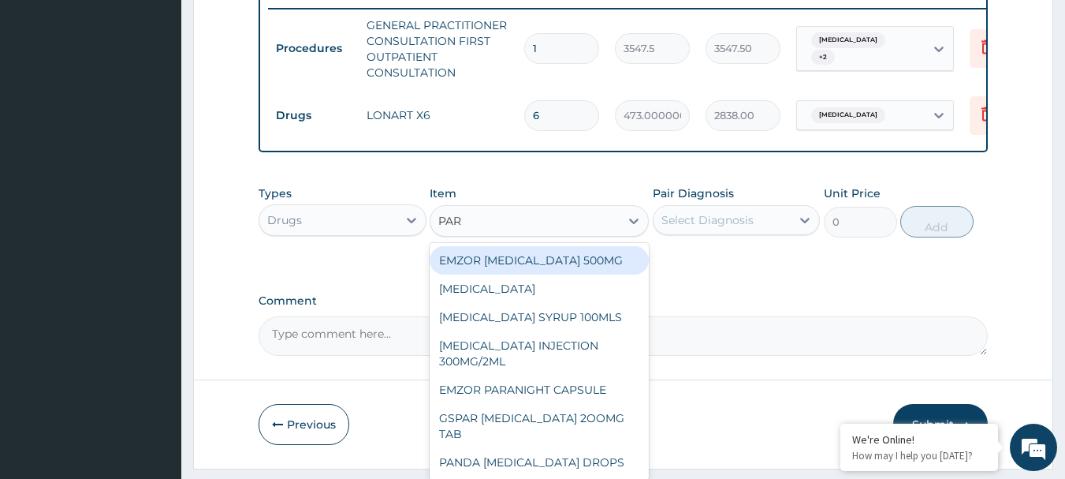
type input "PARA"
click at [455, 268] on div "EMZOR PARACETAMOL 500MG" at bounding box center [539, 260] width 219 height 28
type input "23.65"
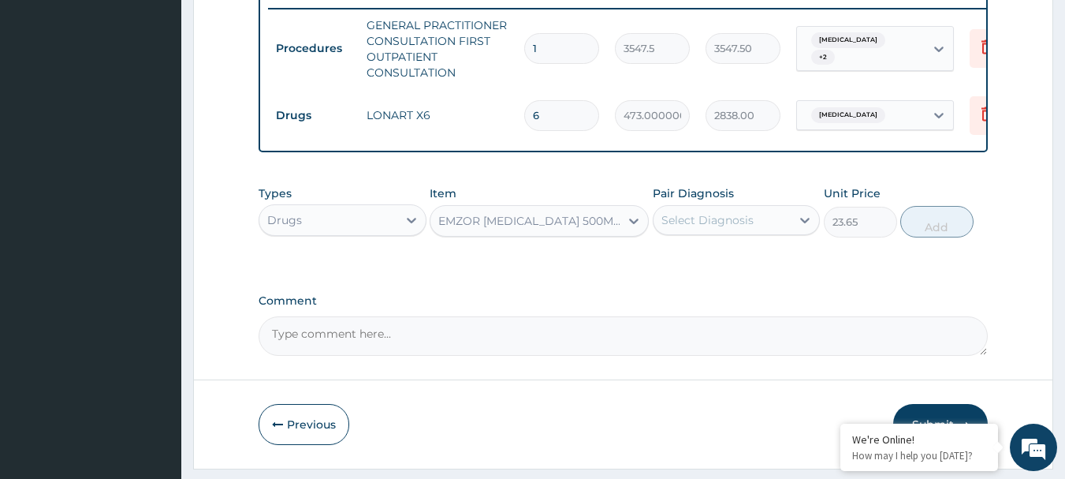
click at [744, 228] on div "Select Diagnosis" at bounding box center [708, 220] width 92 height 16
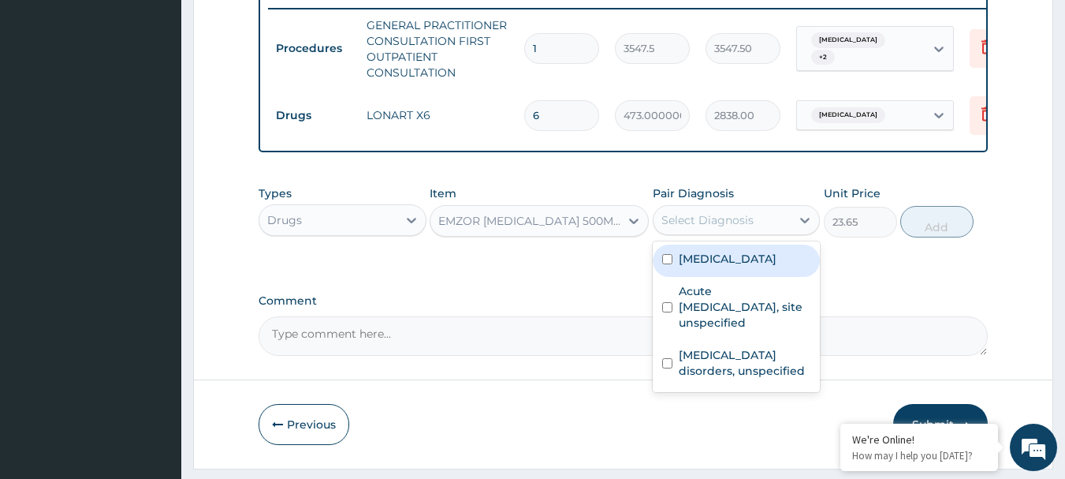
drag, startPoint x: 743, startPoint y: 269, endPoint x: 796, endPoint y: 260, distance: 53.5
click at [746, 267] on label "Malaria, unspecified" at bounding box center [728, 259] width 98 height 16
checkbox input "true"
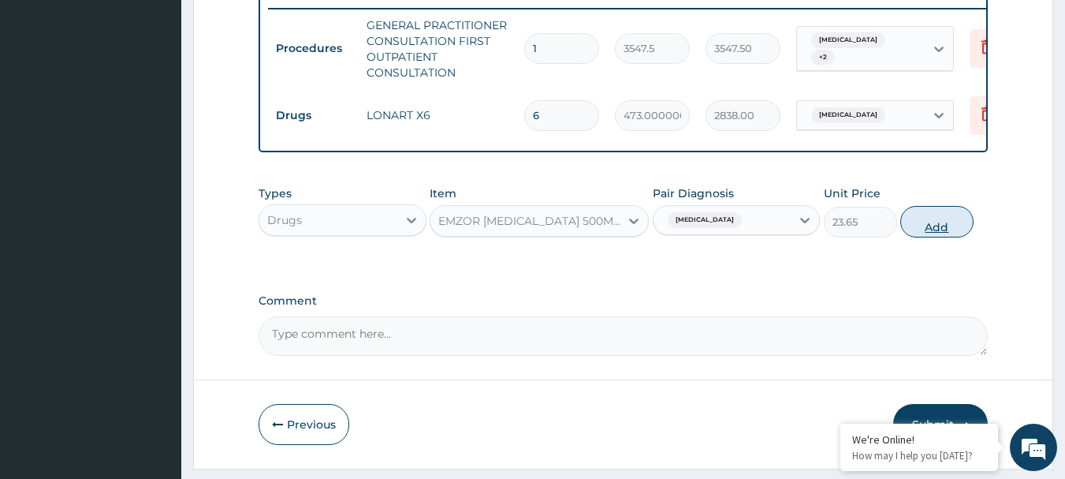
click at [923, 237] on button "Add" at bounding box center [937, 222] width 73 height 32
type input "0"
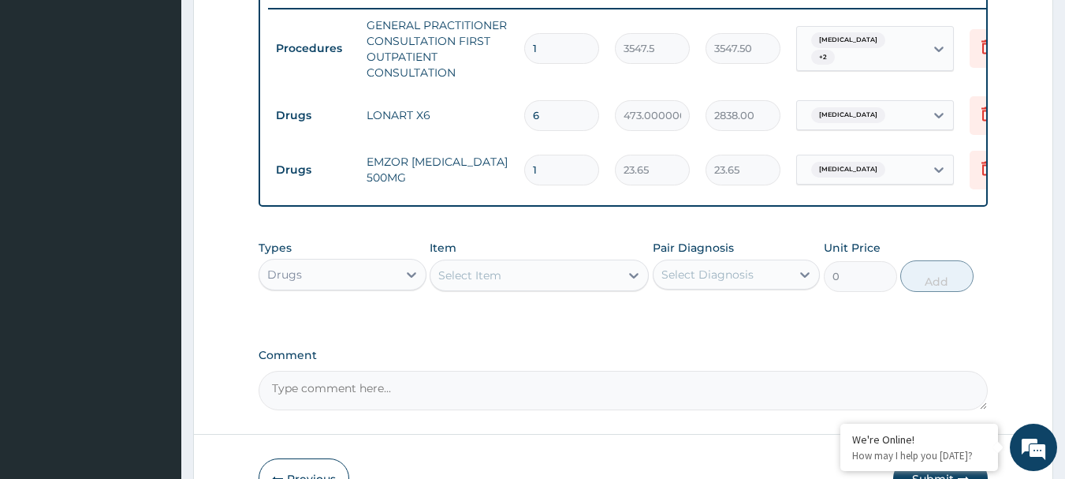
type input "15"
type input "354.75"
type input "15"
click at [502, 288] on div "Select Item" at bounding box center [525, 275] width 189 height 25
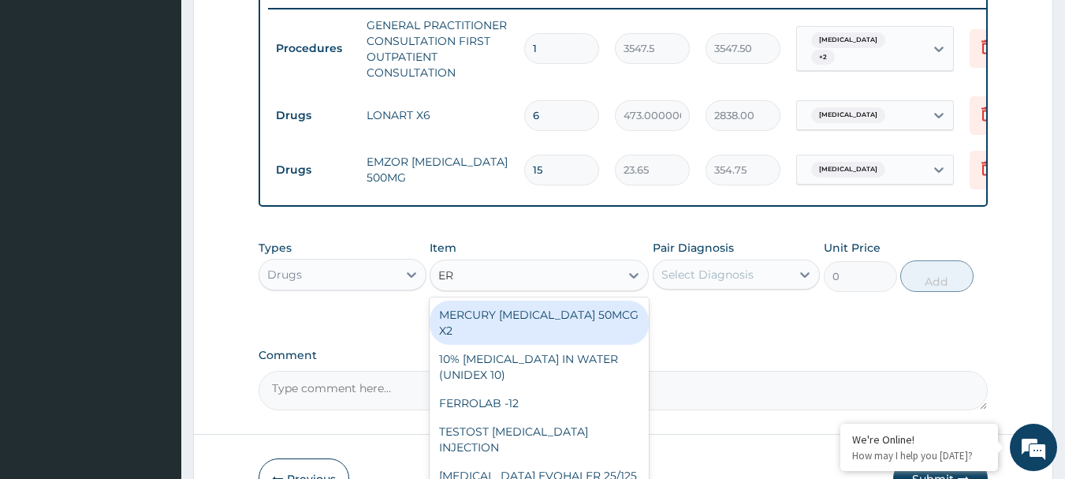
type input "ERY"
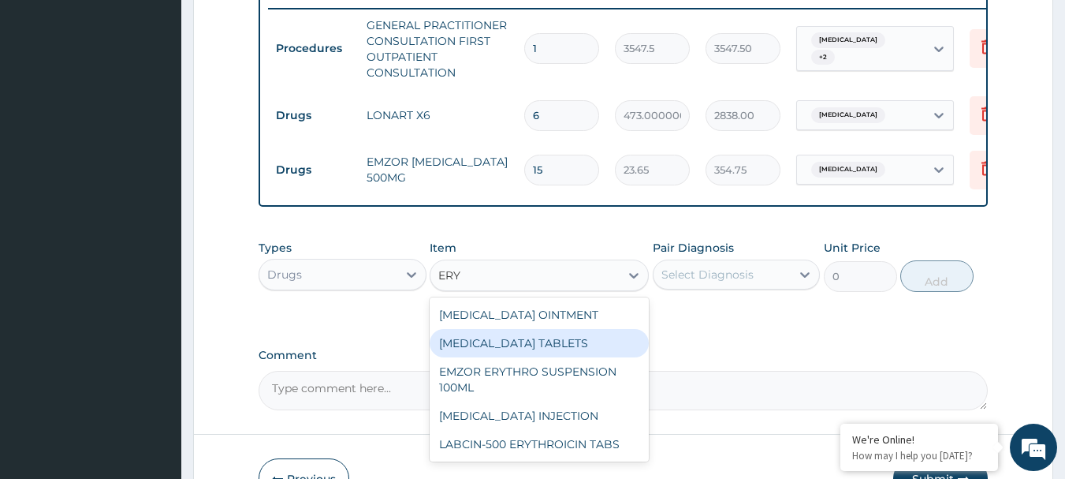
click at [574, 355] on div "ERYTHROMYCIN TABLETS" at bounding box center [539, 343] width 219 height 28
type input "206.93750000000003"
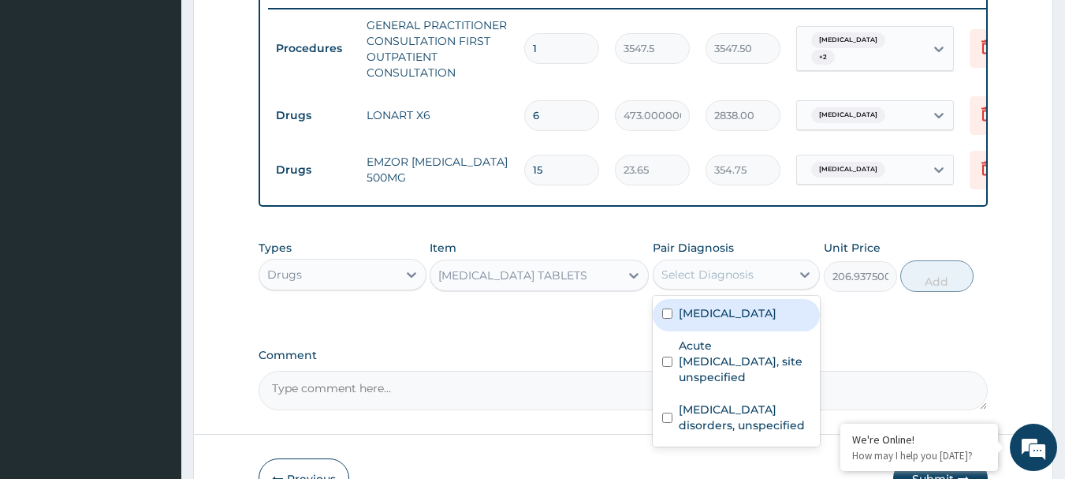
click at [727, 282] on div "Select Diagnosis" at bounding box center [708, 275] width 92 height 16
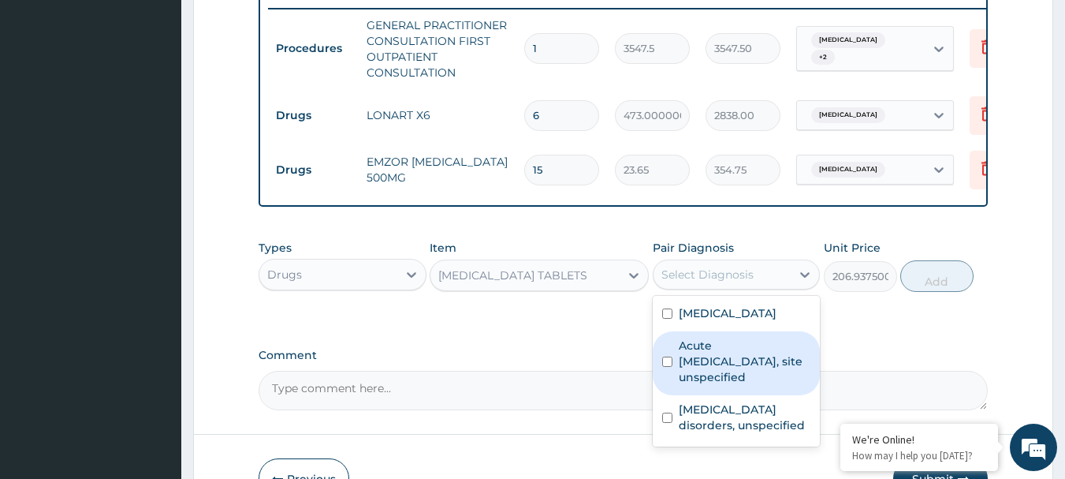
click at [728, 372] on label "Acute upper respiratory infection, site unspecified" at bounding box center [745, 361] width 132 height 47
checkbox input "true"
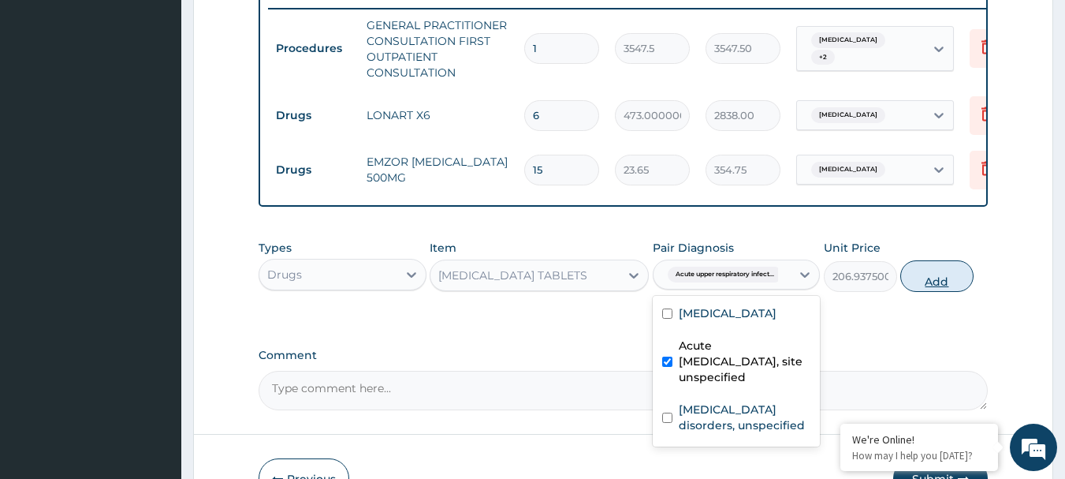
click at [930, 292] on button "Add" at bounding box center [937, 276] width 73 height 32
type input "0"
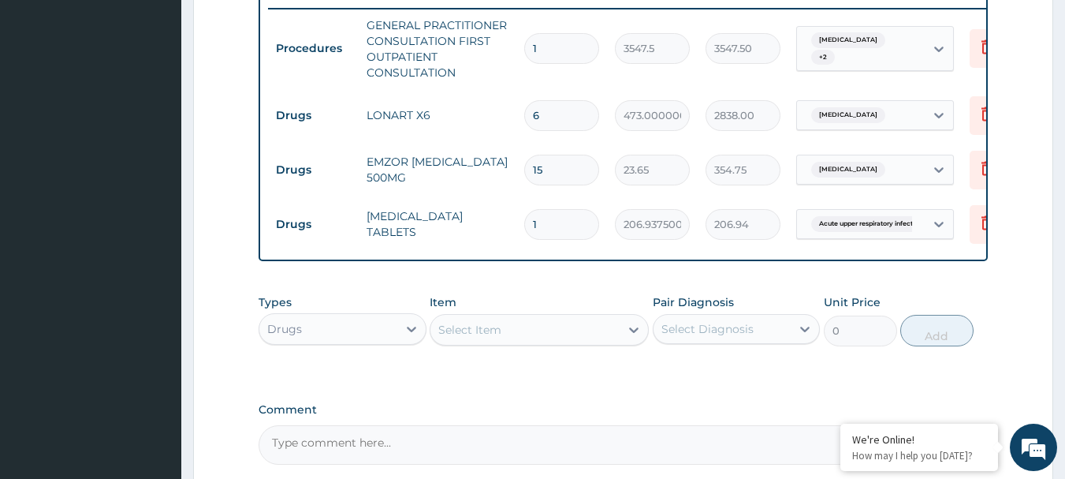
type input "10"
type input "2069.38"
type input "10"
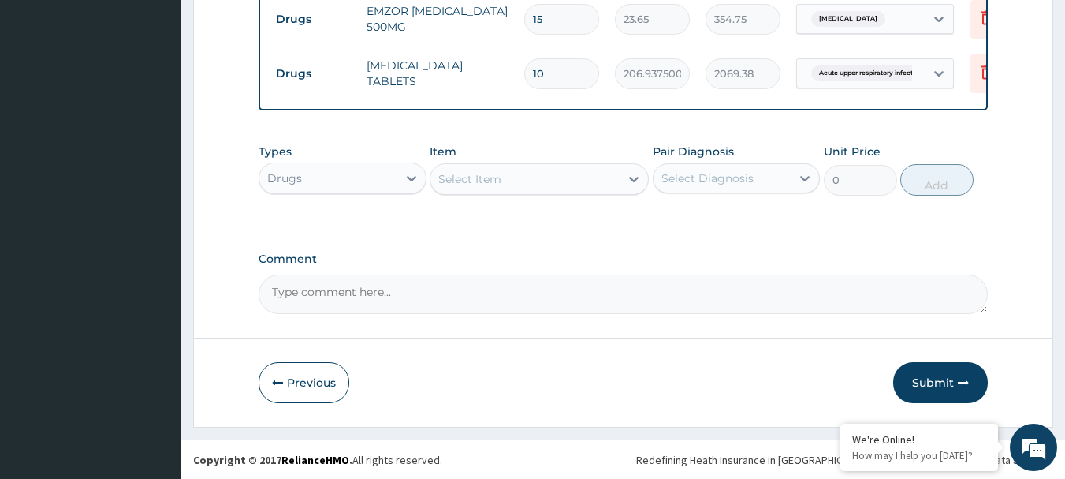
scroll to position [783, 0]
click at [524, 187] on div "Select Item" at bounding box center [525, 178] width 189 height 25
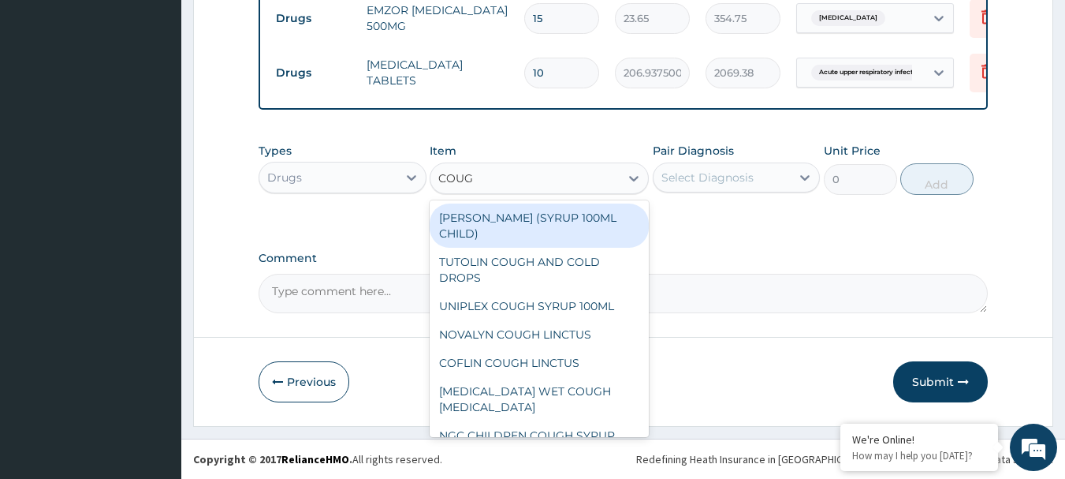
type input "COUGH"
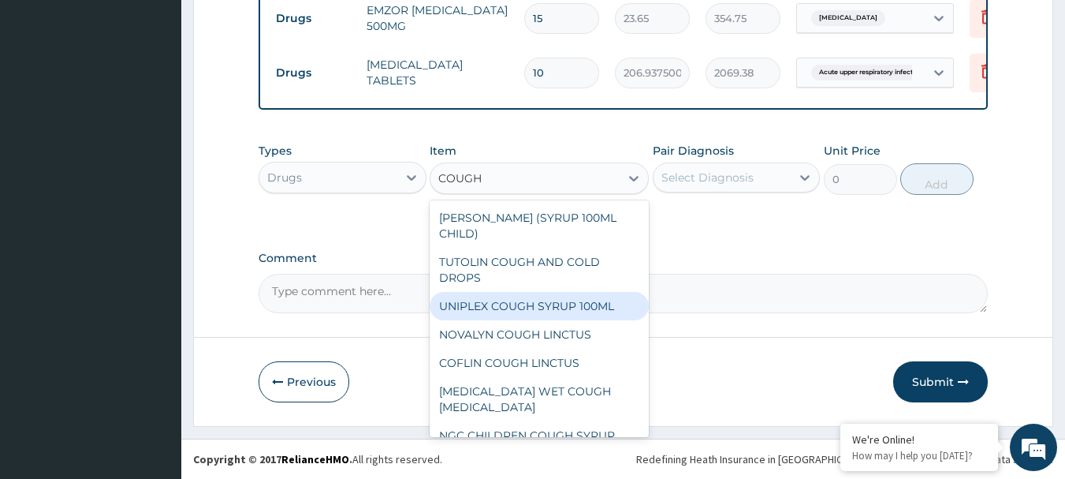
click at [539, 299] on div "UNIPLEX COUGH SYRUP 100ML" at bounding box center [539, 306] width 219 height 28
type input "1182.5"
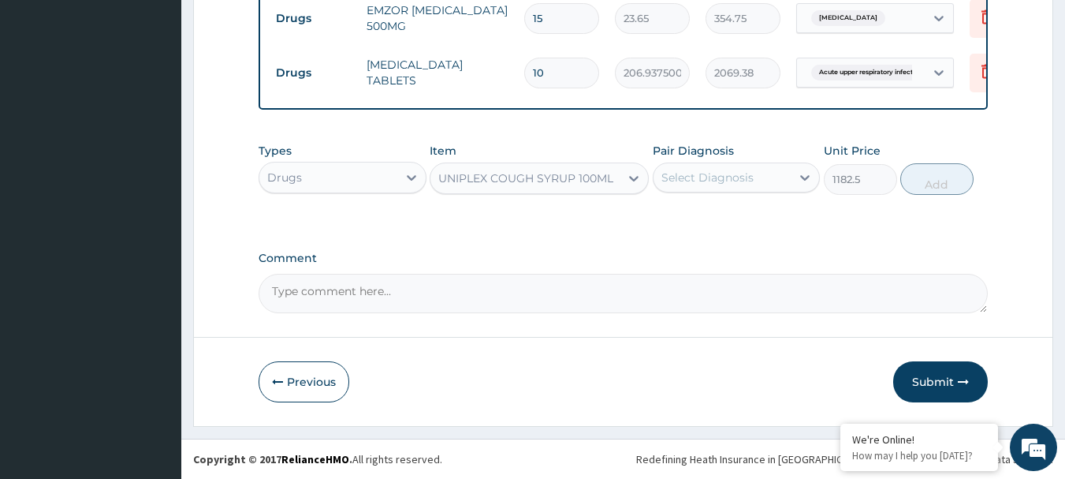
click at [738, 184] on div "Select Diagnosis" at bounding box center [708, 178] width 92 height 16
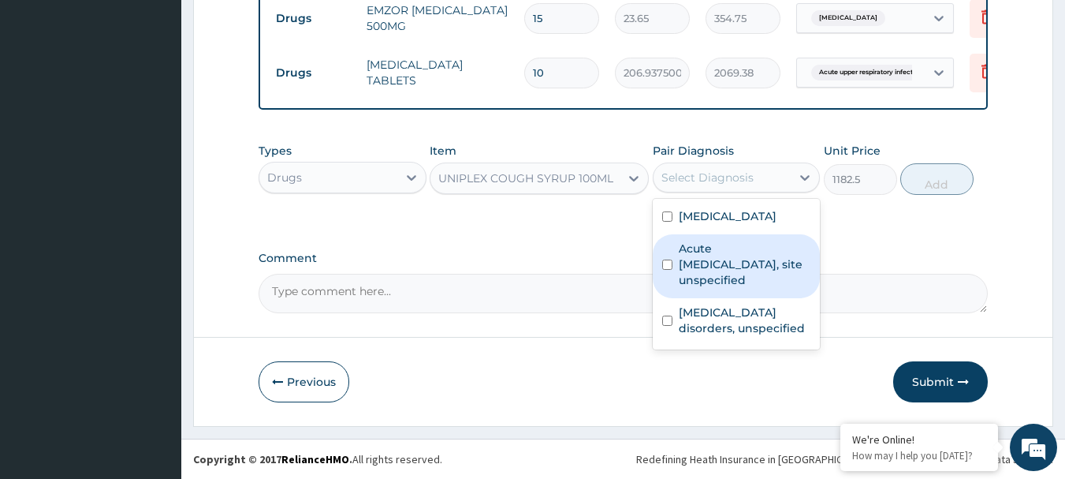
click at [744, 265] on label "Acute upper respiratory infection, site unspecified" at bounding box center [745, 264] width 132 height 47
checkbox input "true"
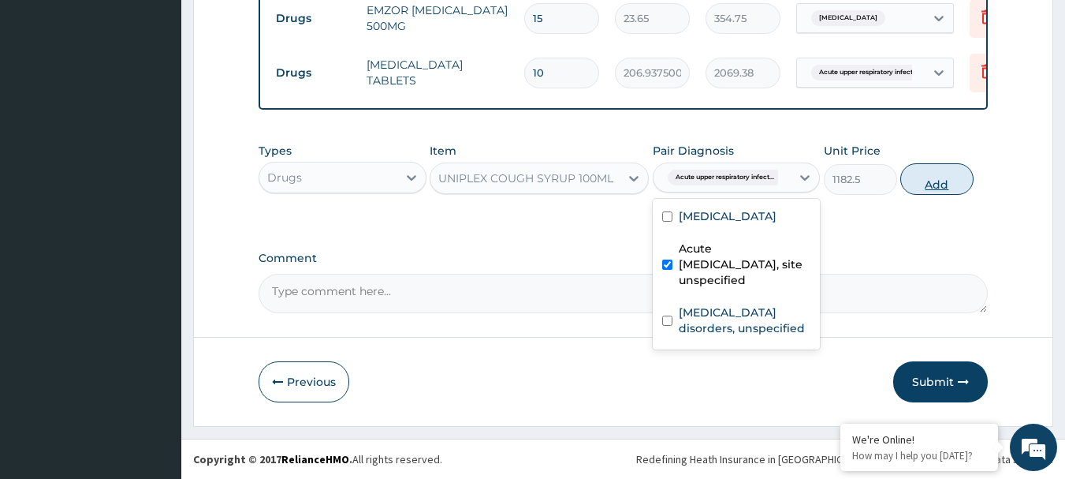
click at [935, 189] on button "Add" at bounding box center [937, 179] width 73 height 32
type input "0"
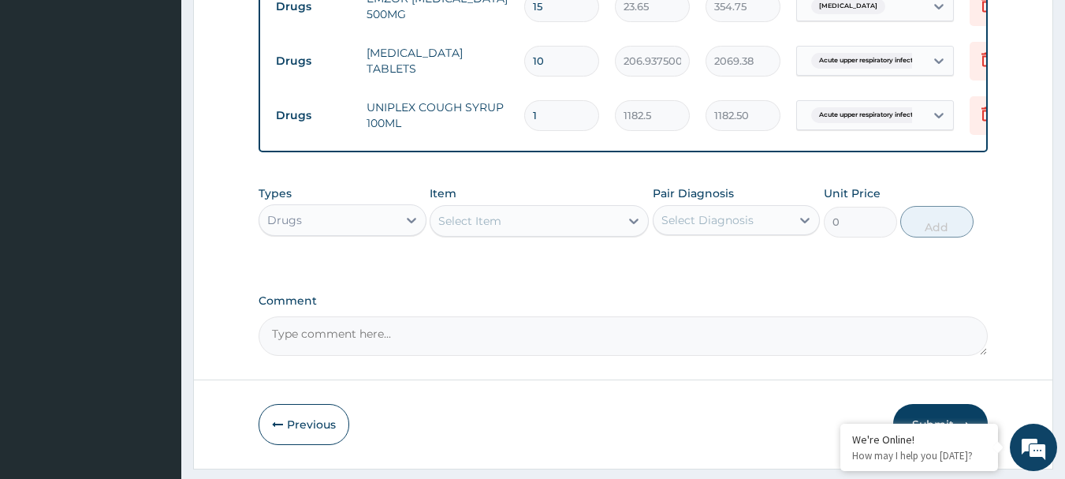
click at [543, 233] on div "Select Item" at bounding box center [525, 220] width 189 height 25
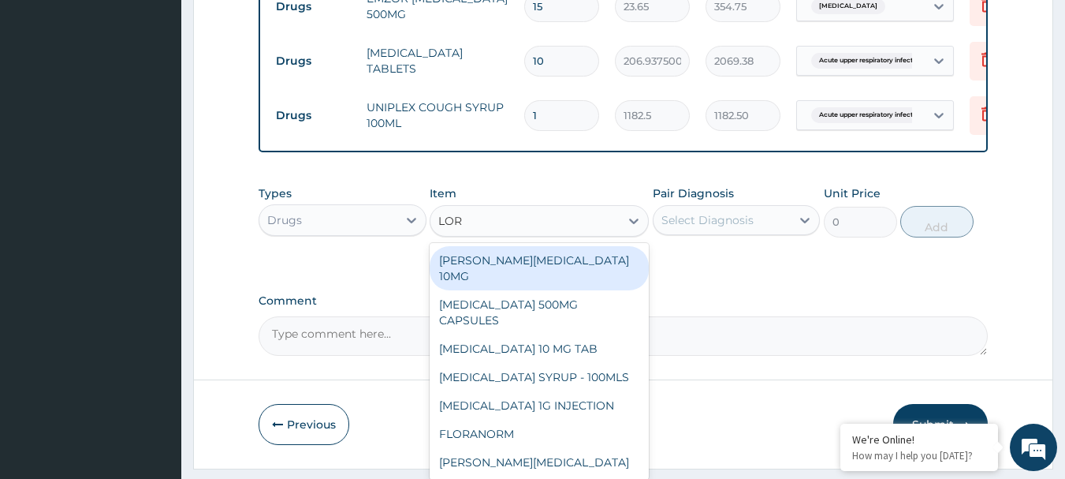
type input "LORA"
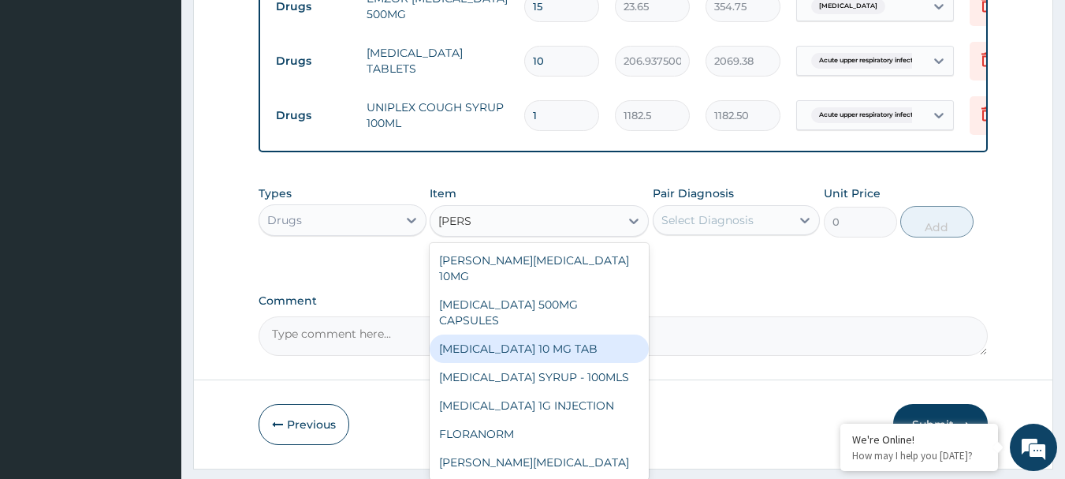
click at [551, 343] on div "LORATADINE 10 MG TAB" at bounding box center [539, 348] width 219 height 28
type input "59.12500000000001"
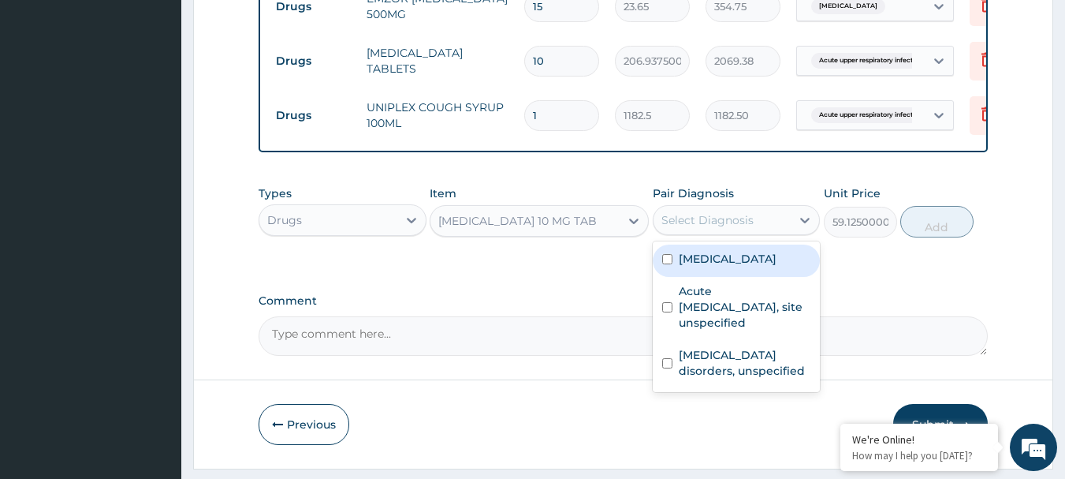
click at [699, 228] on div "Select Diagnosis" at bounding box center [708, 220] width 92 height 16
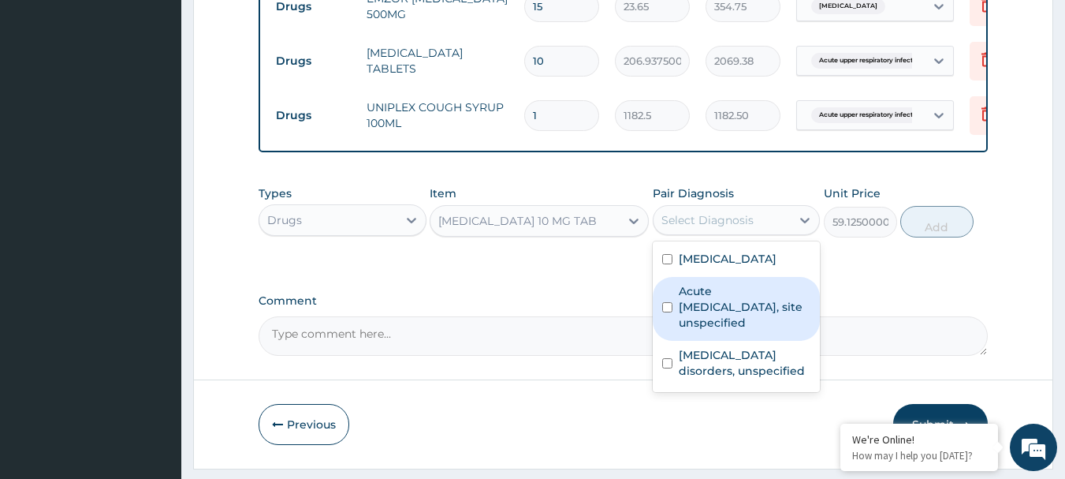
click at [727, 318] on label "Acute upper respiratory infection, site unspecified" at bounding box center [745, 306] width 132 height 47
checkbox input "true"
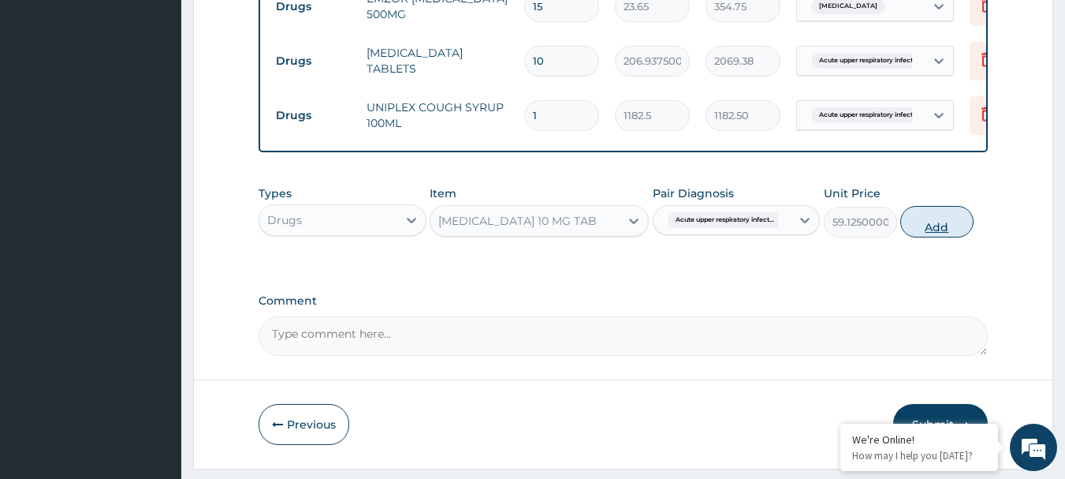
click at [930, 237] on button "Add" at bounding box center [937, 222] width 73 height 32
type input "0"
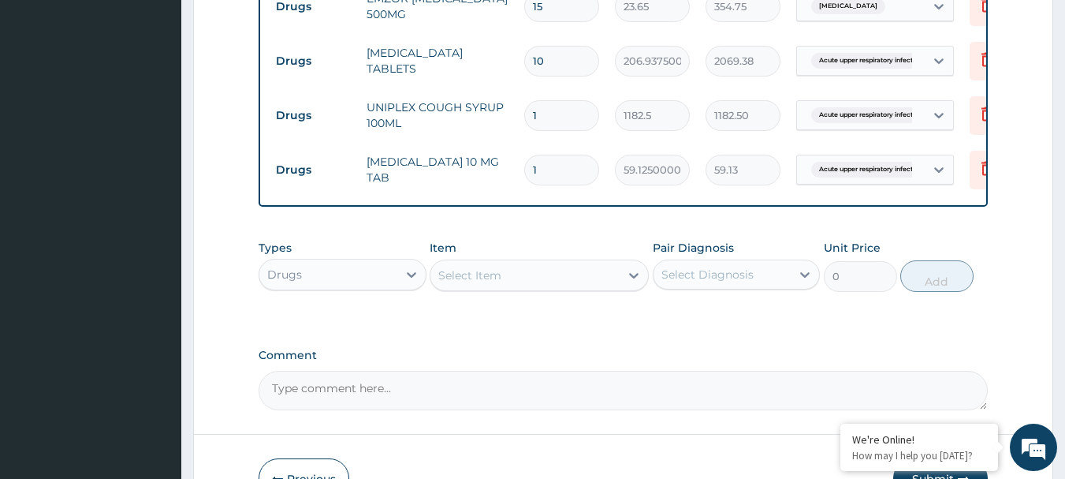
type input "10"
type input "591.25"
type input "10"
click at [501, 323] on div "Types Drugs Item Select Item Pair Diagnosis Select Diagnosis Unit Price 0 Add" at bounding box center [624, 277] width 730 height 91
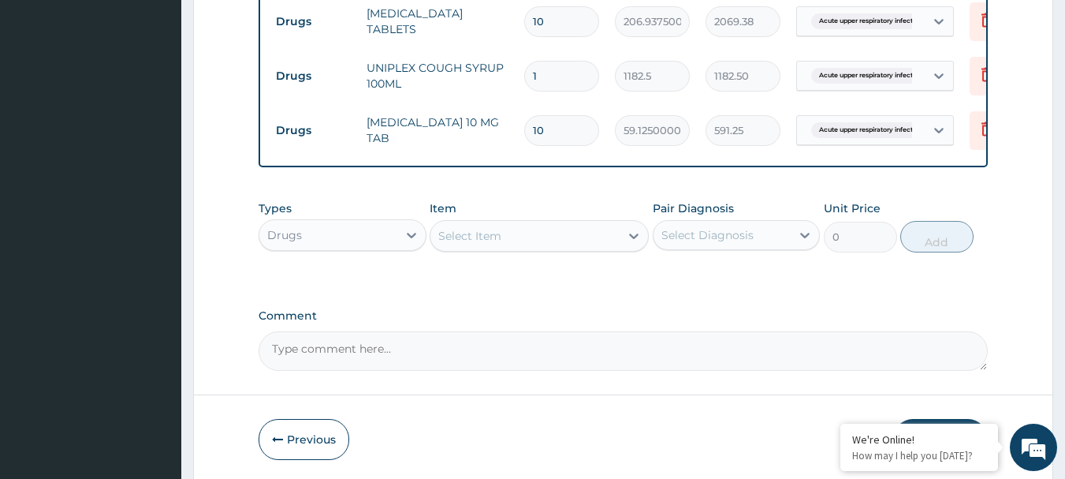
scroll to position [892, 0]
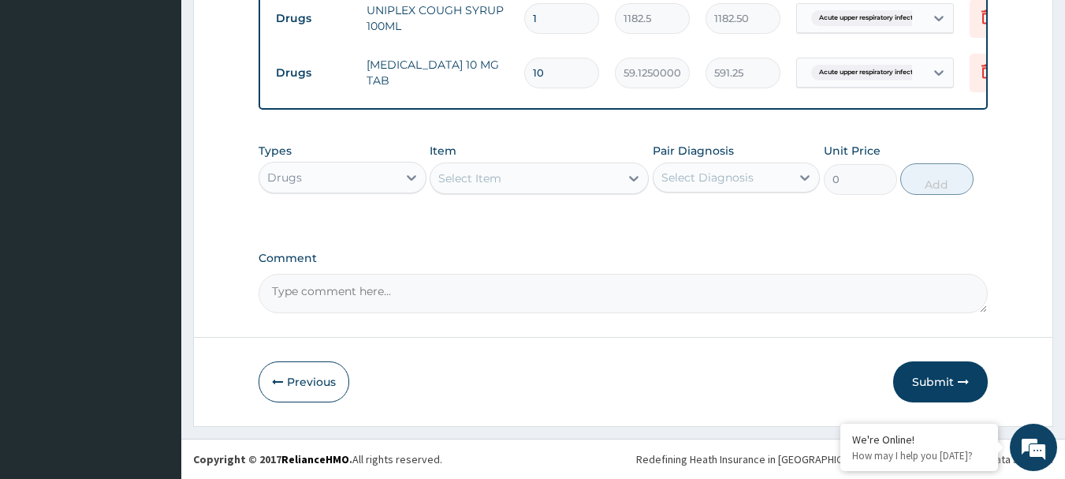
click at [514, 185] on div "Select Item" at bounding box center [525, 178] width 189 height 25
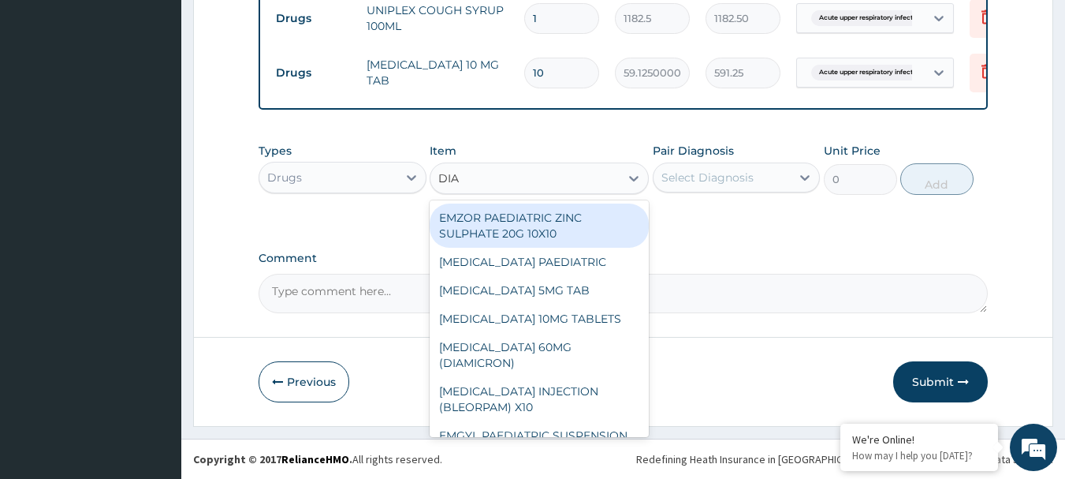
type input "DIAZ"
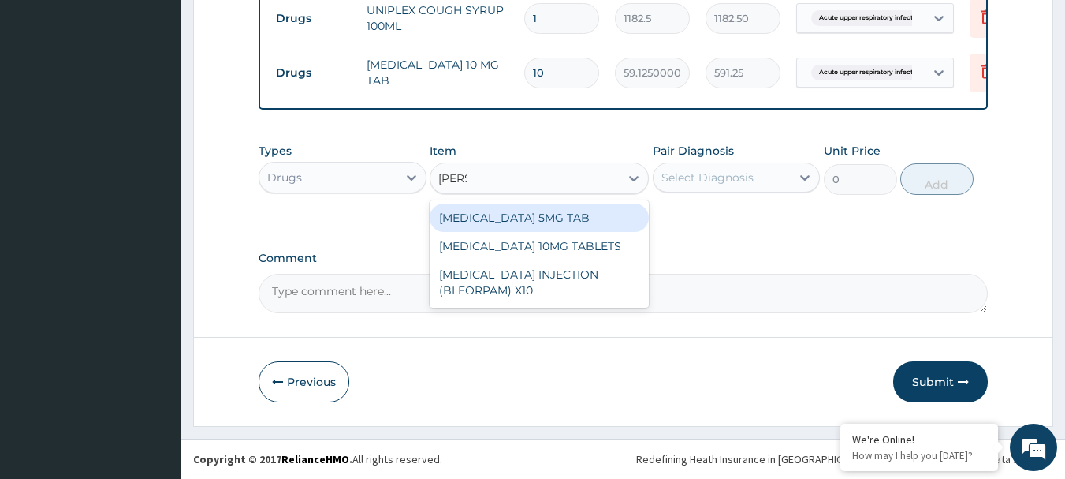
click at [518, 221] on div "DIAZEPAM 5MG TAB" at bounding box center [539, 217] width 219 height 28
type input "23.65"
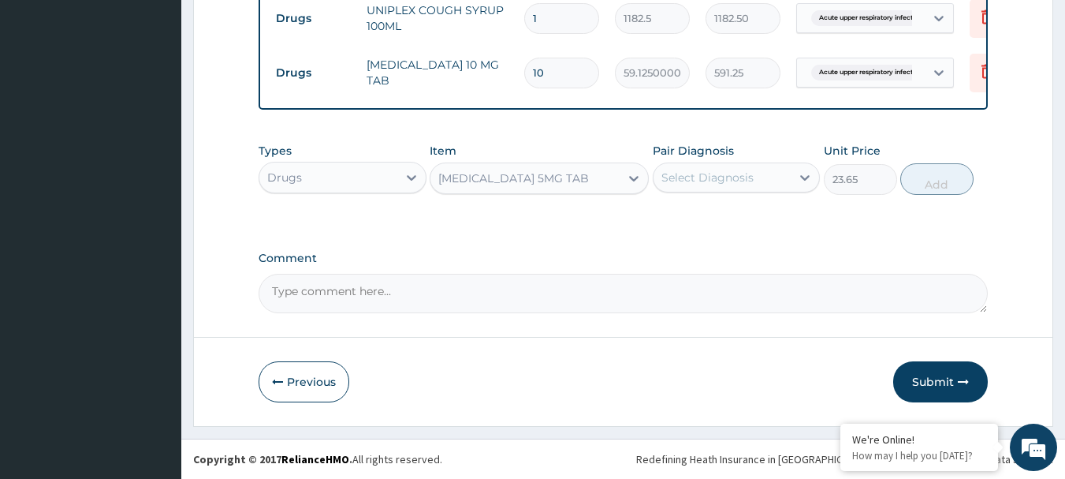
click at [694, 193] on div "Pair Diagnosis Select Diagnosis" at bounding box center [737, 169] width 168 height 52
click at [696, 179] on div "Select Diagnosis" at bounding box center [708, 178] width 92 height 16
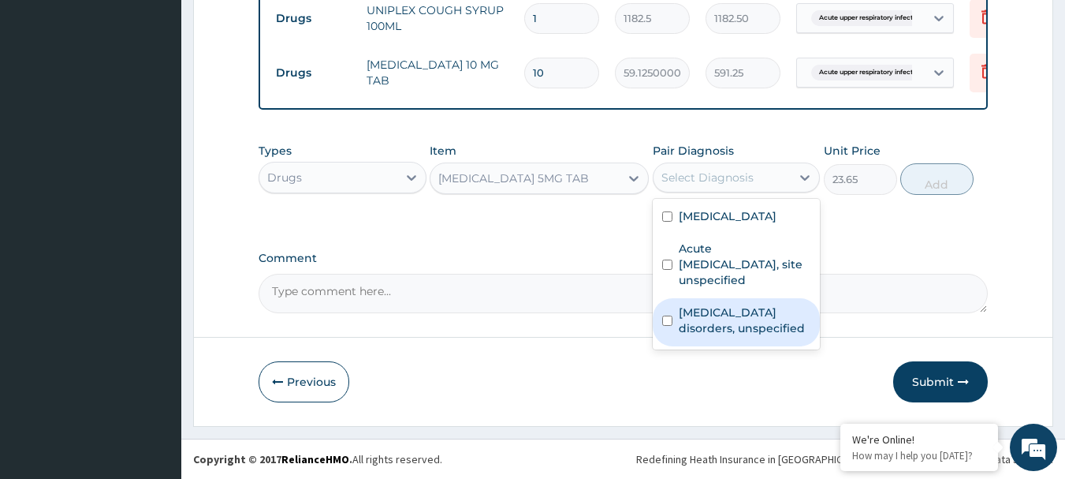
click at [716, 315] on label "Insomnia disorders, unspecified" at bounding box center [745, 320] width 132 height 32
checkbox input "true"
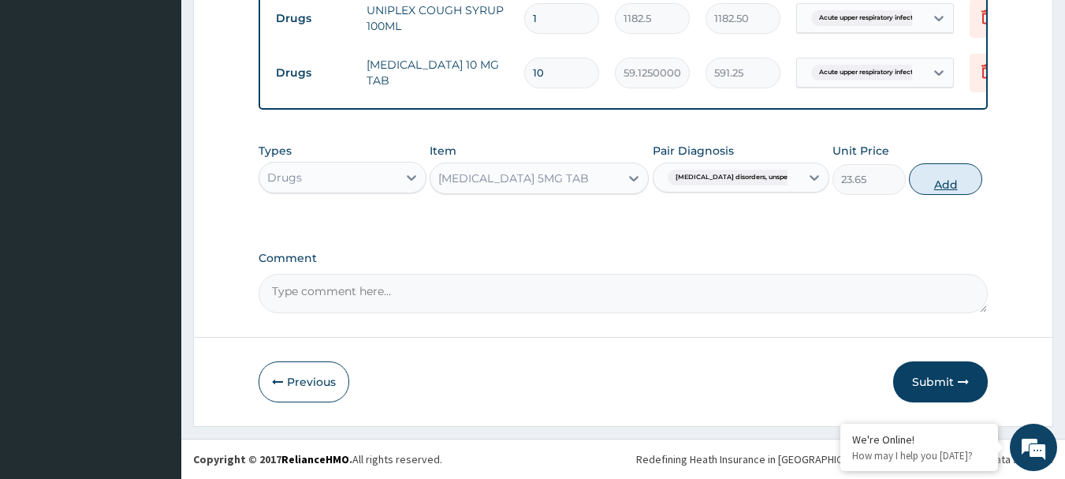
click at [934, 187] on button "Add" at bounding box center [945, 179] width 73 height 32
type input "0"
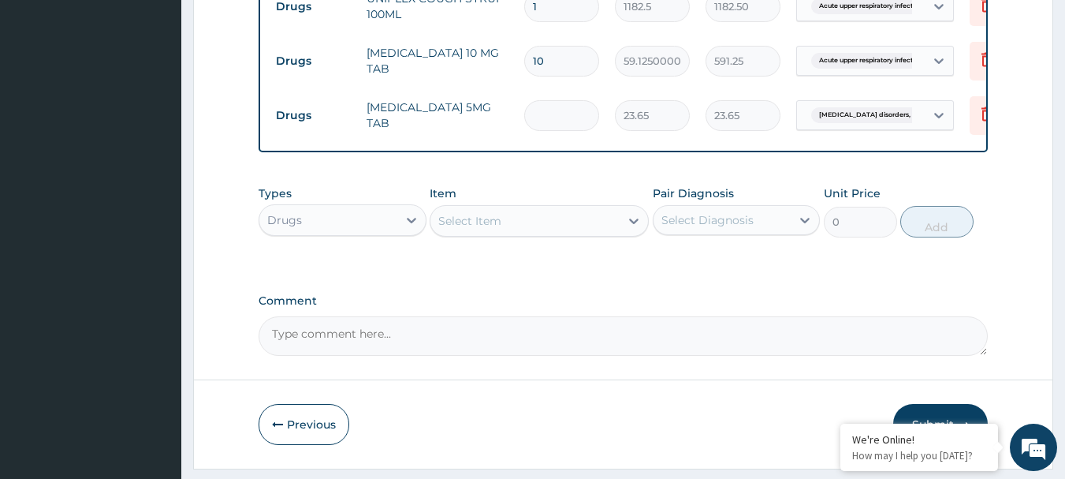
type input "0.00"
type input "5"
type input "118.25"
type input "5"
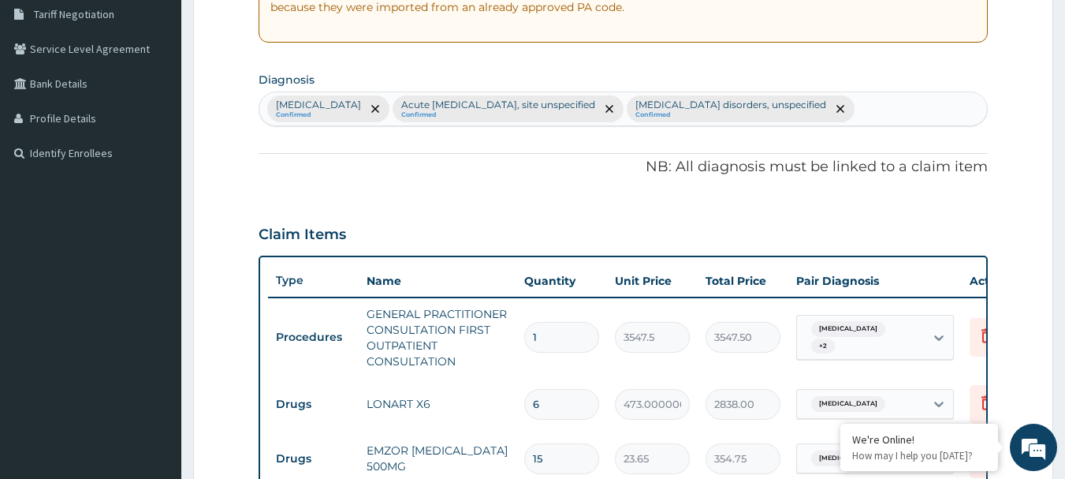
scroll to position [261, 0]
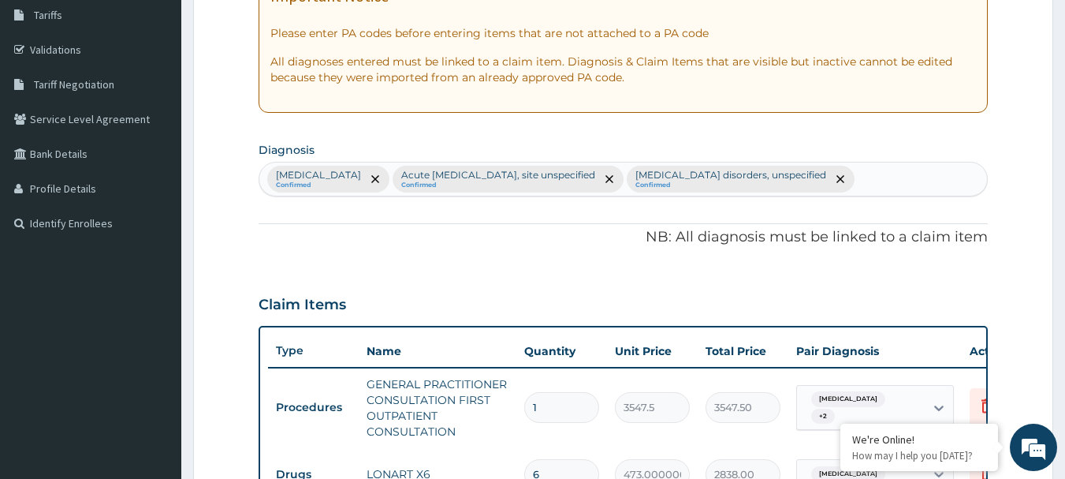
click at [898, 188] on div "Malaria, unspecified Confirmed Acute upper respiratory infection, site unspecif…" at bounding box center [623, 178] width 729 height 33
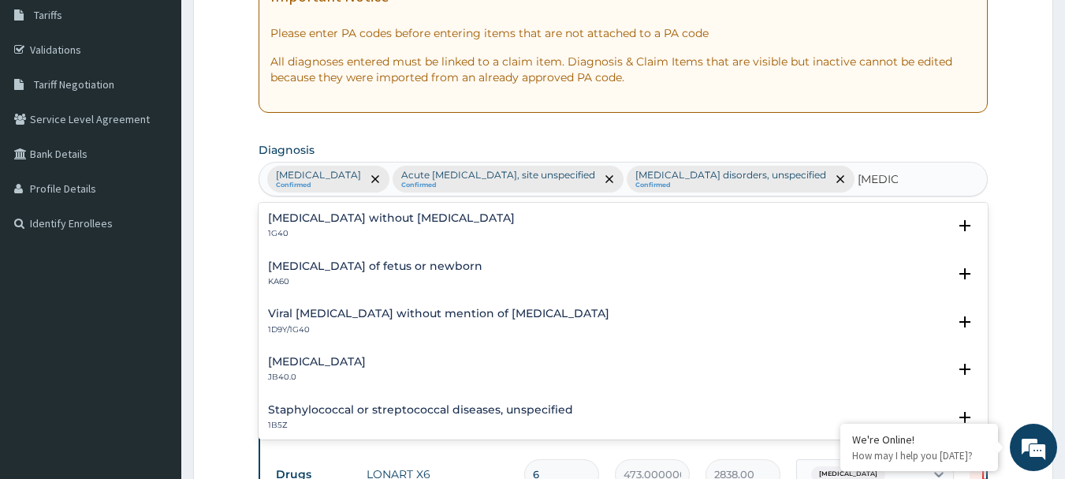
click at [394, 229] on p "1G40" at bounding box center [391, 233] width 247 height 11
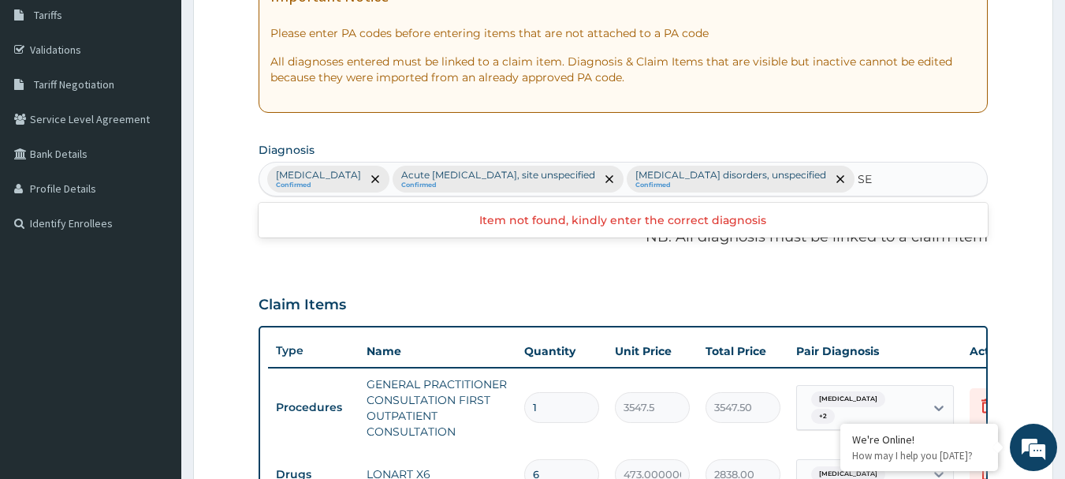
type input "S"
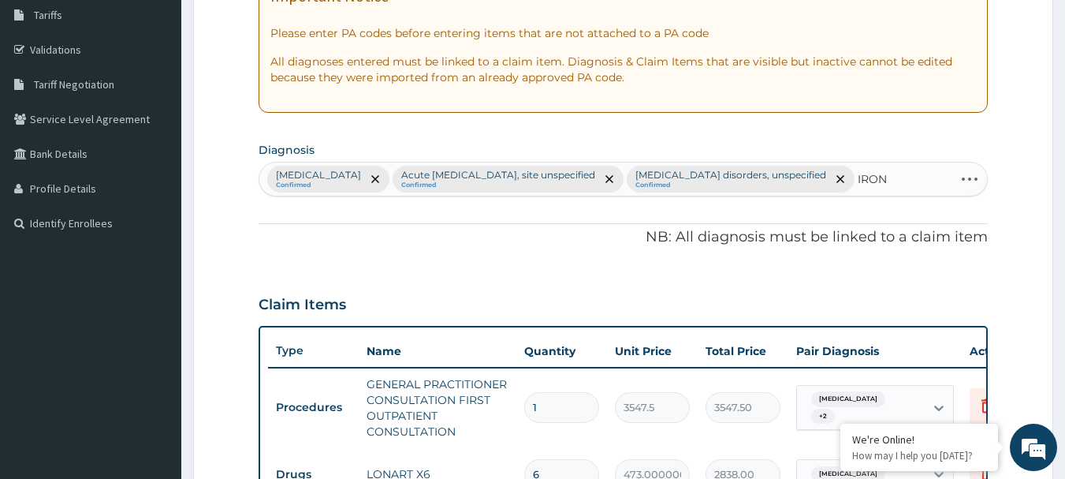
type input "IRON"
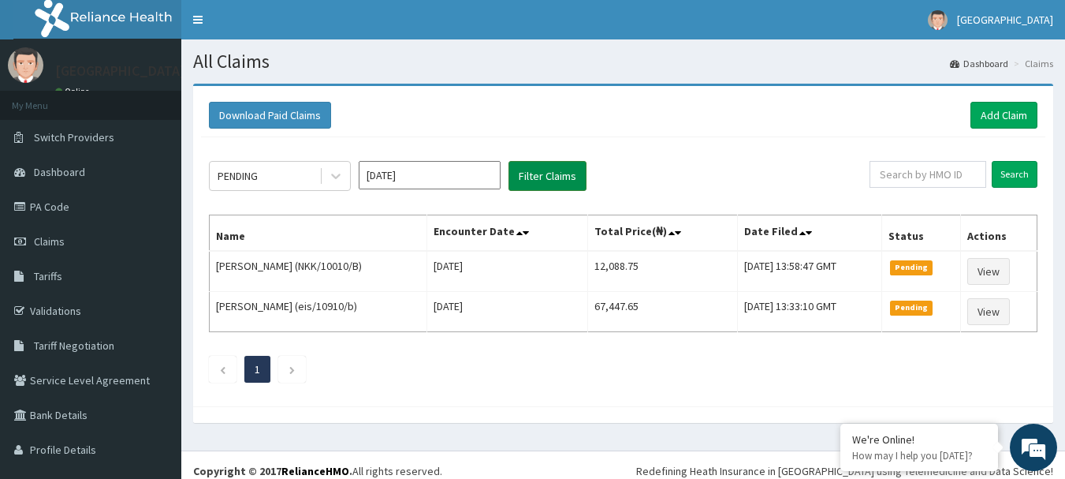
click at [560, 184] on button "Filter Claims" at bounding box center [548, 176] width 78 height 30
click at [335, 173] on icon at bounding box center [336, 176] width 16 height 16
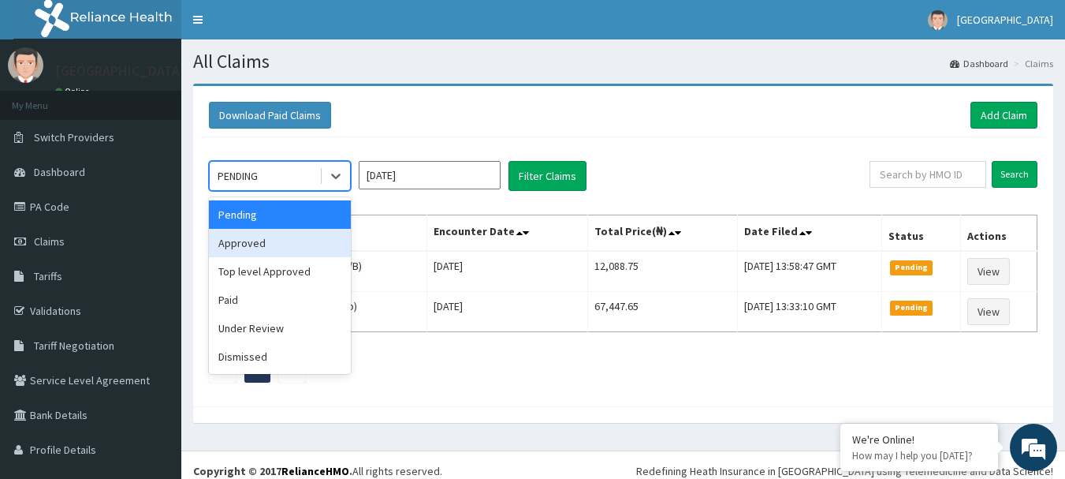
click at [286, 236] on div "Approved" at bounding box center [280, 243] width 142 height 28
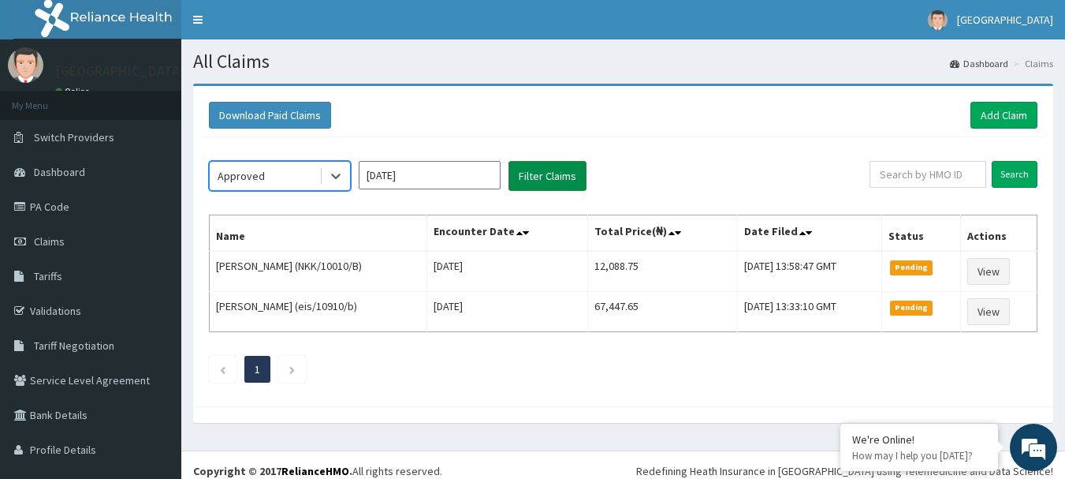
click at [554, 174] on button "Filter Claims" at bounding box center [548, 176] width 78 height 30
